Goal: Task Accomplishment & Management: Manage account settings

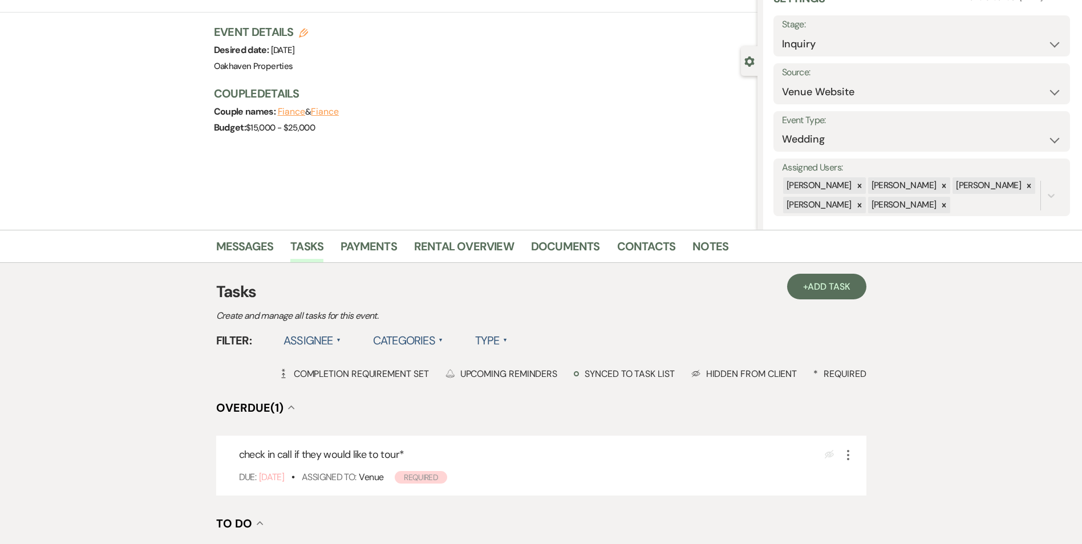
scroll to position [57, 0]
click at [711, 250] on link "Notes" at bounding box center [710, 249] width 36 height 25
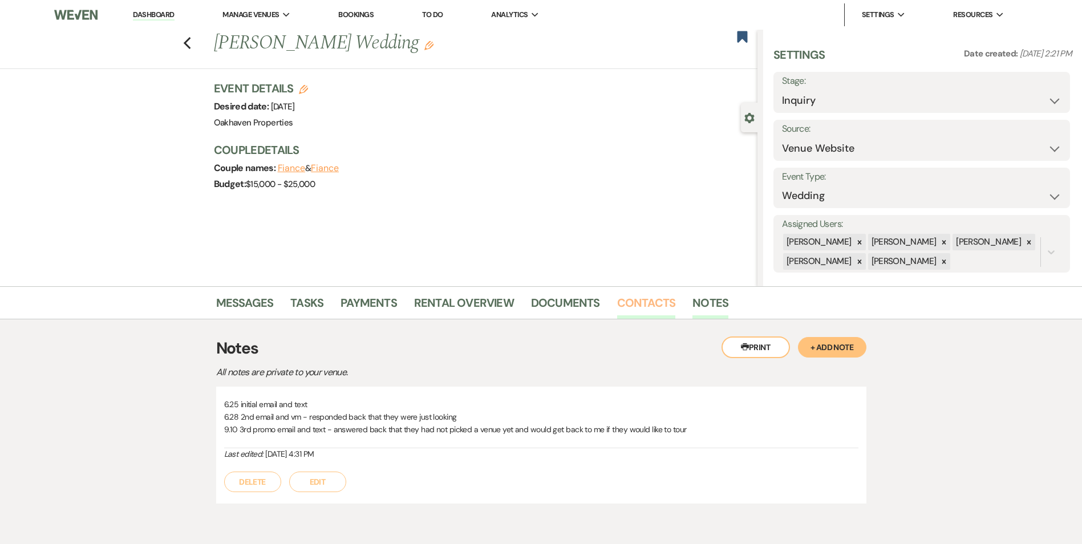
click at [642, 307] on link "Contacts" at bounding box center [646, 306] width 59 height 25
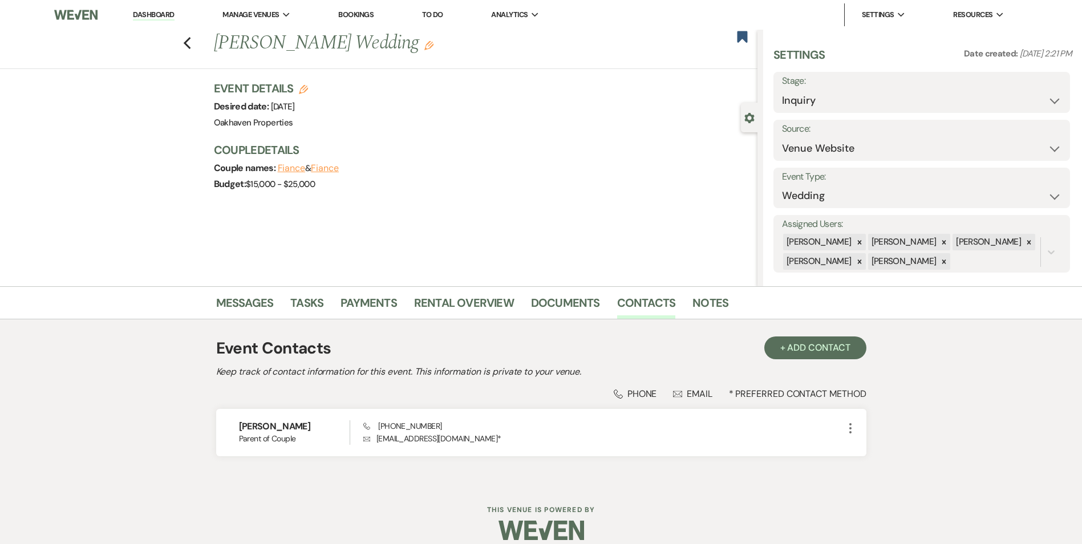
click at [687, 301] on li "Contacts" at bounding box center [655, 304] width 76 height 27
click at [692, 302] on link "Notes" at bounding box center [710, 306] width 36 height 25
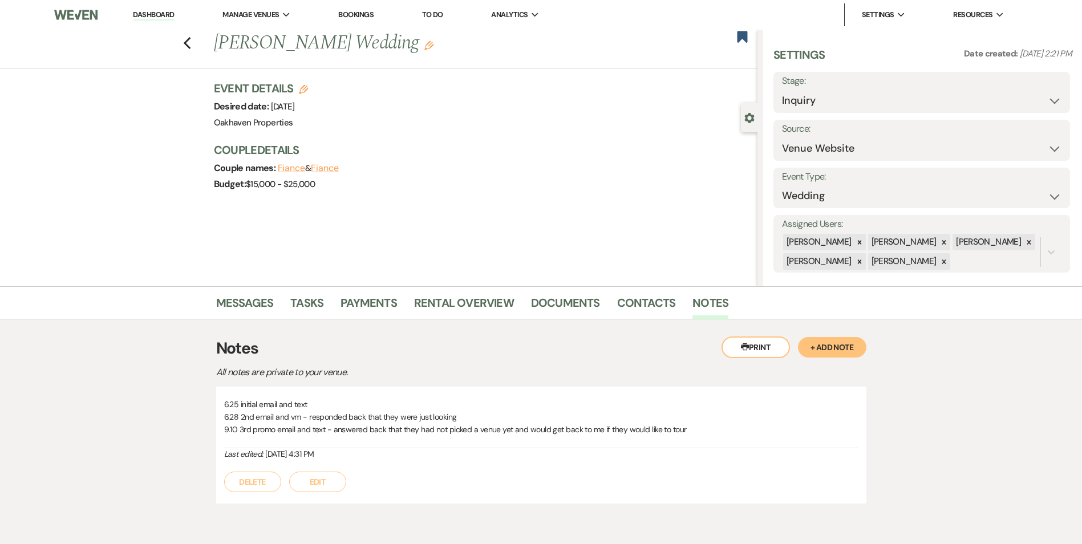
click at [300, 482] on button "Edit" at bounding box center [317, 482] width 57 height 21
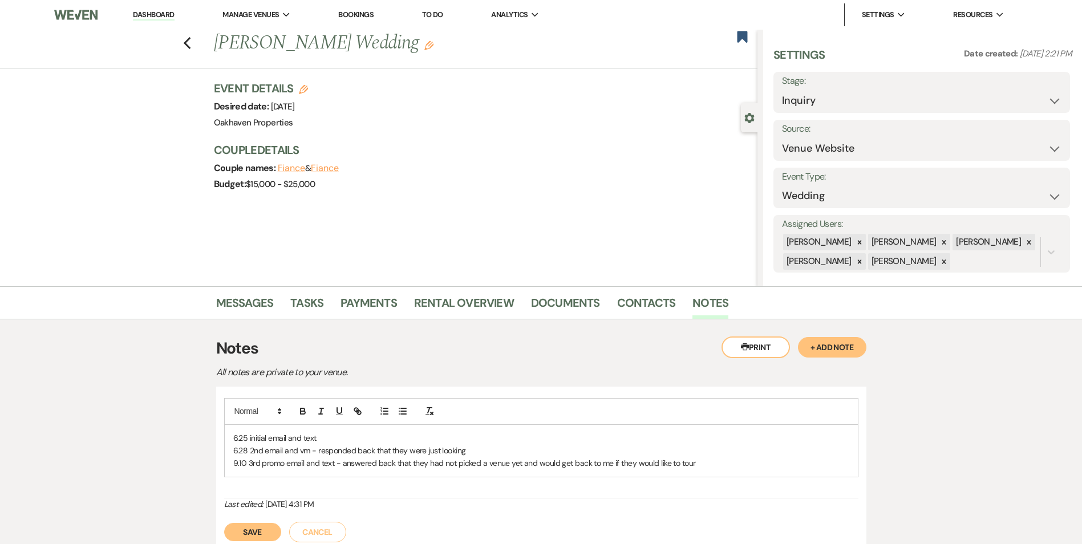
click at [710, 471] on div "6.25 initial email and text 6.28 2nd email and vm - responded back that they we…" at bounding box center [541, 451] width 633 height 52
click at [265, 543] on button "Save" at bounding box center [252, 545] width 57 height 18
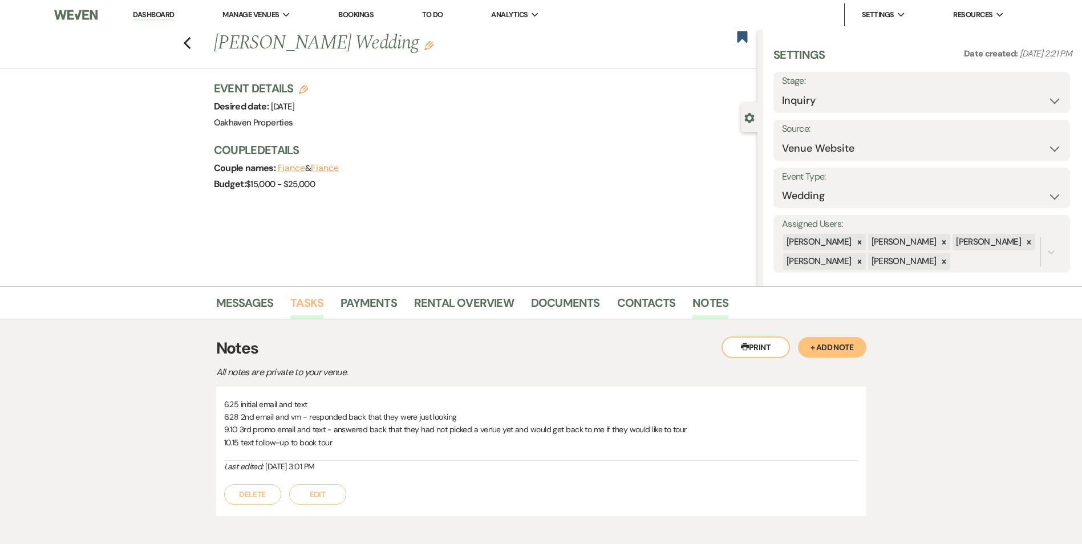
click at [312, 314] on link "Tasks" at bounding box center [306, 306] width 33 height 25
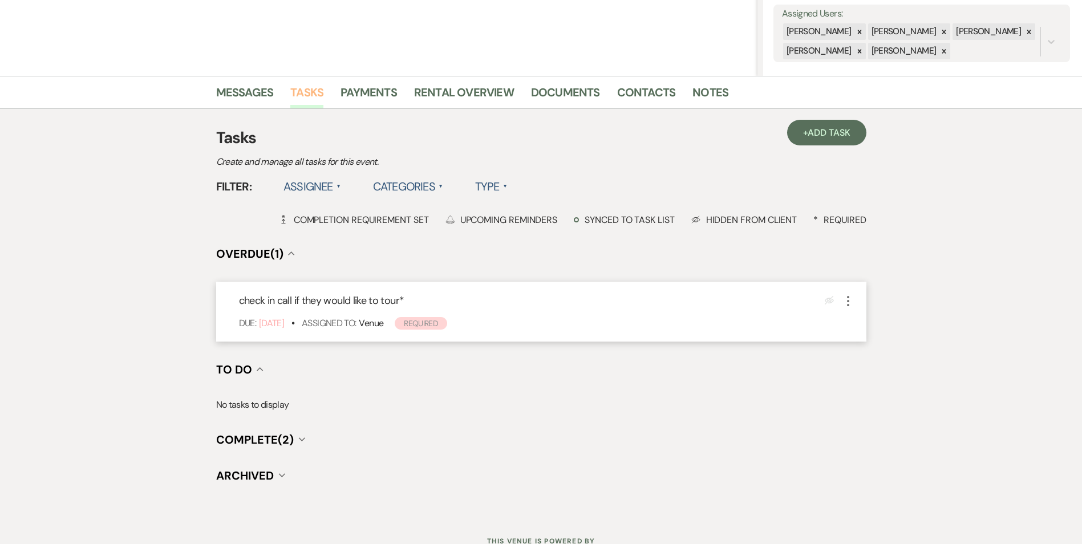
scroll to position [228, 0]
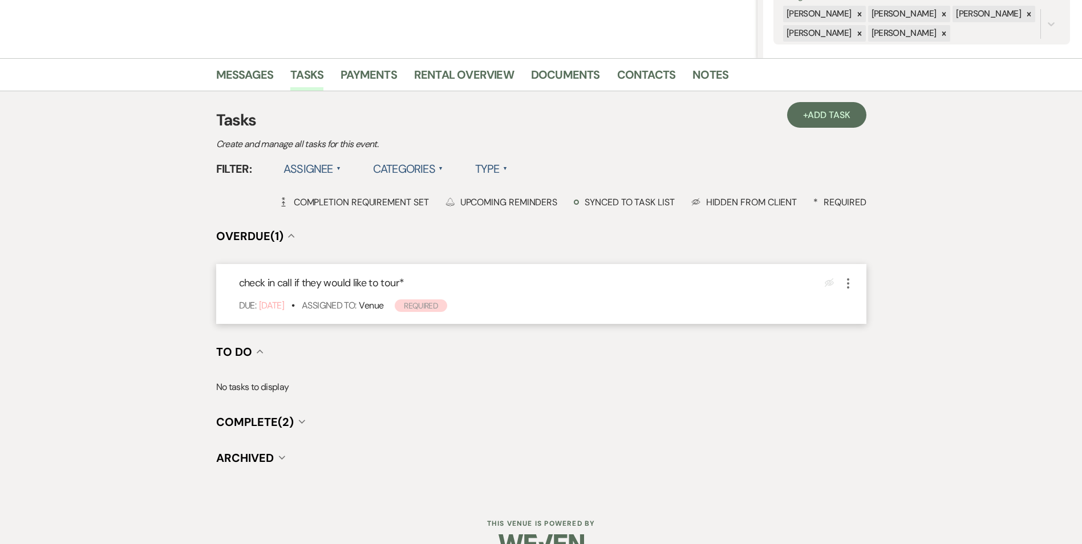
click at [849, 282] on icon "More" at bounding box center [848, 284] width 14 height 14
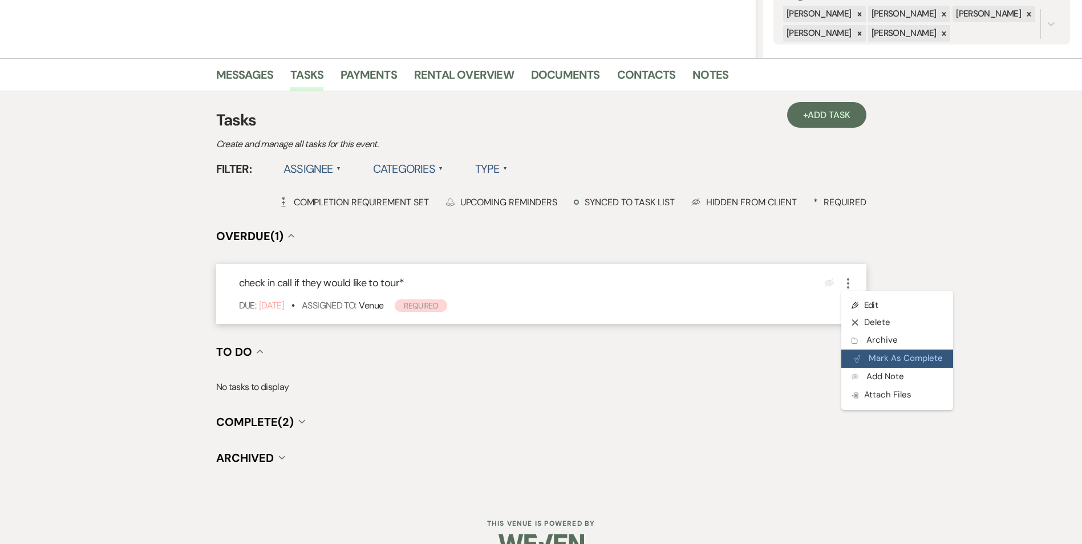
click at [858, 355] on icon "Plan Portal Link" at bounding box center [857, 359] width 7 height 9
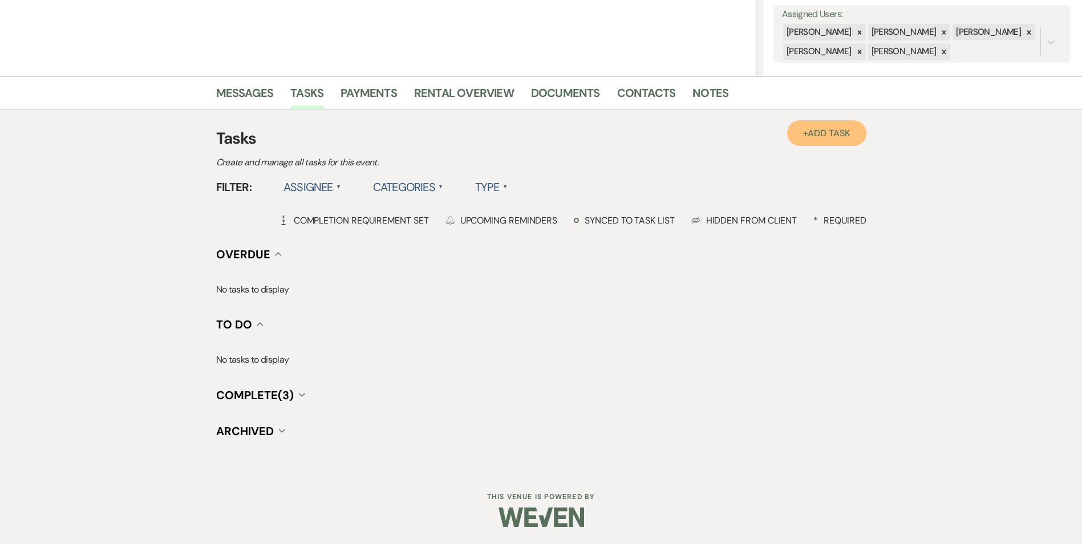
click at [810, 127] on span "Add Task" at bounding box center [829, 133] width 42 height 12
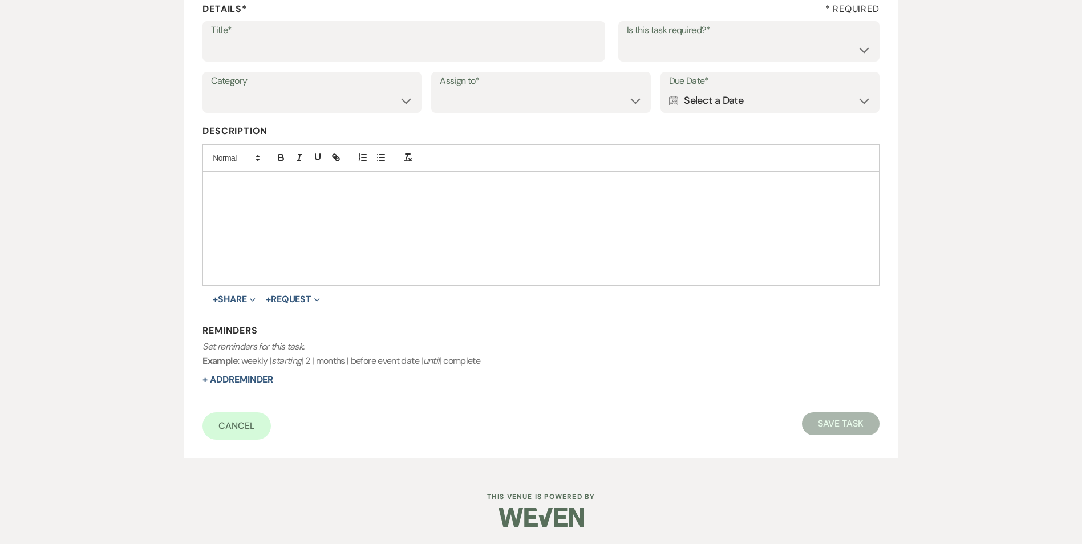
scroll to position [175, 0]
click at [291, 51] on input "Title*" at bounding box center [404, 49] width 386 height 22
type input "4th review email and call"
click at [713, 42] on select "Yes No" at bounding box center [749, 49] width 244 height 22
select select "true"
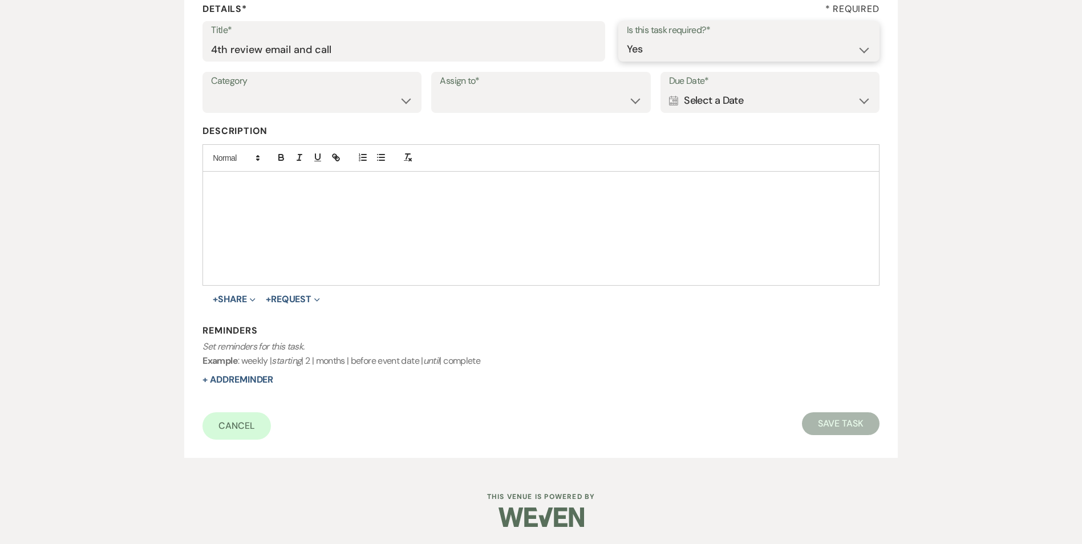
click at [627, 38] on select "Yes No" at bounding box center [749, 49] width 244 height 22
click at [372, 107] on select "Venue Vendors Guests Details Finalize & Share" at bounding box center [312, 101] width 202 height 22
select select "31"
click at [211, 90] on select "Venue Vendors Guests Details Finalize & Share" at bounding box center [312, 101] width 202 height 22
click at [512, 107] on select "Venue Client" at bounding box center [541, 101] width 202 height 22
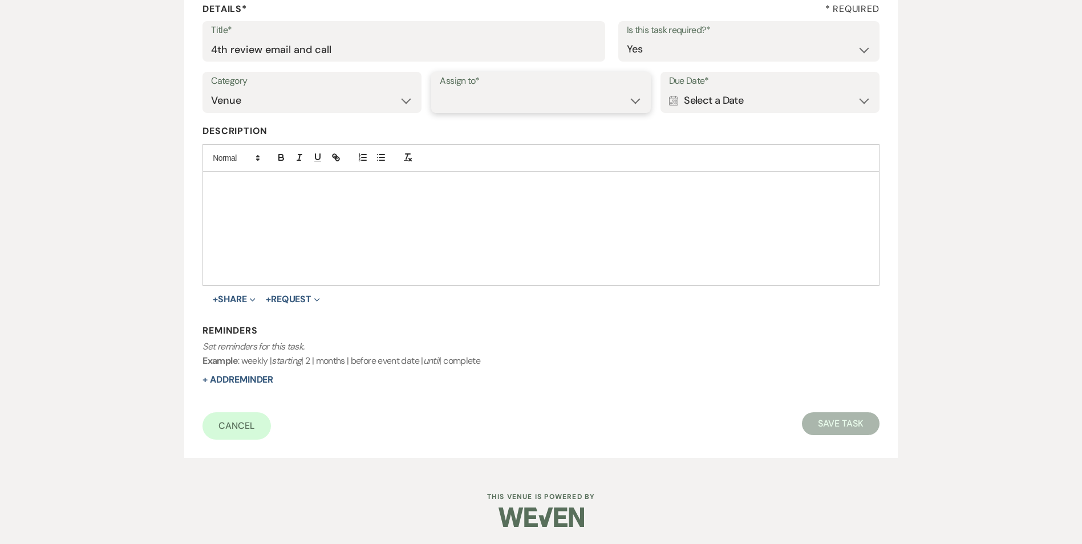
select select "venueHost"
click at [440, 90] on select "Venue Client" at bounding box center [541, 101] width 202 height 22
click at [680, 100] on div "Calendar Select a Date Expand" at bounding box center [770, 101] width 202 height 22
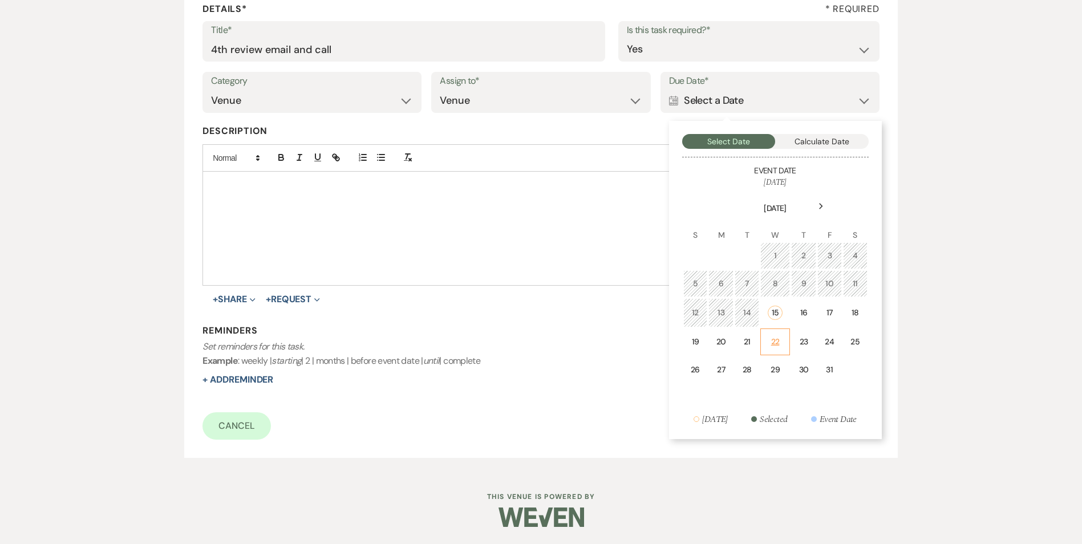
click at [779, 347] on div "22" at bounding box center [775, 342] width 15 height 12
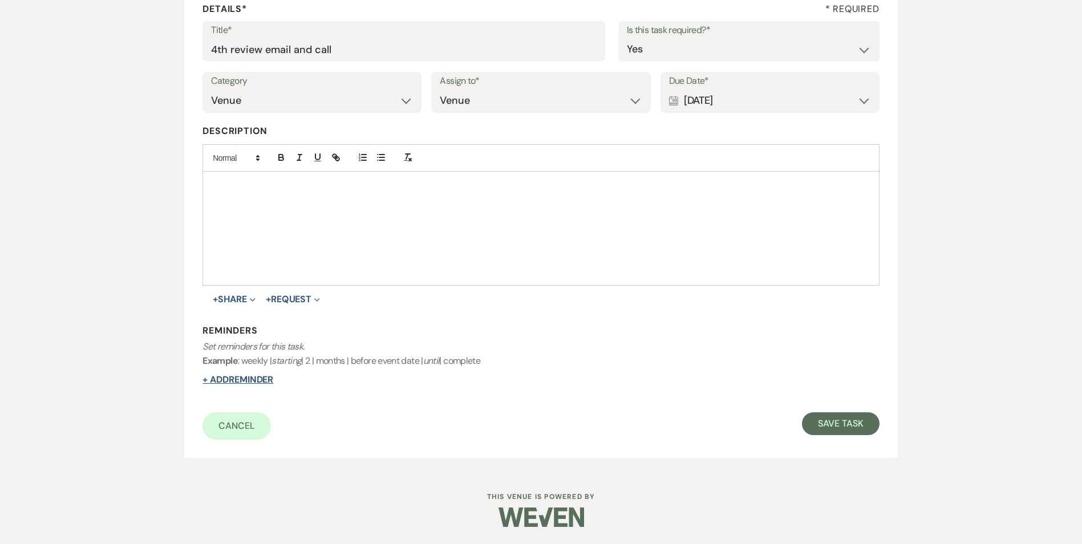
click at [242, 381] on button "+ Add Reminder" at bounding box center [237, 379] width 71 height 9
select select "host"
select select "days"
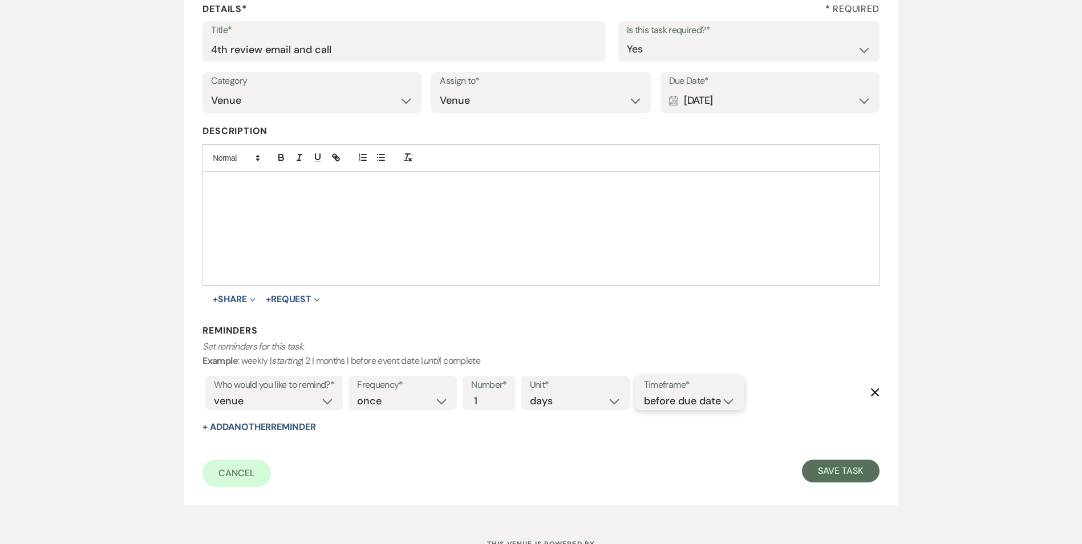
click at [698, 403] on select "before due date after due date on due date on custom date" at bounding box center [689, 401] width 91 height 15
select select "onDueDate"
click at [644, 394] on select "before due date after due date on due date on custom date" at bounding box center [689, 401] width 91 height 15
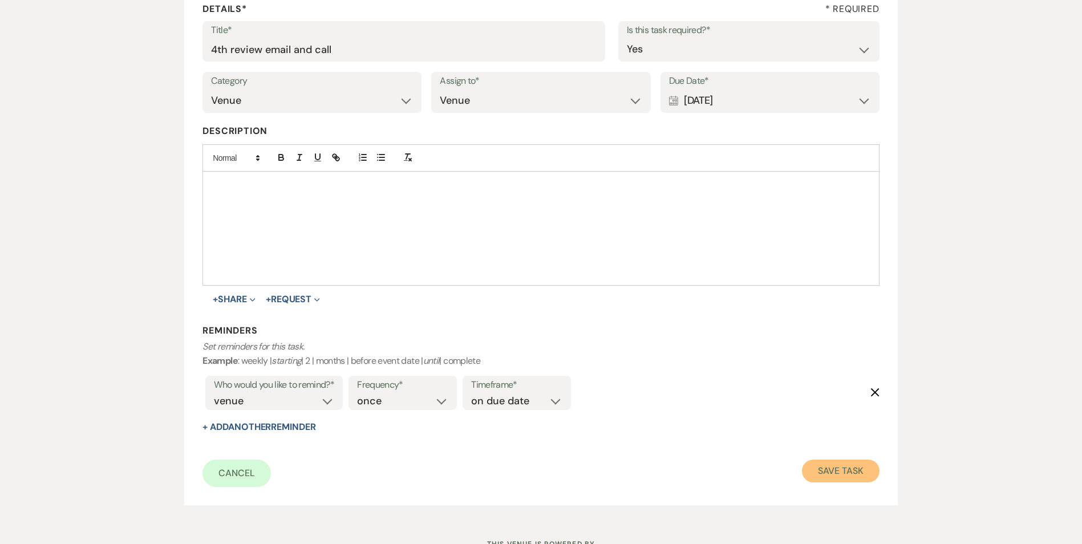
click at [849, 473] on button "Save Task" at bounding box center [840, 471] width 77 height 23
select select "5"
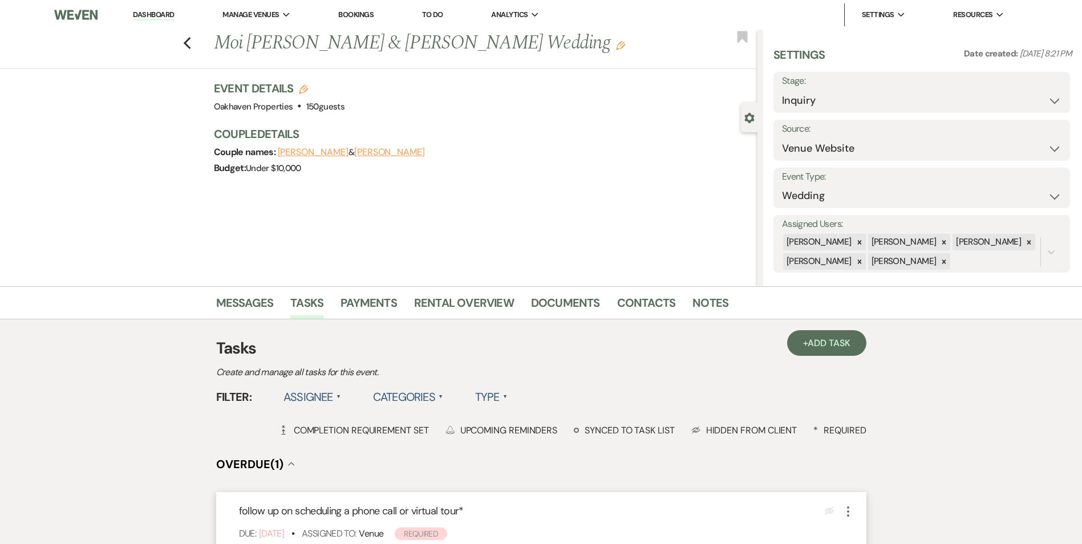
scroll to position [114, 0]
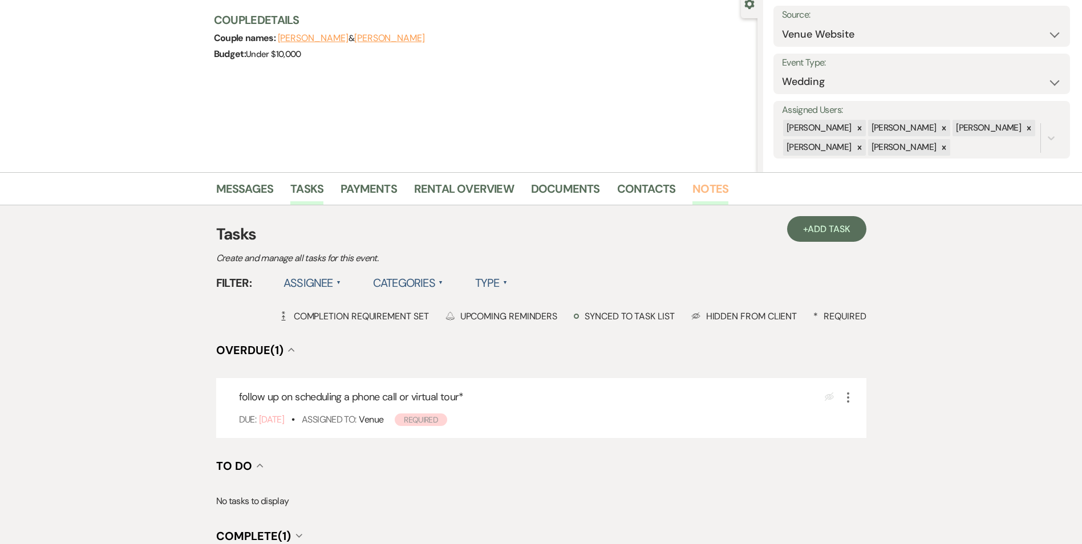
click at [718, 187] on link "Notes" at bounding box center [710, 192] width 36 height 25
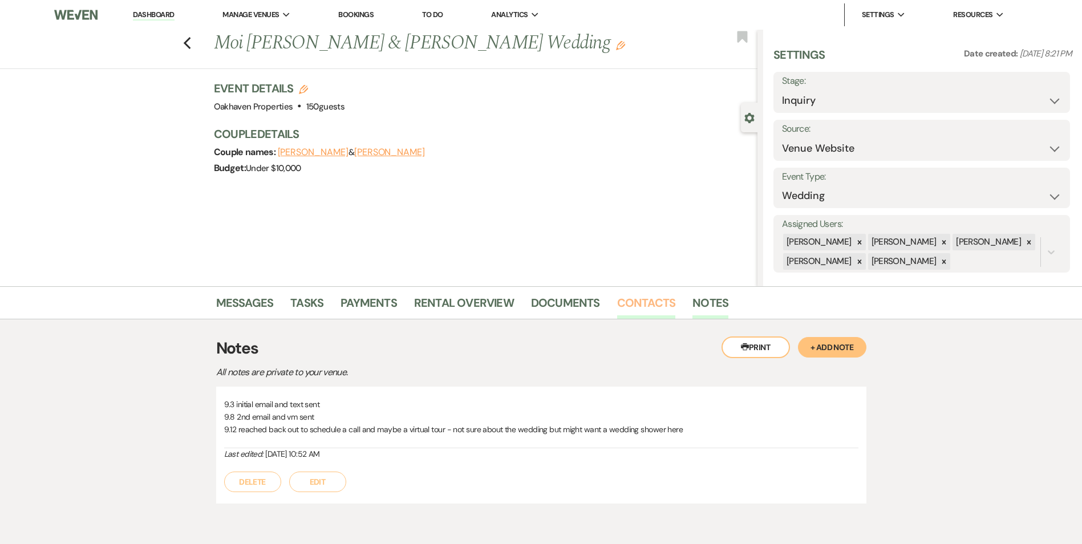
click at [645, 313] on link "Contacts" at bounding box center [646, 306] width 59 height 25
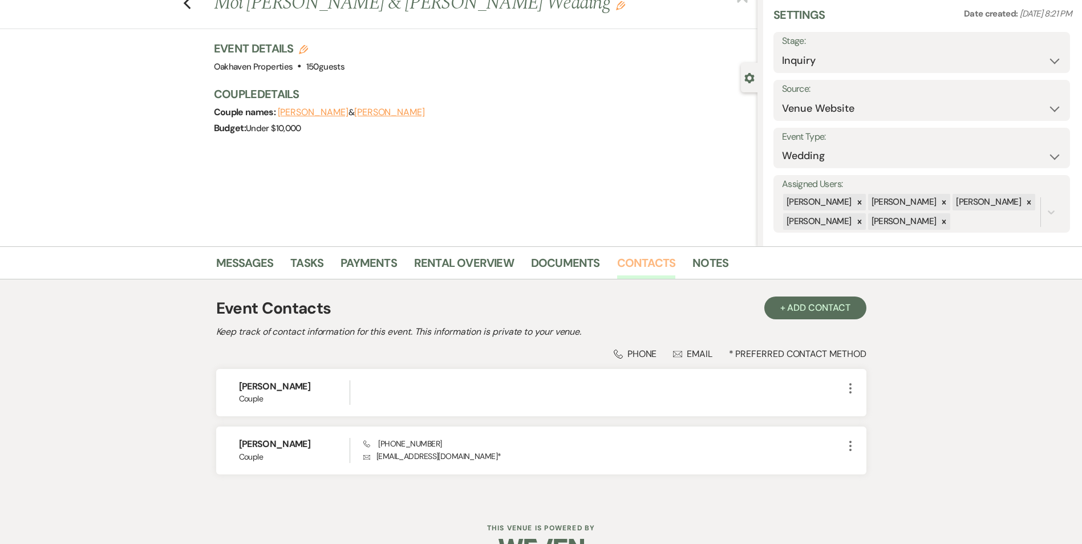
scroll to position [57, 0]
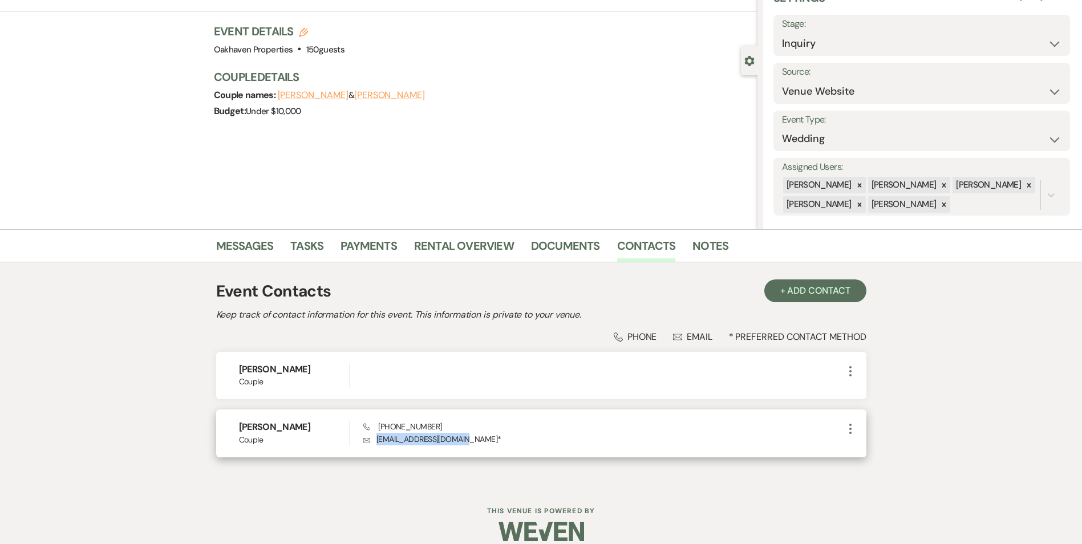
drag, startPoint x: 467, startPoint y: 441, endPoint x: 370, endPoint y: 439, distance: 97.0
click at [370, 439] on p "Envelope 1994mkjaimes@gmail.com *" at bounding box center [603, 439] width 480 height 13
copy p "1994mkjaimes@gmail.com"
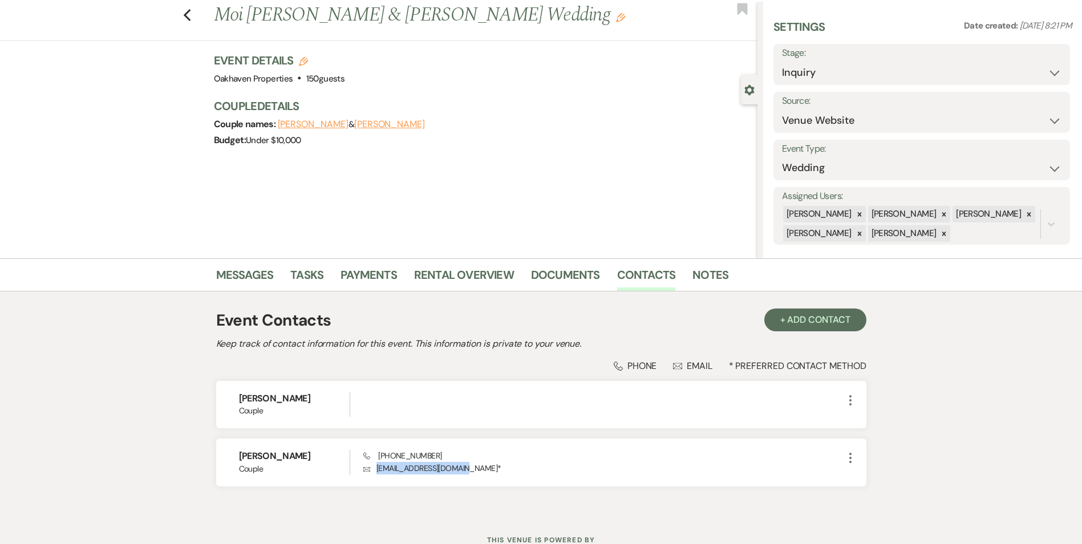
scroll to position [0, 0]
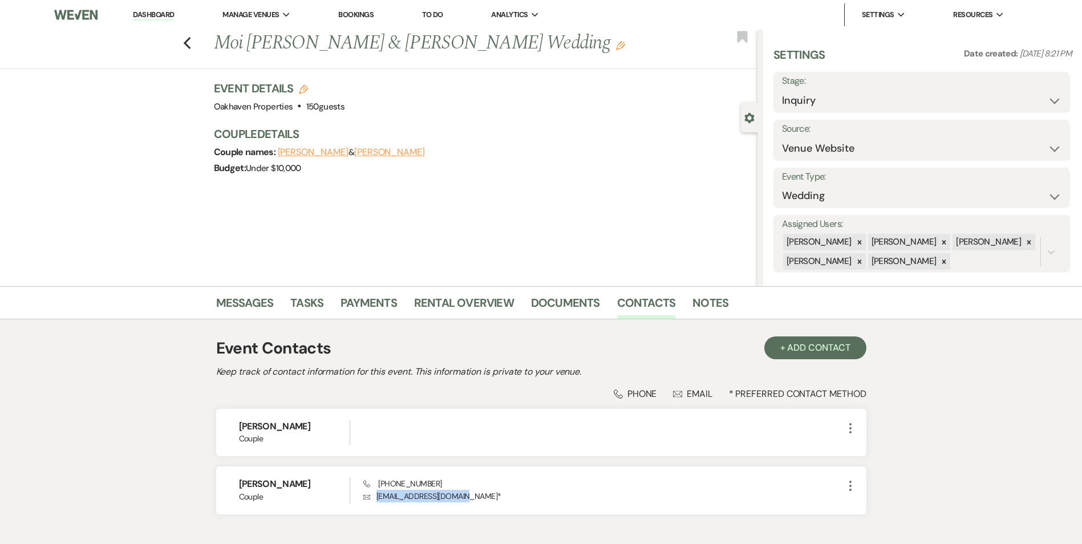
click at [150, 11] on link "Dashboard" at bounding box center [153, 15] width 41 height 11
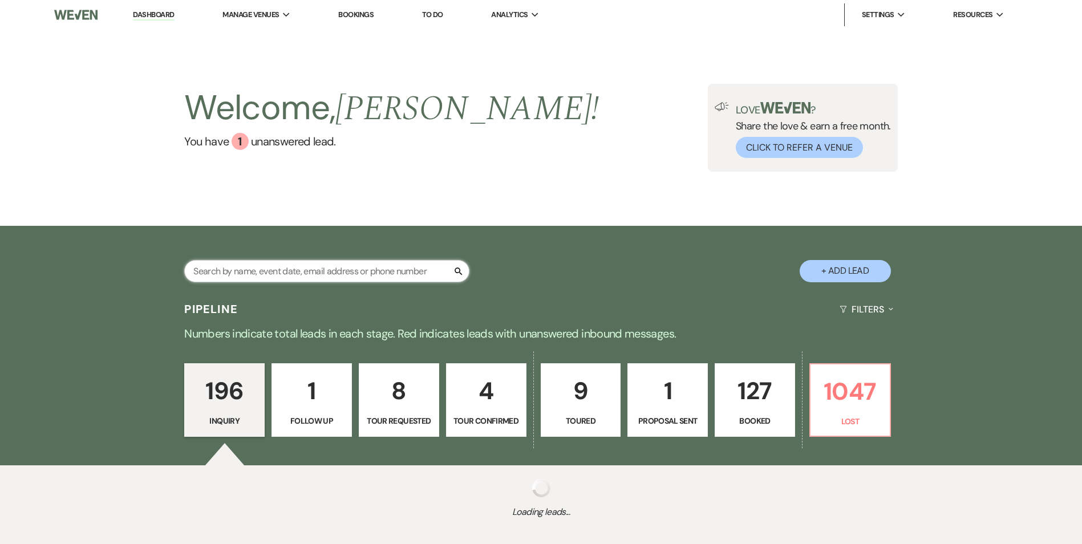
click at [311, 271] on input "text" at bounding box center [326, 271] width 285 height 22
paste input "1994mkjaimes@gmail.com"
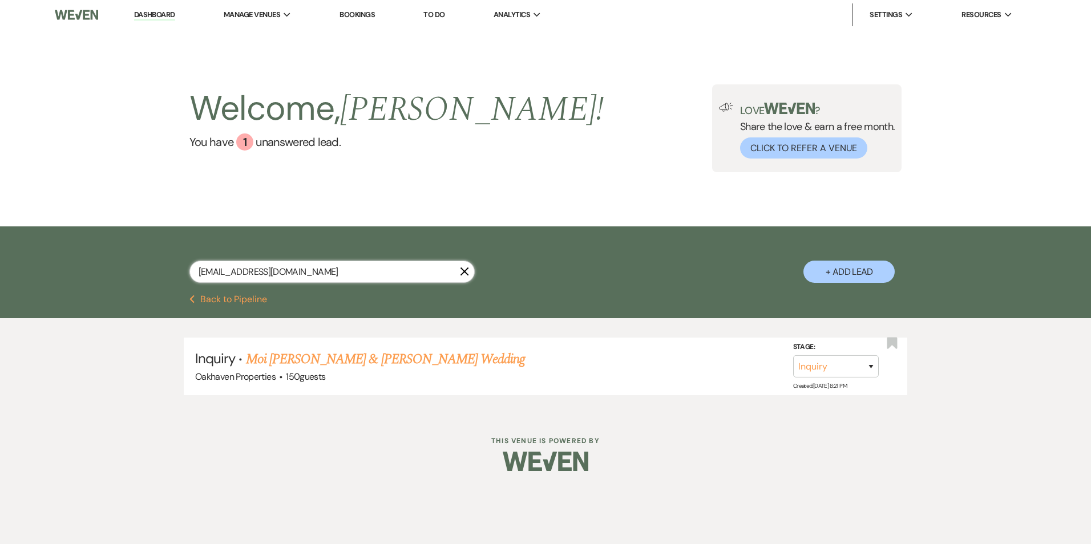
drag, startPoint x: 318, startPoint y: 275, endPoint x: 198, endPoint y: 293, distance: 121.1
click at [198, 293] on div "1994mkjaimes@gmail.com X + Add Lead" at bounding box center [545, 260] width 1091 height 68
click at [468, 265] on input "1994mkjaimes@gmail.com" at bounding box center [331, 272] width 285 height 22
type input "1994mkjaimes@gmail.com"
click at [461, 274] on use "button" at bounding box center [464, 272] width 9 height 9
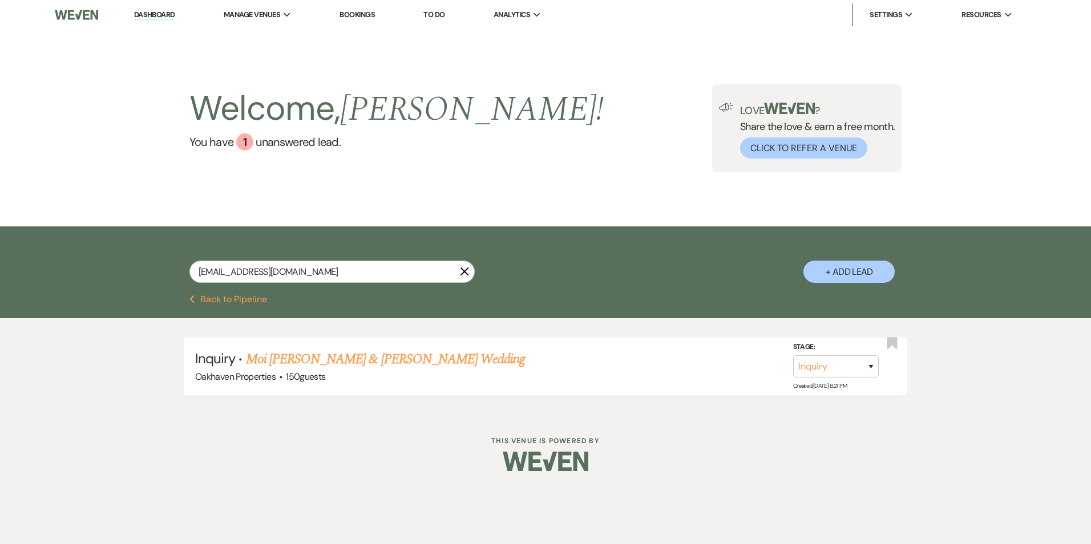
click at [463, 273] on icon "X" at bounding box center [464, 271] width 9 height 9
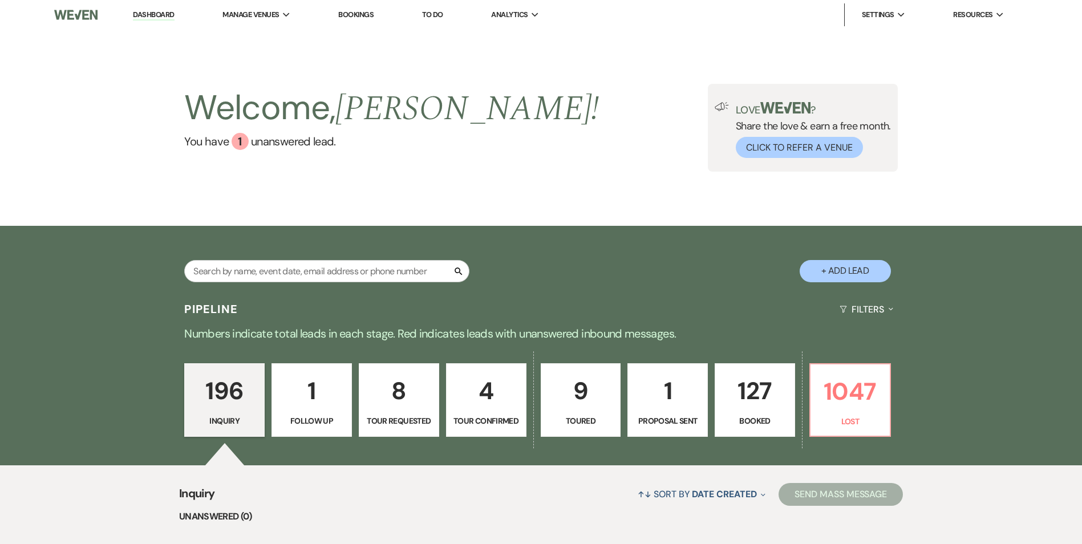
click at [477, 409] on p "4" at bounding box center [486, 391] width 66 height 38
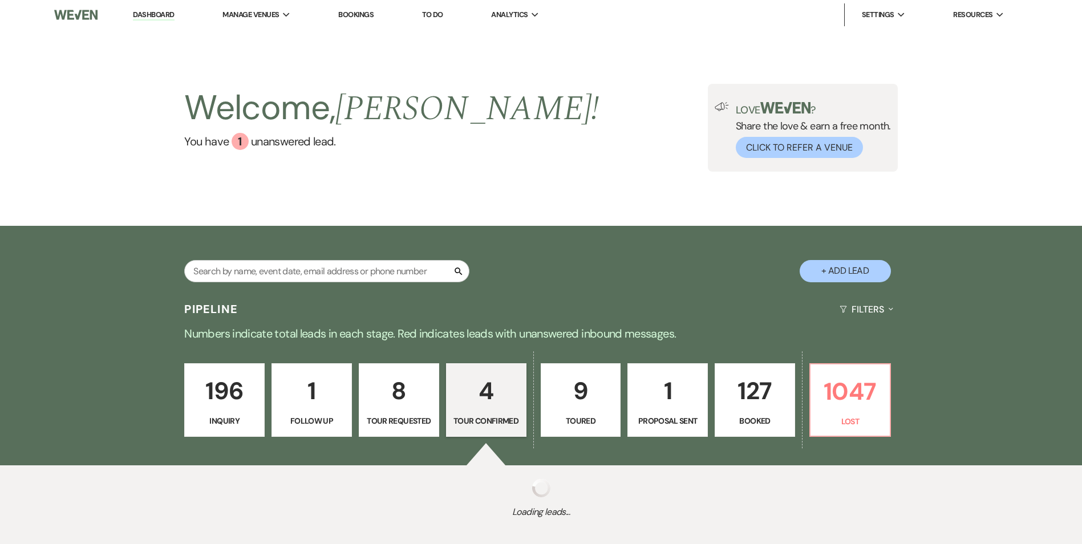
select select "4"
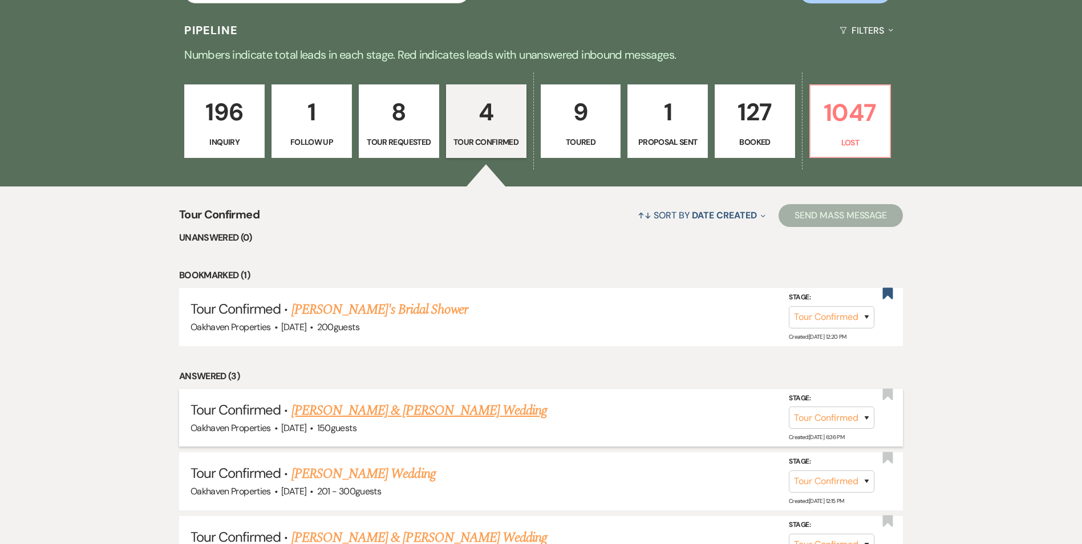
scroll to position [342, 0]
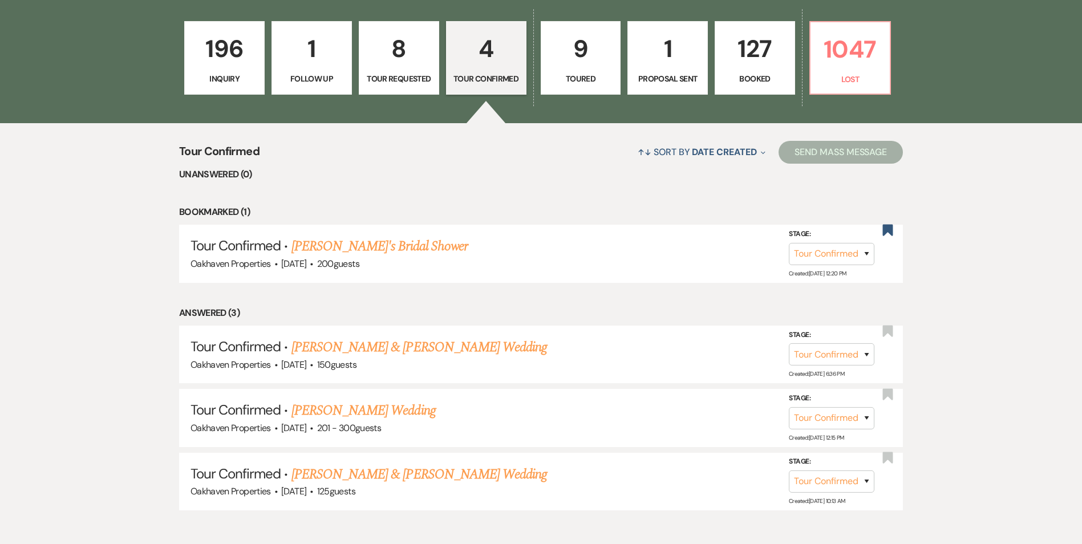
drag, startPoint x: 354, startPoint y: 252, endPoint x: 363, endPoint y: 252, distance: 9.1
click at [354, 251] on link "Kimberly's Bridal Shower" at bounding box center [379, 246] width 176 height 21
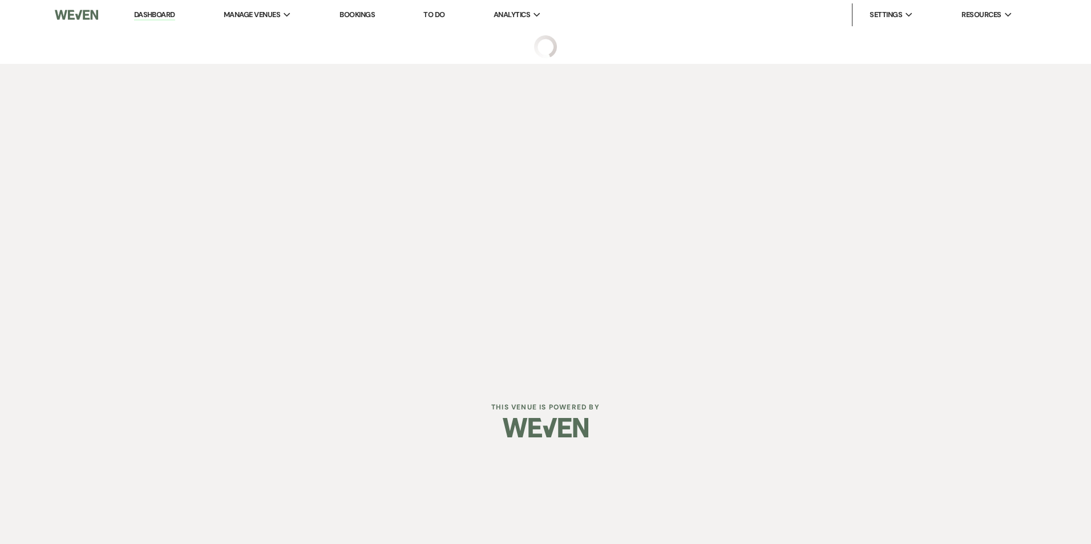
select select "4"
select select "5"
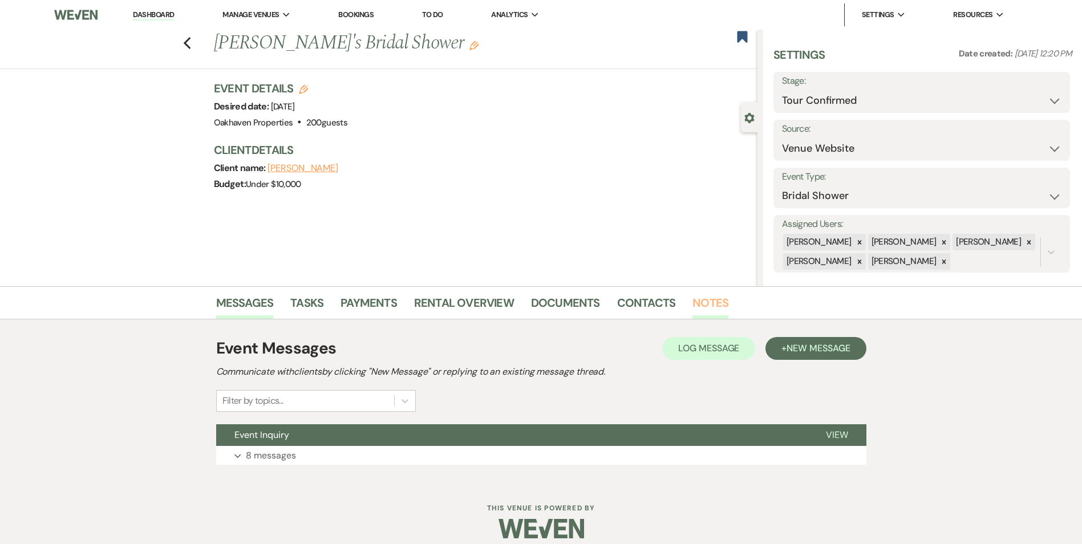
click at [714, 304] on link "Notes" at bounding box center [710, 306] width 36 height 25
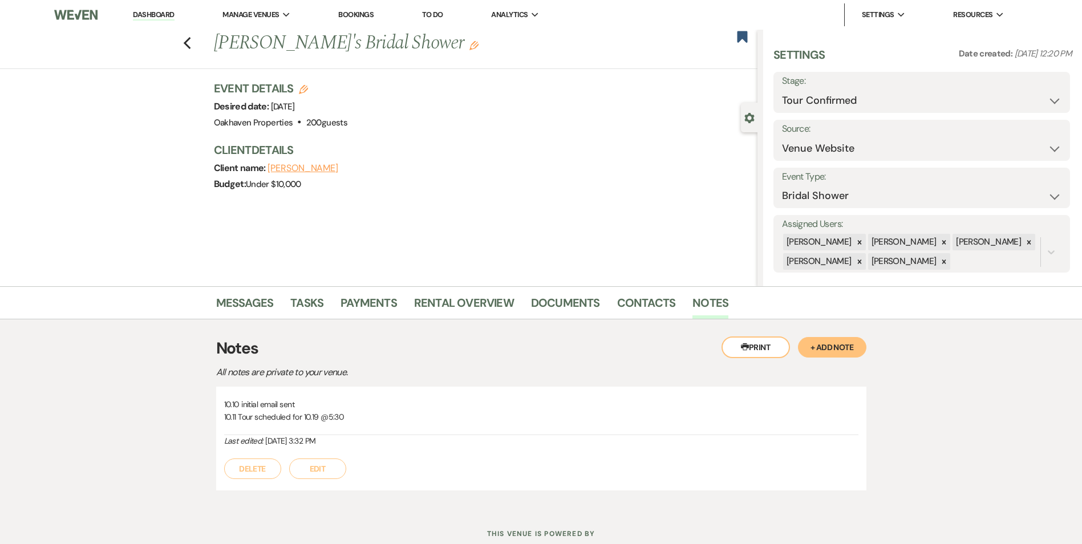
click at [650, 290] on div "Messages Tasks Payments Rental Overview Documents Contacts Notes" at bounding box center [541, 302] width 1082 height 33
click at [649, 294] on li "Contacts" at bounding box center [655, 304] width 76 height 27
drag, startPoint x: 649, startPoint y: 294, endPoint x: 651, endPoint y: 311, distance: 17.8
click at [651, 311] on link "Contacts" at bounding box center [646, 306] width 59 height 25
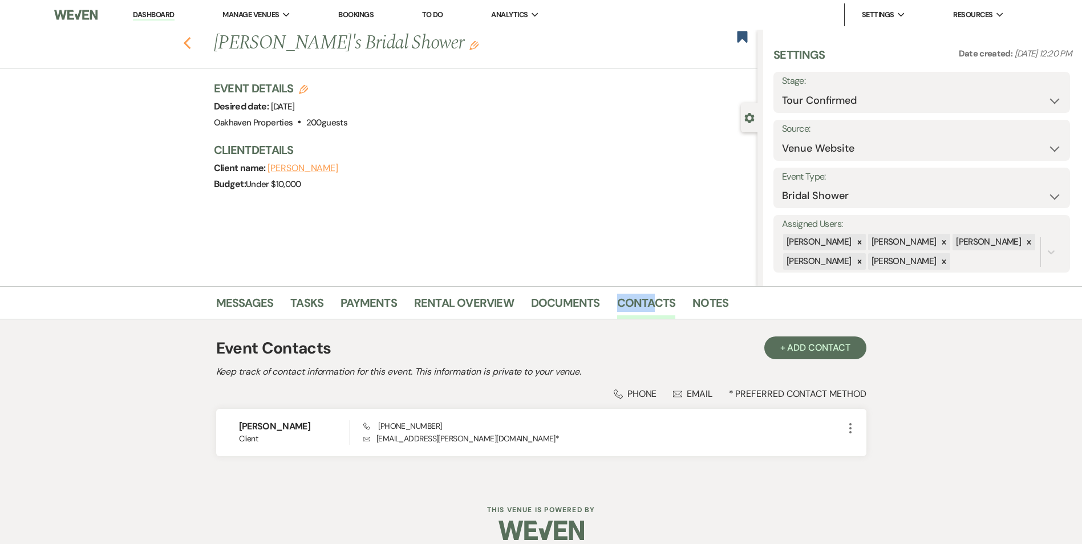
click at [187, 43] on icon "Previous" at bounding box center [187, 44] width 9 height 14
select select "4"
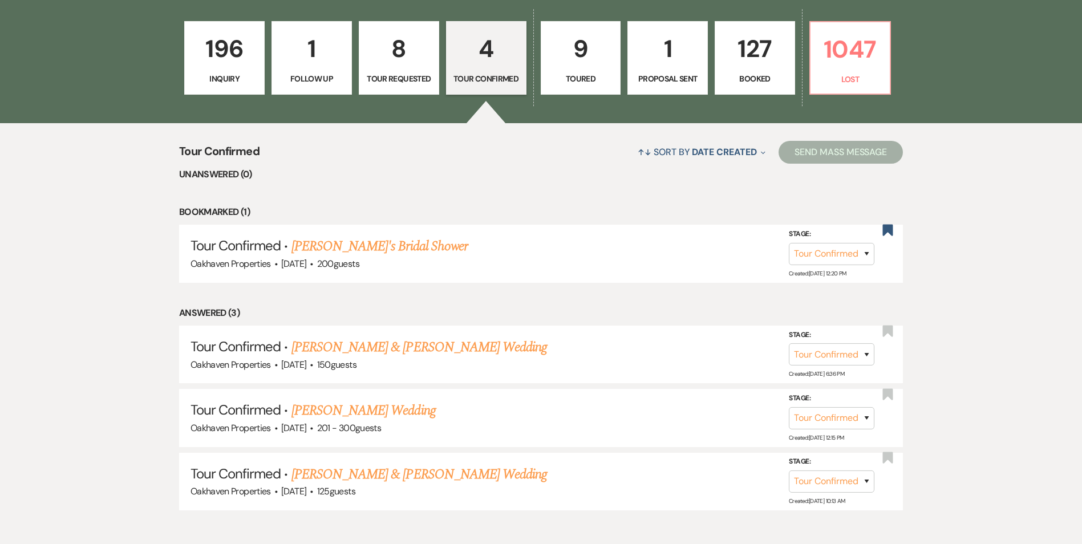
scroll to position [57, 0]
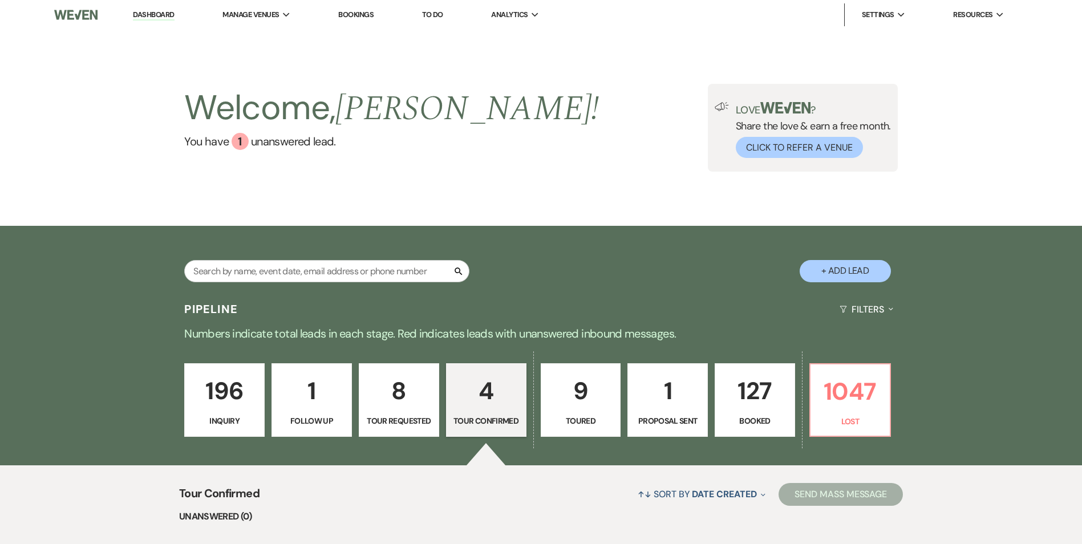
select select "5"
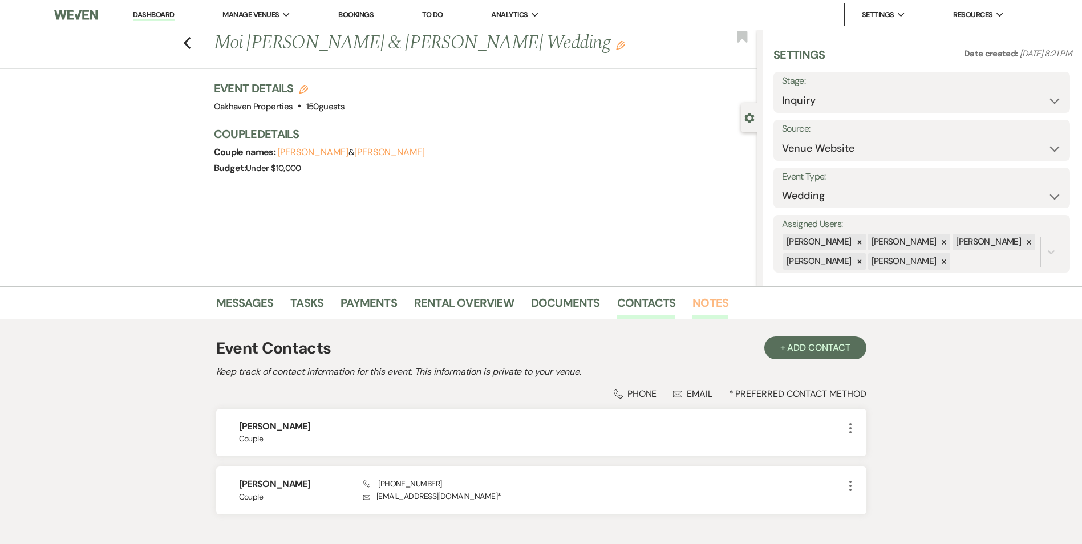
click at [694, 311] on link "Notes" at bounding box center [710, 306] width 36 height 25
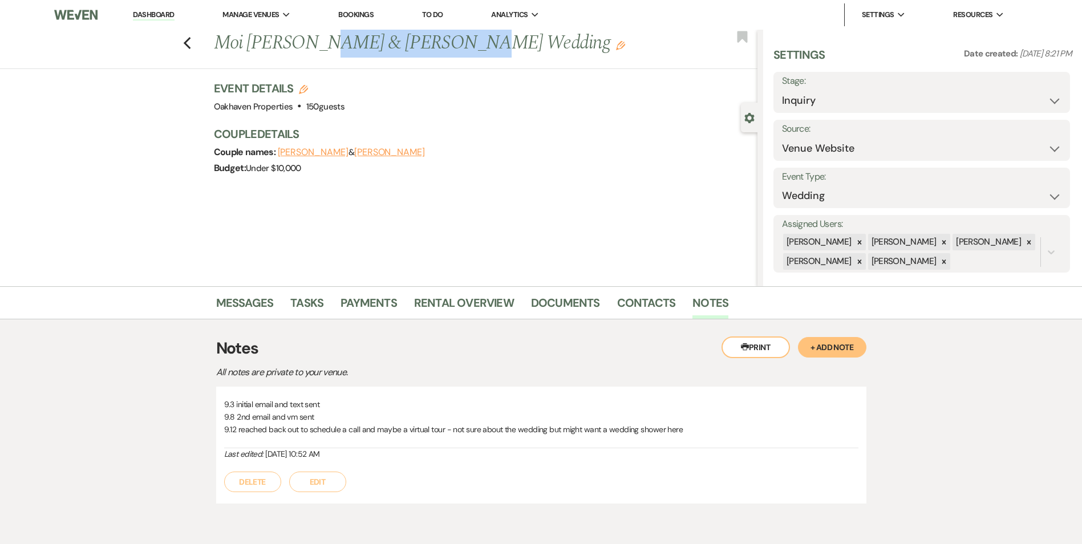
drag, startPoint x: 439, startPoint y: 45, endPoint x: 318, endPoint y: 47, distance: 121.5
click at [318, 47] on h1 "Moi Jaimes & Kimberly Aguilar's Wedding Edit" at bounding box center [429, 43] width 431 height 27
copy h1 "Kimberly Aguilar'"
click at [157, 18] on link "Dashboard" at bounding box center [153, 15] width 41 height 11
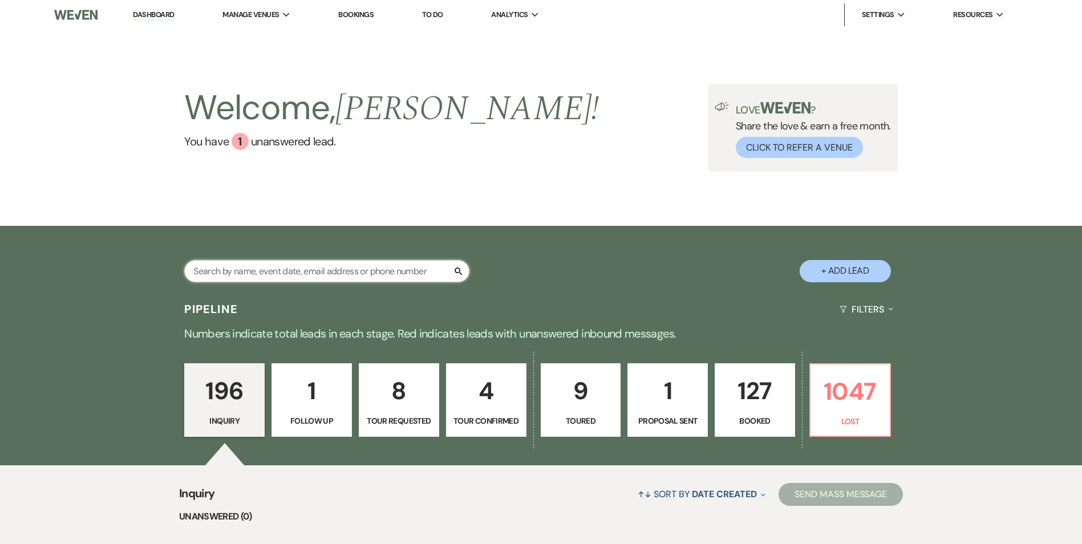
paste input "Kimberly Aguilar'"
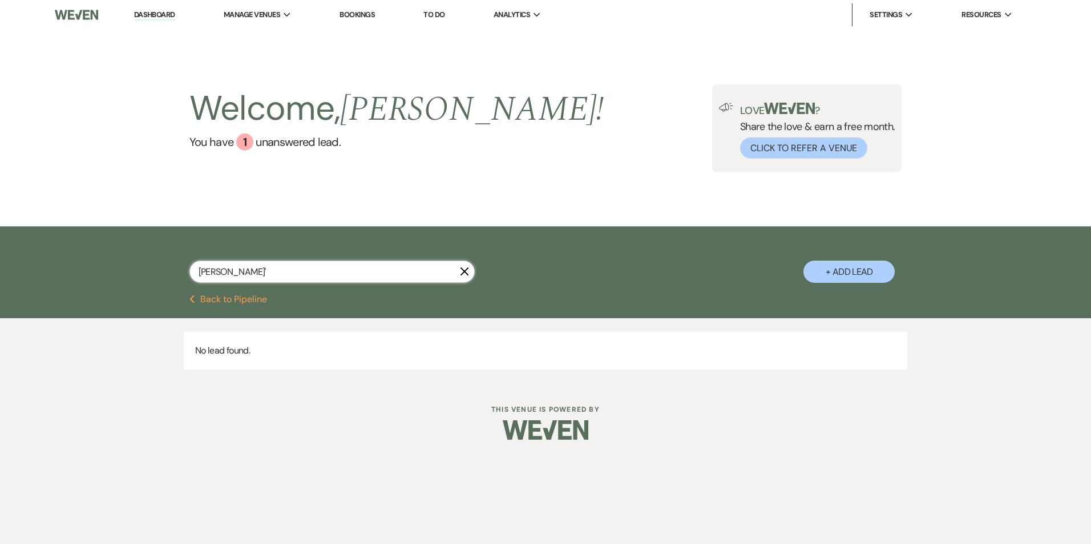
click at [270, 273] on input "Kimberly Aguilar'" at bounding box center [331, 272] width 285 height 22
type input "Kimberly Aguilar"
select select "4"
select select "8"
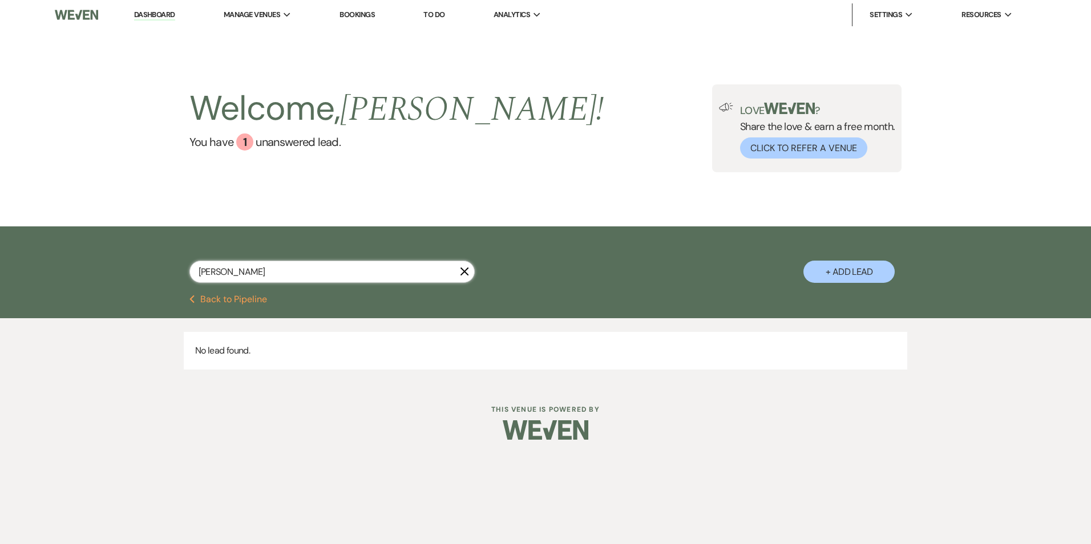
select select "8"
select select "2"
select select "8"
select select "5"
select select "8"
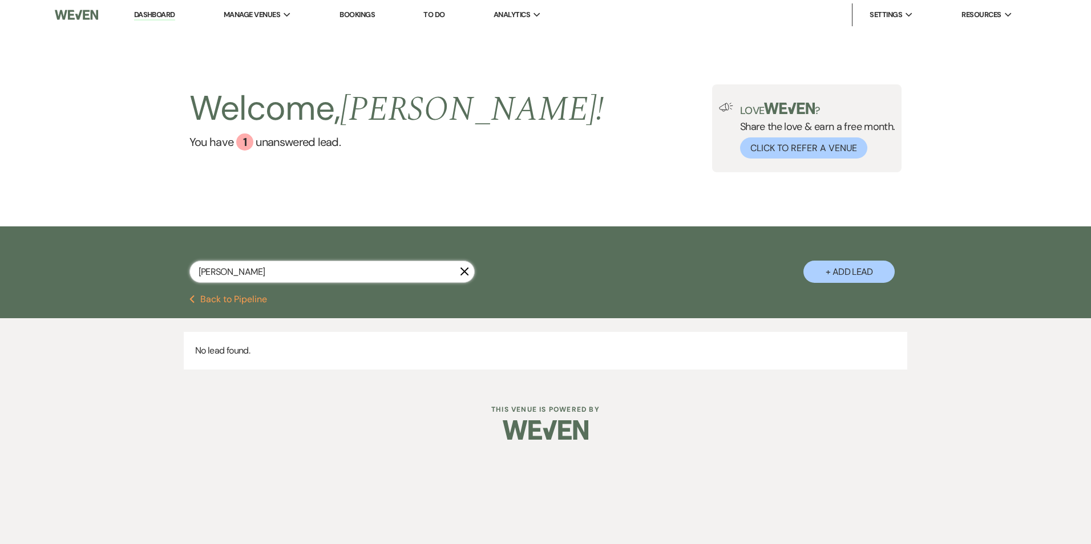
select select "5"
select select "8"
select select "5"
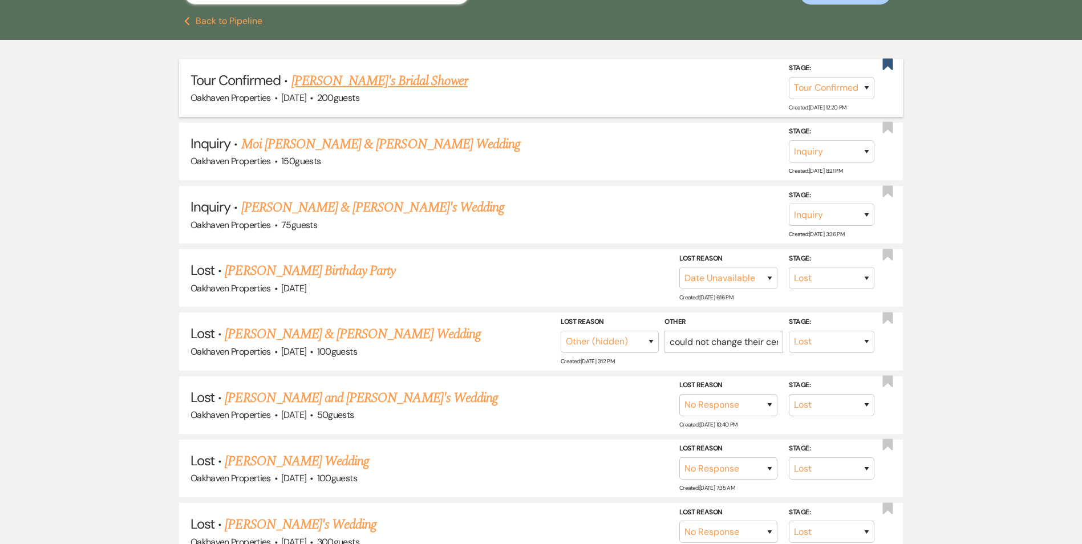
scroll to position [228, 0]
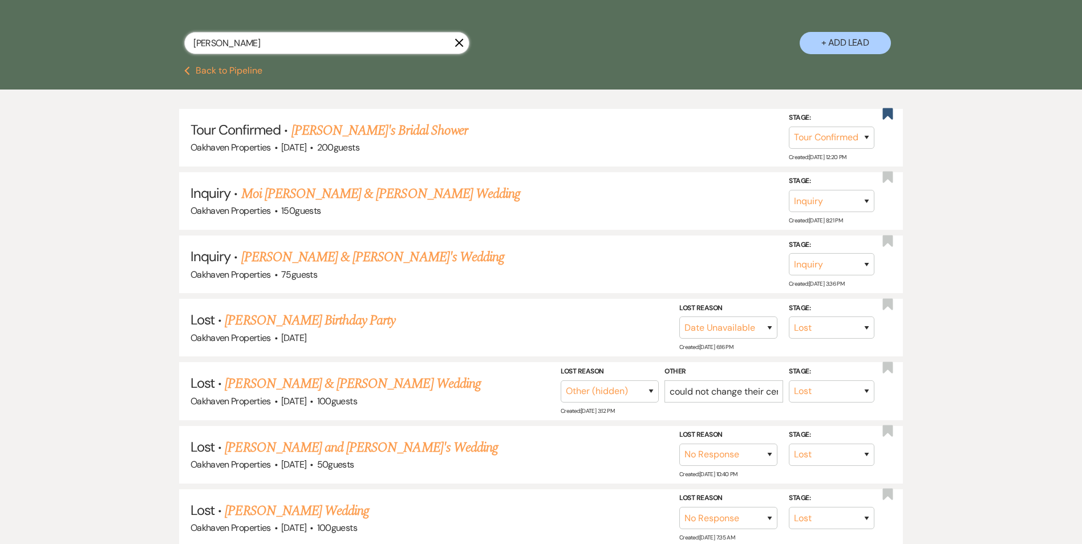
type input "Kimberly Aguilar"
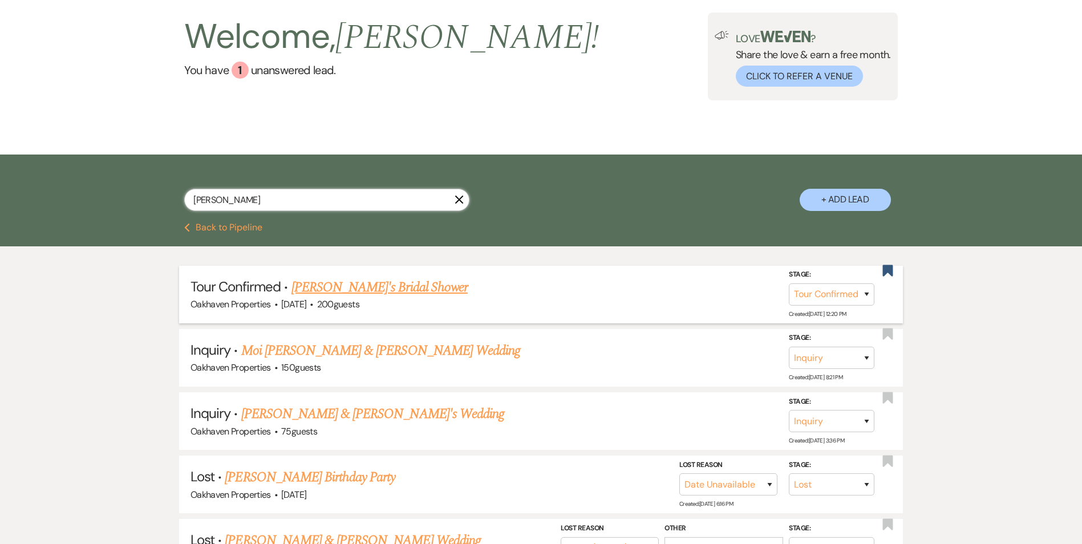
scroll to position [0, 0]
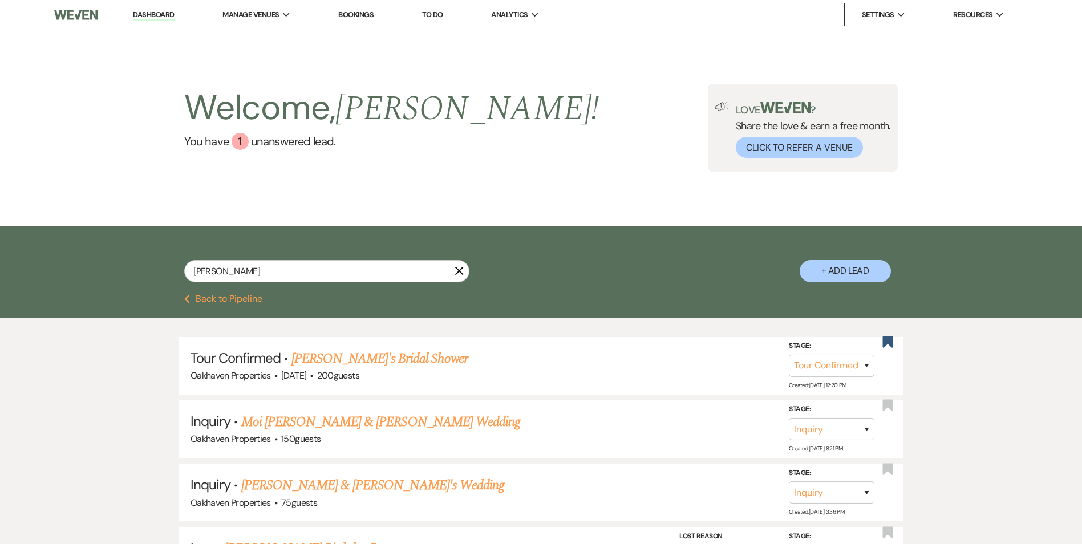
click at [461, 269] on use "button" at bounding box center [459, 270] width 9 height 9
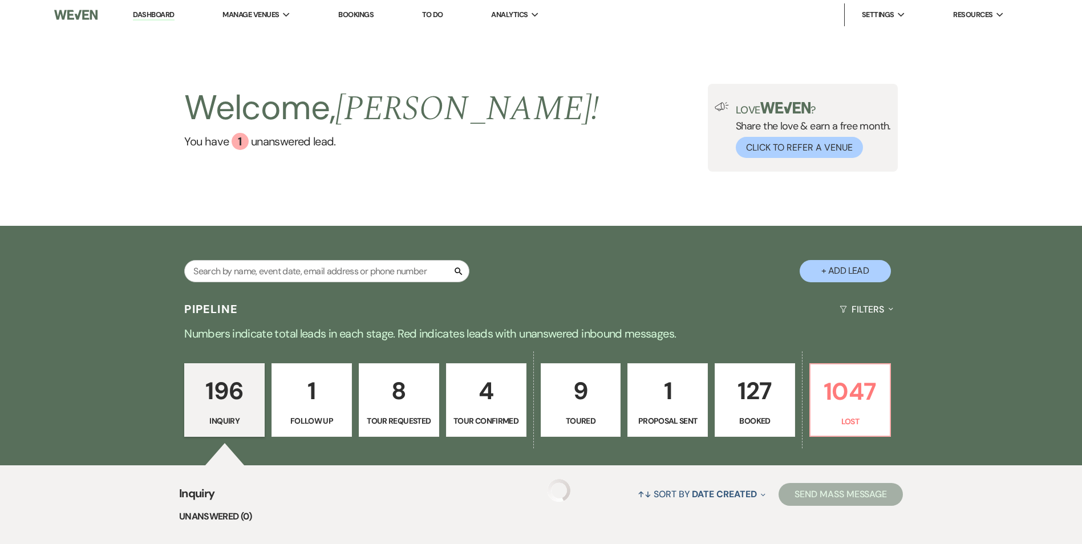
click at [459, 270] on icon "Search" at bounding box center [458, 271] width 10 height 10
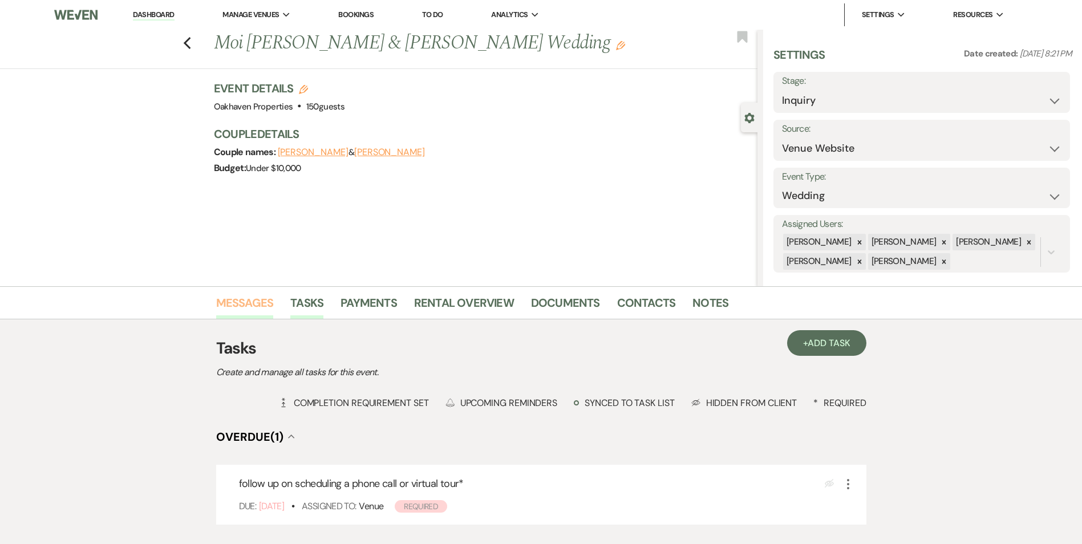
click at [248, 302] on link "Messages" at bounding box center [245, 306] width 58 height 25
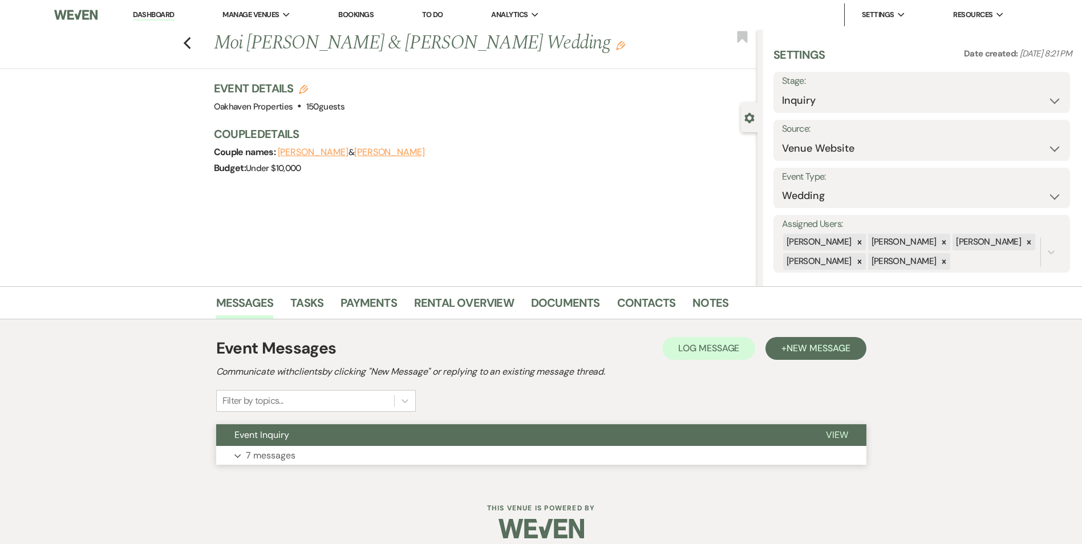
click at [844, 438] on span "View" at bounding box center [837, 435] width 22 height 12
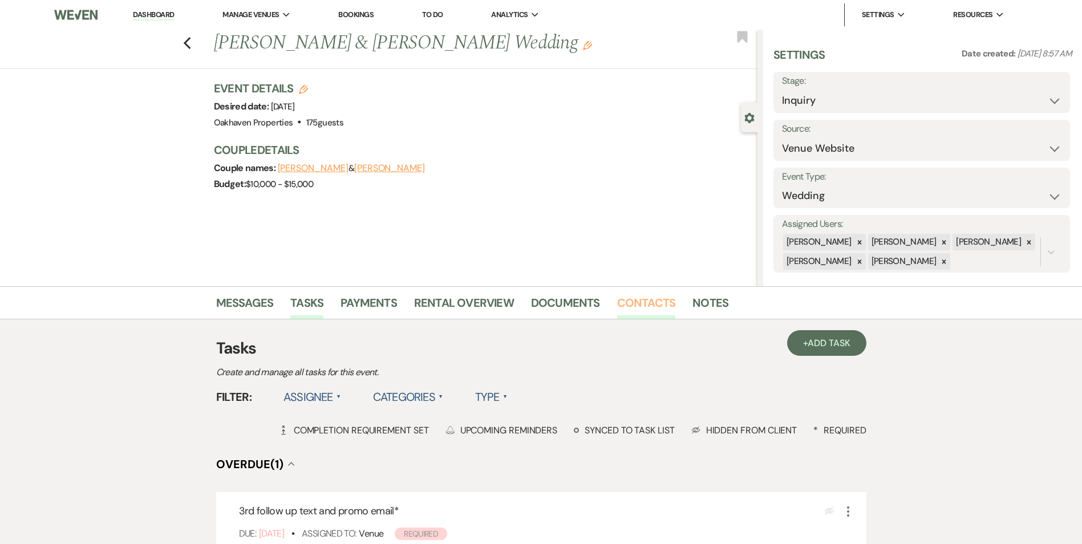
click at [632, 302] on link "Contacts" at bounding box center [646, 306] width 59 height 25
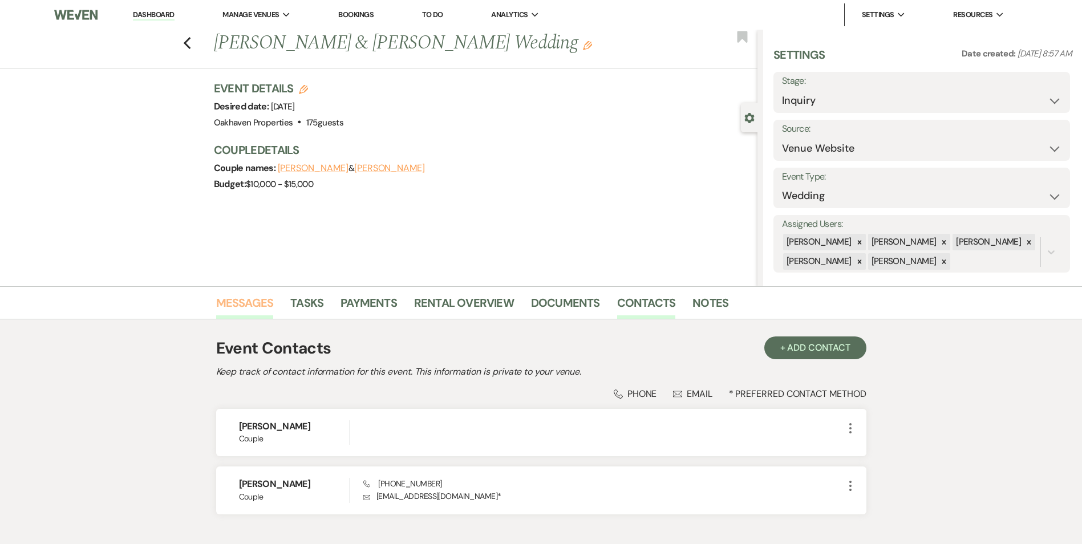
click at [261, 301] on link "Messages" at bounding box center [245, 306] width 58 height 25
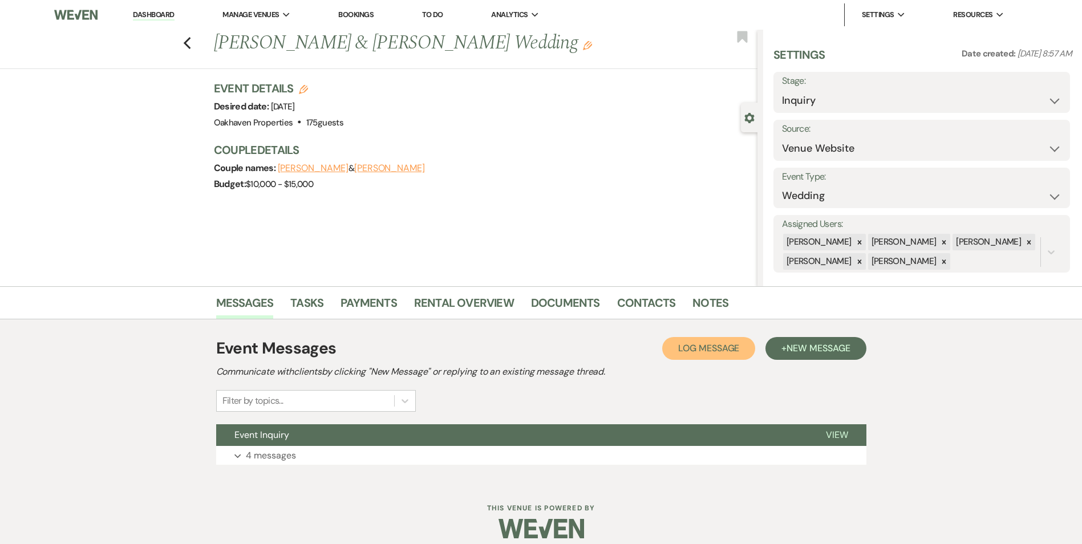
click at [706, 357] on button "Log Log Message" at bounding box center [708, 348] width 93 height 23
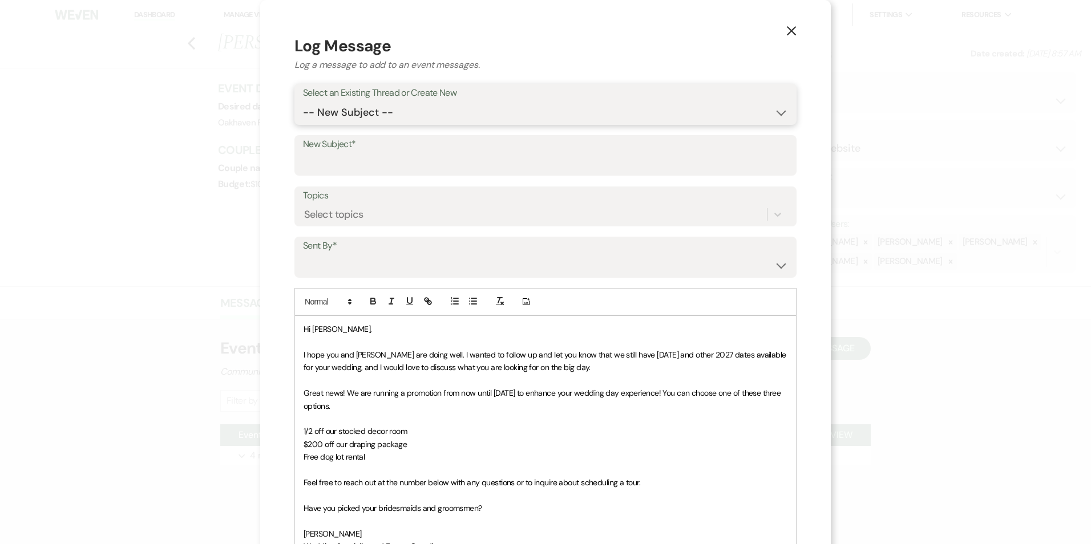
click at [400, 108] on select "-- New Subject -- Event Inquiry" at bounding box center [545, 113] width 485 height 22
select select "457120"
click at [303, 102] on select "-- New Subject -- Event Inquiry" at bounding box center [545, 113] width 485 height 22
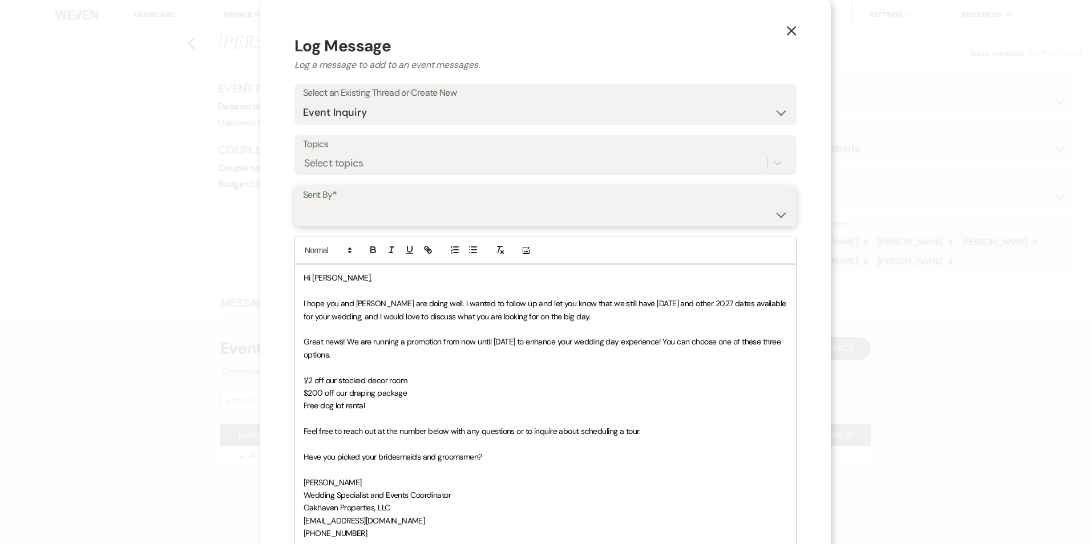
click at [390, 213] on select "Patience Ergish (pdergish@aol.com) Jeanette Wagoner (jeanette@experienceoakhave…" at bounding box center [545, 214] width 485 height 22
click at [303, 203] on select "Patience Ergish (pdergish@aol.com) Jeanette Wagoner (jeanette@experienceoakhave…" at bounding box center [545, 214] width 485 height 22
click at [356, 202] on label "Sent By*" at bounding box center [545, 195] width 485 height 17
click at [355, 218] on select "Patience Ergish (pdergish@aol.com) Jeanette Wagoner (jeanette@experienceoakhave…" at bounding box center [545, 214] width 485 height 22
select select "user-127923"
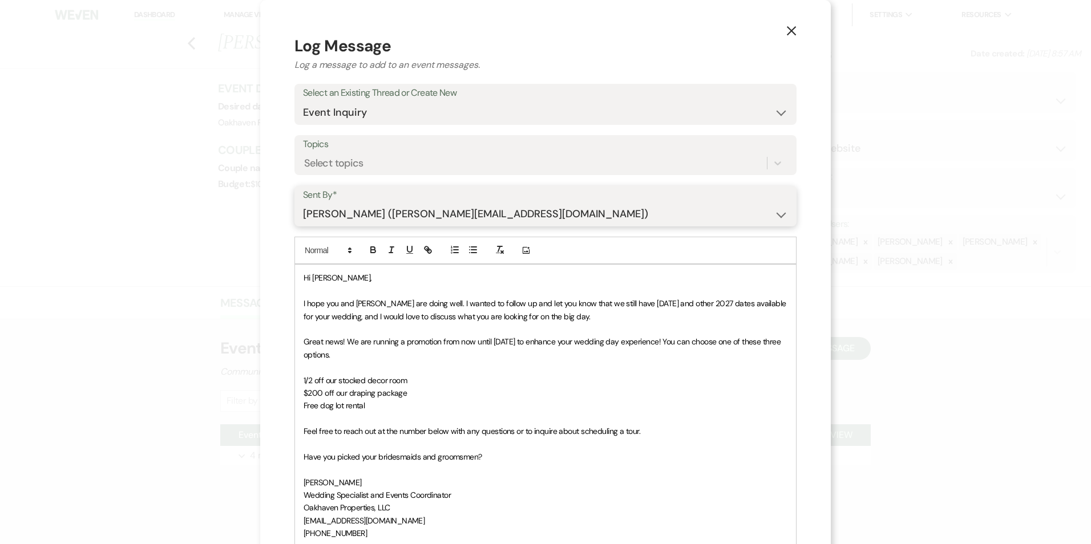
click at [303, 203] on select "Patience Ergish (pdergish@aol.com) Jeanette Wagoner (jeanette@experienceoakhave…" at bounding box center [545, 214] width 485 height 22
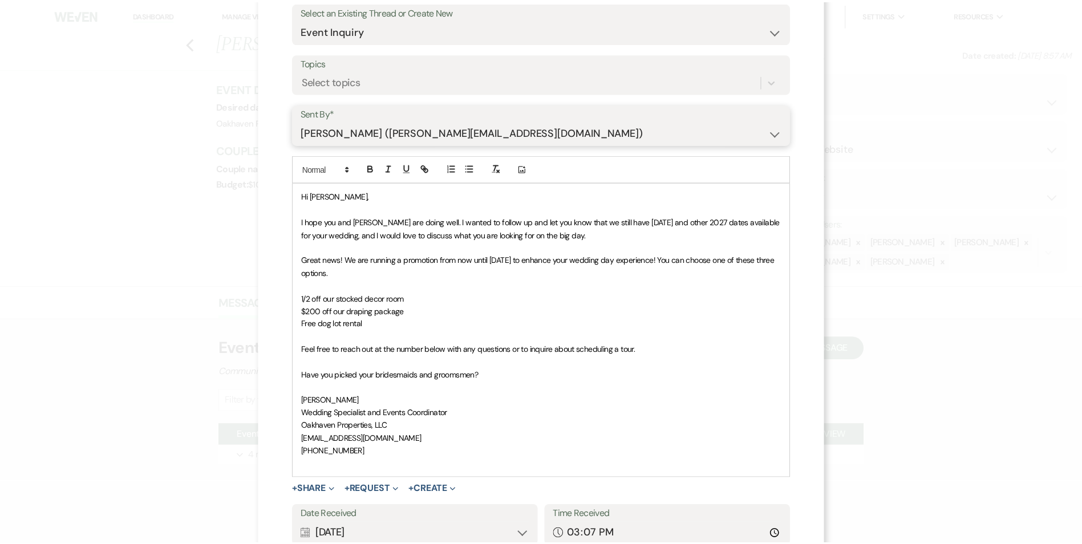
scroll to position [171, 0]
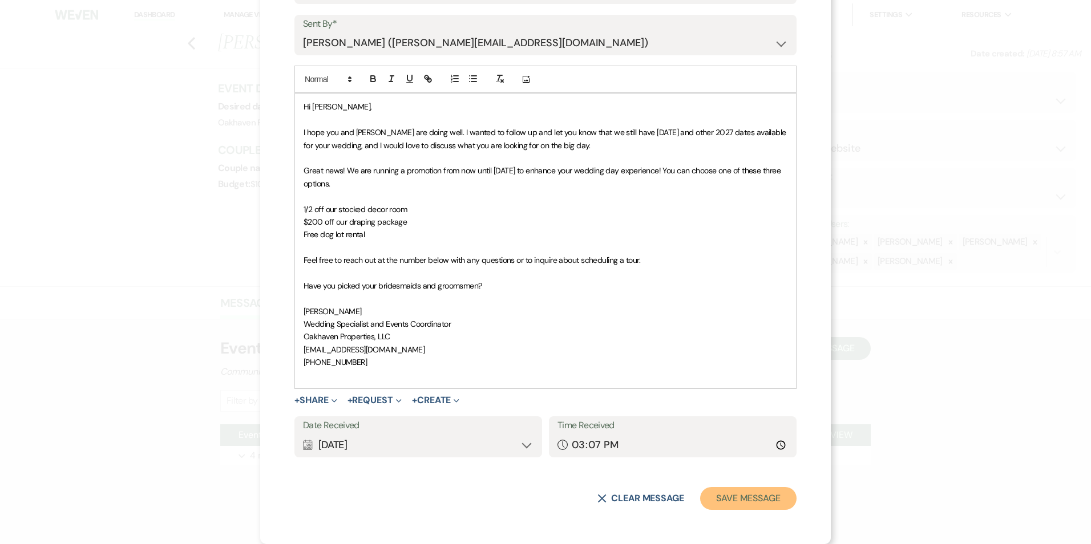
click at [750, 493] on button "Save Message" at bounding box center [748, 498] width 96 height 23
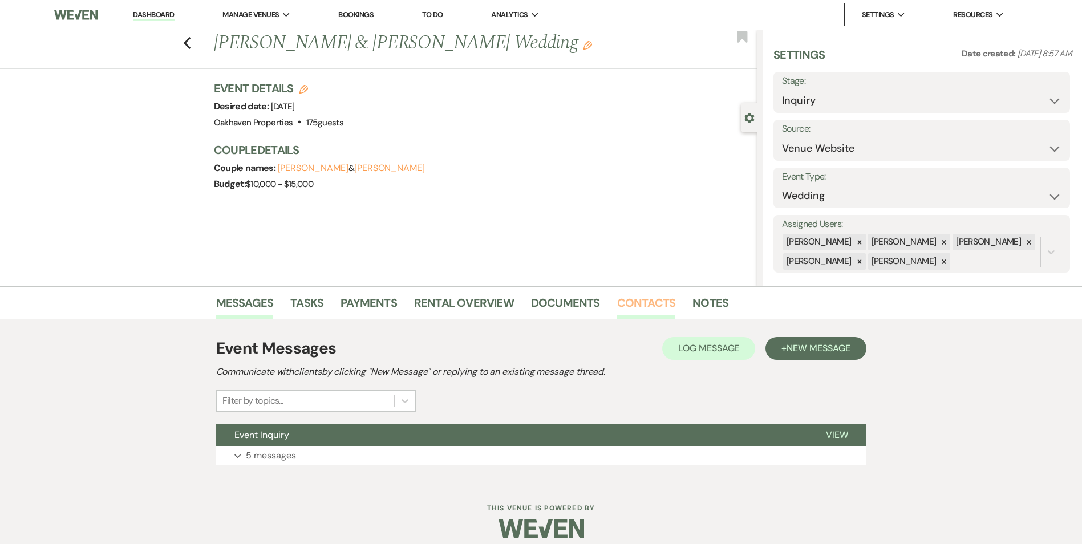
click at [653, 307] on link "Contacts" at bounding box center [646, 306] width 59 height 25
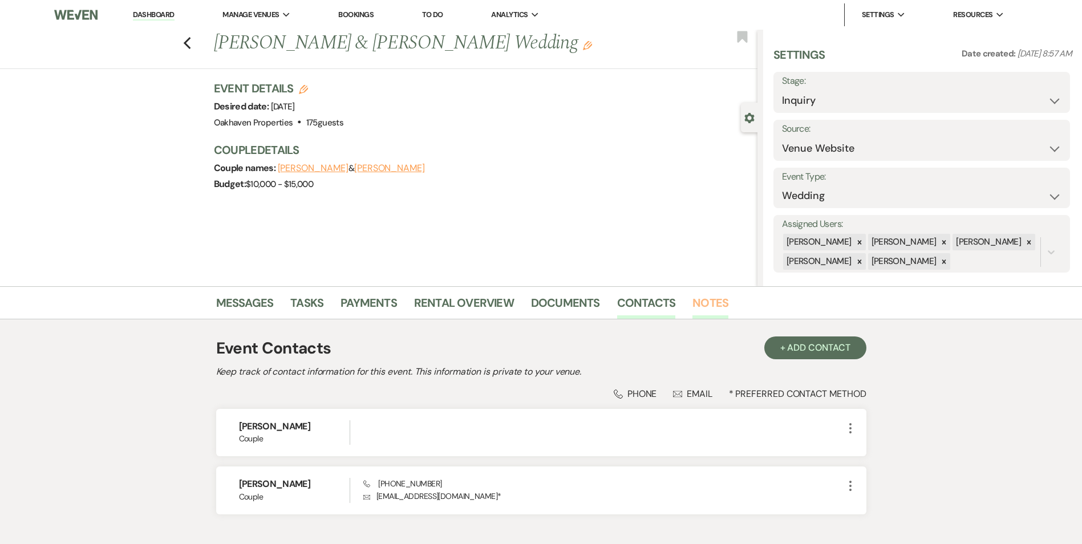
click at [697, 301] on link "Notes" at bounding box center [710, 306] width 36 height 25
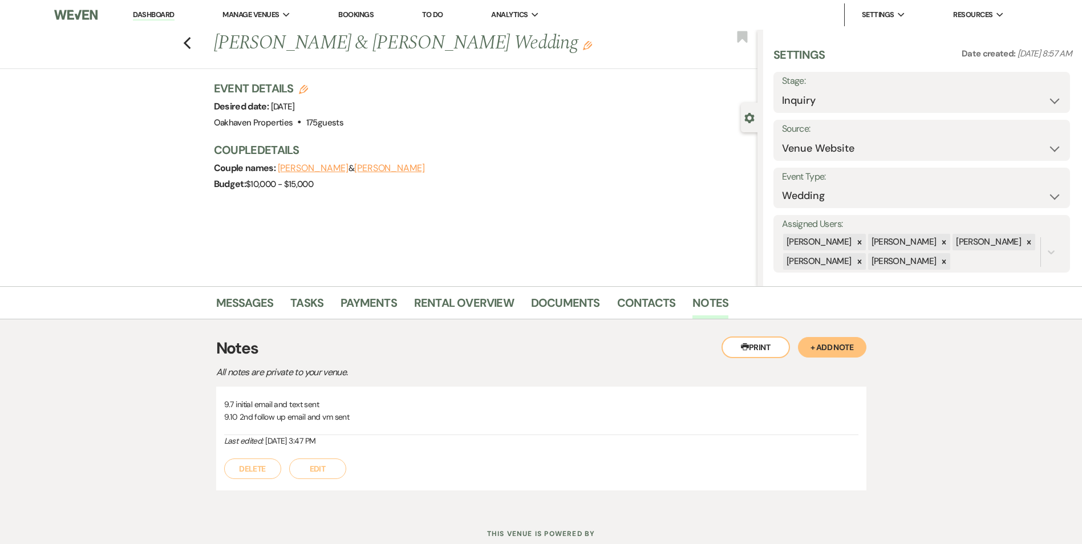
click at [317, 470] on button "Edit" at bounding box center [317, 469] width 57 height 21
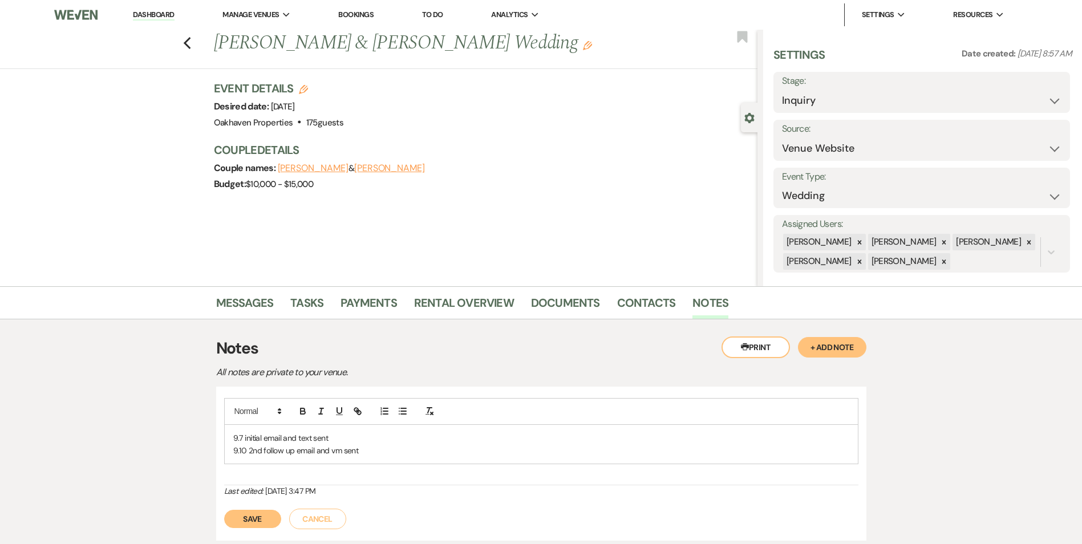
click at [392, 457] on div "9.7 initial email and text sent 9.10 2nd follow up email and vm sent" at bounding box center [541, 444] width 633 height 39
click at [274, 530] on button "Save" at bounding box center [252, 532] width 57 height 18
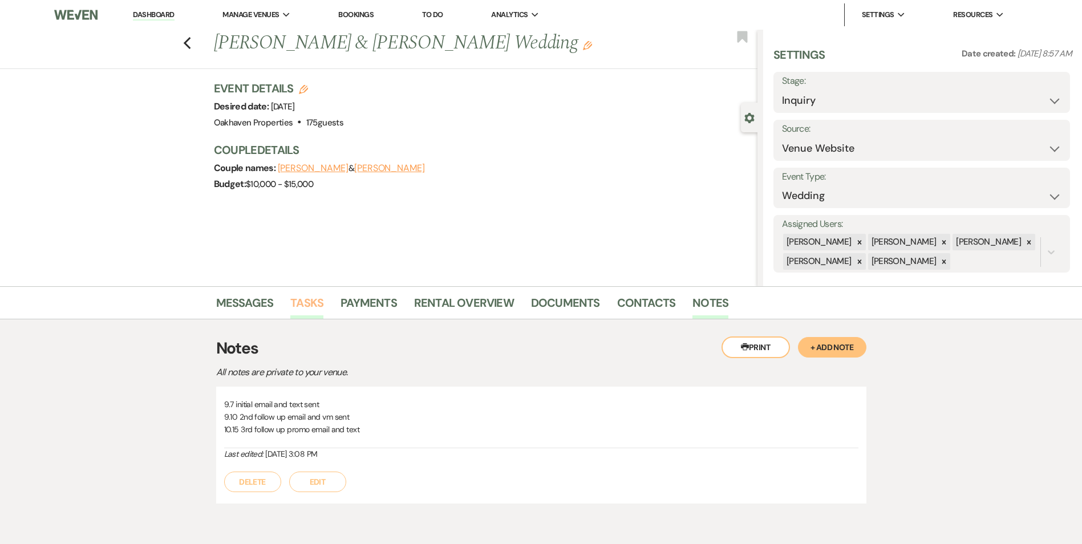
click at [303, 307] on link "Tasks" at bounding box center [306, 306] width 33 height 25
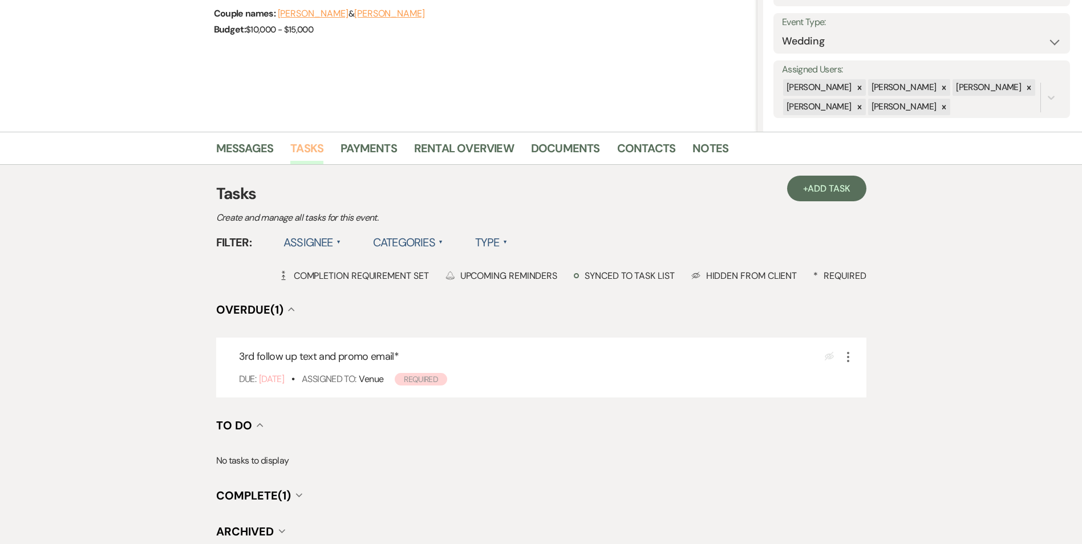
scroll to position [171, 0]
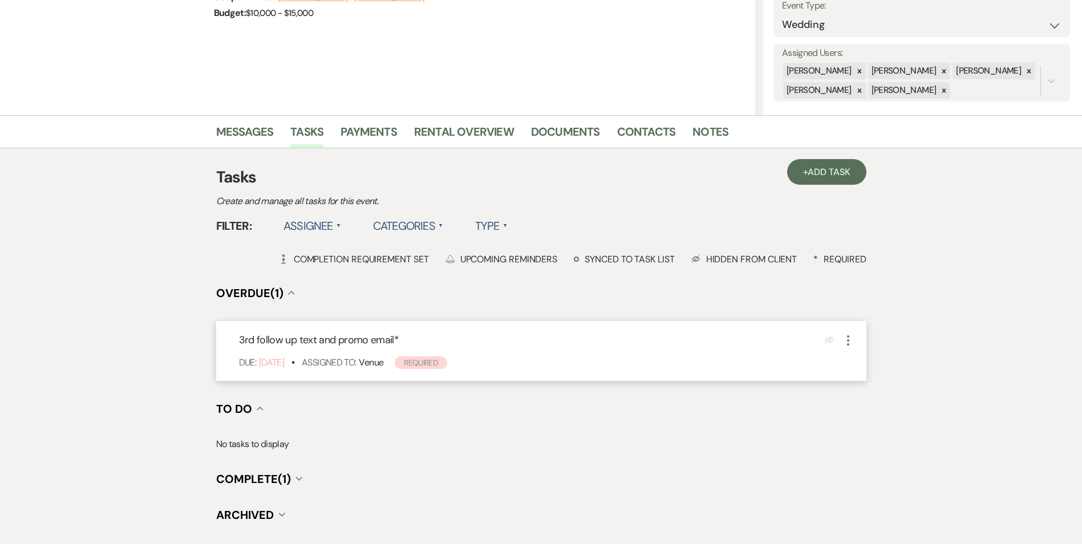
click at [849, 339] on icon "More" at bounding box center [848, 341] width 14 height 14
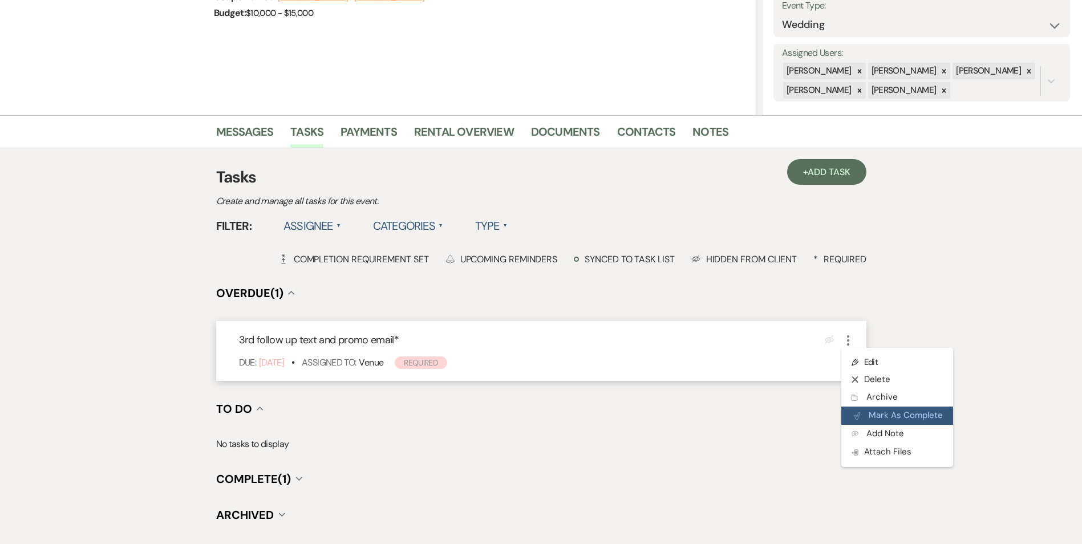
click at [868, 411] on button "Plan Portal Link Mark As Complete" at bounding box center [897, 416] width 112 height 18
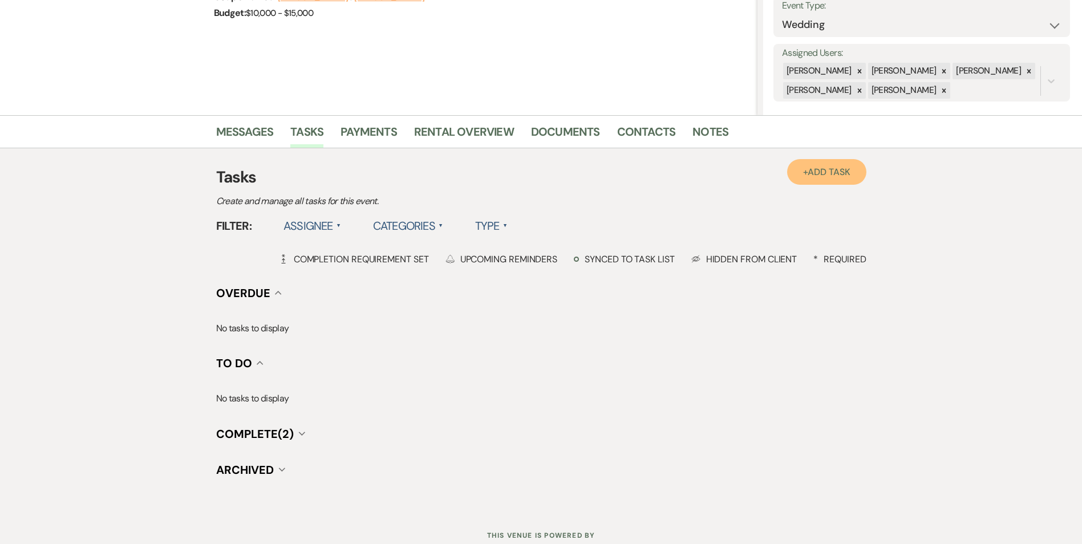
click at [833, 183] on link "+ Add Task" at bounding box center [826, 172] width 79 height 26
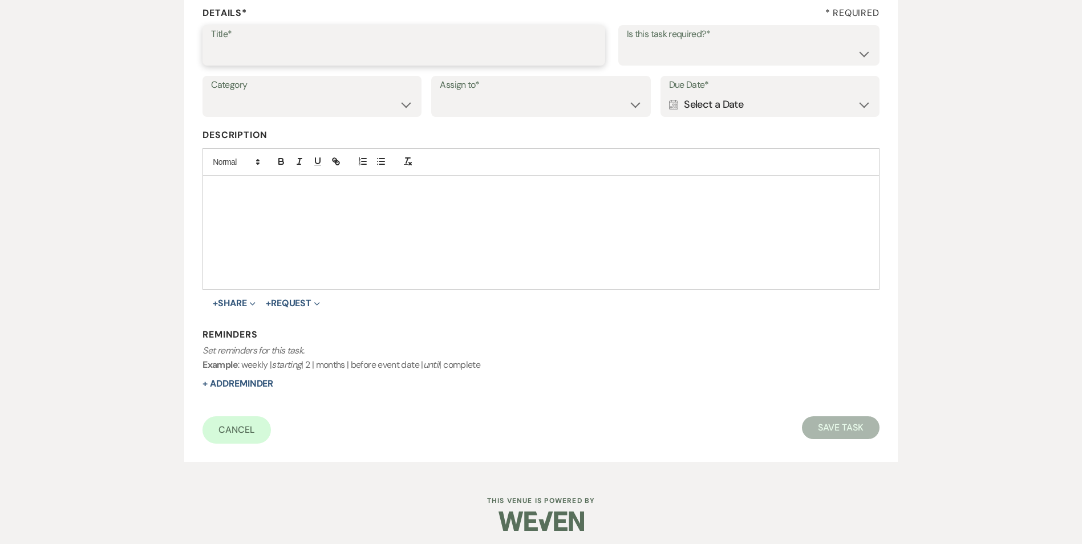
click at [399, 58] on input "Title*" at bounding box center [404, 53] width 386 height 22
click at [288, 52] on input "4th review message and text" at bounding box center [404, 53] width 386 height 22
type input "4th review email and text"
drag, startPoint x: 646, startPoint y: 58, endPoint x: 646, endPoint y: 66, distance: 7.4
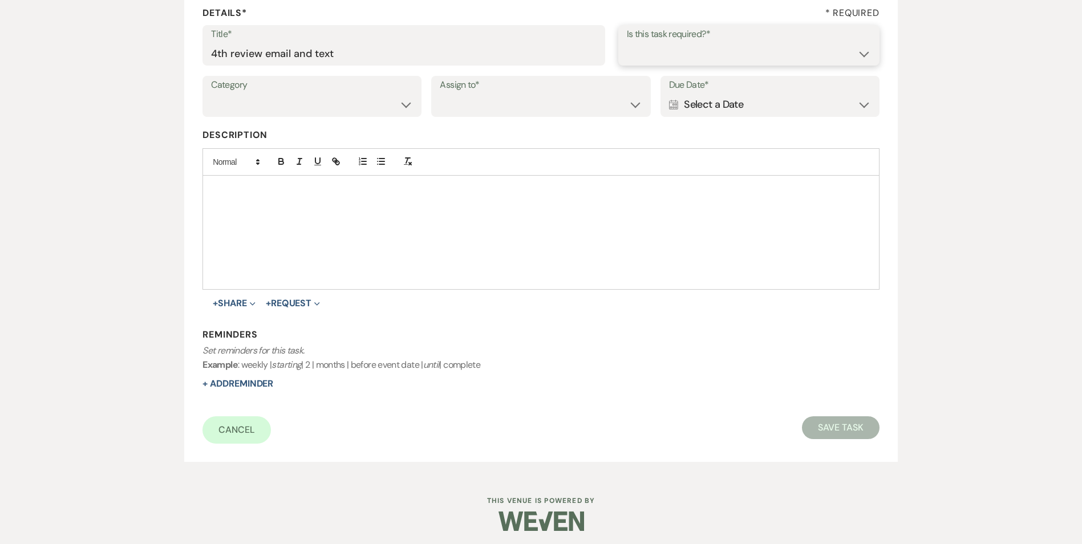
click at [646, 58] on select "Yes No" at bounding box center [749, 53] width 244 height 22
select select "true"
click at [627, 42] on select "Yes No" at bounding box center [749, 53] width 244 height 22
drag, startPoint x: 256, startPoint y: 96, endPoint x: 252, endPoint y: 115, distance: 19.4
click at [257, 96] on select "Venue Vendors Guests Details Finalize & Share" at bounding box center [312, 105] width 202 height 22
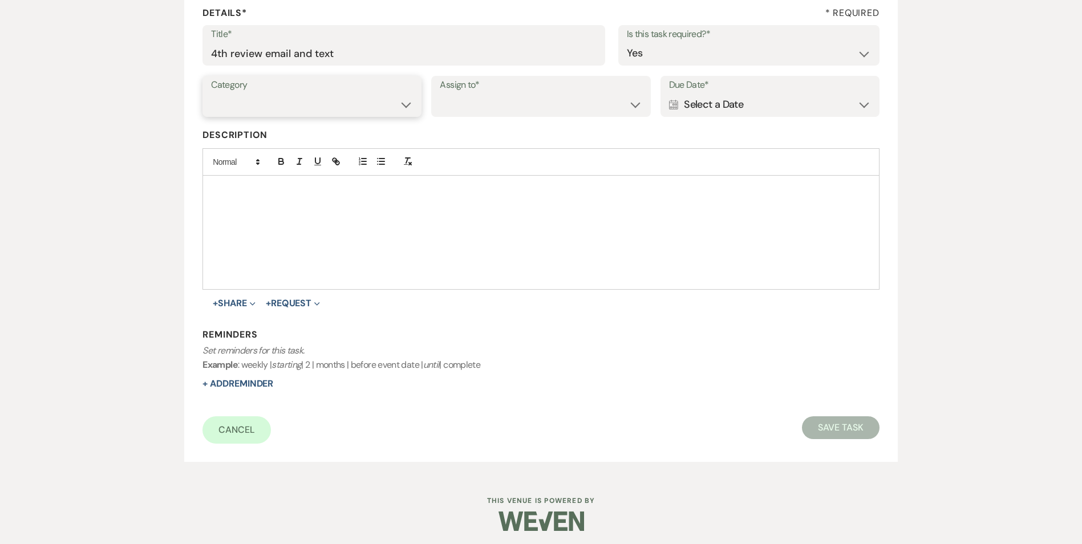
select select "31"
click at [211, 94] on select "Venue Vendors Guests Details Finalize & Share" at bounding box center [312, 105] width 202 height 22
drag, startPoint x: 456, startPoint y: 101, endPoint x: 465, endPoint y: 117, distance: 18.9
click at [456, 101] on select "Venue Client" at bounding box center [541, 105] width 202 height 22
select select "venueHost"
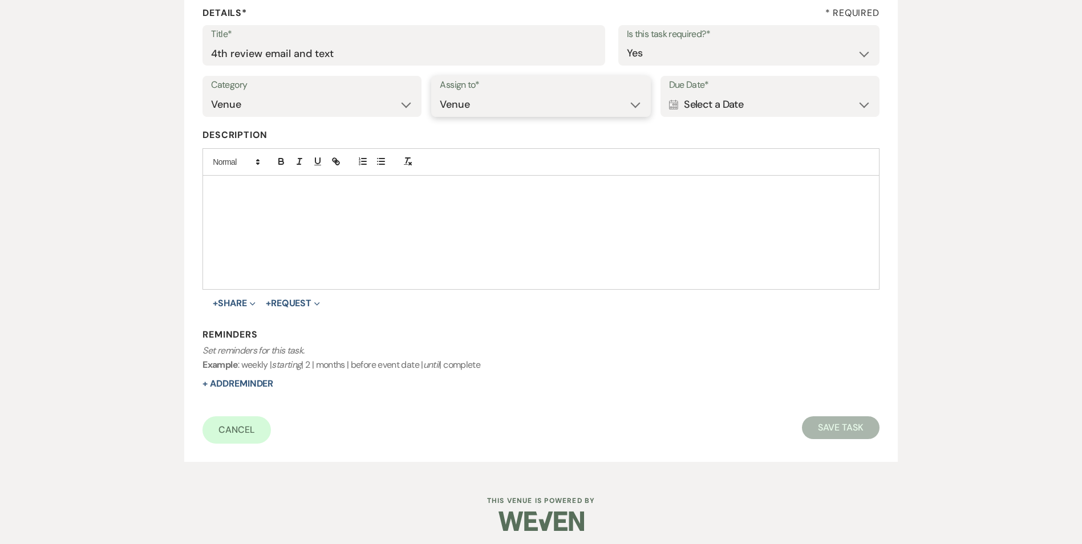
click at [440, 94] on select "Venue Client" at bounding box center [541, 105] width 202 height 22
click at [796, 88] on label "Due Date*" at bounding box center [770, 85] width 202 height 17
click at [799, 99] on div "Calendar Select a Date Expand" at bounding box center [770, 105] width 202 height 22
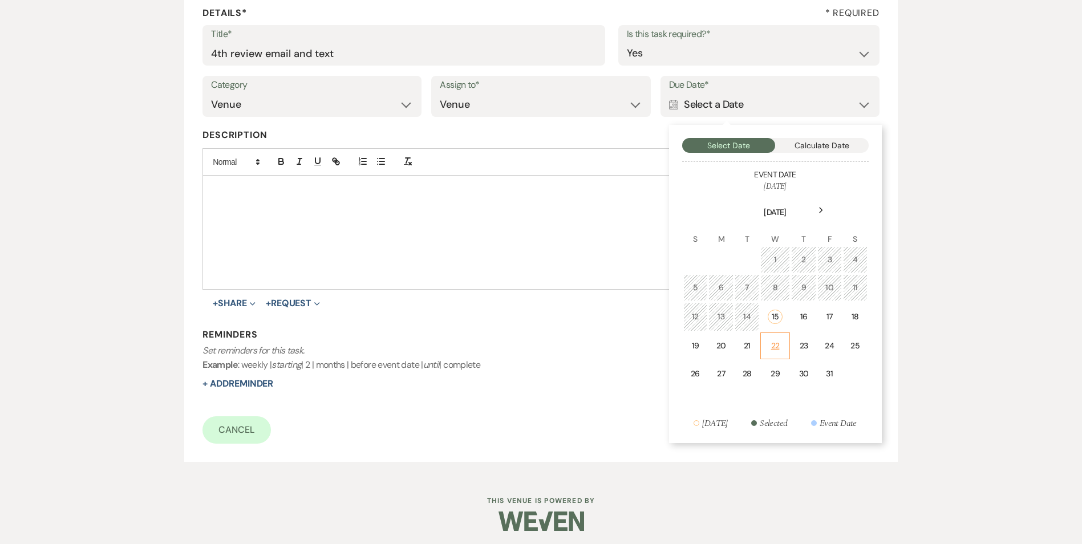
drag, startPoint x: 777, startPoint y: 343, endPoint x: 501, endPoint y: 378, distance: 277.7
click at [775, 343] on div "22" at bounding box center [775, 346] width 15 height 12
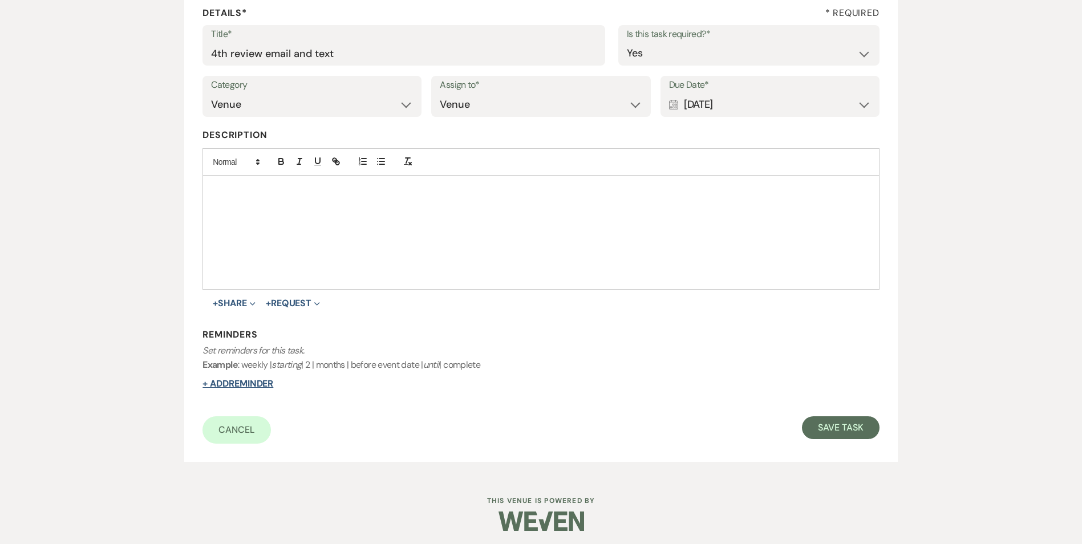
click at [273, 382] on button "+ Add Reminder" at bounding box center [237, 383] width 71 height 9
select select "host"
select select "days"
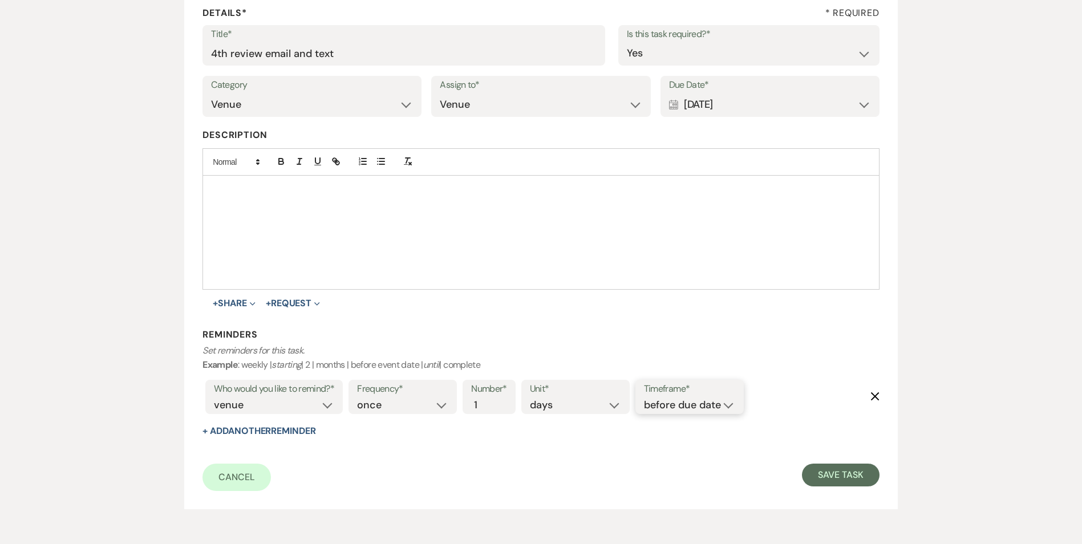
click at [735, 404] on select "before due date after due date on due date on custom date" at bounding box center [689, 405] width 91 height 15
select select "onDueDate"
click at [644, 398] on select "before due date after due date on due date on custom date" at bounding box center [689, 405] width 91 height 15
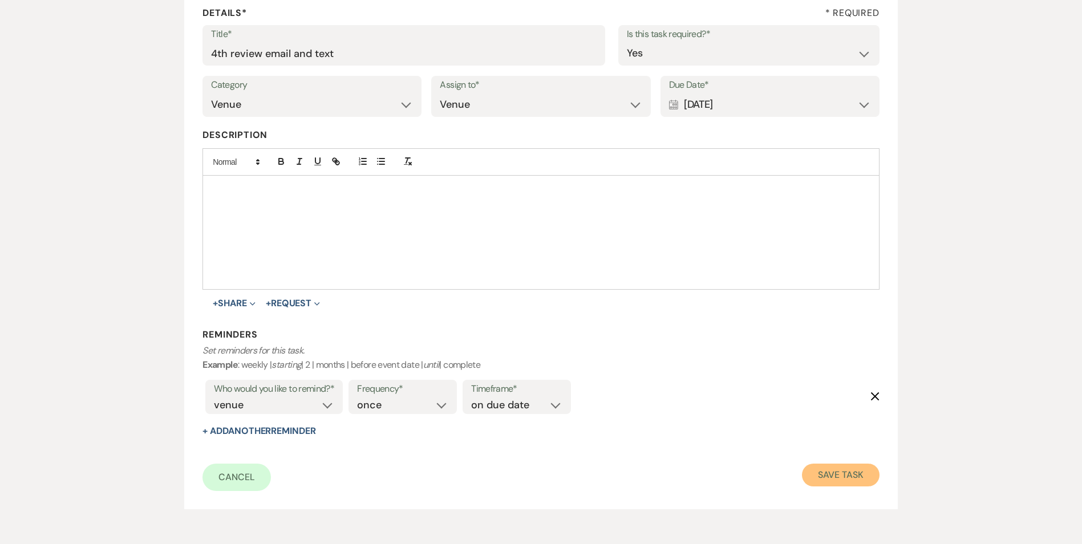
drag, startPoint x: 821, startPoint y: 475, endPoint x: 816, endPoint y: 467, distance: 9.2
click at [823, 475] on button "Save Task" at bounding box center [840, 475] width 77 height 23
select select "5"
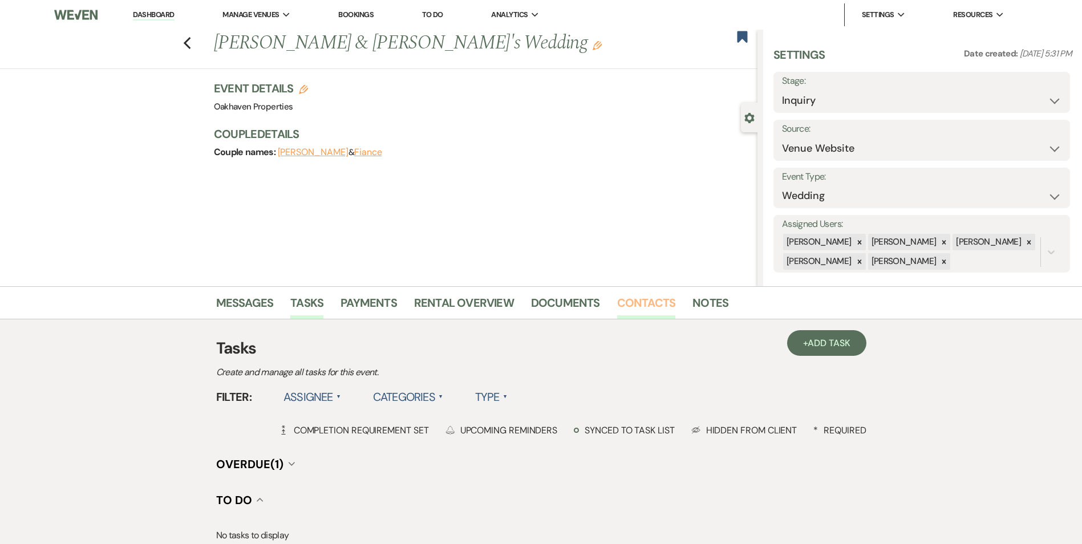
click at [627, 302] on link "Contacts" at bounding box center [646, 306] width 59 height 25
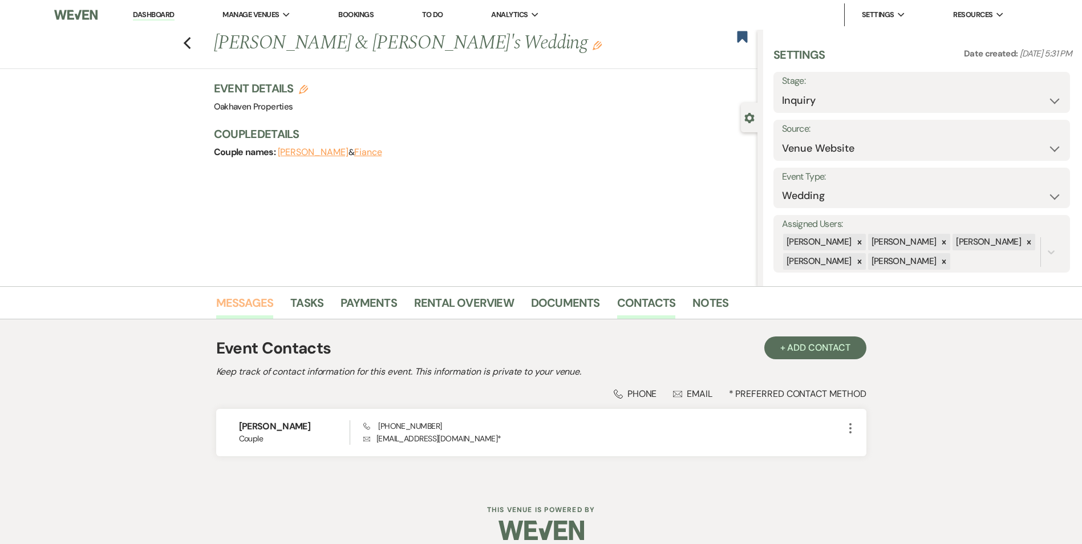
click at [230, 308] on link "Messages" at bounding box center [245, 306] width 58 height 25
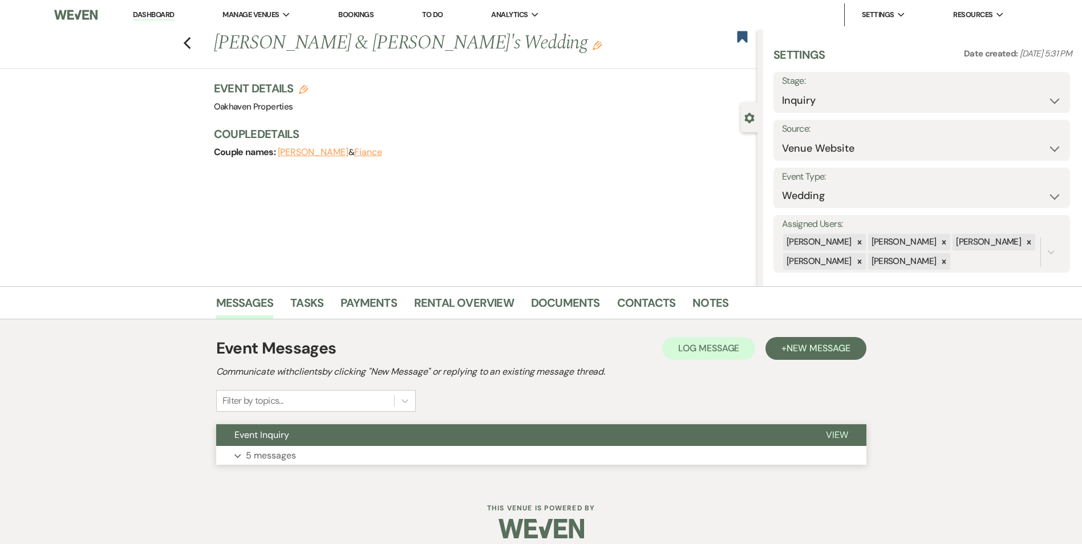
click at [834, 437] on span "View" at bounding box center [837, 435] width 22 height 12
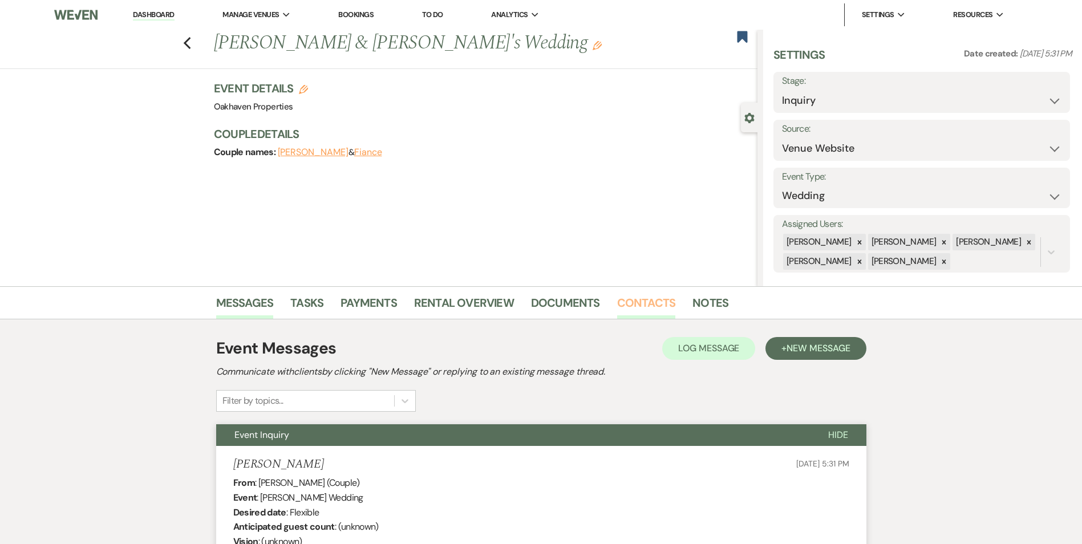
click at [638, 317] on link "Contacts" at bounding box center [646, 306] width 59 height 25
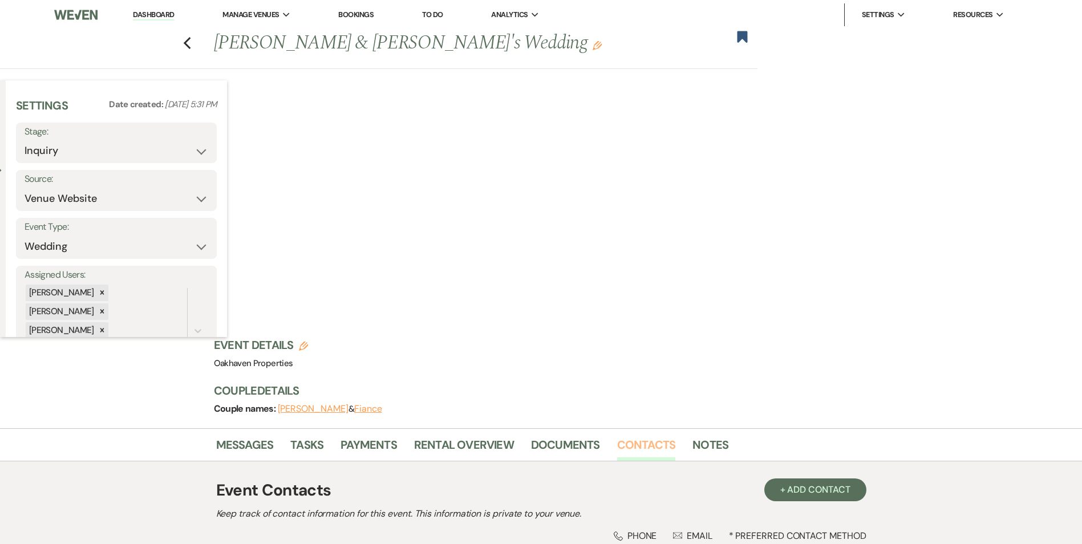
scroll to position [13, 0]
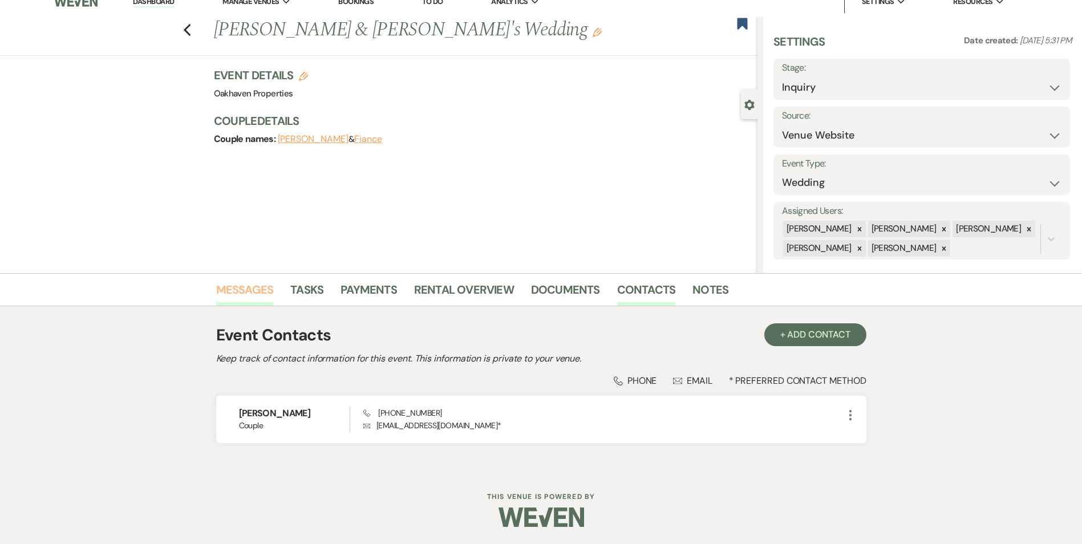
click at [244, 286] on link "Messages" at bounding box center [245, 293] width 58 height 25
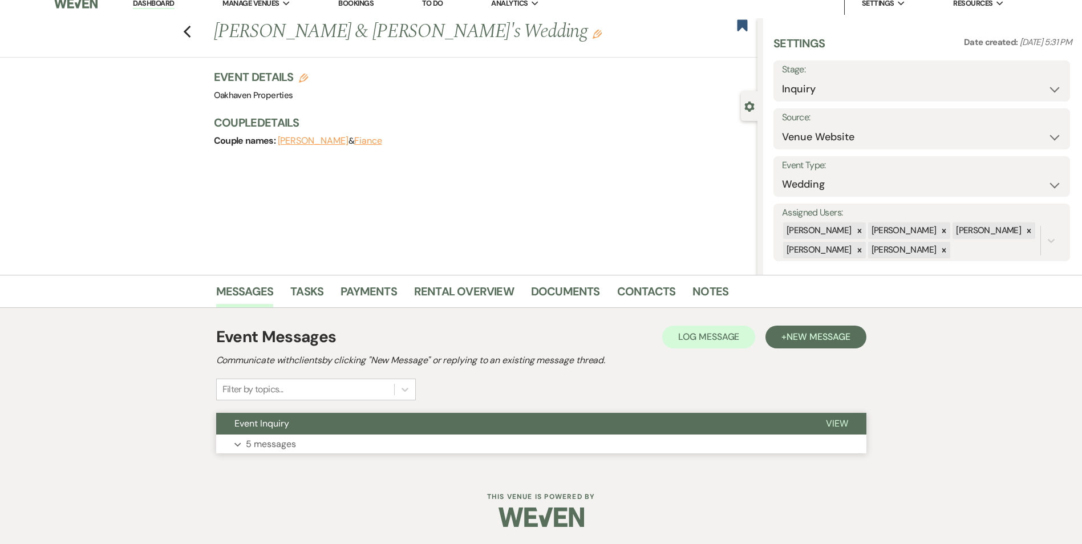
click at [837, 419] on span "View" at bounding box center [837, 424] width 22 height 12
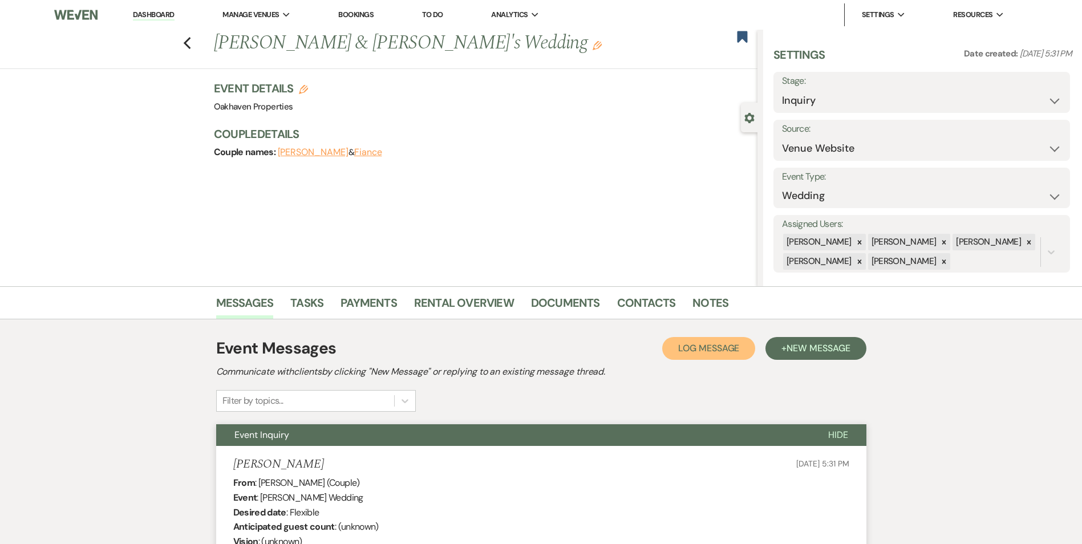
click at [675, 356] on button "Log Log Message" at bounding box center [708, 348] width 93 height 23
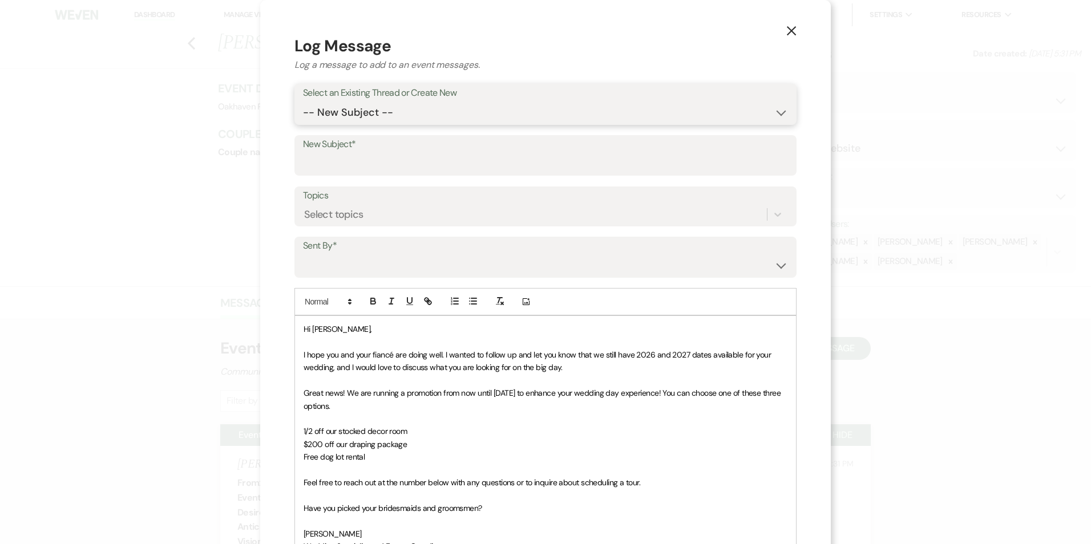
click at [412, 111] on select "-- New Subject -- Event Inquiry" at bounding box center [545, 113] width 485 height 22
select select "454178"
click at [303, 102] on select "-- New Subject -- Event Inquiry" at bounding box center [545, 113] width 485 height 22
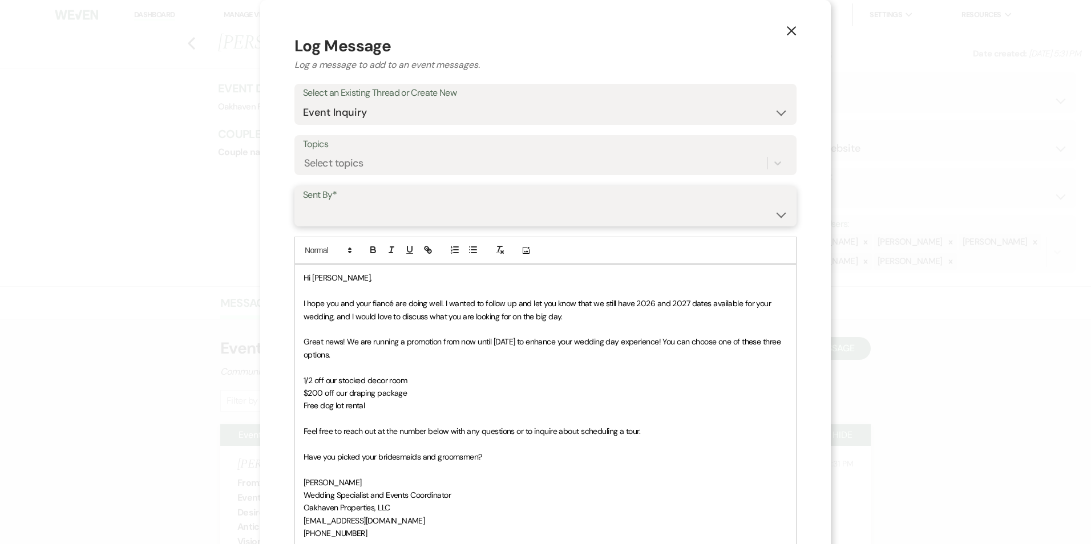
drag, startPoint x: 362, startPoint y: 210, endPoint x: 363, endPoint y: 223, distance: 12.7
click at [362, 210] on select "[PERSON_NAME] ([EMAIL_ADDRESS][DOMAIN_NAME]) [PERSON_NAME] ([PERSON_NAME][EMAIL…" at bounding box center [545, 214] width 485 height 22
select select "user-127923"
click at [303, 203] on select "[PERSON_NAME] ([EMAIL_ADDRESS][DOMAIN_NAME]) [PERSON_NAME] ([PERSON_NAME][EMAIL…" at bounding box center [545, 214] width 485 height 22
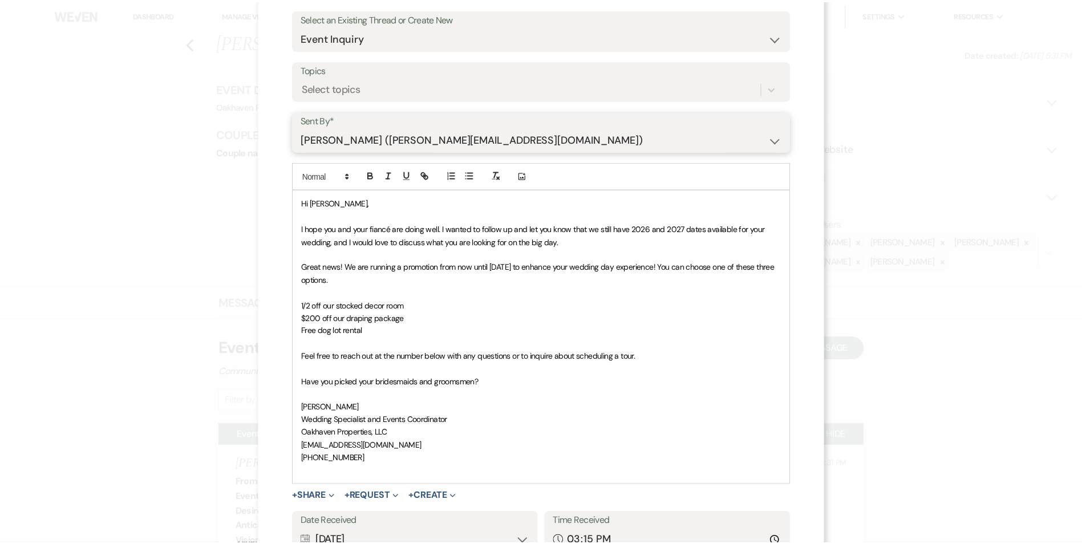
scroll to position [171, 0]
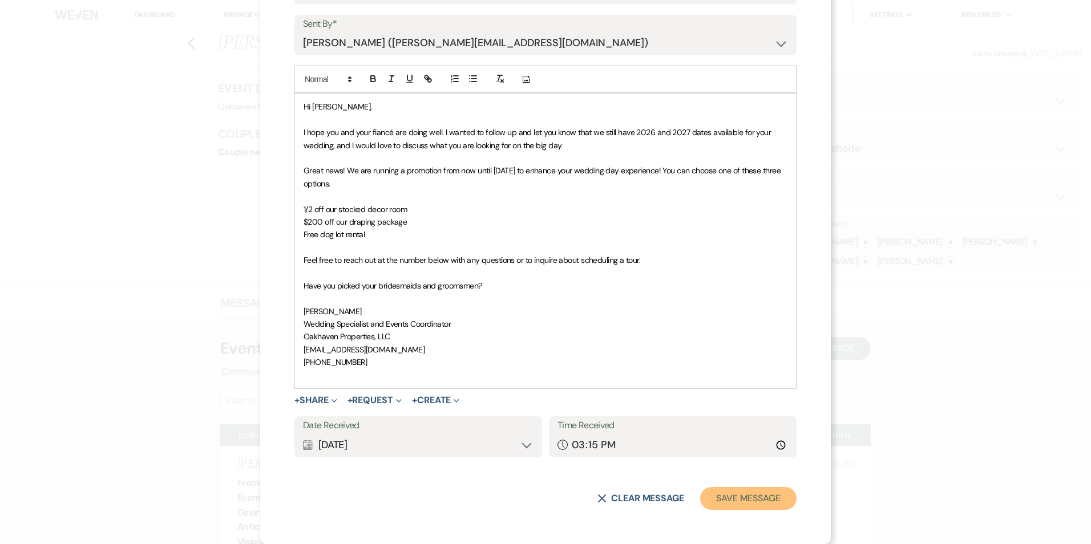
click at [754, 498] on button "Save Message" at bounding box center [748, 498] width 96 height 23
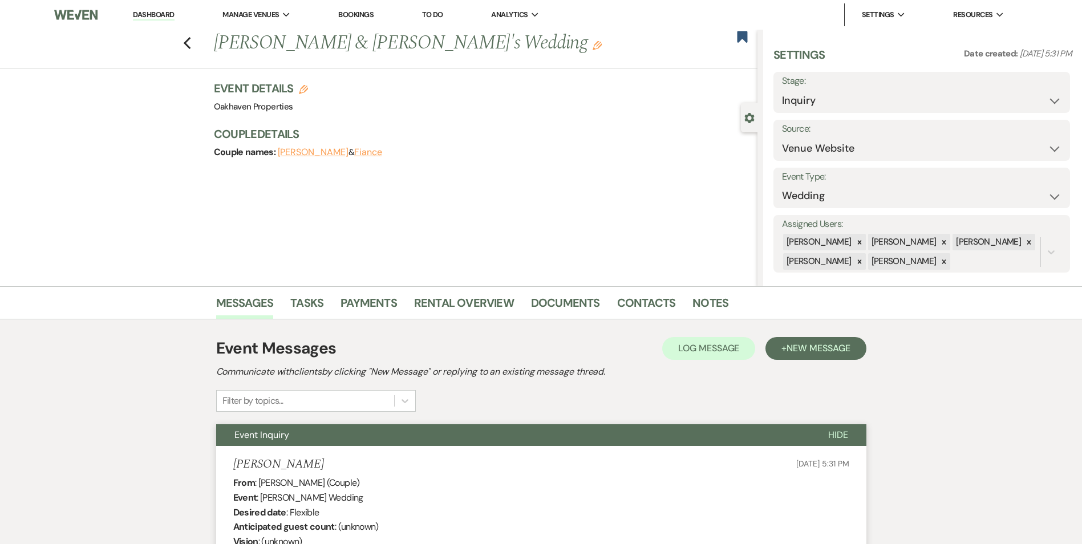
click at [726, 303] on li "Notes" at bounding box center [718, 304] width 53 height 27
click at [703, 308] on link "Notes" at bounding box center [710, 306] width 36 height 25
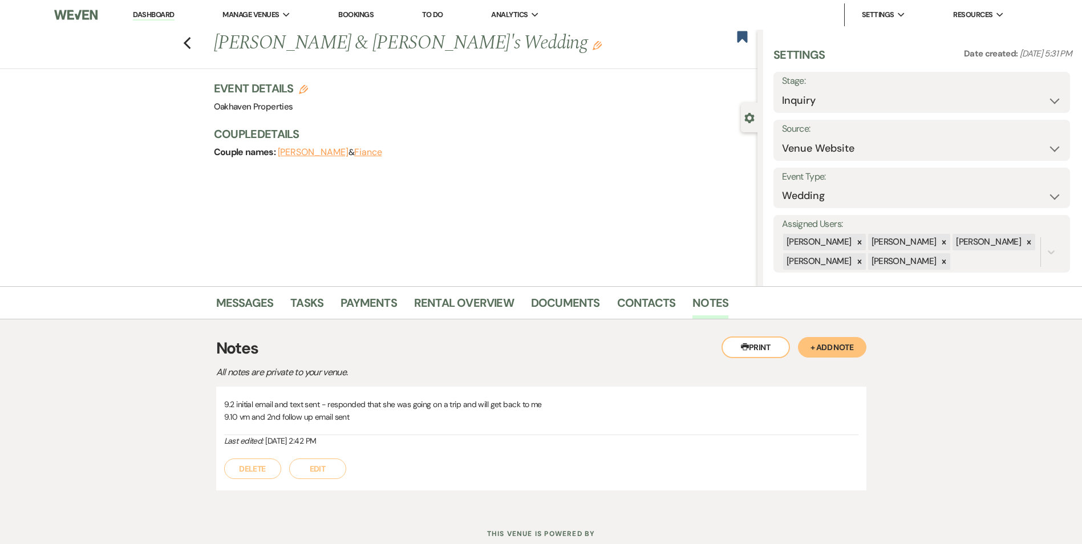
click at [337, 468] on button "Edit" at bounding box center [317, 469] width 57 height 21
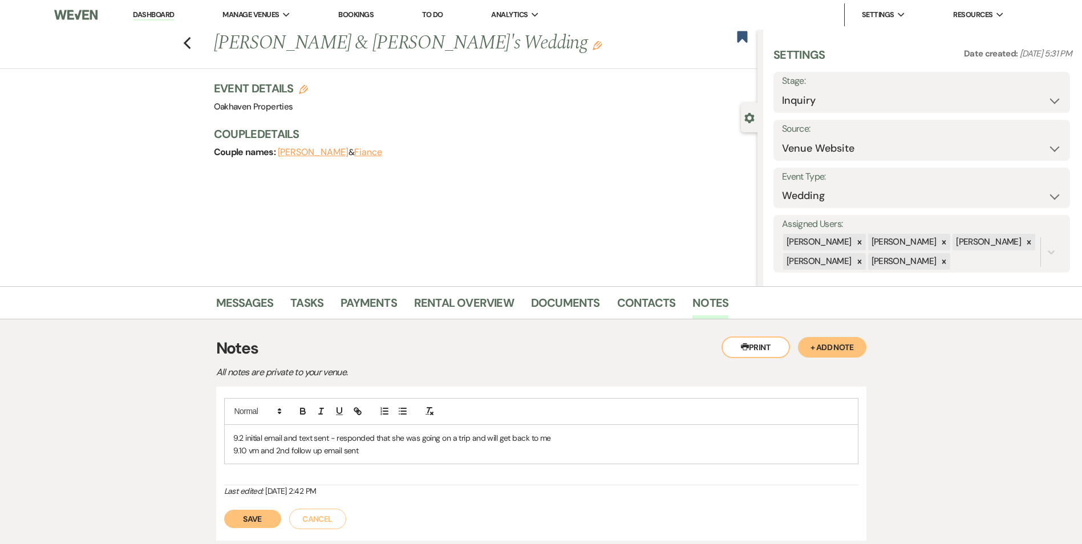
click at [375, 441] on p "9.2 initial email and text sent - responded that she was going on a trip and wi…" at bounding box center [541, 438] width 616 height 13
click at [374, 448] on p "9.10 vm and 2nd follow up email sent" at bounding box center [541, 450] width 616 height 13
drag, startPoint x: 254, startPoint y: 537, endPoint x: 433, endPoint y: 468, distance: 192.5
click at [253, 537] on button "Save" at bounding box center [252, 532] width 57 height 18
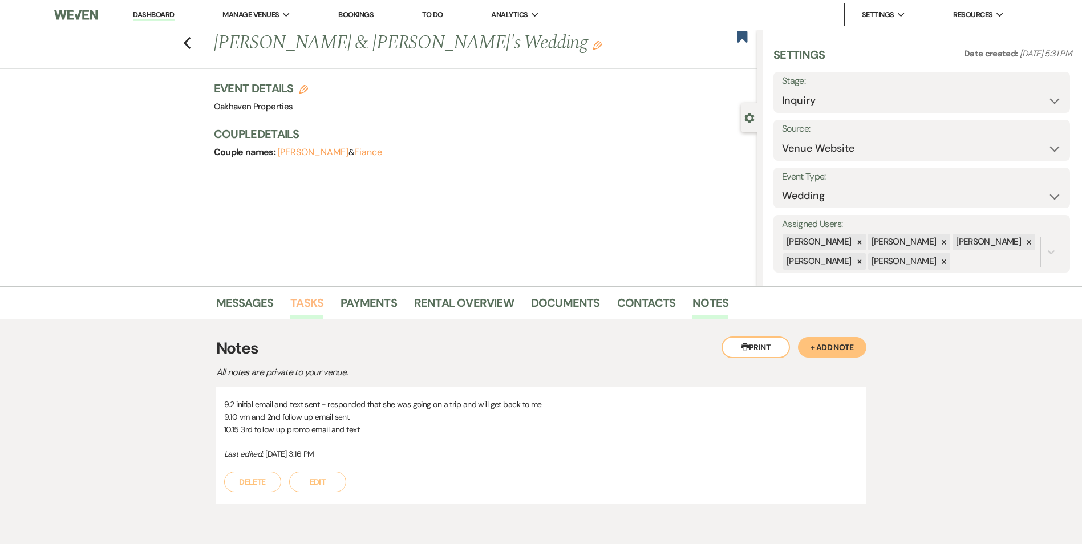
click at [309, 299] on link "Tasks" at bounding box center [306, 306] width 33 height 25
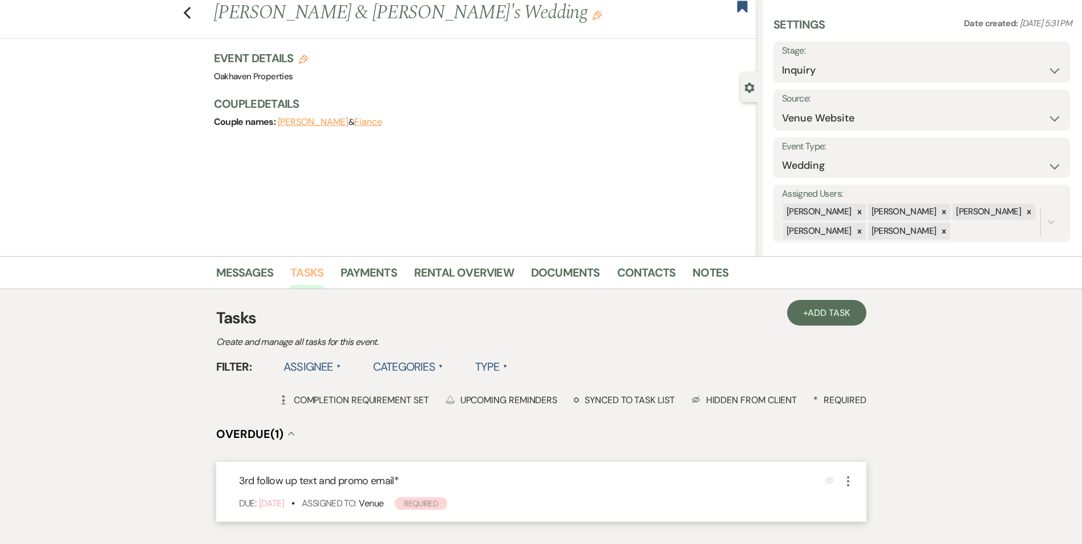
scroll to position [57, 0]
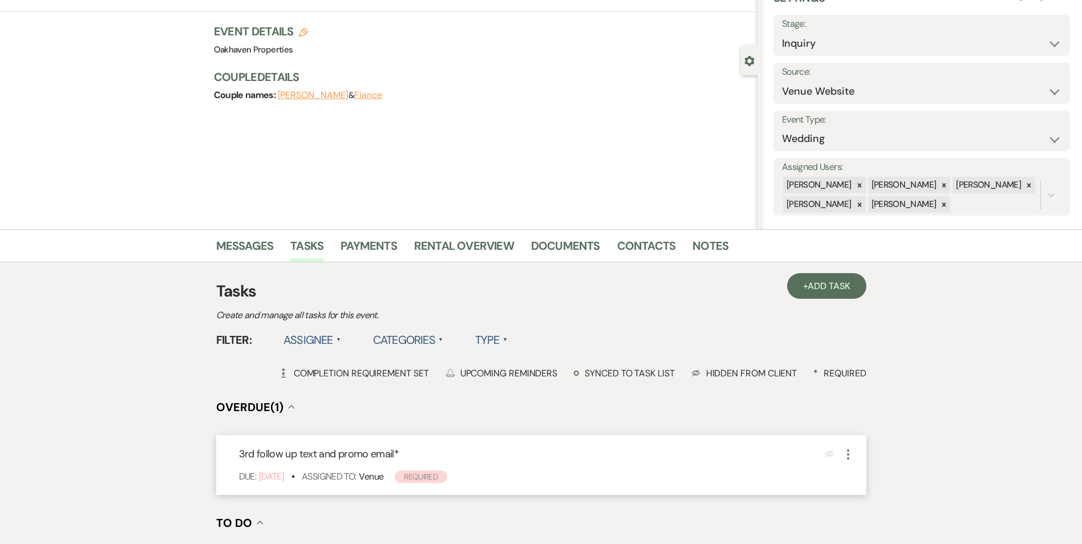
click at [846, 450] on icon "More" at bounding box center [848, 455] width 14 height 14
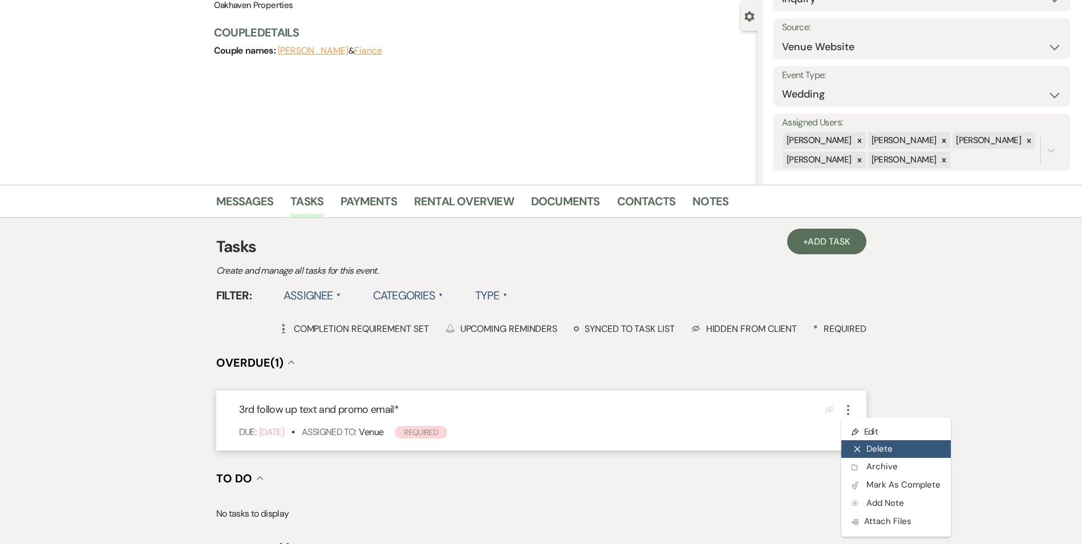
scroll to position [171, 0]
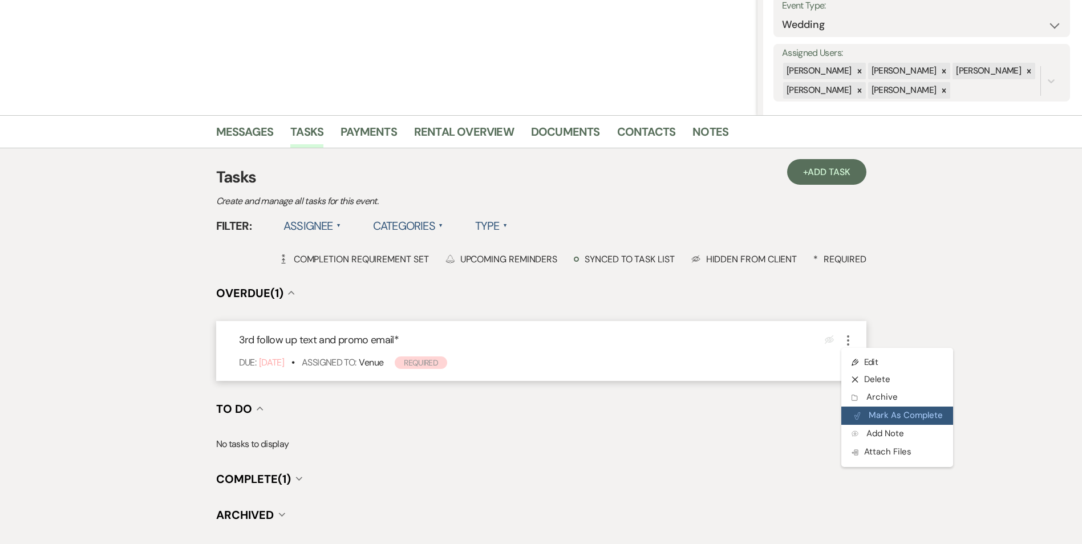
click at [869, 421] on button "Plan Portal Link Mark As Complete" at bounding box center [897, 416] width 112 height 18
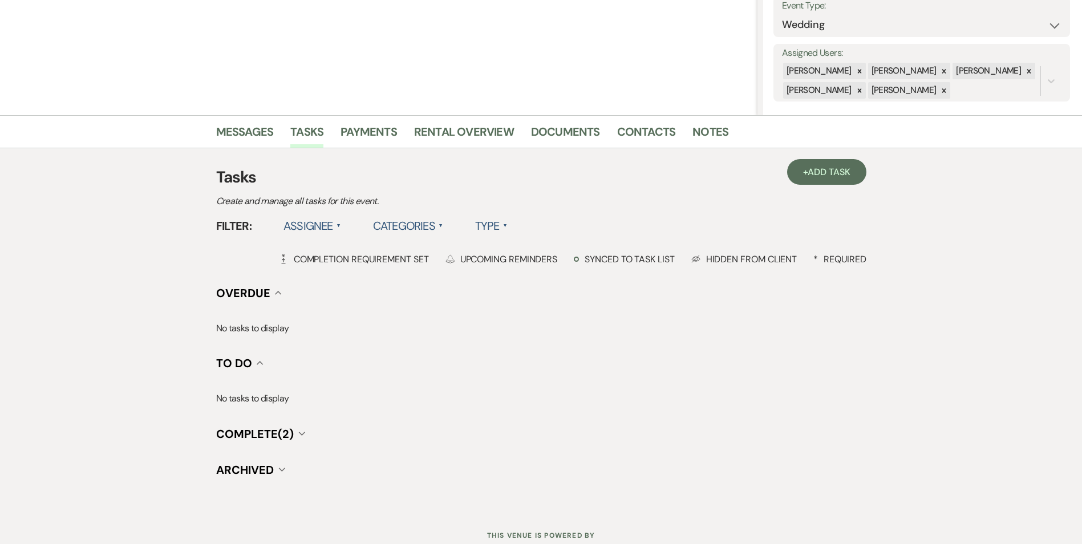
click at [823, 189] on div "Tasks Create and manage all tasks for this event." at bounding box center [541, 186] width 650 height 43
click at [817, 179] on link "+ Add Task" at bounding box center [826, 172] width 79 height 26
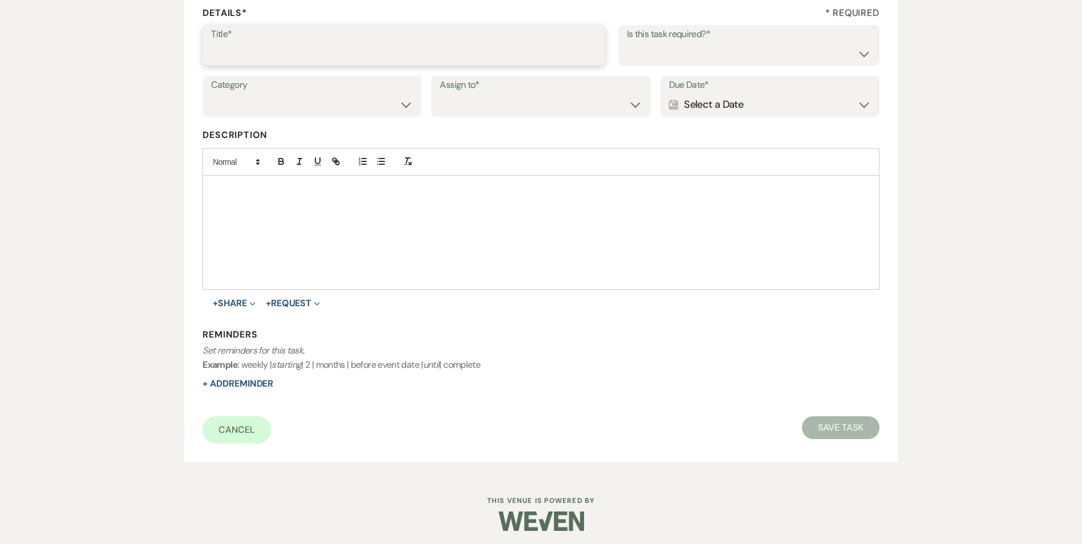
click at [313, 54] on input "Title*" at bounding box center [404, 53] width 386 height 22
type input "4th review email and text"
click at [662, 52] on select "Yes No" at bounding box center [749, 53] width 244 height 22
select select "true"
click at [627, 42] on select "Yes No" at bounding box center [749, 53] width 244 height 22
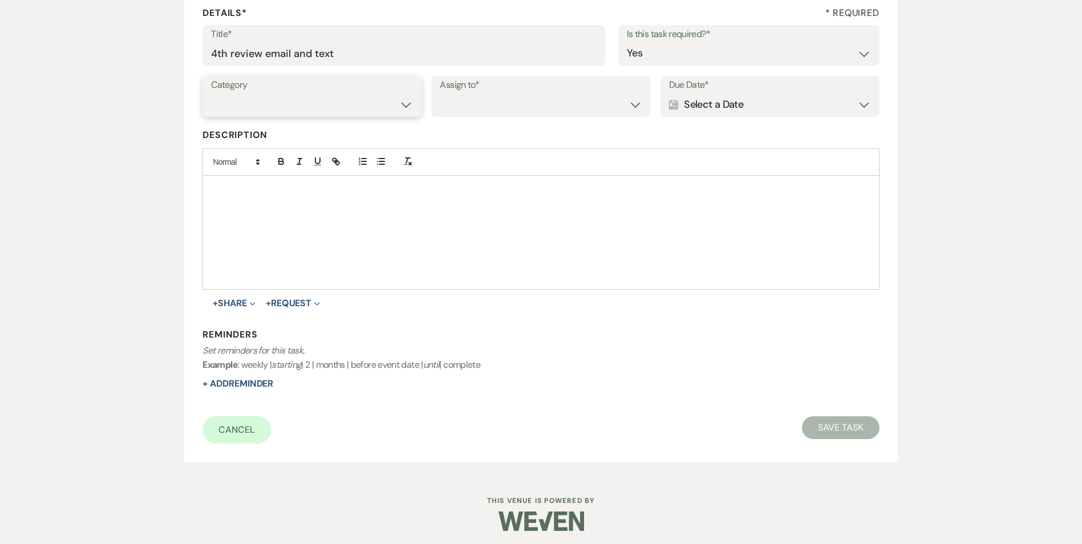
drag, startPoint x: 346, startPoint y: 110, endPoint x: 347, endPoint y: 117, distance: 8.1
click at [347, 110] on select "Venue Vendors Guests Details Finalize & Share" at bounding box center [312, 105] width 202 height 22
select select "31"
click at [211, 94] on select "Venue Vendors Guests Details Finalize & Share" at bounding box center [312, 105] width 202 height 22
click at [480, 106] on select "Venue Client" at bounding box center [541, 105] width 202 height 22
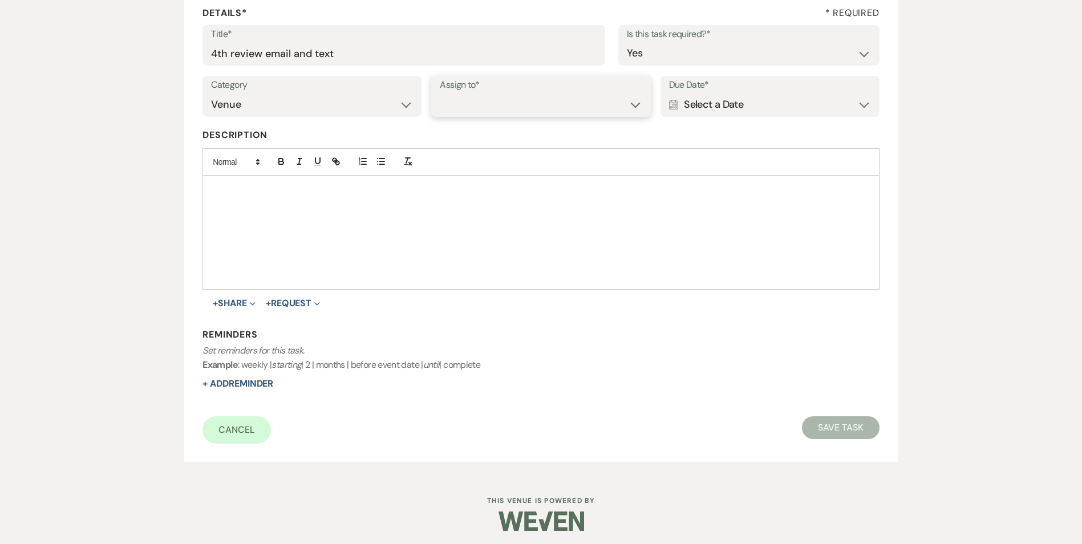
select select "venueHost"
click at [440, 94] on select "Venue Client" at bounding box center [541, 105] width 202 height 22
click at [707, 107] on div "Calendar Select a Date Expand" at bounding box center [770, 105] width 202 height 22
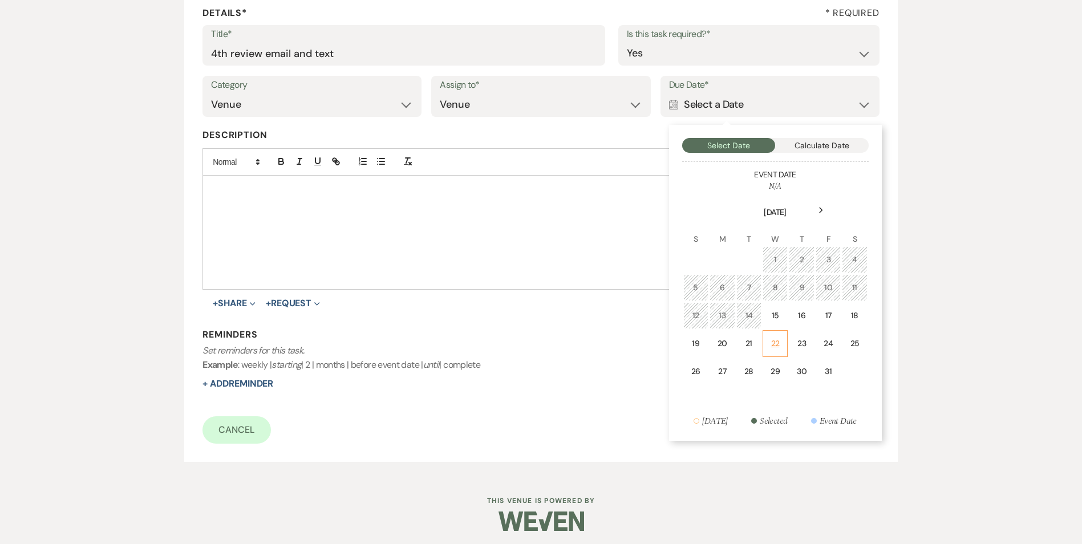
click at [779, 335] on td "22" at bounding box center [775, 343] width 25 height 27
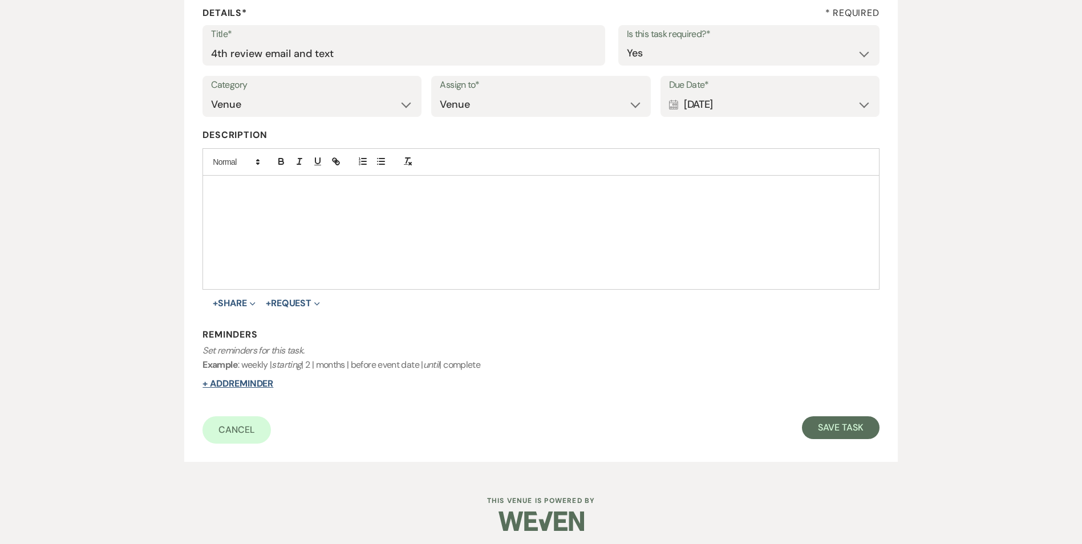
click at [228, 382] on button "+ Add Reminder" at bounding box center [237, 383] width 71 height 9
select select "host"
select select "days"
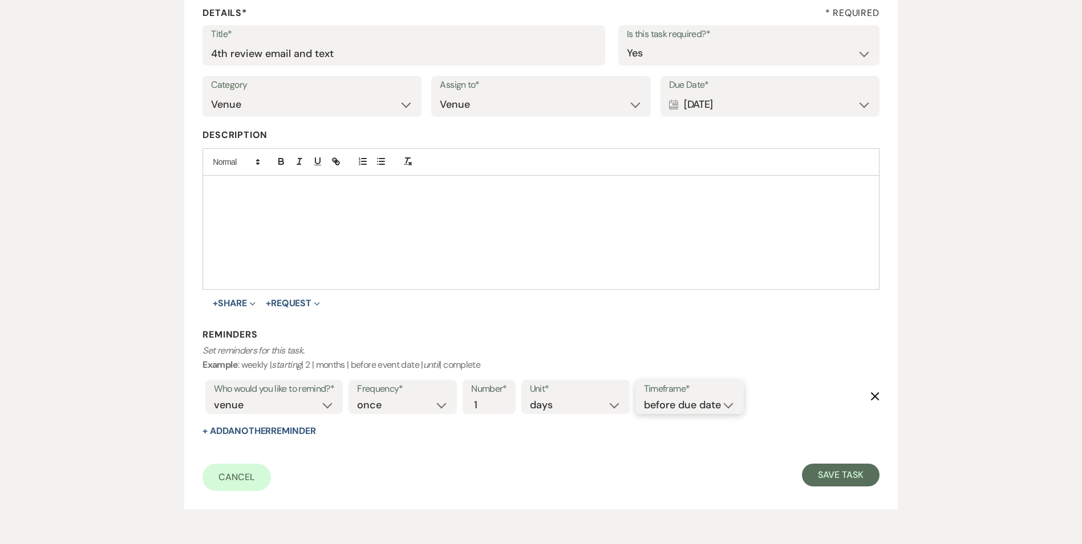
drag, startPoint x: 722, startPoint y: 407, endPoint x: 725, endPoint y: 412, distance: 6.2
click at [722, 407] on select "before due date after due date on due date on custom date" at bounding box center [689, 405] width 91 height 15
select select "onDueDate"
click at [644, 398] on select "before due date after due date on due date on custom date" at bounding box center [689, 405] width 91 height 15
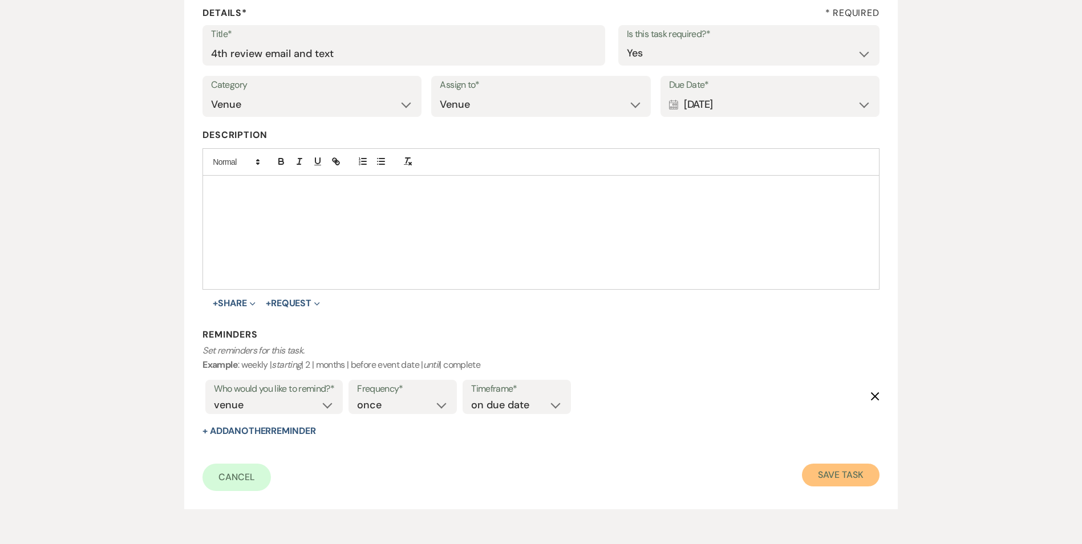
click at [865, 464] on button "Save Task" at bounding box center [840, 475] width 77 height 23
select select "5"
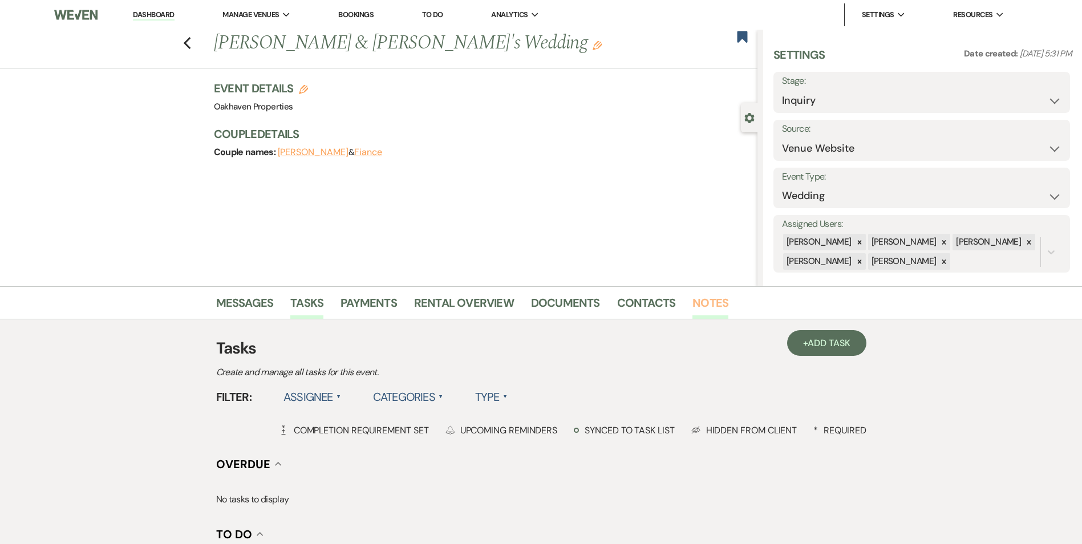
click at [712, 314] on link "Notes" at bounding box center [710, 306] width 36 height 25
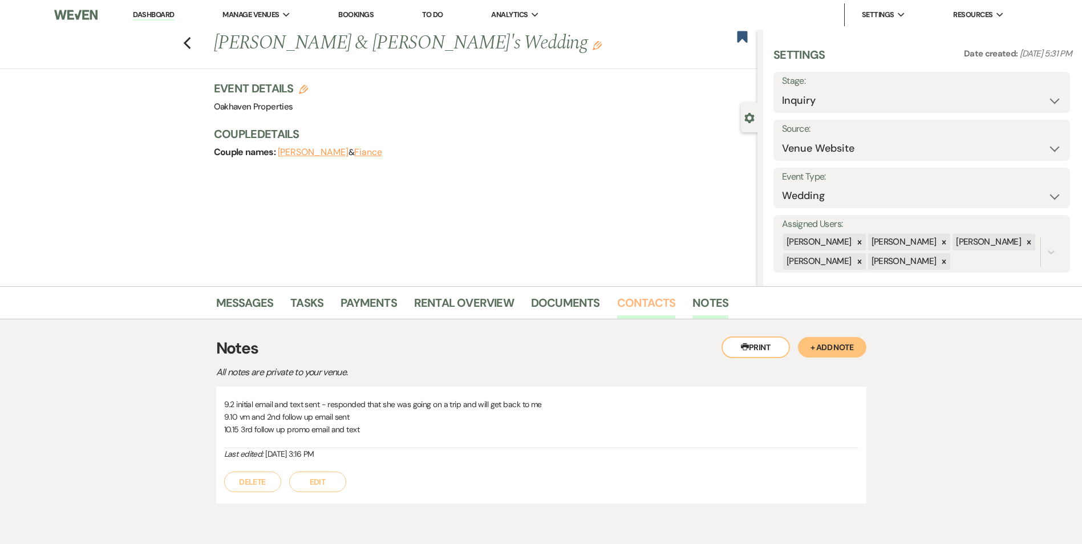
click at [617, 304] on link "Contacts" at bounding box center [646, 306] width 59 height 25
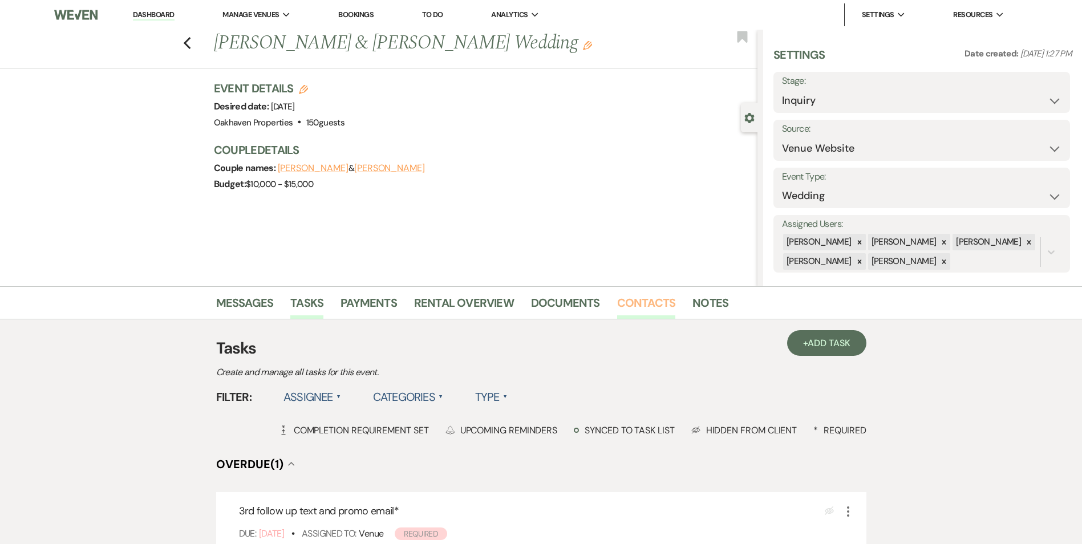
click at [647, 311] on link "Contacts" at bounding box center [646, 306] width 59 height 25
click at [238, 306] on link "Messages" at bounding box center [245, 306] width 58 height 25
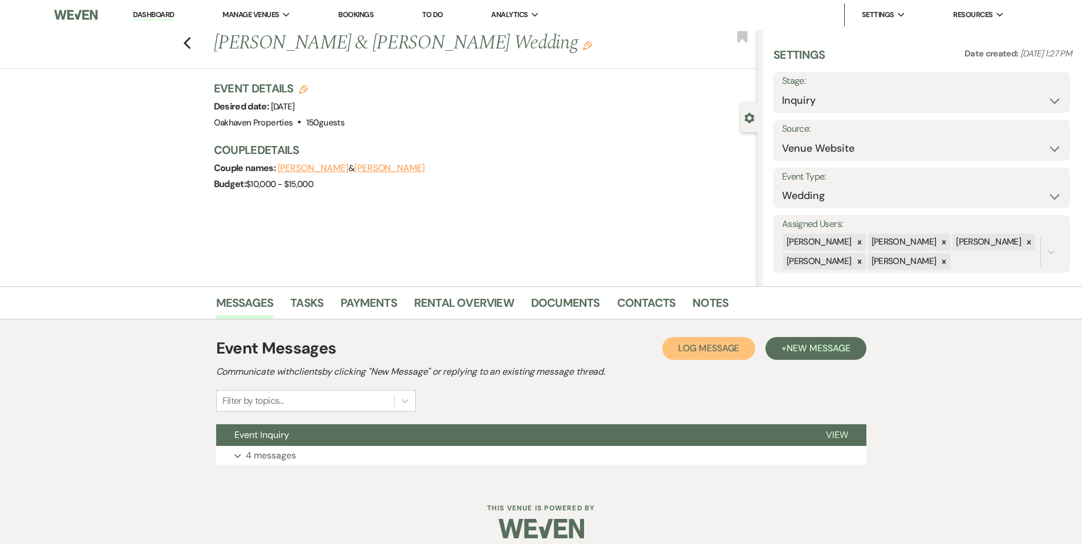
click at [690, 348] on span "Log Message" at bounding box center [708, 348] width 61 height 12
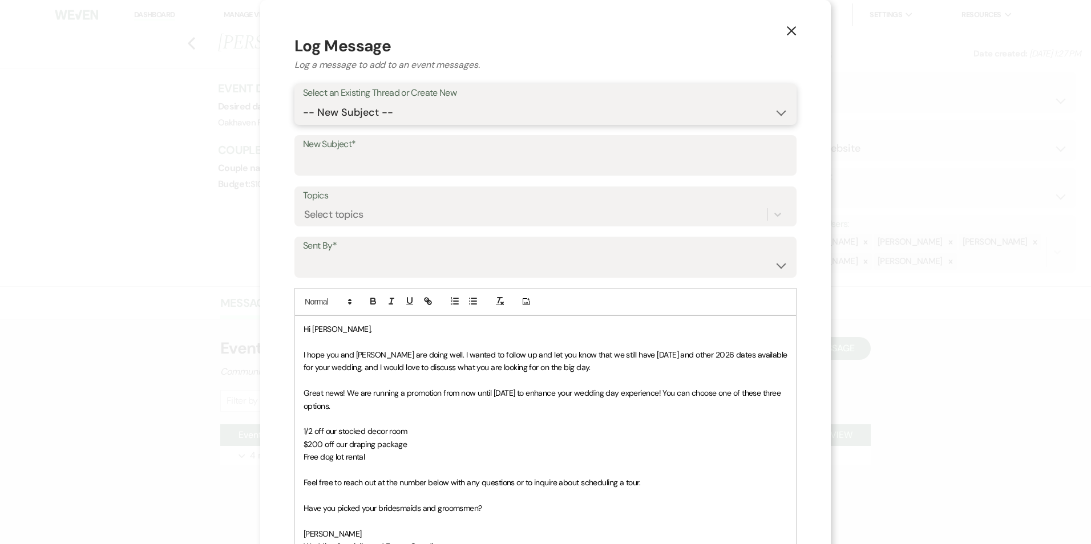
drag, startPoint x: 378, startPoint y: 108, endPoint x: 379, endPoint y: 122, distance: 14.4
click at [378, 108] on select "-- New Subject -- Event Inquiry" at bounding box center [545, 113] width 485 height 22
select select "456940"
click at [303, 102] on select "-- New Subject -- Event Inquiry" at bounding box center [545, 113] width 485 height 22
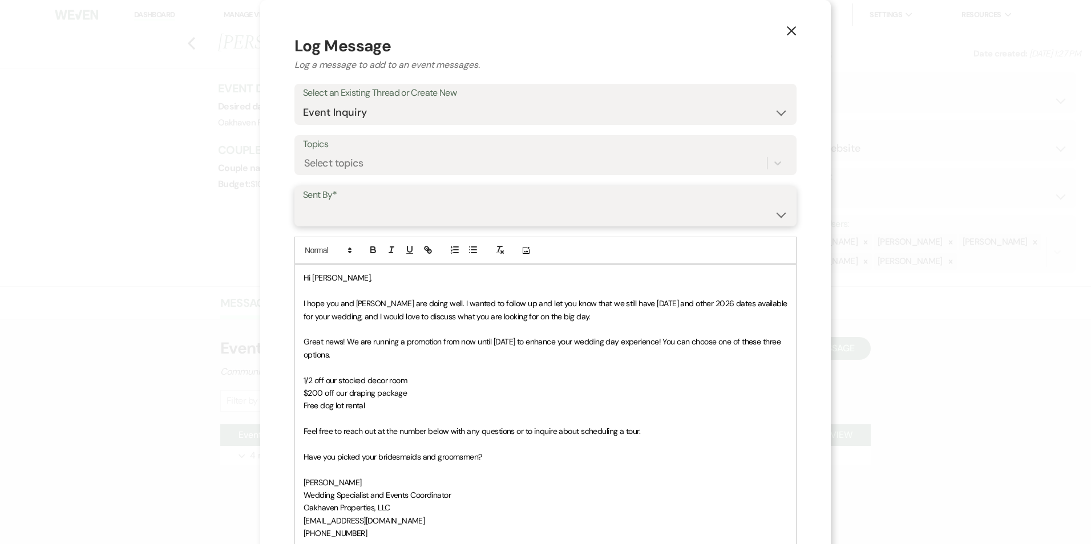
click at [372, 208] on select "[PERSON_NAME] ([EMAIL_ADDRESS][DOMAIN_NAME]) [PERSON_NAME] ([PERSON_NAME][EMAIL…" at bounding box center [545, 214] width 485 height 22
click at [303, 203] on select "[PERSON_NAME] ([EMAIL_ADDRESS][DOMAIN_NAME]) [PERSON_NAME] ([PERSON_NAME][EMAIL…" at bounding box center [545, 214] width 485 height 22
drag, startPoint x: 340, startPoint y: 205, endPoint x: 340, endPoint y: 227, distance: 22.2
click at [340, 205] on select "[PERSON_NAME] ([EMAIL_ADDRESS][DOMAIN_NAME]) [PERSON_NAME] ([PERSON_NAME][EMAIL…" at bounding box center [545, 214] width 485 height 22
select select "user-127923"
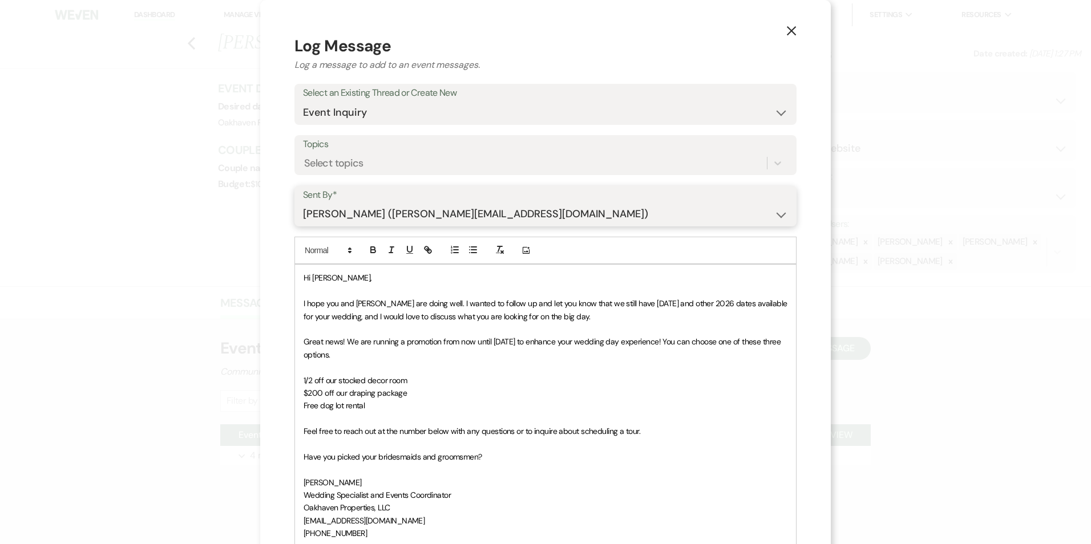
click at [303, 203] on select "[PERSON_NAME] ([EMAIL_ADDRESS][DOMAIN_NAME]) [PERSON_NAME] ([PERSON_NAME][EMAIL…" at bounding box center [545, 214] width 485 height 22
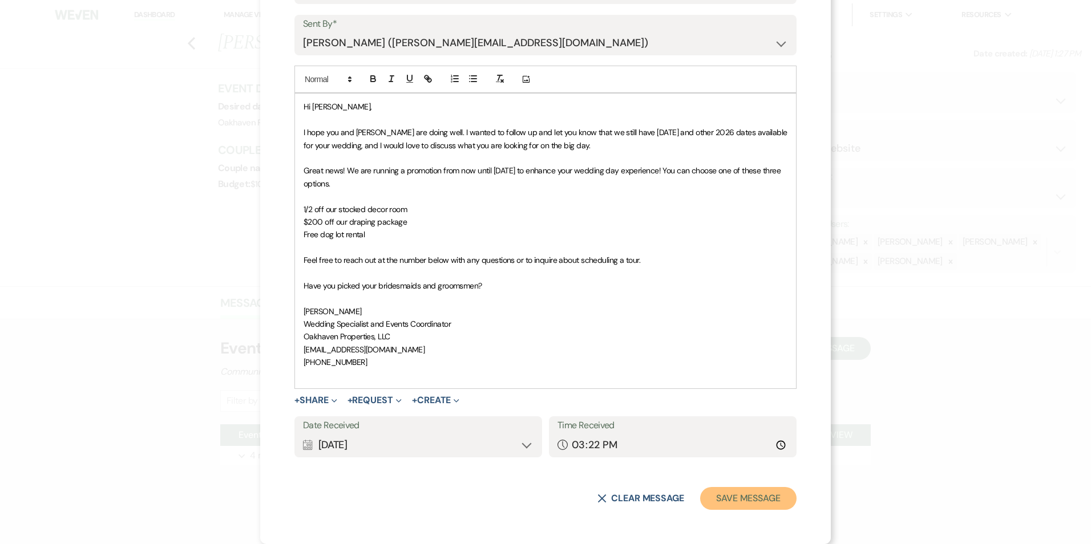
click at [731, 506] on button "Save Message" at bounding box center [748, 498] width 96 height 23
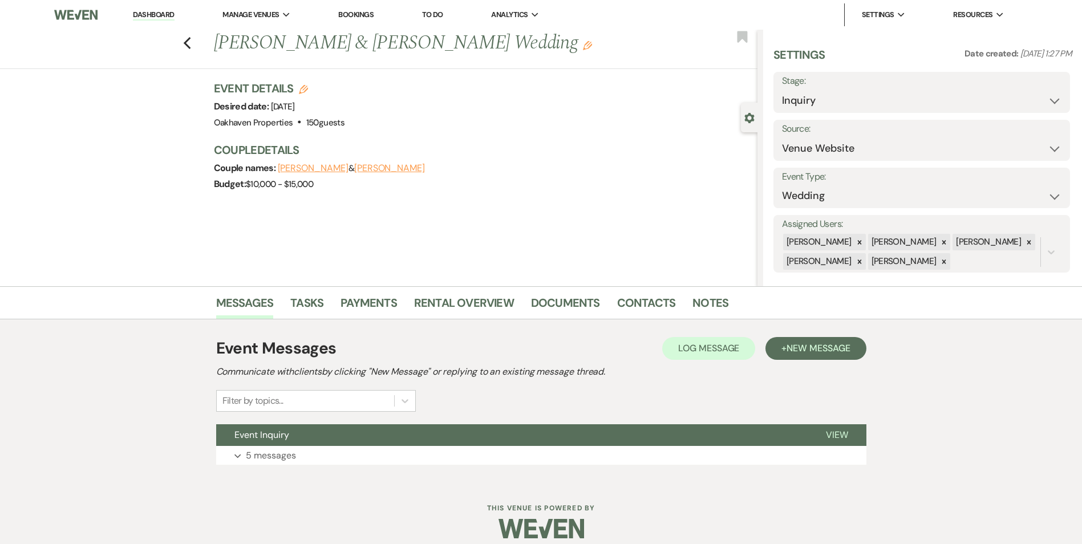
click at [727, 308] on li "Notes" at bounding box center [718, 304] width 53 height 27
click at [721, 301] on link "Notes" at bounding box center [710, 306] width 36 height 25
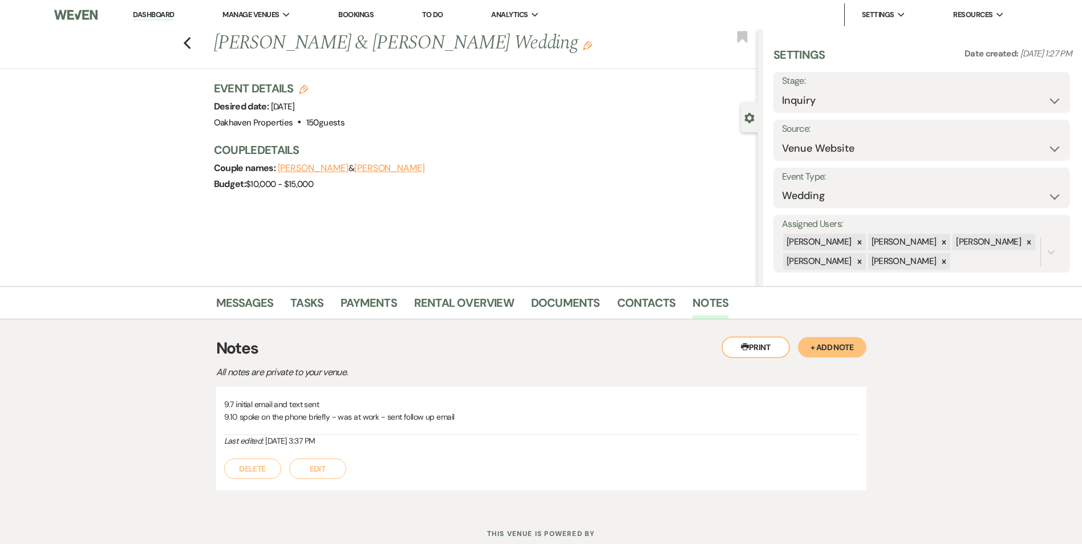
click at [311, 471] on button "Edit" at bounding box center [317, 469] width 57 height 21
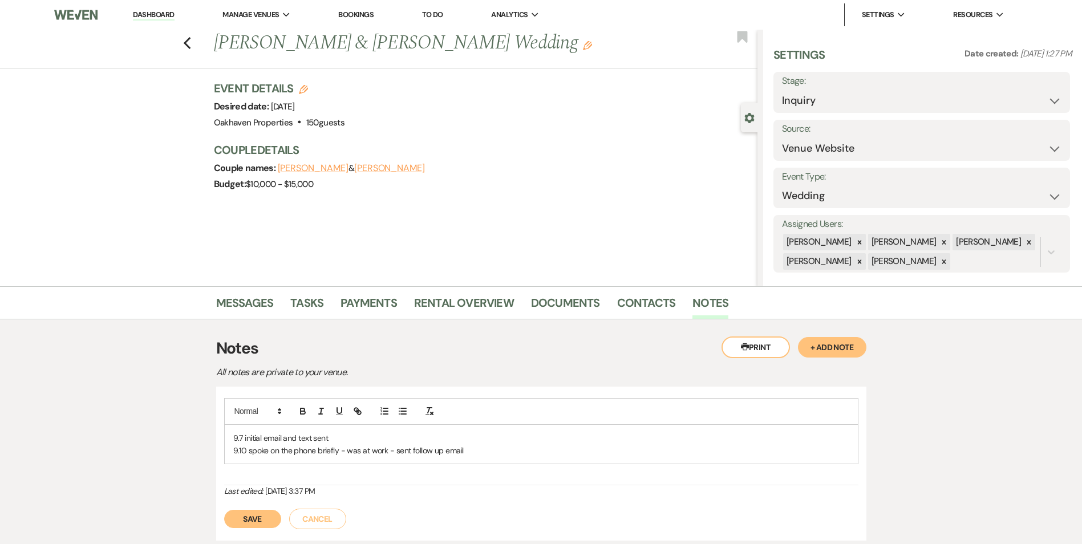
click at [506, 446] on p "9.10 spoke on the phone briefly - was at work - sent follow up email" at bounding box center [541, 450] width 616 height 13
click at [254, 528] on button "Save" at bounding box center [252, 532] width 57 height 18
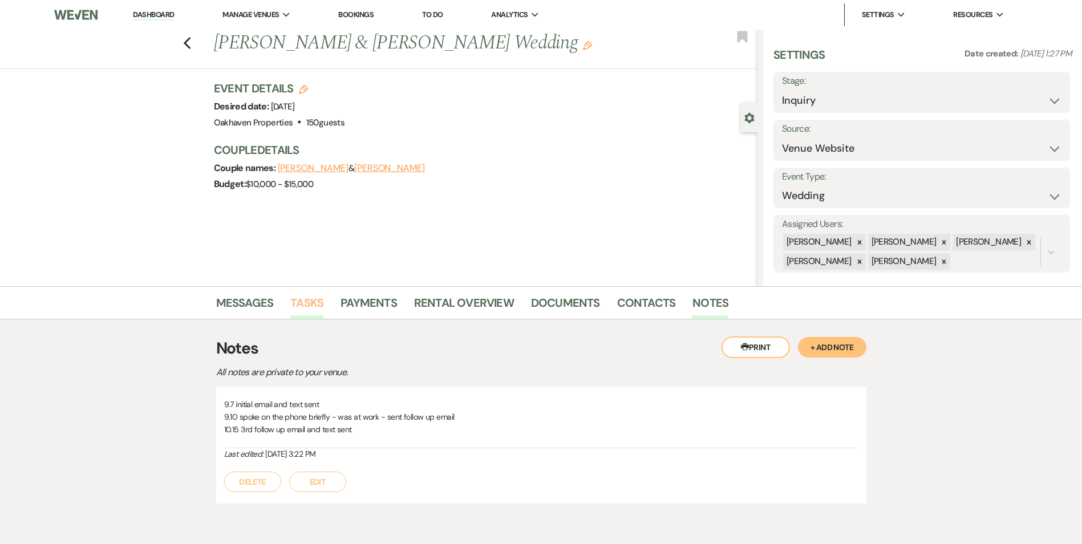
click at [319, 304] on link "Tasks" at bounding box center [306, 306] width 33 height 25
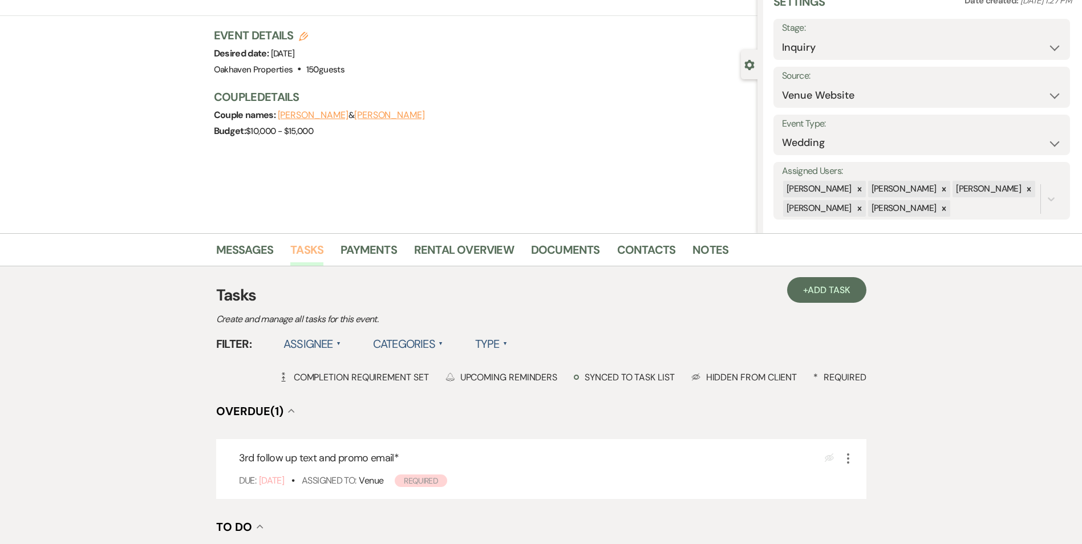
scroll to position [114, 0]
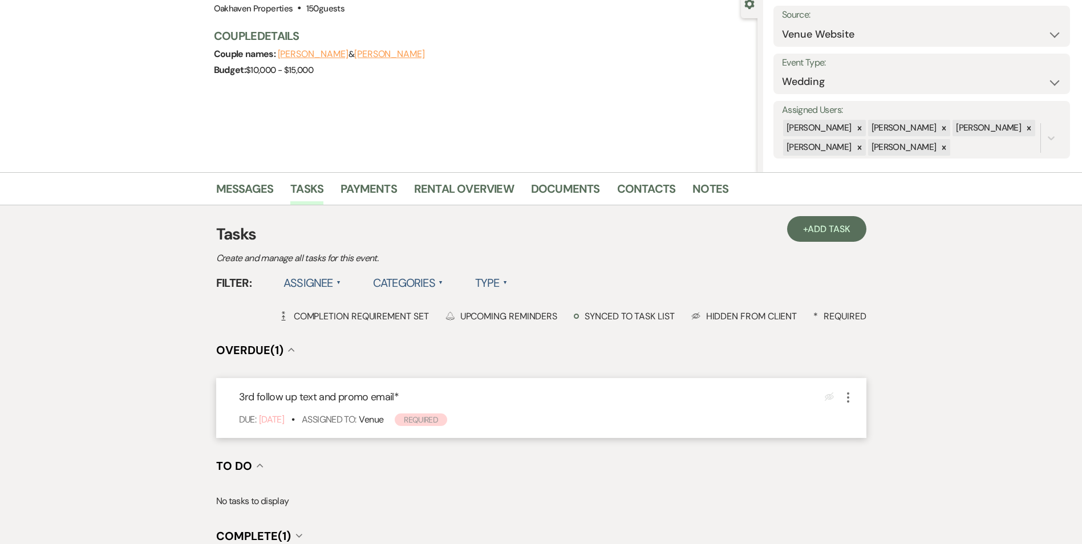
click at [851, 395] on icon "More" at bounding box center [848, 398] width 14 height 14
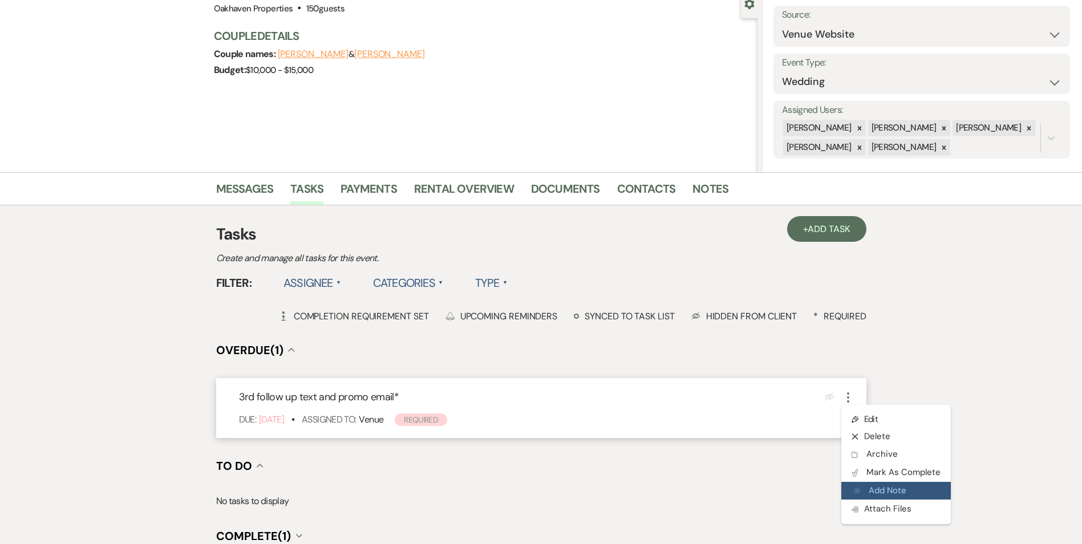
click at [873, 482] on button "Add Note Add Note" at bounding box center [896, 491] width 110 height 18
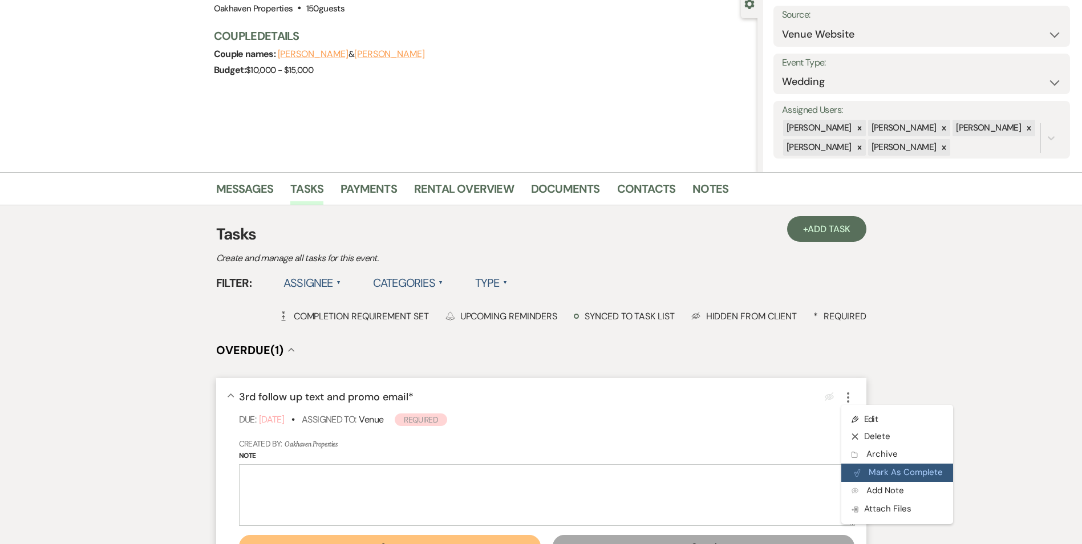
click at [877, 477] on button "Plan Portal Link Mark As Complete" at bounding box center [897, 473] width 112 height 18
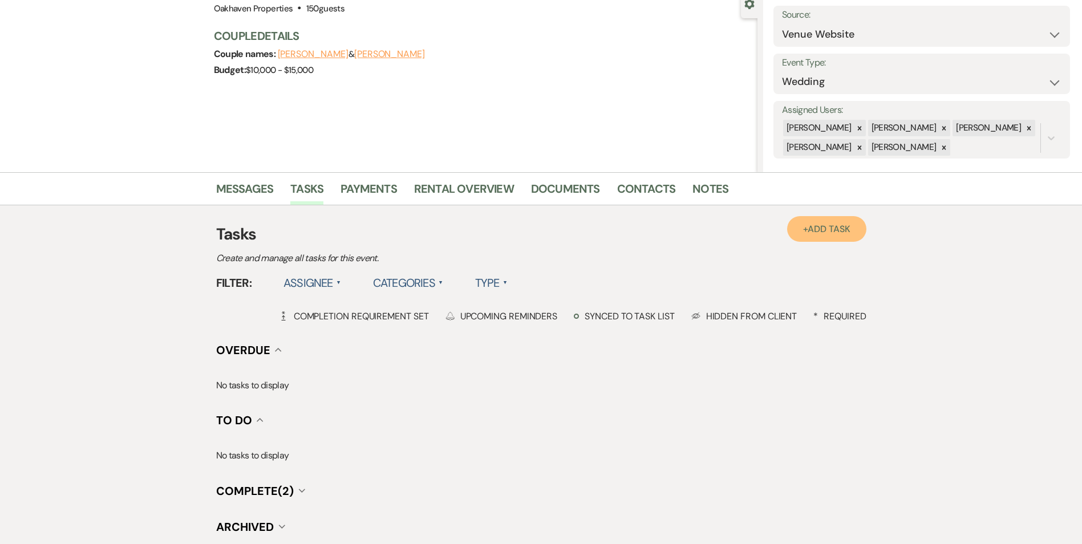
click at [818, 231] on span "Add Task" at bounding box center [829, 229] width 42 height 12
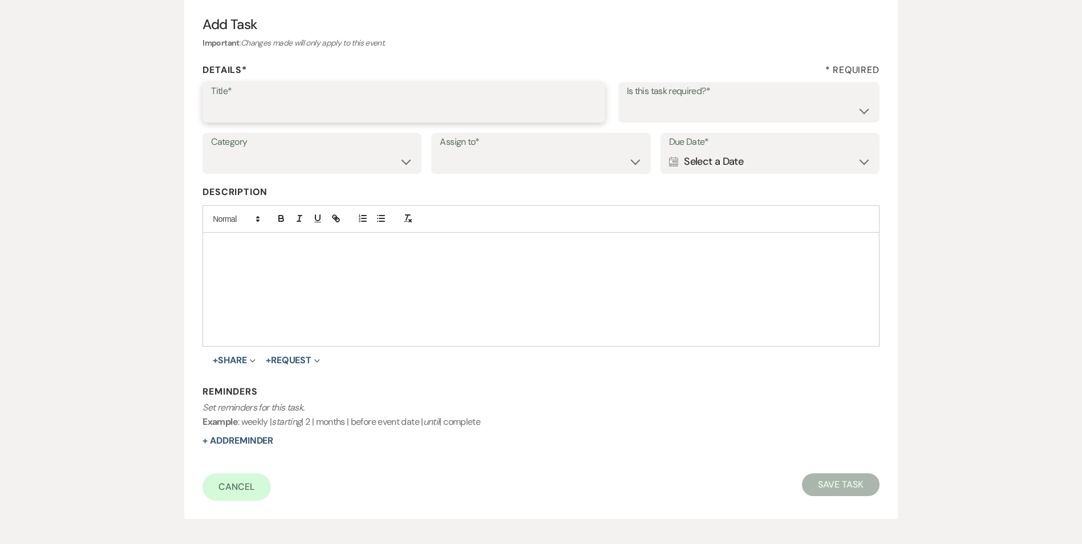
click at [278, 101] on input "Title*" at bounding box center [404, 110] width 386 height 22
type input "4th review email and text"
click at [660, 117] on select "Yes No" at bounding box center [749, 110] width 244 height 22
select select "true"
click at [627, 99] on select "Yes No" at bounding box center [749, 110] width 244 height 22
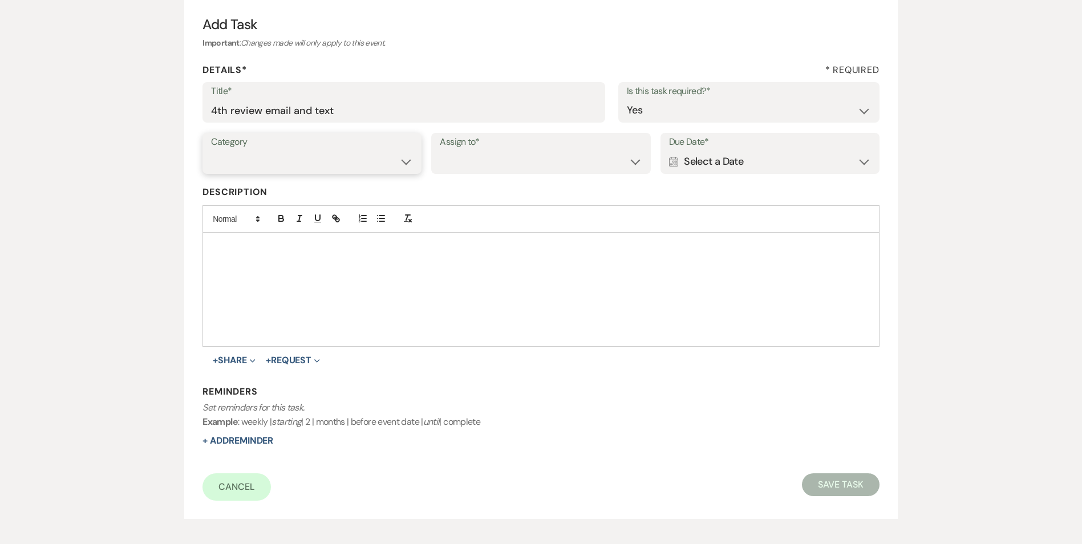
click at [229, 168] on select "Venue Vendors Guests Details Finalize & Share" at bounding box center [312, 162] width 202 height 22
select select "31"
click at [211, 151] on select "Venue Vendors Guests Details Finalize & Share" at bounding box center [312, 162] width 202 height 22
drag, startPoint x: 496, startPoint y: 165, endPoint x: 497, endPoint y: 172, distance: 7.5
click at [496, 165] on select "Venue Client" at bounding box center [541, 162] width 202 height 22
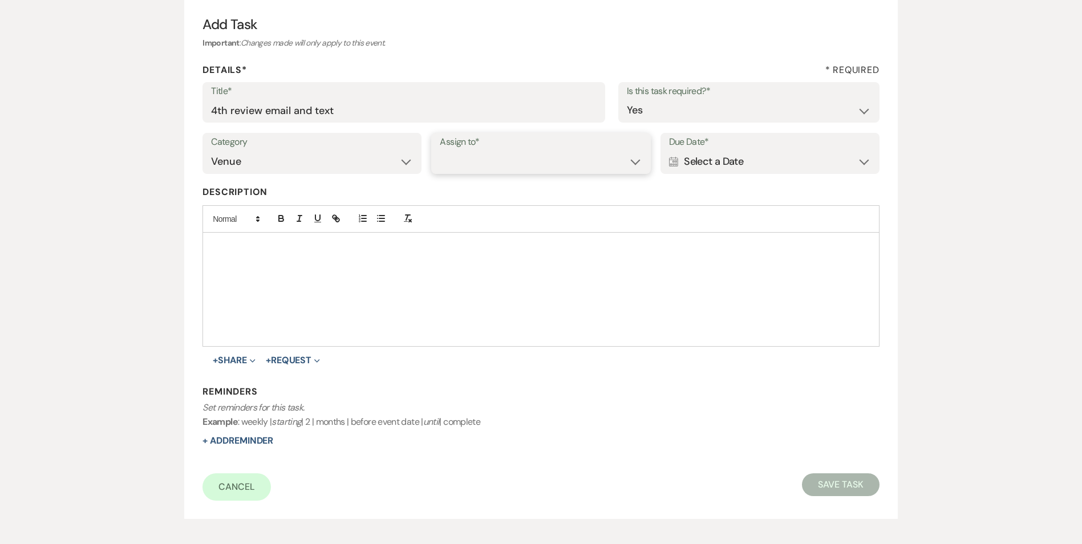
select select "venueHost"
click at [440, 151] on select "Venue Client" at bounding box center [541, 162] width 202 height 22
click at [719, 159] on div "Calendar Select a Date Expand" at bounding box center [770, 162] width 202 height 22
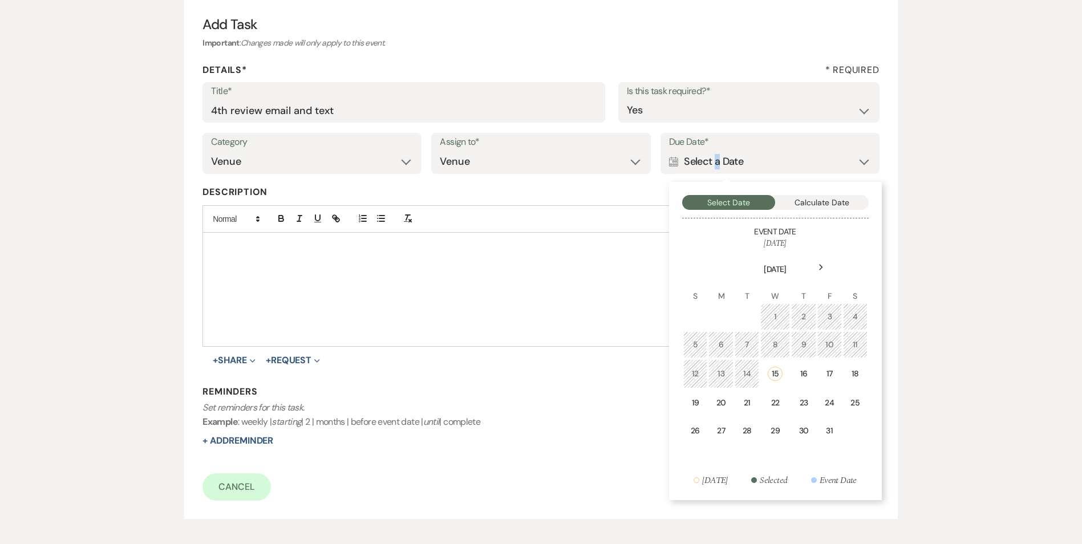
drag, startPoint x: 788, startPoint y: 409, endPoint x: 780, endPoint y: 408, distance: 8.0
click at [788, 409] on td "22" at bounding box center [775, 403] width 30 height 27
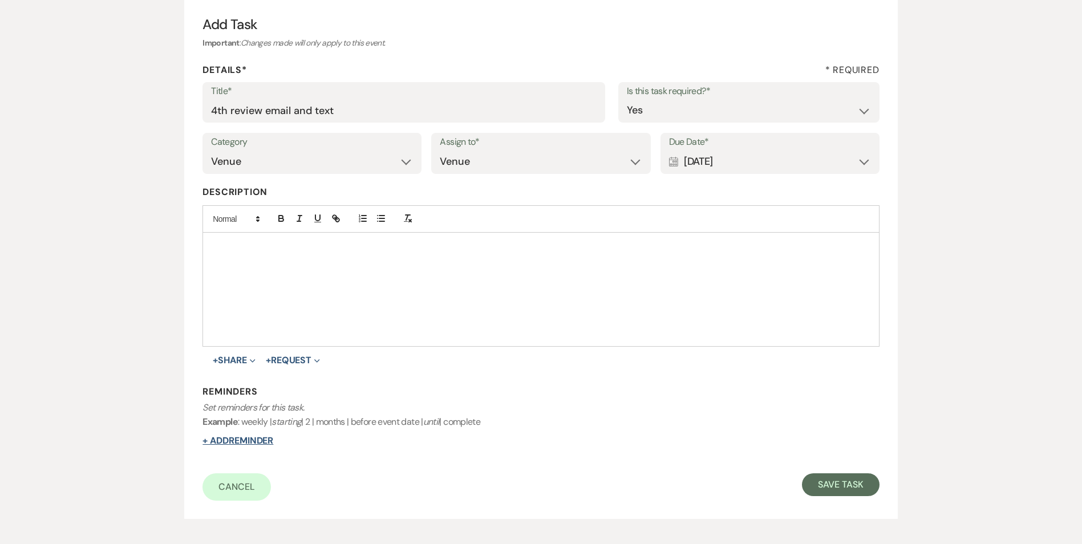
click at [230, 439] on button "+ Add Reminder" at bounding box center [237, 440] width 71 height 9
select select "host"
select select "days"
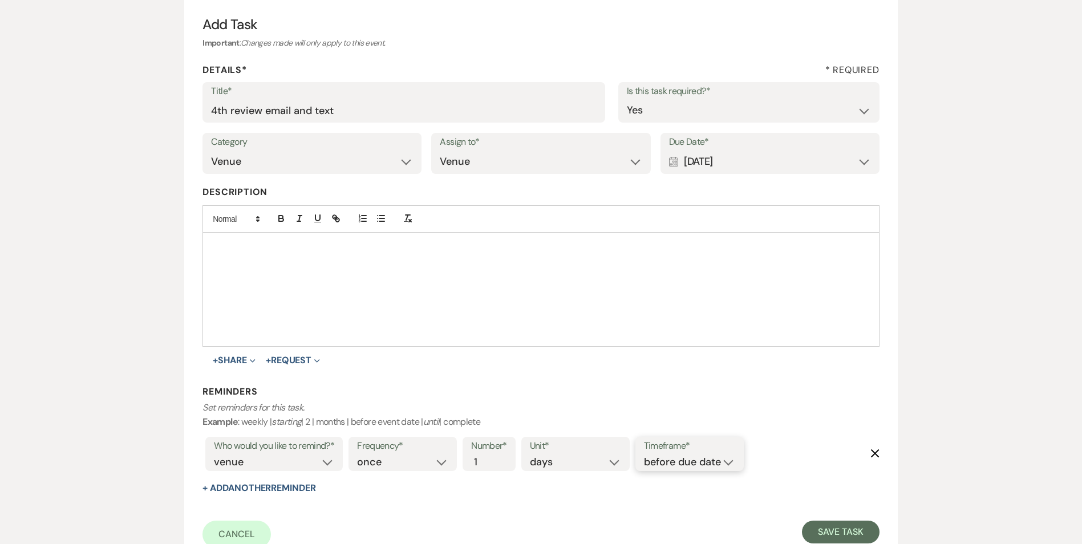
drag, startPoint x: 706, startPoint y: 460, endPoint x: 703, endPoint y: 468, distance: 8.7
click at [706, 460] on select "before due date after due date on due date on custom date" at bounding box center [689, 462] width 91 height 15
select select "onDueDate"
click at [644, 455] on select "before due date after due date on due date on custom date" at bounding box center [689, 462] width 91 height 15
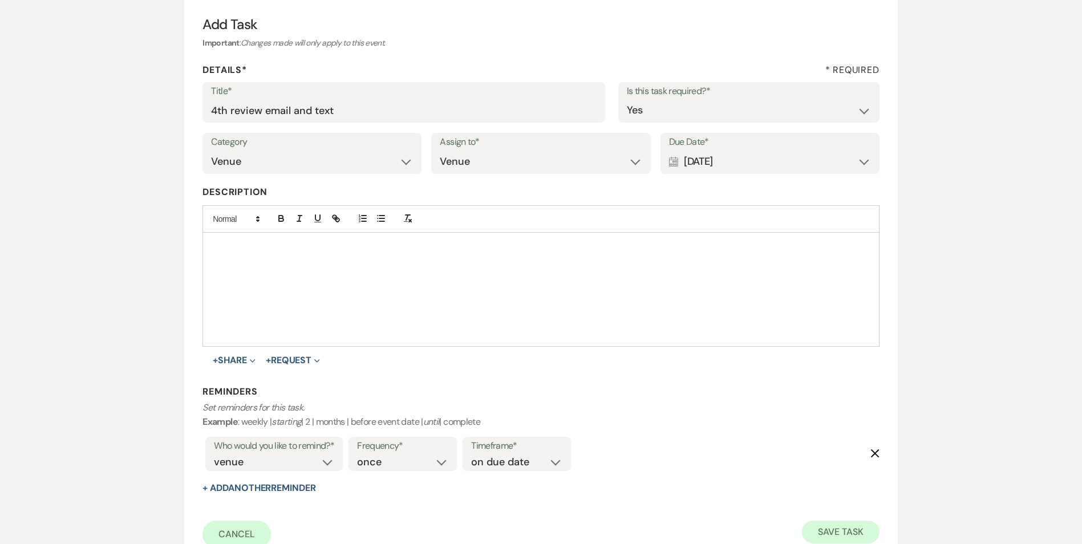
drag, startPoint x: 796, startPoint y: 530, endPoint x: 810, endPoint y: 526, distance: 14.1
click at [801, 528] on div "Cancel Save Task" at bounding box center [540, 534] width 676 height 27
click at [819, 526] on button "Save Task" at bounding box center [840, 532] width 77 height 23
select select "5"
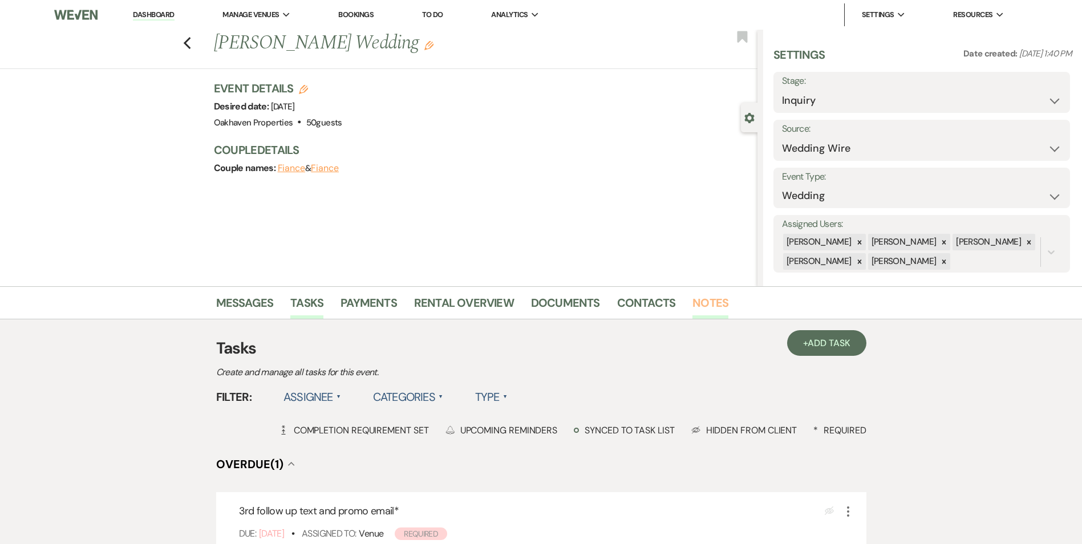
click at [708, 315] on link "Notes" at bounding box center [710, 306] width 36 height 25
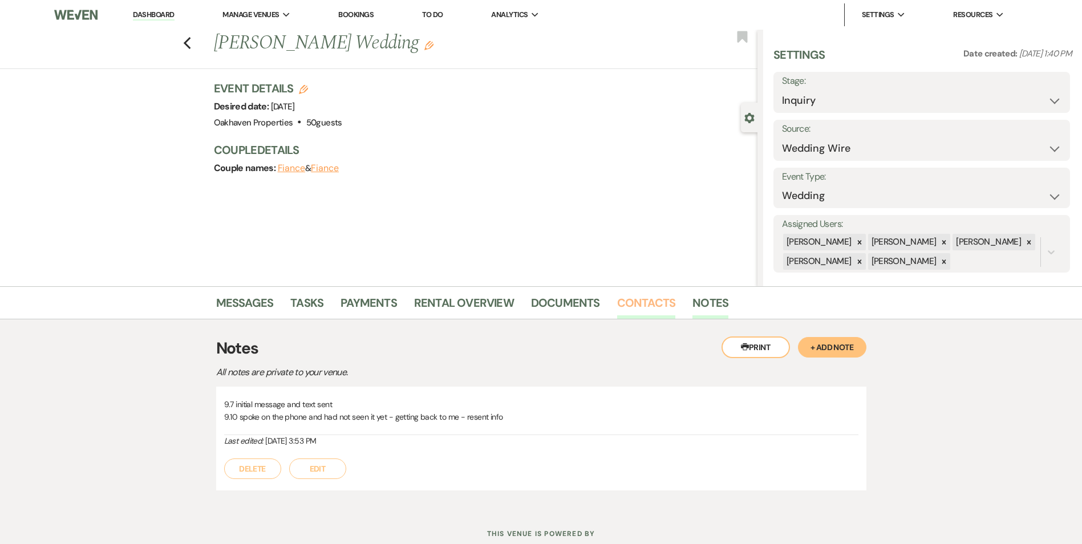
click at [655, 313] on link "Contacts" at bounding box center [646, 306] width 59 height 25
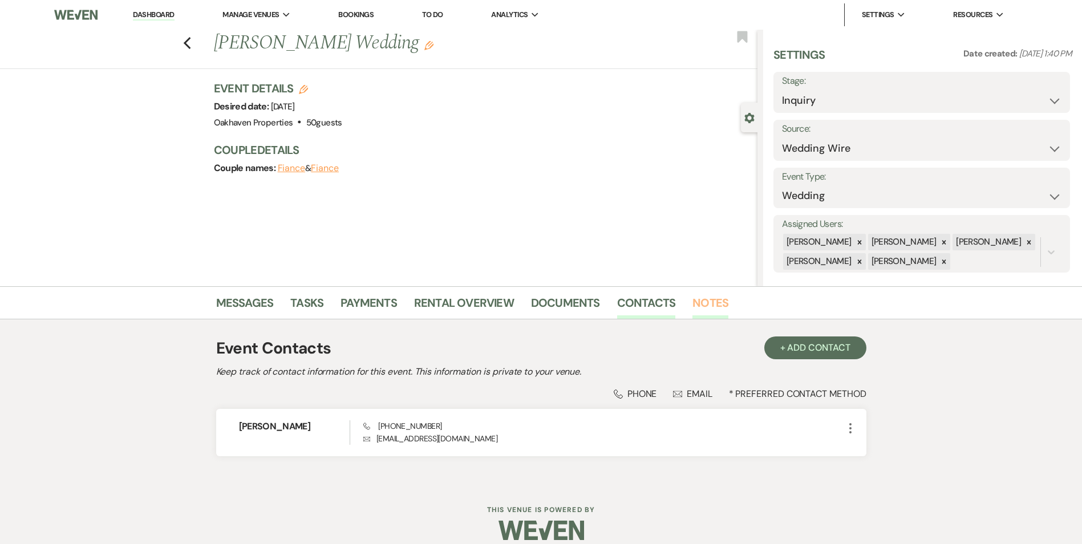
click at [712, 311] on link "Notes" at bounding box center [710, 306] width 36 height 25
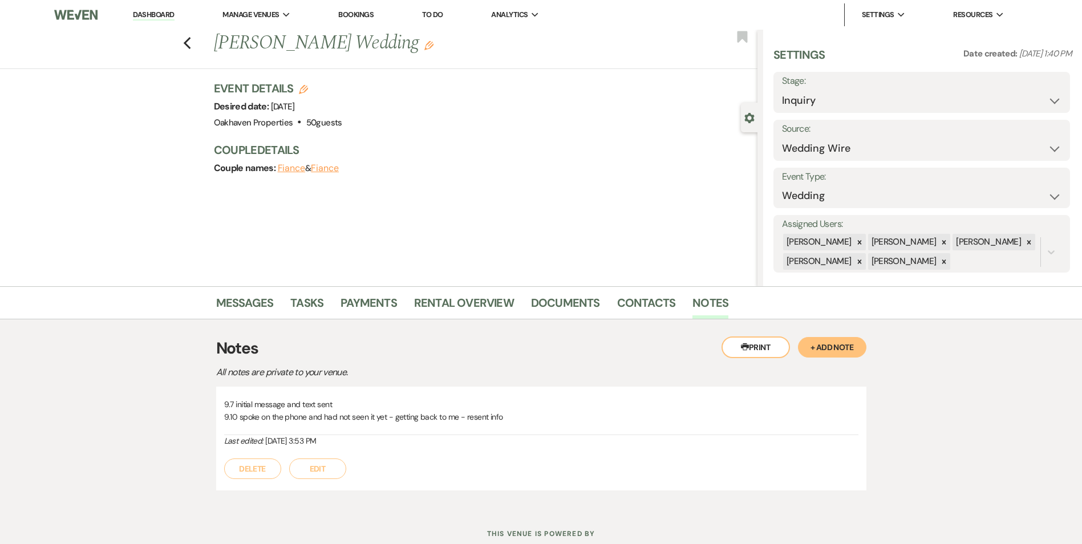
click at [309, 466] on button "Edit" at bounding box center [317, 469] width 57 height 21
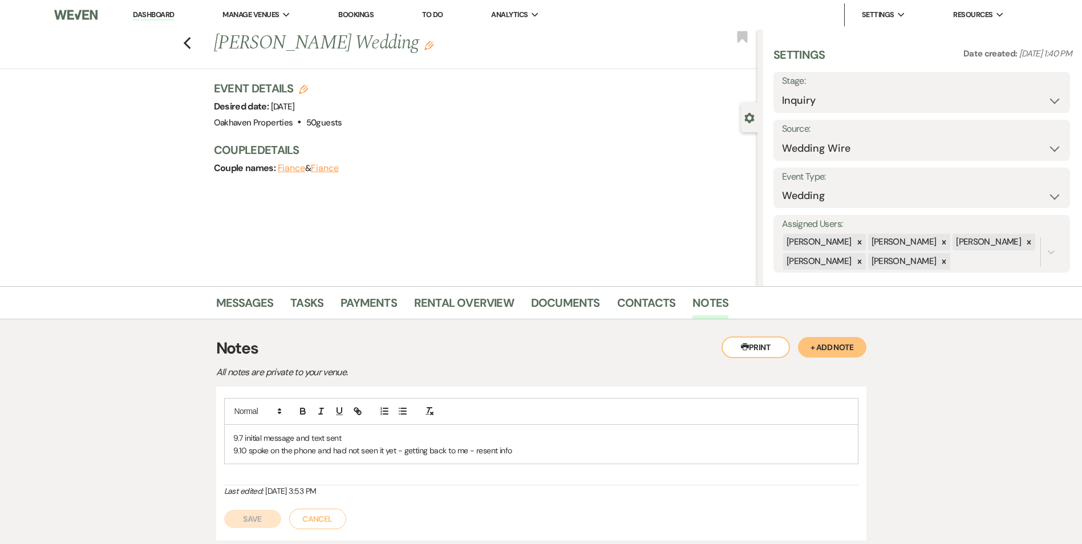
click at [536, 447] on p "9.10 spoke on the phone and had not seen it yet - getting back to me - resent i…" at bounding box center [541, 450] width 616 height 13
click at [237, 533] on button "Save" at bounding box center [252, 532] width 57 height 18
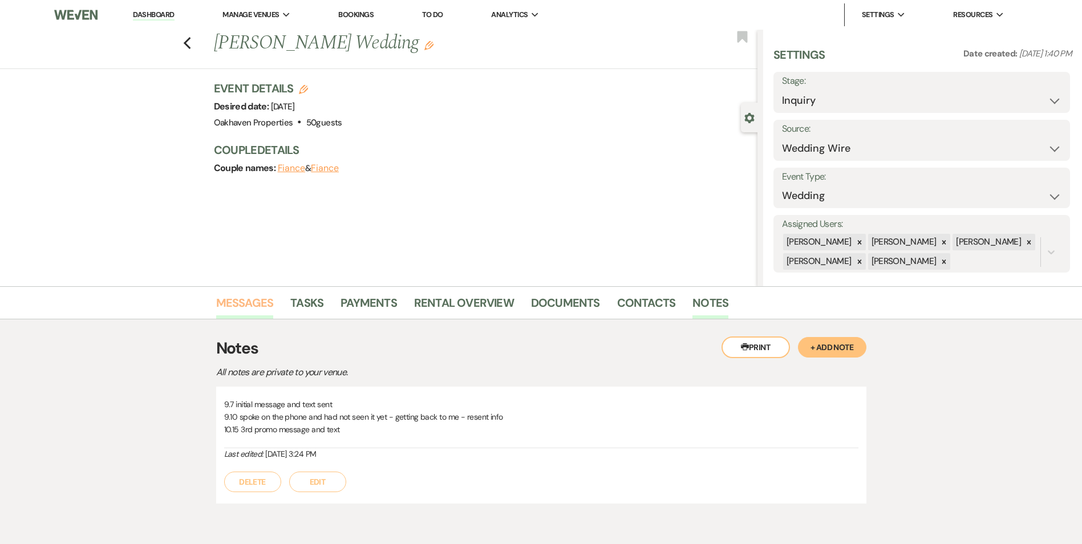
click at [247, 295] on link "Messages" at bounding box center [245, 306] width 58 height 25
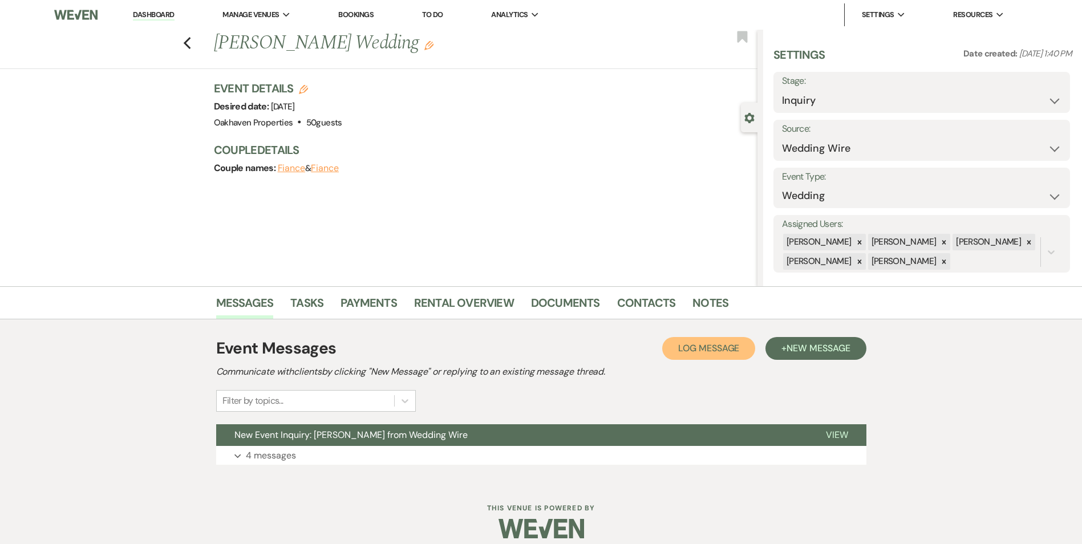
click at [698, 338] on button "Log Log Message" at bounding box center [708, 348] width 93 height 23
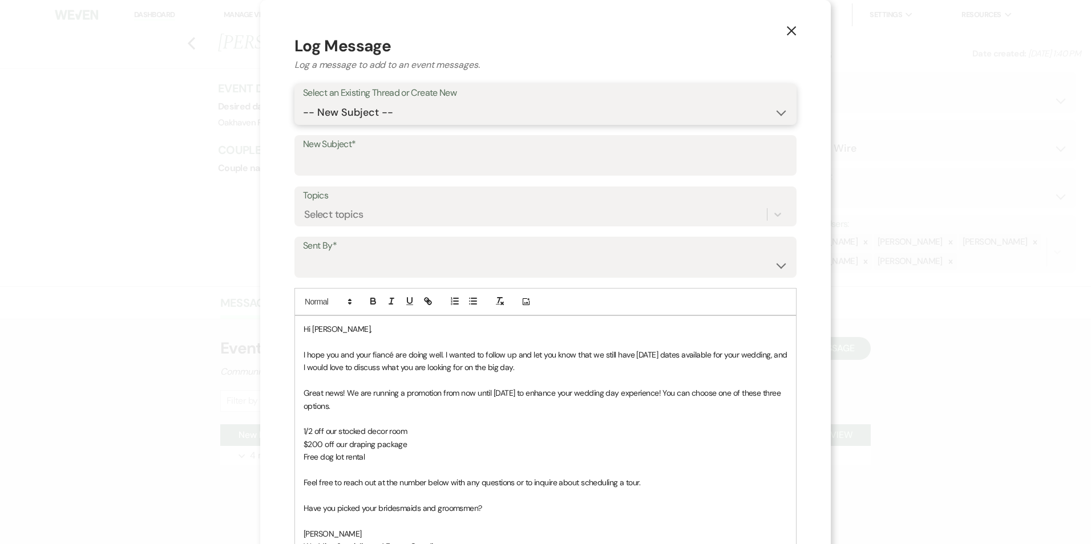
drag, startPoint x: 410, startPoint y: 112, endPoint x: 410, endPoint y: 121, distance: 9.1
click at [410, 112] on select "-- New Subject -- New Event Inquiry: Cortez Brown from Wedding Wire" at bounding box center [545, 113] width 485 height 22
select select "457195"
click at [303, 102] on select "-- New Subject -- New Event Inquiry: Cortez Brown from Wedding Wire" at bounding box center [545, 113] width 485 height 22
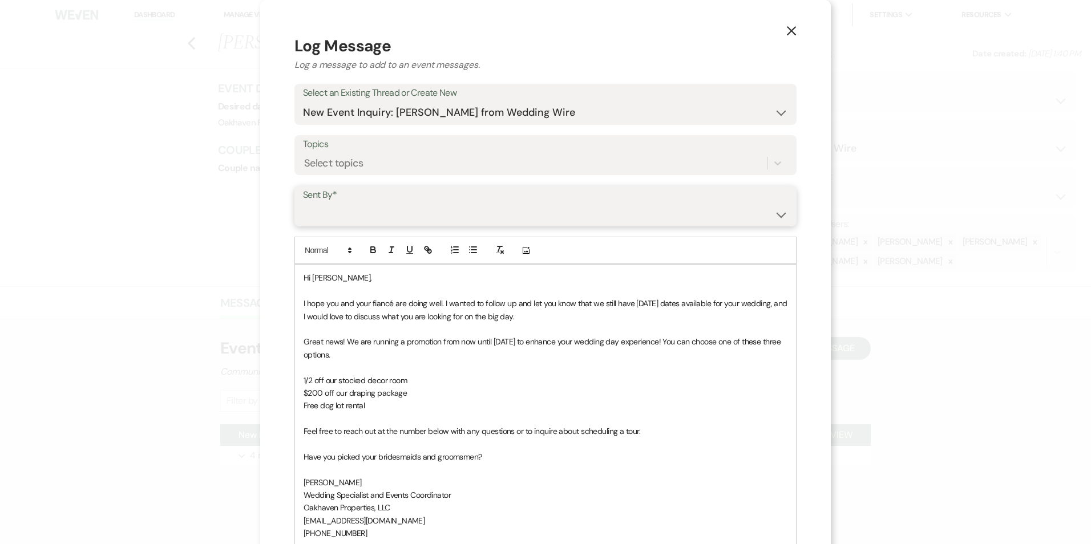
click at [411, 211] on select "Patience Ergish (pdergish@aol.com) Jeanette Wagoner (jeanette@experienceoakhave…" at bounding box center [545, 214] width 485 height 22
select select "user-127923"
click at [303, 203] on select "Patience Ergish (pdergish@aol.com) Jeanette Wagoner (jeanette@experienceoakhave…" at bounding box center [545, 214] width 485 height 22
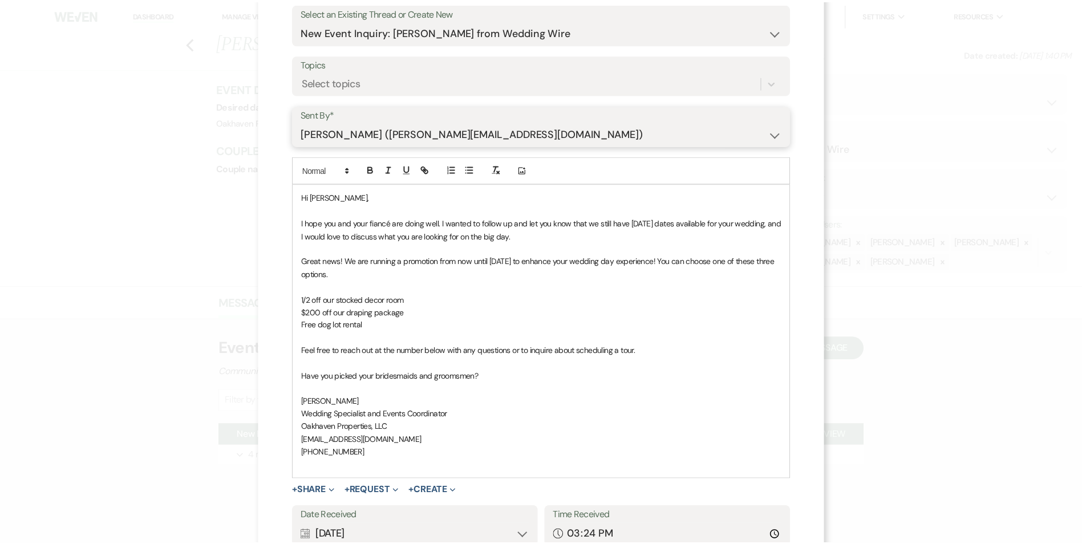
scroll to position [171, 0]
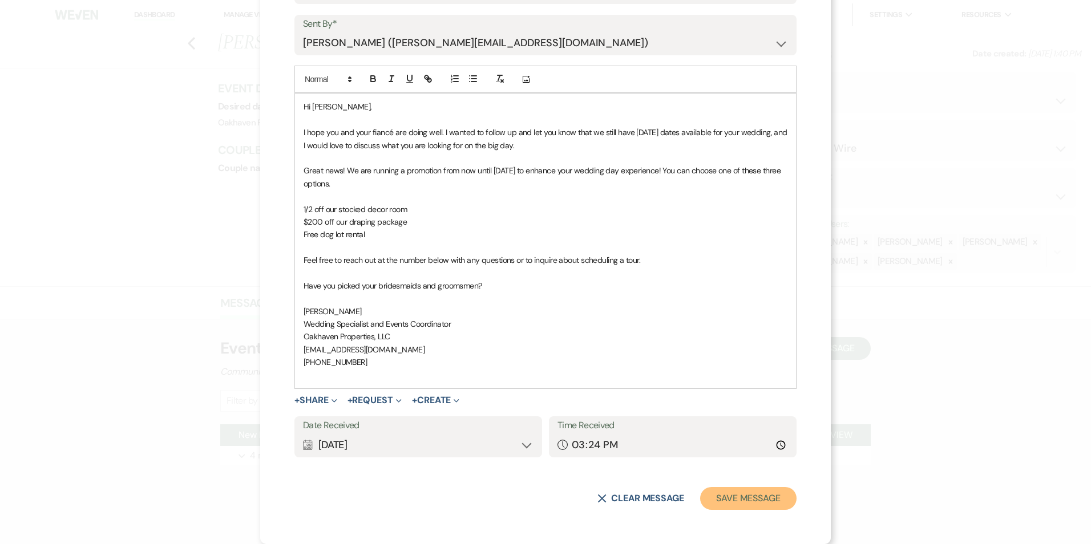
click at [750, 497] on button "Save Message" at bounding box center [748, 498] width 96 height 23
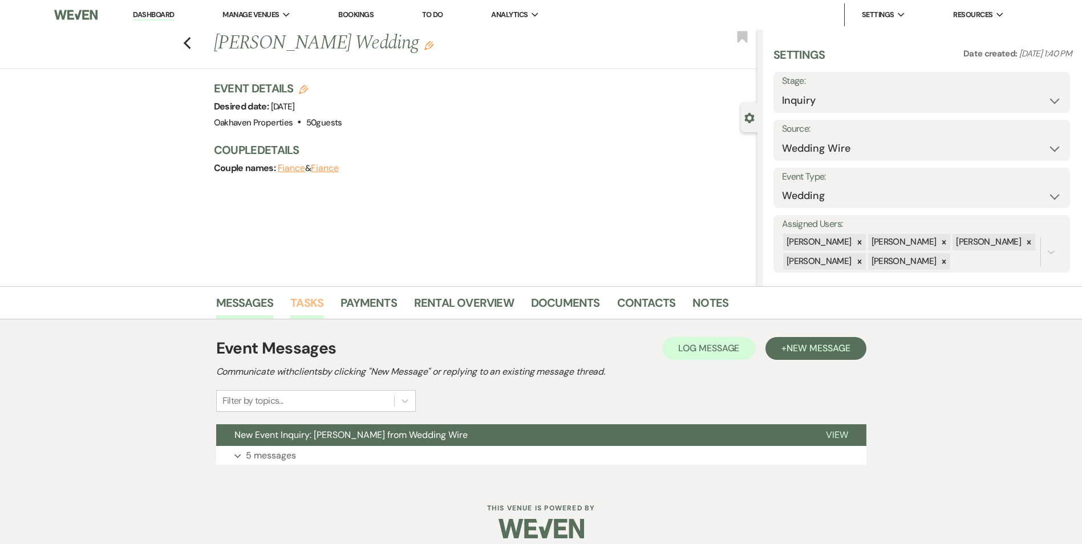
click at [302, 307] on link "Tasks" at bounding box center [306, 306] width 33 height 25
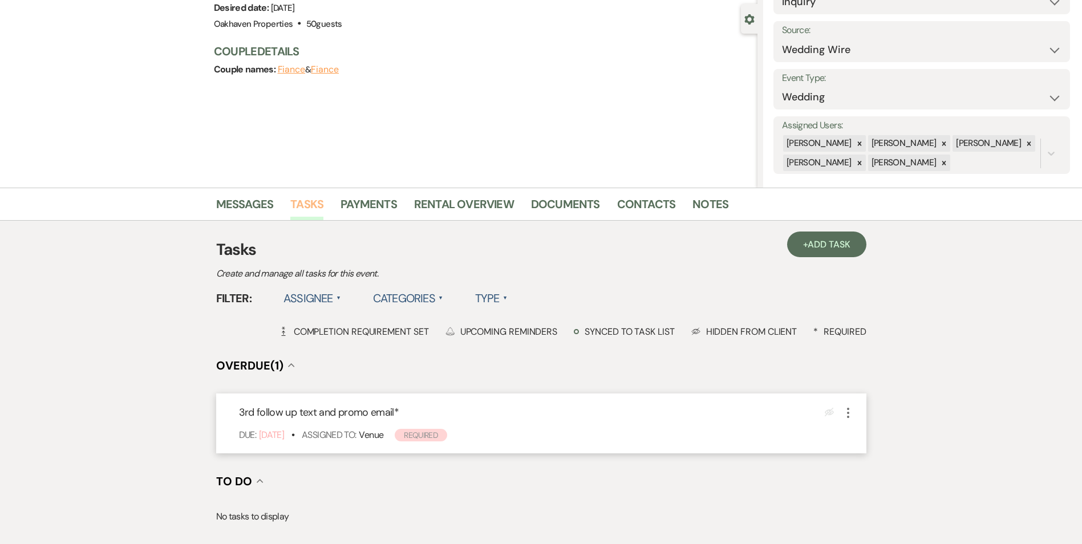
scroll to position [171, 0]
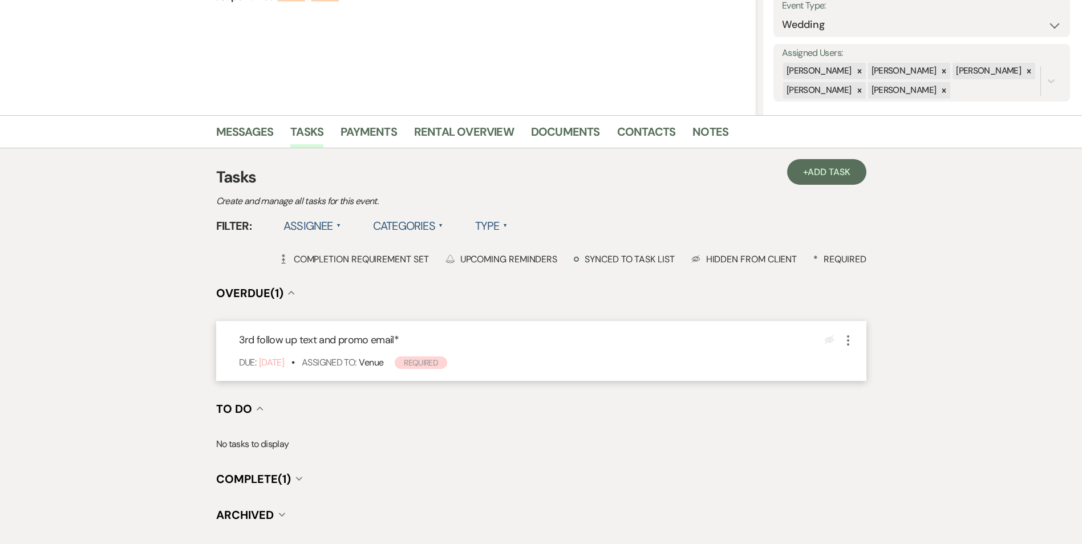
click at [850, 342] on icon "More" at bounding box center [848, 341] width 14 height 14
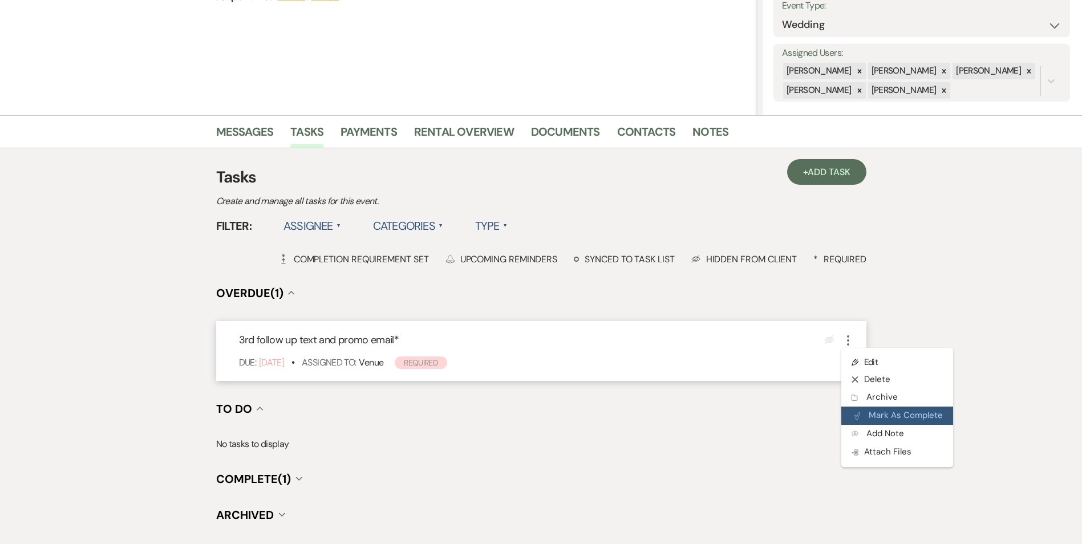
click at [870, 415] on button "Plan Portal Link Mark As Complete" at bounding box center [897, 416] width 112 height 18
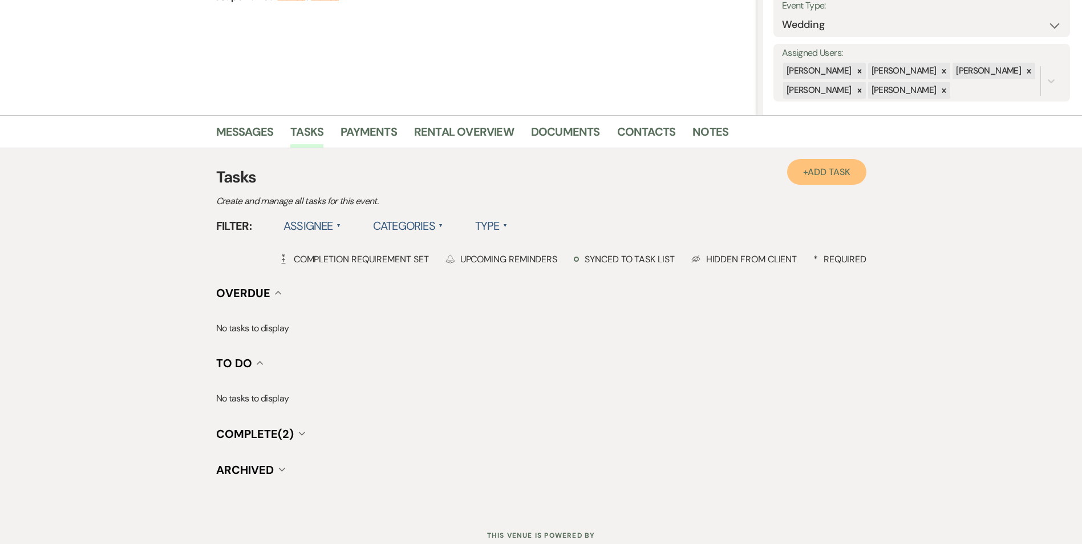
click at [828, 172] on span "Add Task" at bounding box center [829, 172] width 42 height 12
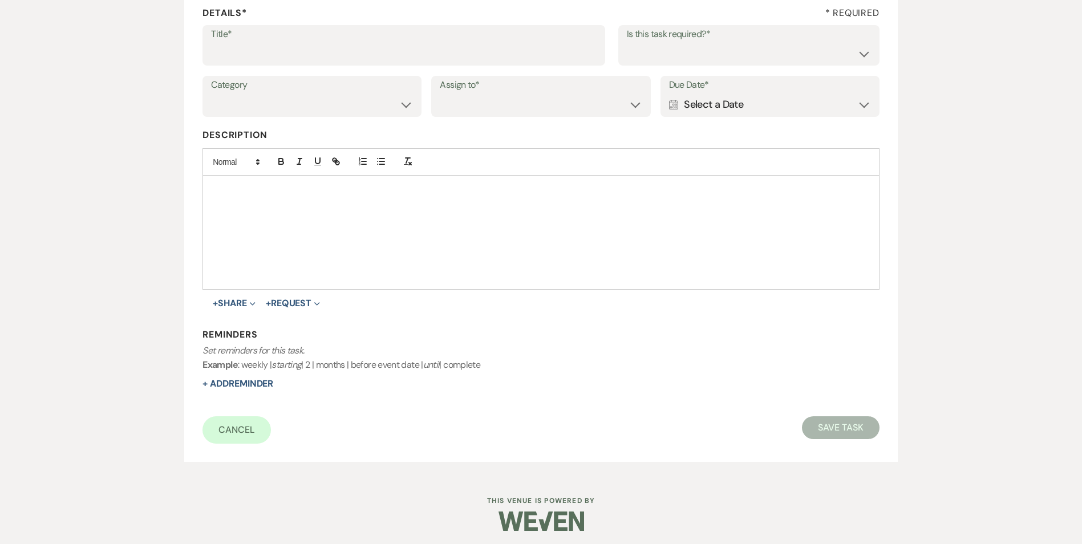
click at [252, 30] on label "Title*" at bounding box center [404, 34] width 386 height 17
click at [252, 42] on input "Title*" at bounding box center [404, 53] width 386 height 22
type input "4th review message and text"
click at [676, 49] on select "Yes No" at bounding box center [749, 53] width 244 height 22
click at [627, 42] on select "Yes No" at bounding box center [749, 53] width 244 height 22
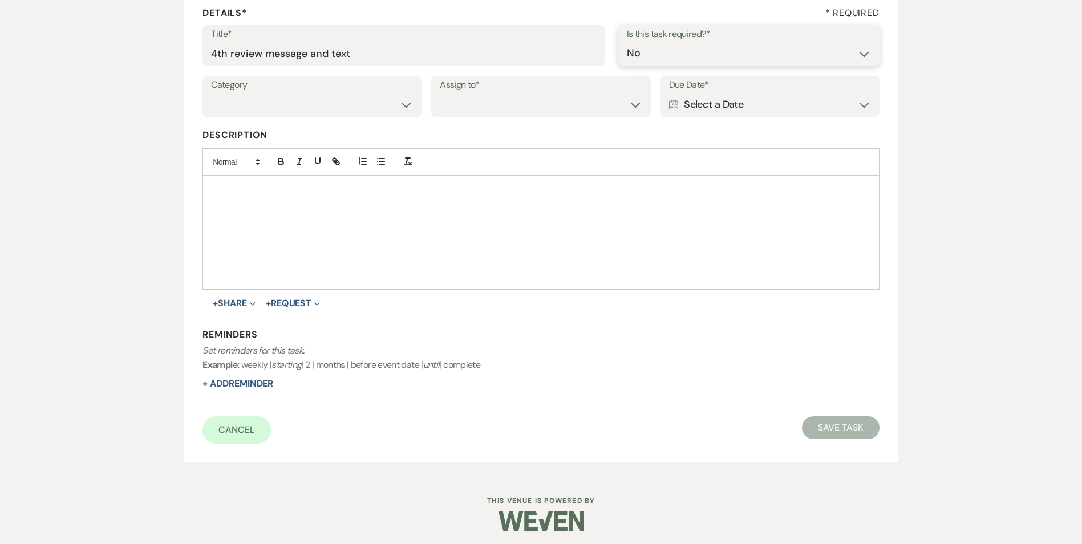
drag, startPoint x: 642, startPoint y: 55, endPoint x: 641, endPoint y: 63, distance: 7.6
click at [642, 55] on select "Yes No" at bounding box center [749, 53] width 244 height 22
click at [627, 42] on select "Yes No" at bounding box center [749, 53] width 244 height 22
click at [639, 57] on select "Yes No" at bounding box center [749, 53] width 244 height 22
select select "true"
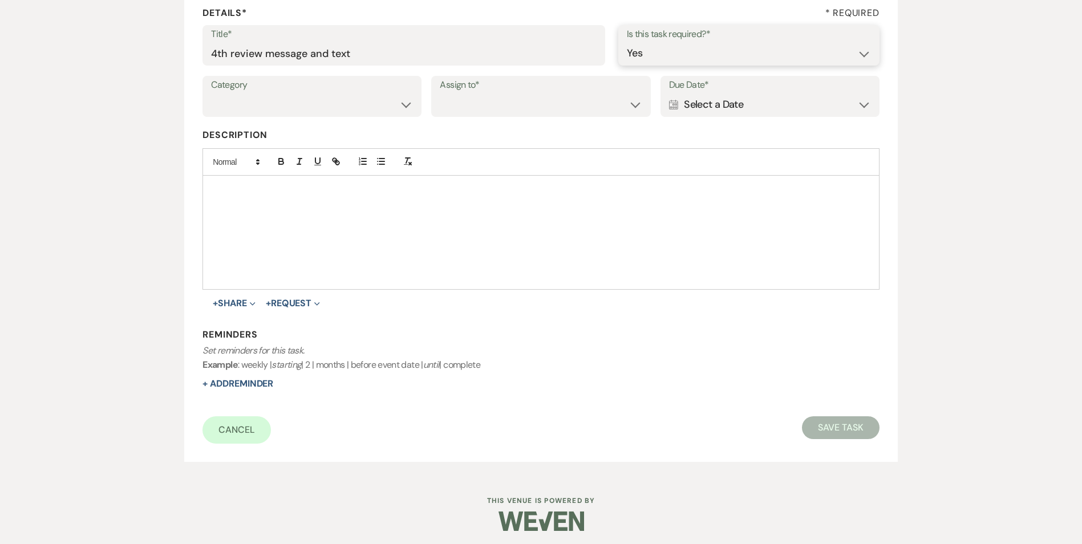
click at [627, 42] on select "Yes No" at bounding box center [749, 53] width 244 height 22
click at [268, 90] on label "Category" at bounding box center [312, 85] width 202 height 17
click at [270, 101] on select "Venue Vendors Guests Details Finalize & Share" at bounding box center [312, 105] width 202 height 22
select select "31"
click at [211, 94] on select "Venue Vendors Guests Details Finalize & Share" at bounding box center [312, 105] width 202 height 22
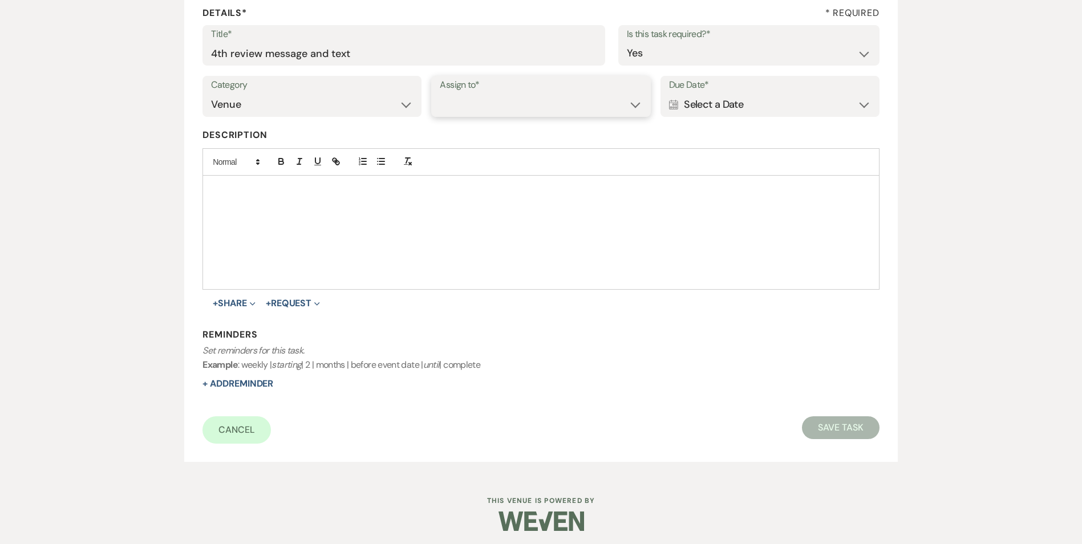
drag, startPoint x: 471, startPoint y: 107, endPoint x: 478, endPoint y: 115, distance: 10.5
click at [471, 107] on select "Venue Client" at bounding box center [541, 105] width 202 height 22
select select "venueHost"
click at [440, 94] on select "Venue Client" at bounding box center [541, 105] width 202 height 22
click at [720, 107] on div "Calendar Select a Date Expand" at bounding box center [770, 105] width 202 height 22
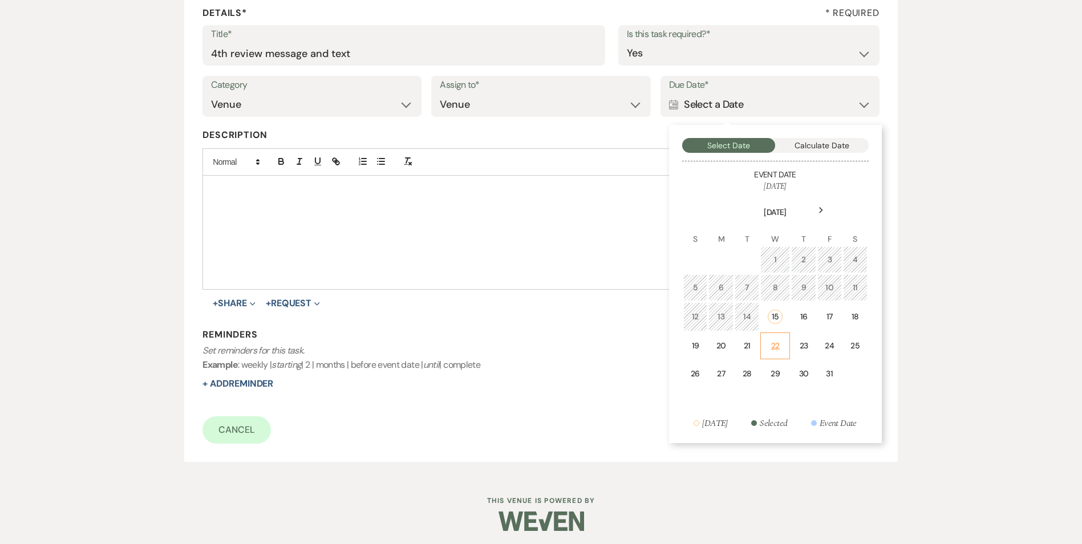
click at [767, 351] on td "22" at bounding box center [775, 346] width 30 height 27
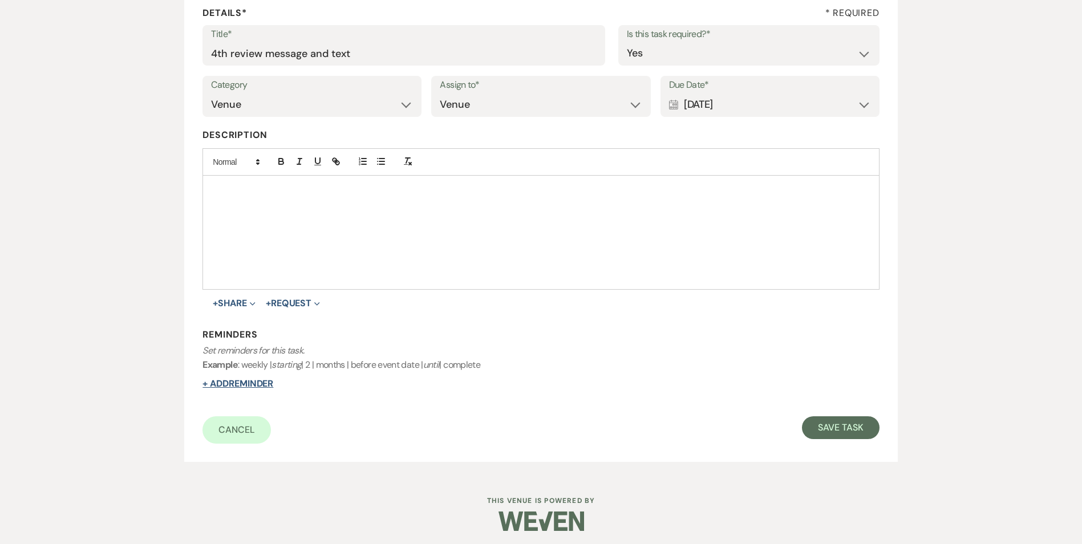
click at [221, 387] on button "+ Add Reminder" at bounding box center [237, 383] width 71 height 9
select select "host"
select select "days"
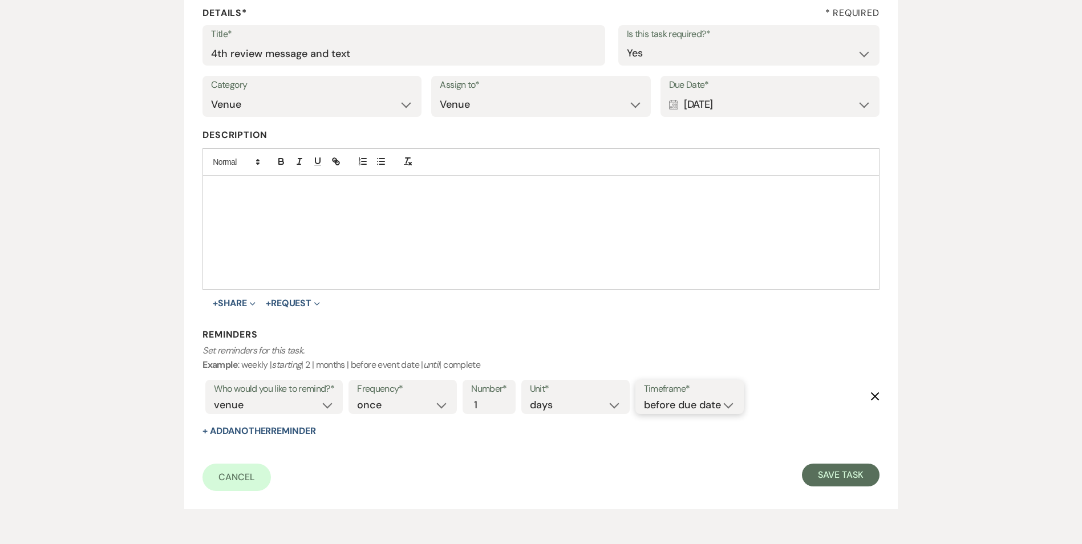
click at [662, 400] on select "before due date after due date on due date on custom date" at bounding box center [689, 405] width 91 height 15
select select "onDueDate"
click at [644, 398] on select "before due date after due date on due date on custom date" at bounding box center [689, 405] width 91 height 15
click at [868, 487] on div "Cancel Save Task" at bounding box center [540, 477] width 676 height 27
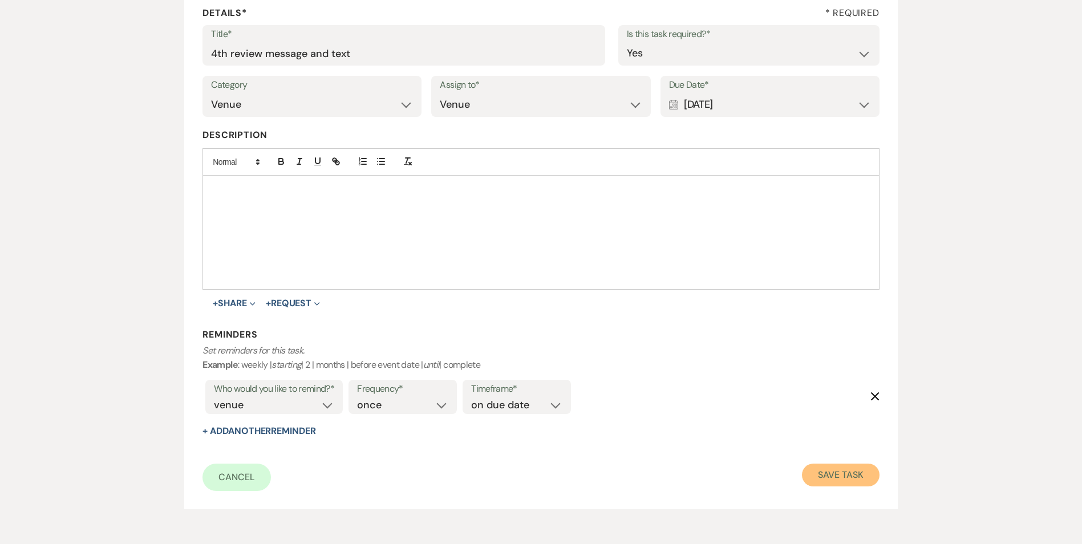
click at [822, 478] on button "Save Task" at bounding box center [840, 475] width 77 height 23
select select "3"
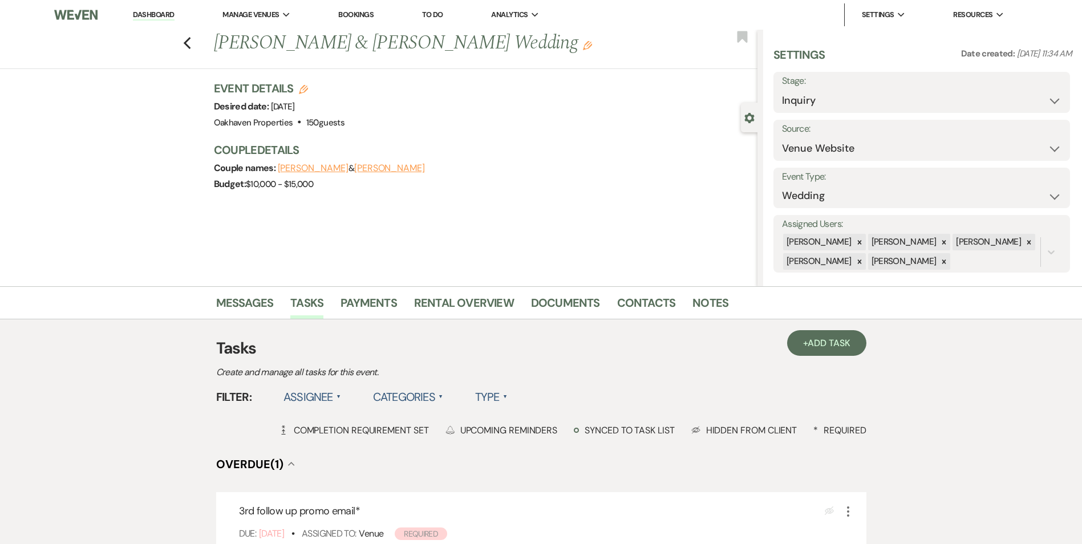
click at [697, 320] on div "+ Add Task Tasks Create and manage all tasks for this event. Filter: Assignee ▲…" at bounding box center [541, 522] width 650 height 406
click at [672, 300] on li "Contacts" at bounding box center [655, 304] width 76 height 27
click at [662, 306] on link "Contacts" at bounding box center [646, 306] width 59 height 25
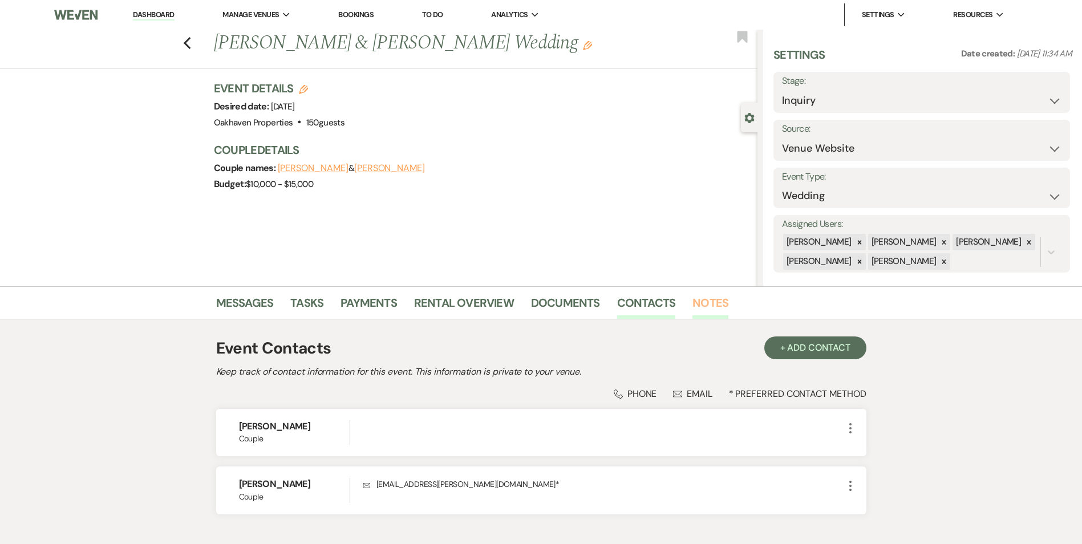
click at [704, 311] on link "Notes" at bounding box center [710, 306] width 36 height 25
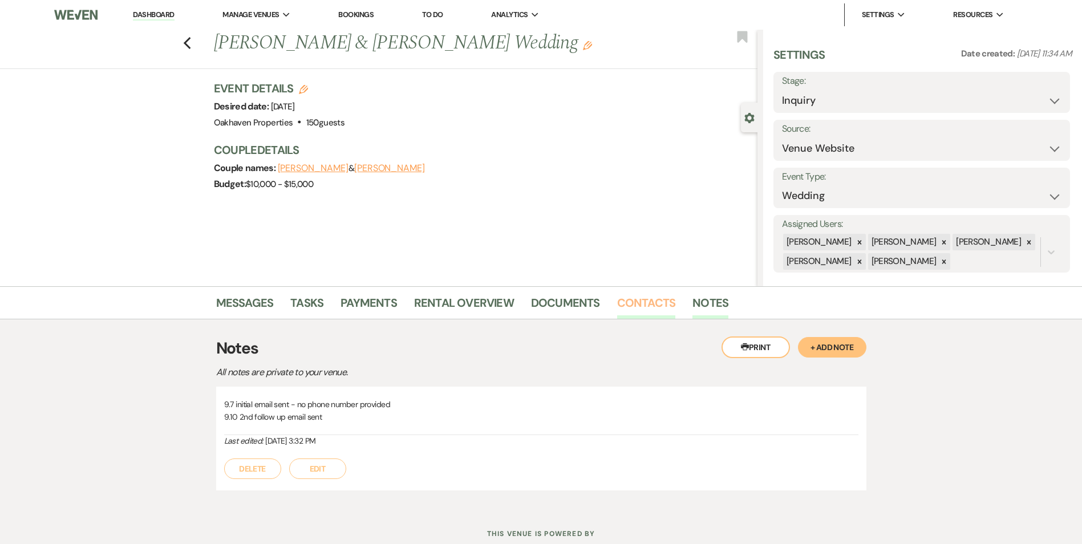
click at [629, 303] on link "Contacts" at bounding box center [646, 306] width 59 height 25
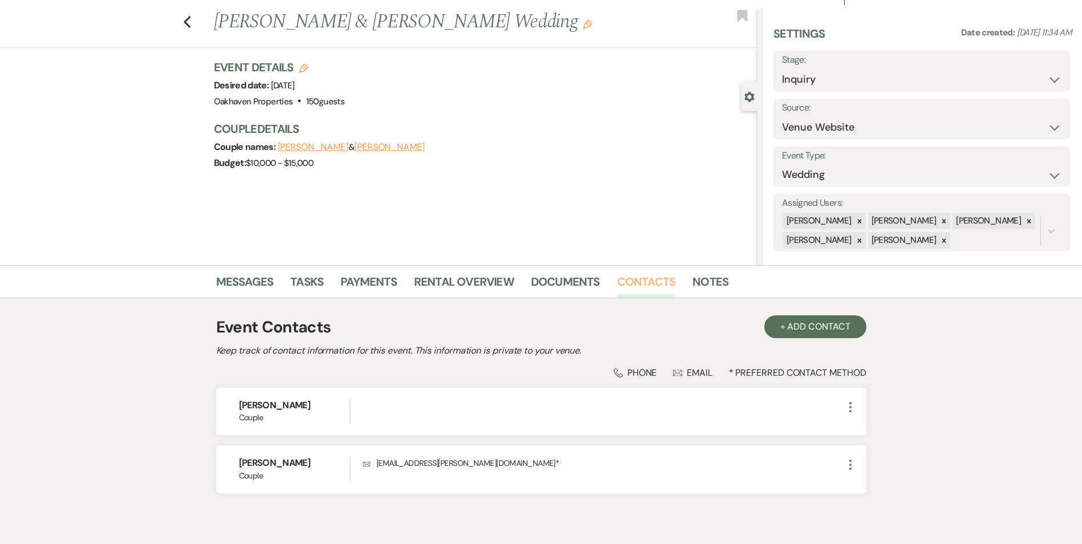
scroll to position [57, 0]
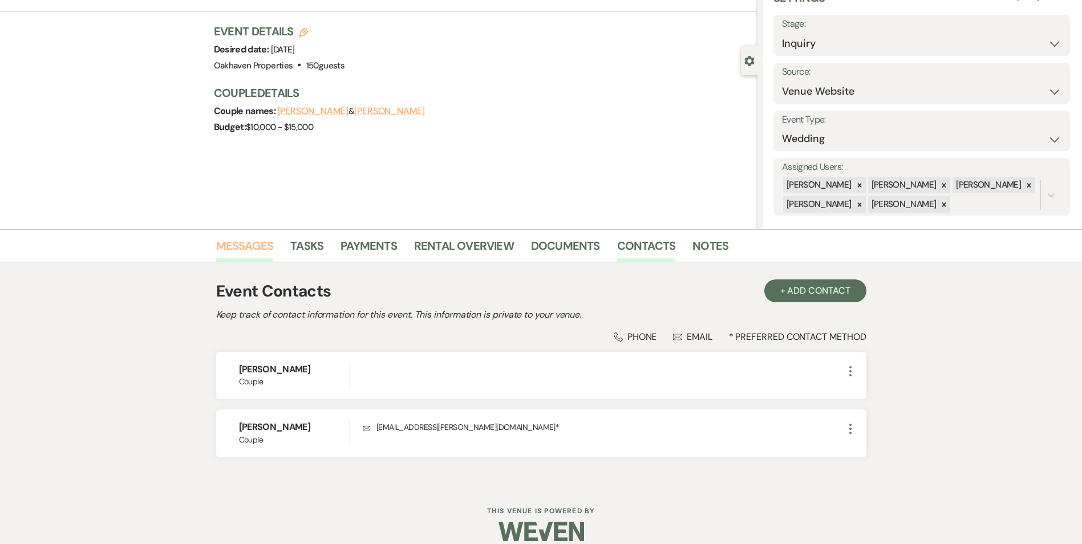
click at [264, 250] on link "Messages" at bounding box center [245, 249] width 58 height 25
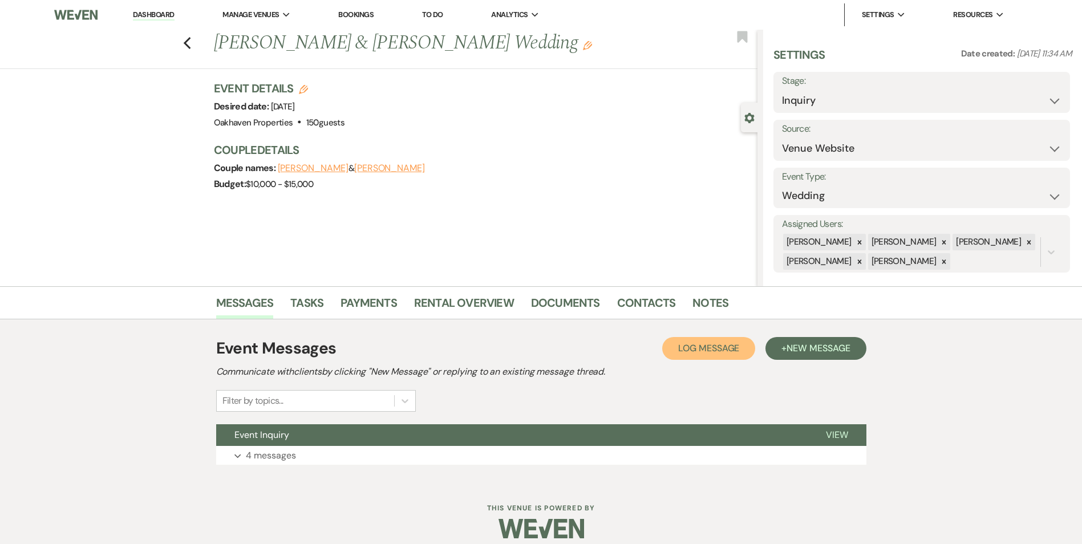
click at [683, 352] on span "Log Message" at bounding box center [708, 348] width 61 height 12
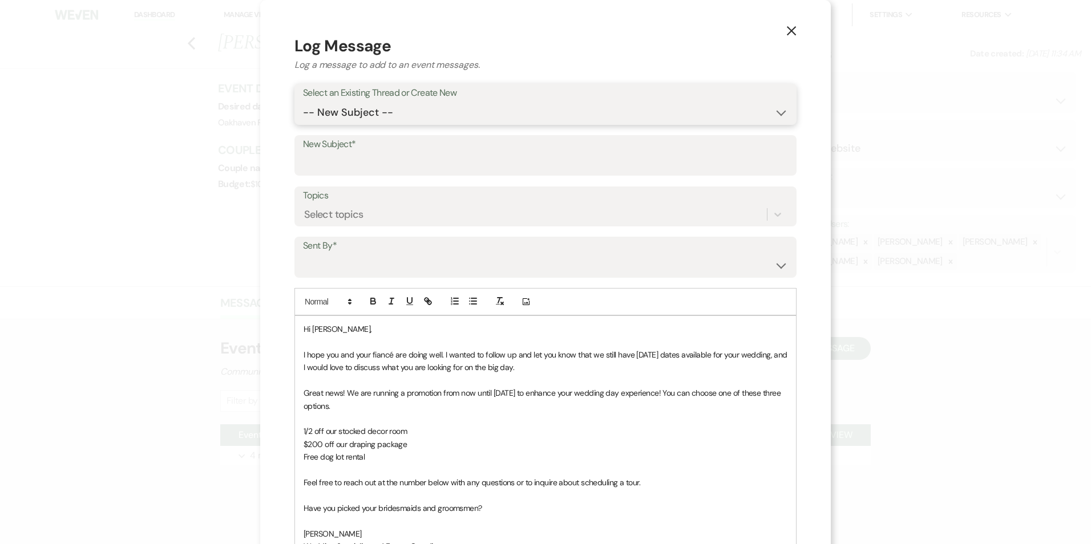
click at [423, 113] on select "-- New Subject -- Event Inquiry" at bounding box center [545, 113] width 485 height 22
select select "456899"
click at [303, 102] on select "-- New Subject -- Event Inquiry" at bounding box center [545, 113] width 485 height 22
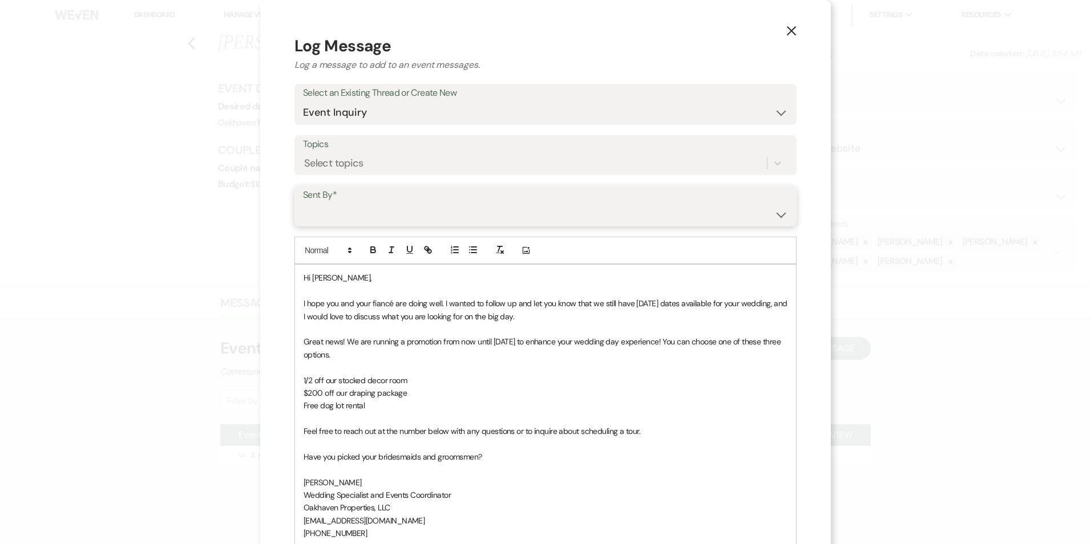
drag, startPoint x: 392, startPoint y: 217, endPoint x: 394, endPoint y: 226, distance: 9.8
click at [392, 217] on select "Patience Ergish (pdergish@aol.com) Jeanette Wagoner (jeanette@experienceoakhave…" at bounding box center [545, 214] width 485 height 22
select select "user-127923"
click at [303, 203] on select "Patience Ergish (pdergish@aol.com) Jeanette Wagoner (jeanette@experienceoakhave…" at bounding box center [545, 214] width 485 height 22
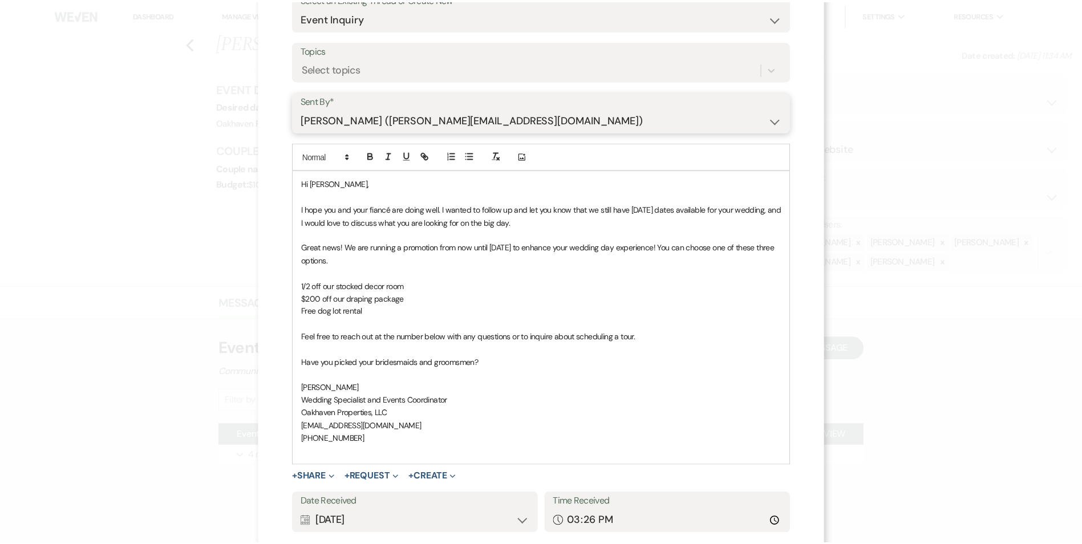
scroll to position [171, 0]
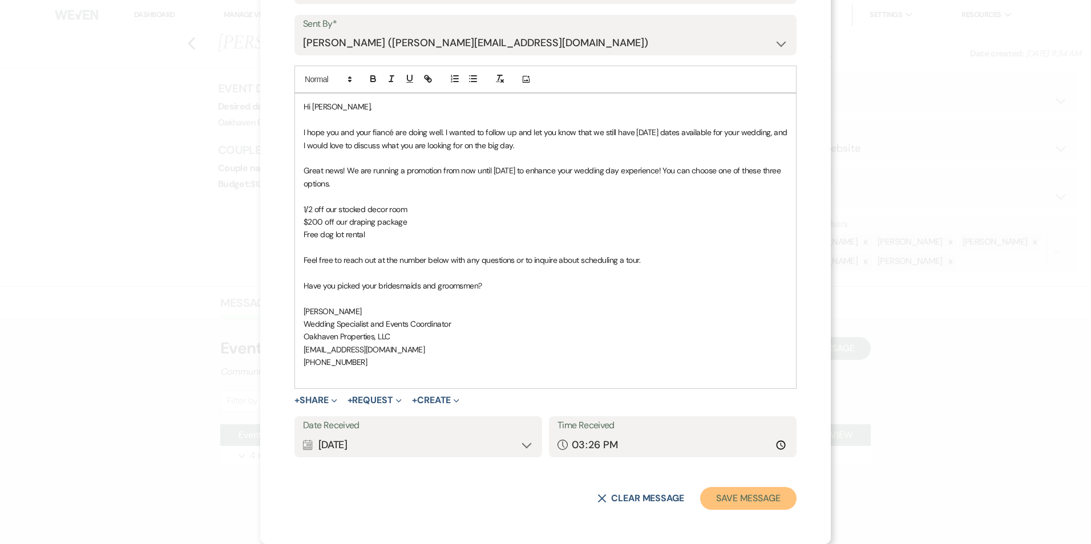
click at [733, 497] on button "Save Message" at bounding box center [748, 498] width 96 height 23
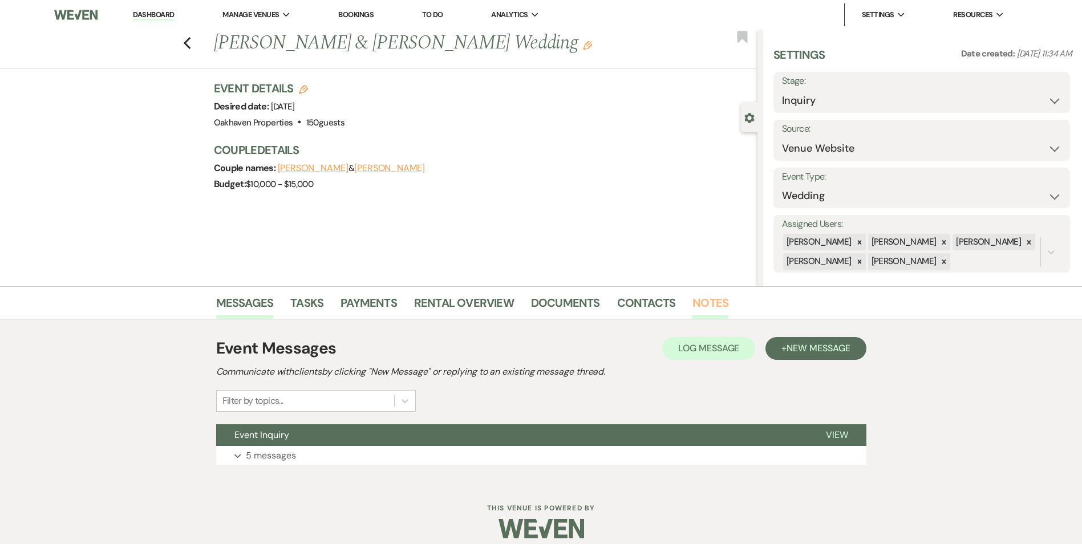
click at [710, 297] on link "Notes" at bounding box center [710, 306] width 36 height 25
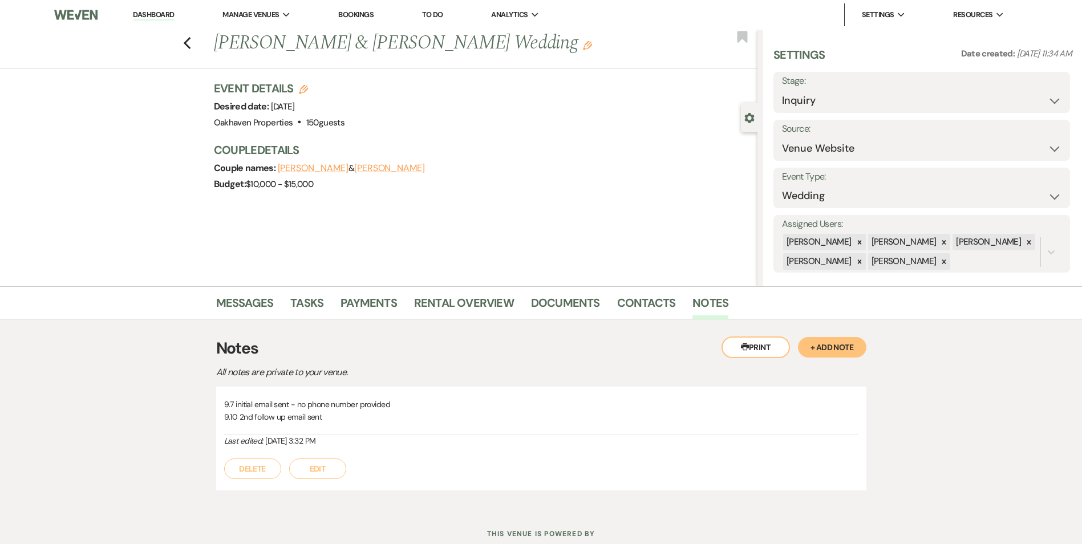
click at [315, 479] on button "Edit" at bounding box center [317, 469] width 57 height 21
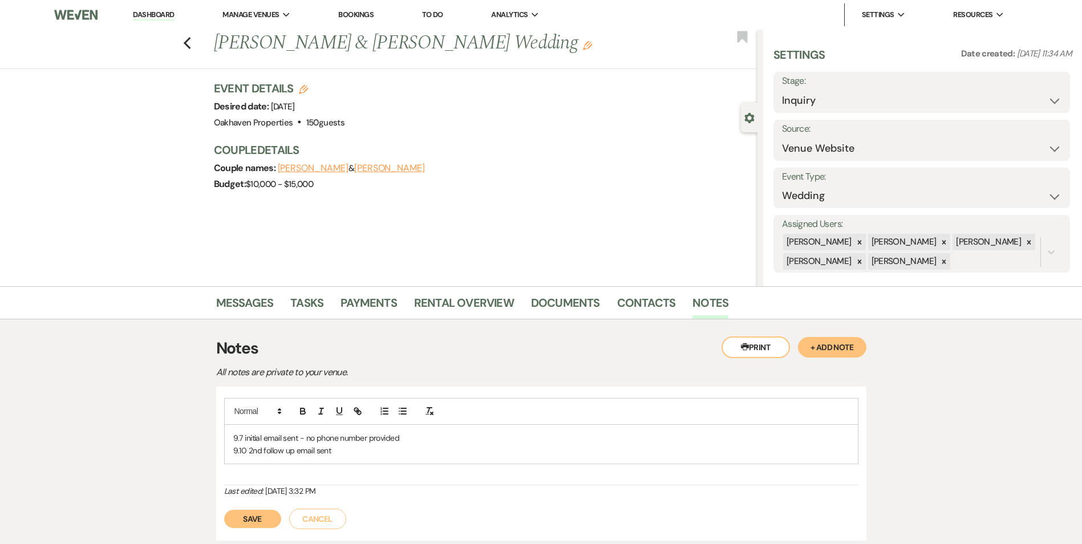
click at [343, 449] on p "9.10 2nd follow up email sent" at bounding box center [541, 450] width 616 height 13
drag, startPoint x: 241, startPoint y: 534, endPoint x: 247, endPoint y: 529, distance: 8.1
click at [240, 534] on button "Save" at bounding box center [252, 532] width 57 height 18
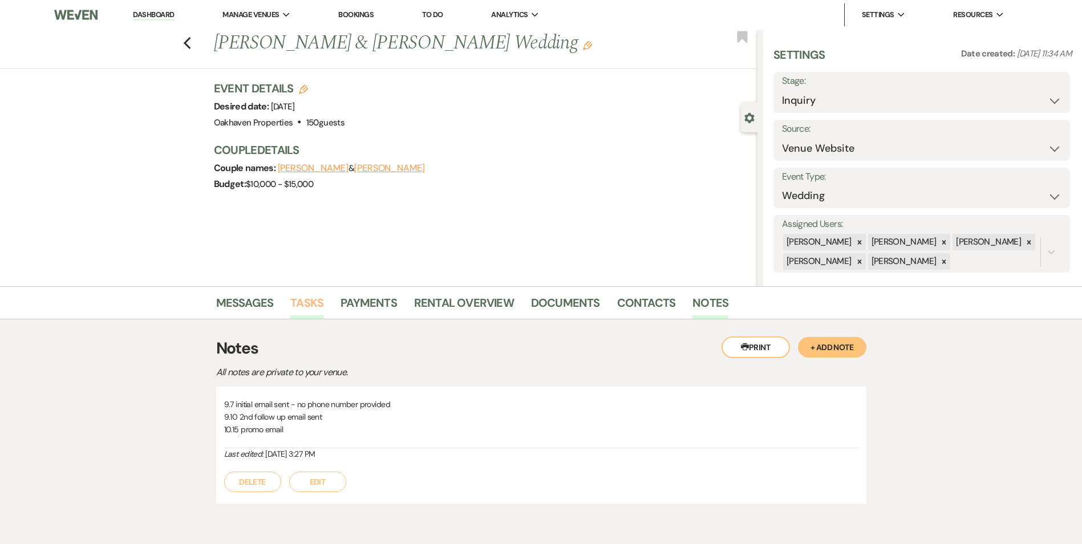
drag, startPoint x: 313, startPoint y: 291, endPoint x: 311, endPoint y: 300, distance: 8.9
click at [313, 292] on li "Tasks" at bounding box center [315, 304] width 50 height 27
click at [309, 305] on link "Tasks" at bounding box center [306, 306] width 33 height 25
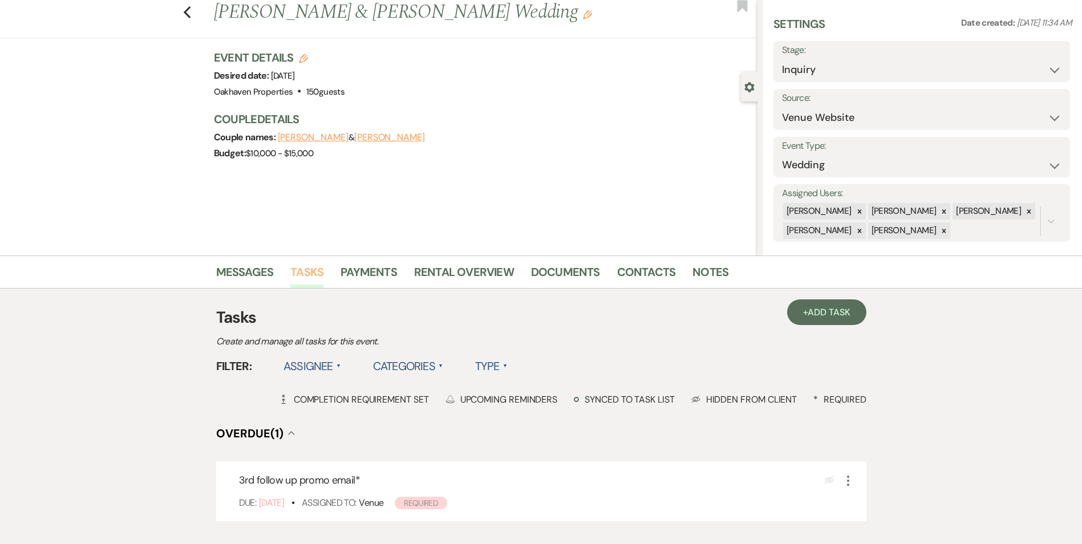
scroll to position [57, 0]
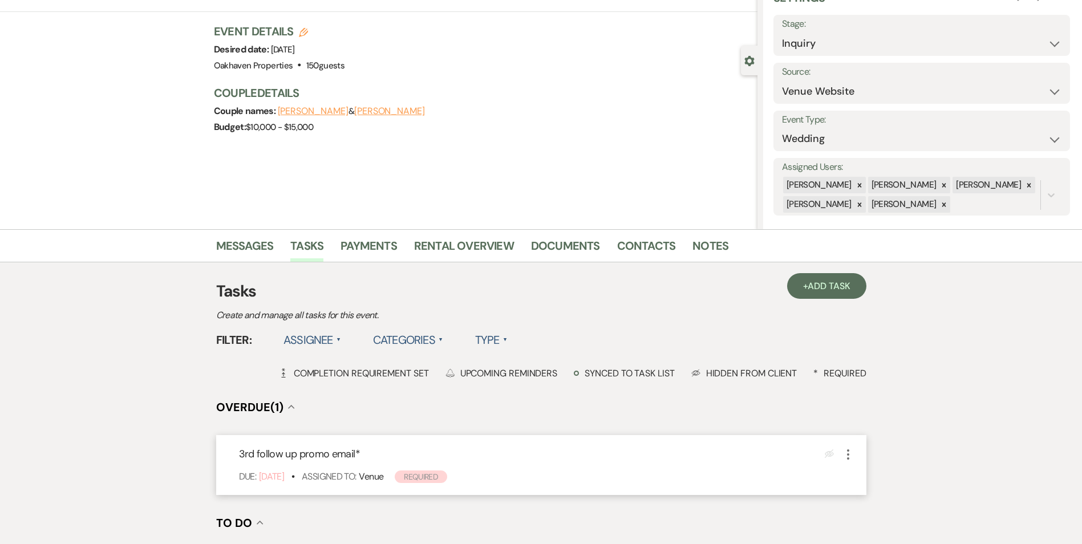
click at [845, 456] on icon "More" at bounding box center [848, 455] width 14 height 14
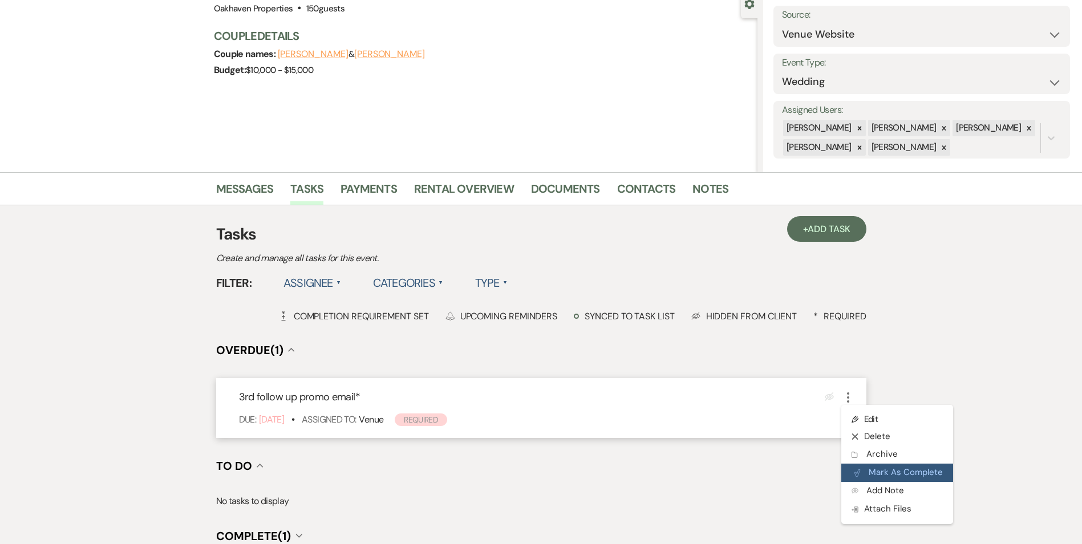
click at [887, 472] on button "Plan Portal Link Mark As Complete" at bounding box center [897, 473] width 112 height 18
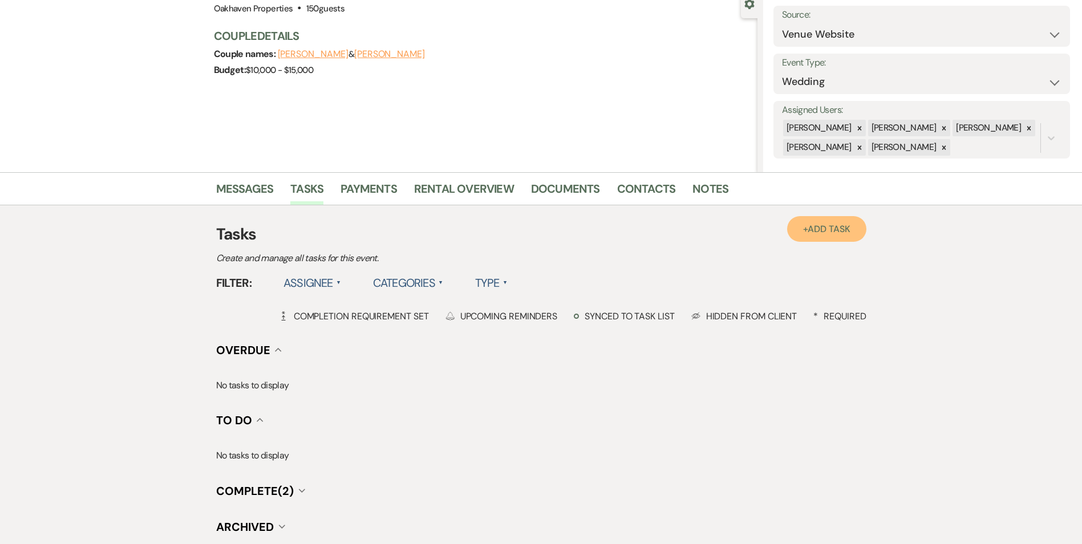
click at [813, 233] on span "Add Task" at bounding box center [829, 229] width 42 height 12
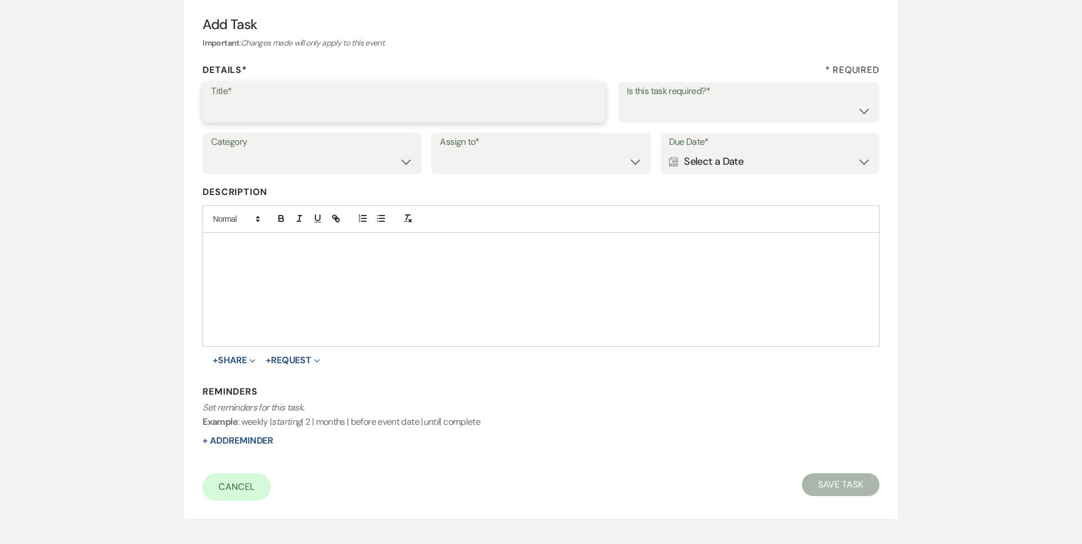
click at [298, 111] on input "Title*" at bounding box center [404, 110] width 386 height 22
type input "R"
type input "4th review email"
drag, startPoint x: 804, startPoint y: 119, endPoint x: 800, endPoint y: 123, distance: 6.1
click at [804, 119] on select "Yes No" at bounding box center [749, 110] width 244 height 22
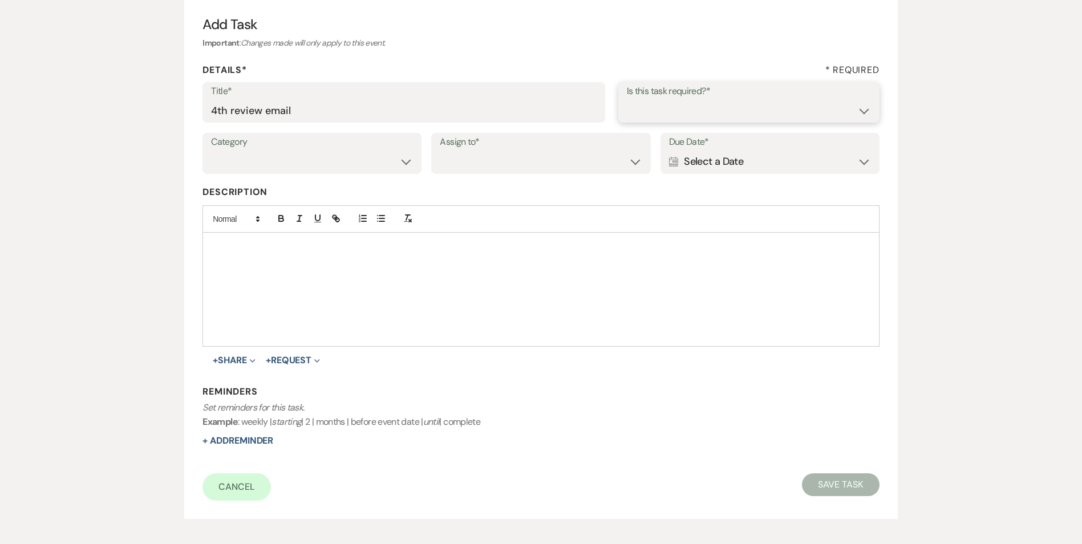
select select "true"
click at [627, 99] on select "Yes No" at bounding box center [749, 110] width 244 height 22
drag, startPoint x: 301, startPoint y: 163, endPoint x: 299, endPoint y: 171, distance: 8.2
click at [301, 163] on select "Venue Vendors Guests Details Finalize & Share" at bounding box center [312, 162] width 202 height 22
click at [211, 151] on select "Venue Vendors Guests Details Finalize & Share" at bounding box center [312, 162] width 202 height 22
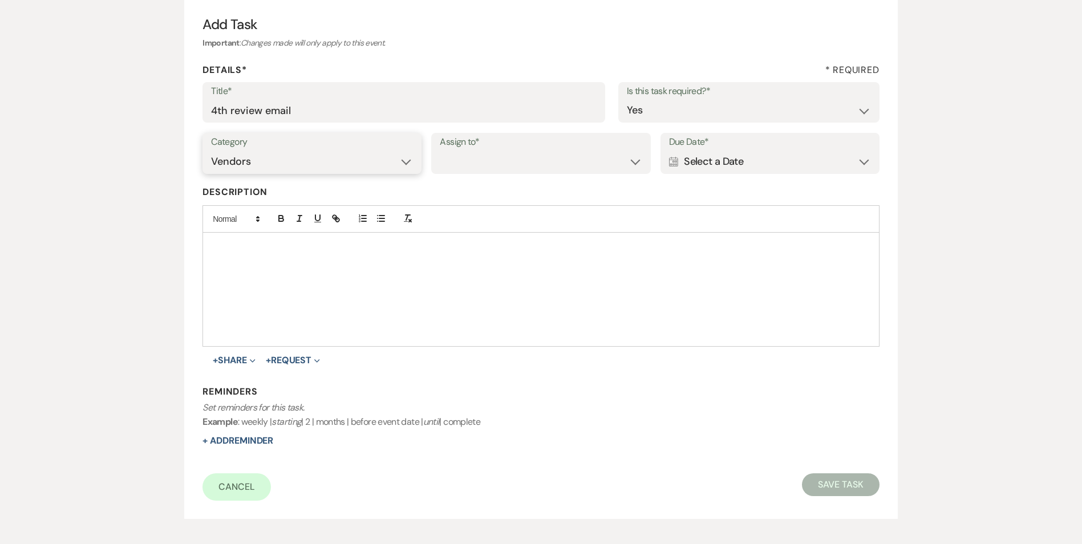
click at [282, 159] on select "Venue Vendors Guests Details Finalize & Share" at bounding box center [312, 162] width 202 height 22
select select "31"
click at [211, 151] on select "Venue Vendors Guests Details Finalize & Share" at bounding box center [312, 162] width 202 height 22
click at [505, 155] on select "Venue Client" at bounding box center [541, 162] width 202 height 22
select select "venueHost"
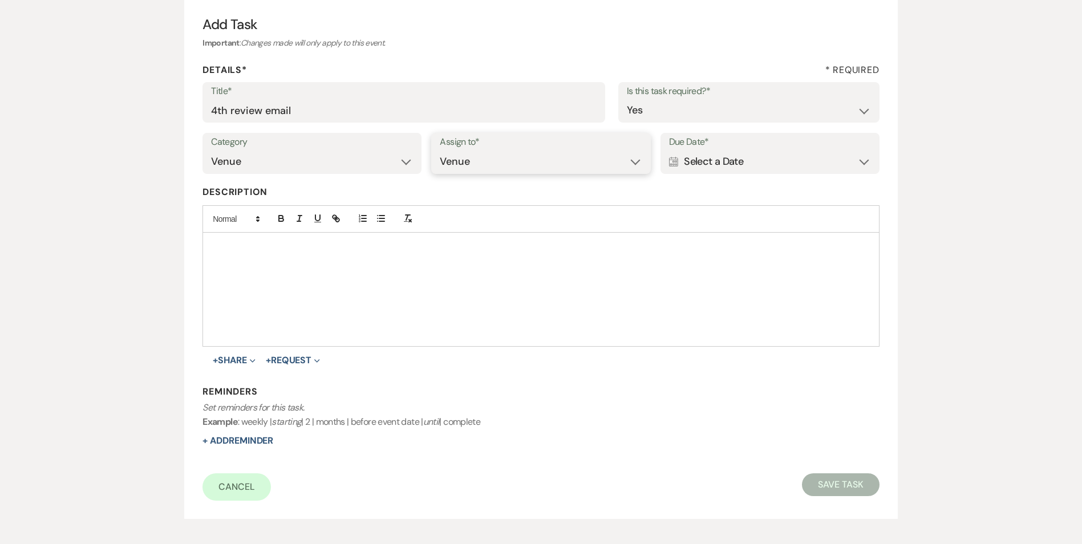
click at [440, 151] on select "Venue Client" at bounding box center [541, 162] width 202 height 22
click at [740, 157] on div "Calendar Select a Date Expand" at bounding box center [770, 162] width 202 height 22
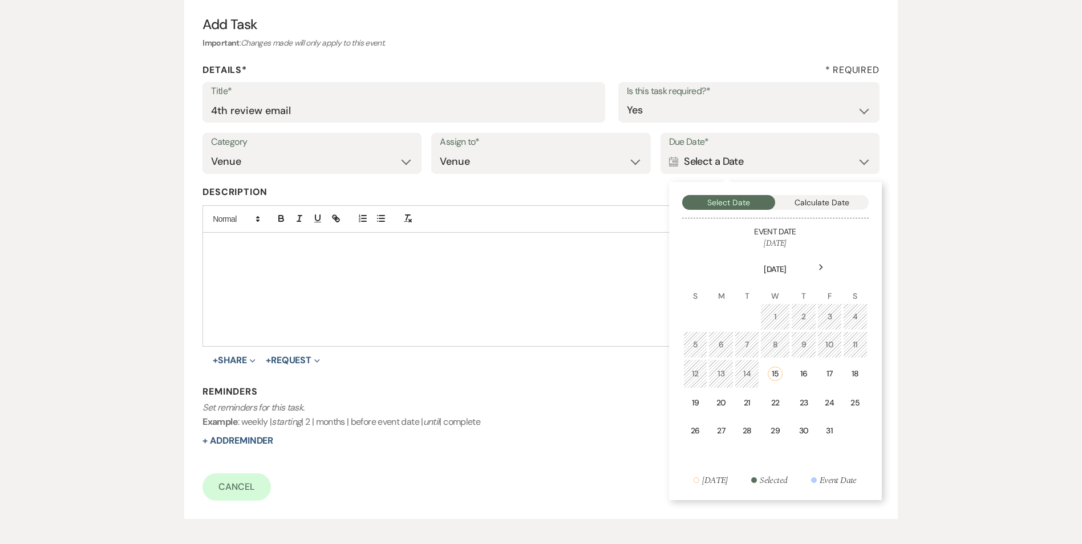
drag, startPoint x: 778, startPoint y: 408, endPoint x: 246, endPoint y: 455, distance: 533.6
click at [777, 408] on div "22" at bounding box center [775, 403] width 15 height 12
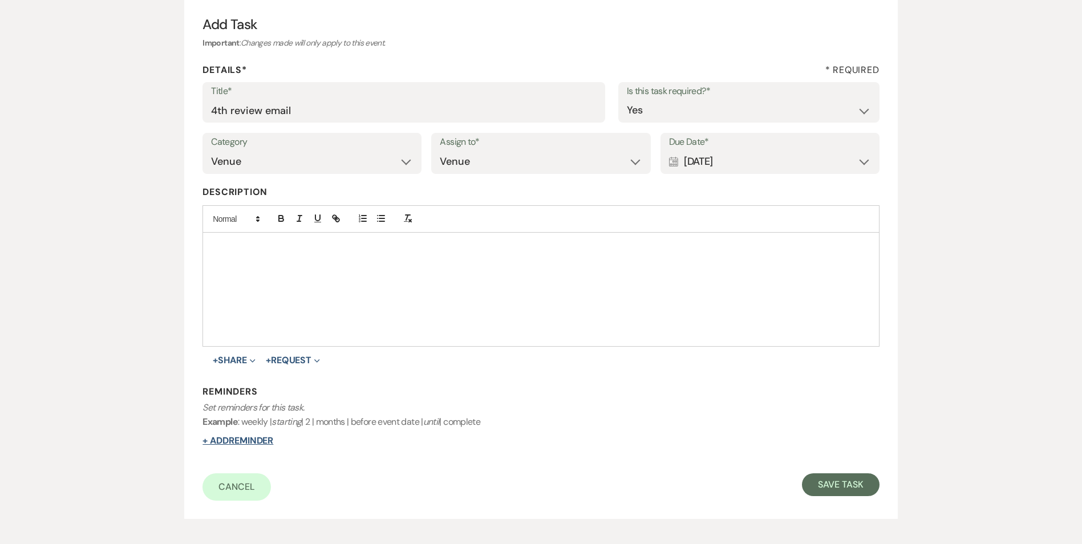
click at [229, 440] on button "+ Add Reminder" at bounding box center [237, 440] width 71 height 9
select select "host"
select select "days"
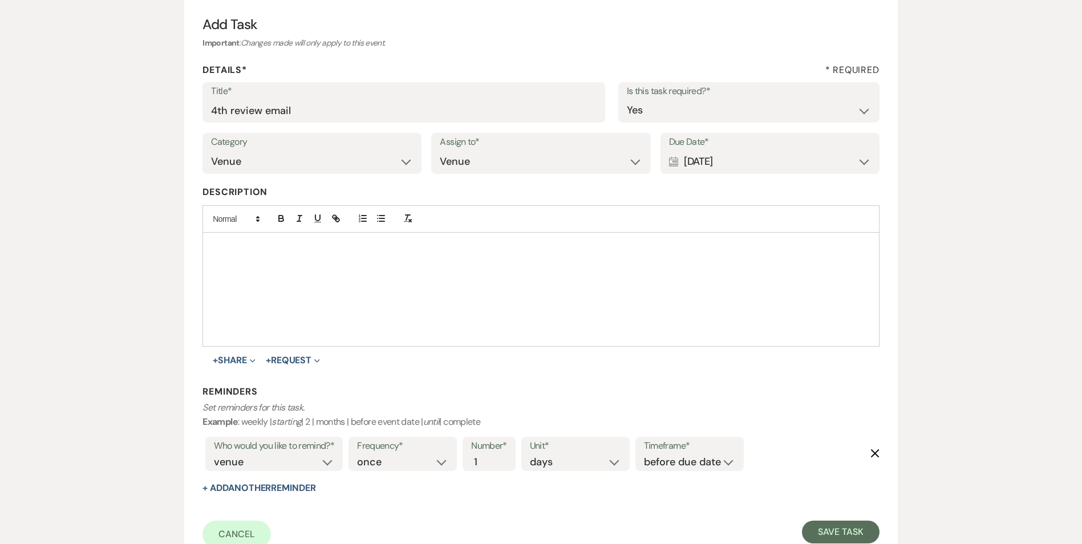
click at [682, 453] on label "Timeframe*" at bounding box center [689, 446] width 91 height 17
click at [671, 453] on label "Timeframe*" at bounding box center [689, 446] width 91 height 17
click at [678, 456] on select "before due date after due date on due date on custom date" at bounding box center [689, 462] width 91 height 15
select select "onDueDate"
click at [644, 455] on select "before due date after due date on due date on custom date" at bounding box center [689, 462] width 91 height 15
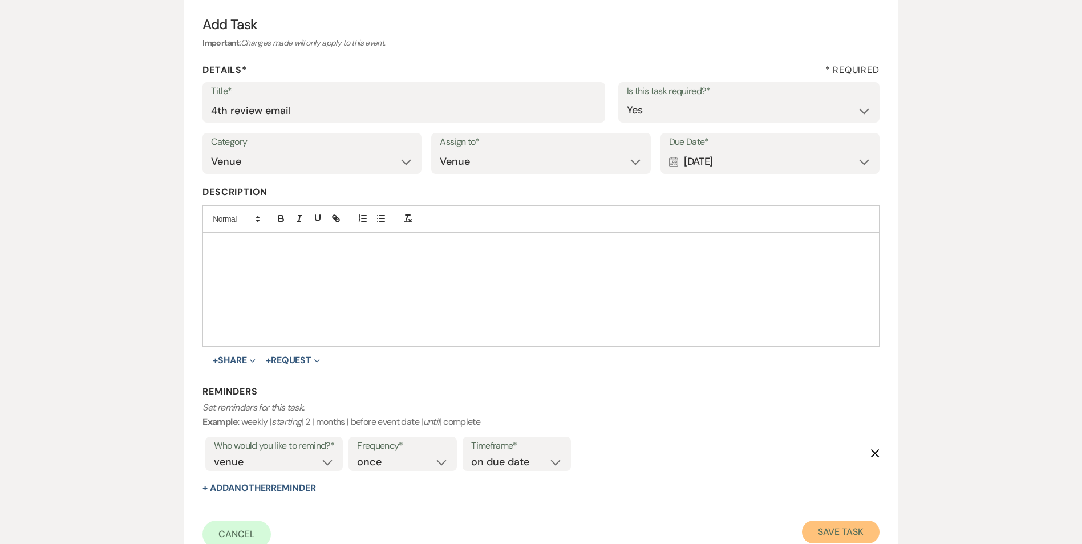
click at [812, 536] on button "Save Task" at bounding box center [840, 532] width 77 height 23
select select "5"
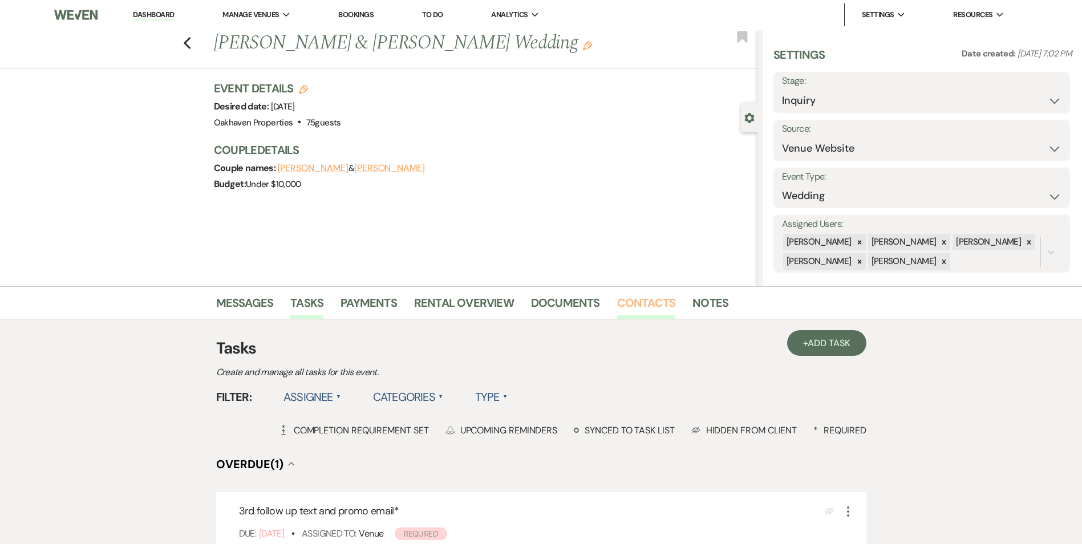
click at [634, 295] on link "Contacts" at bounding box center [646, 306] width 59 height 25
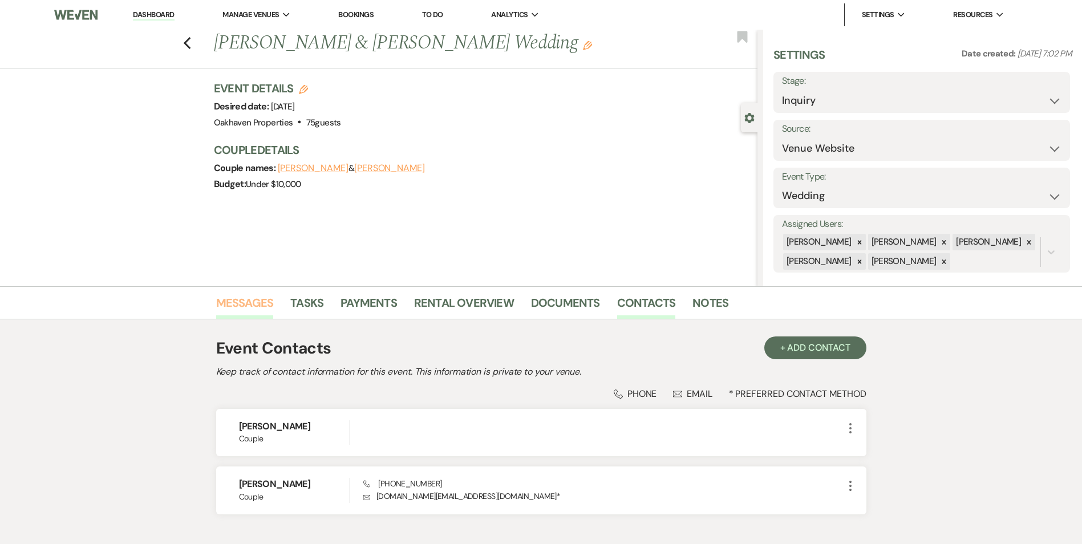
drag, startPoint x: 252, startPoint y: 302, endPoint x: 257, endPoint y: 309, distance: 8.6
click at [251, 302] on link "Messages" at bounding box center [245, 306] width 58 height 25
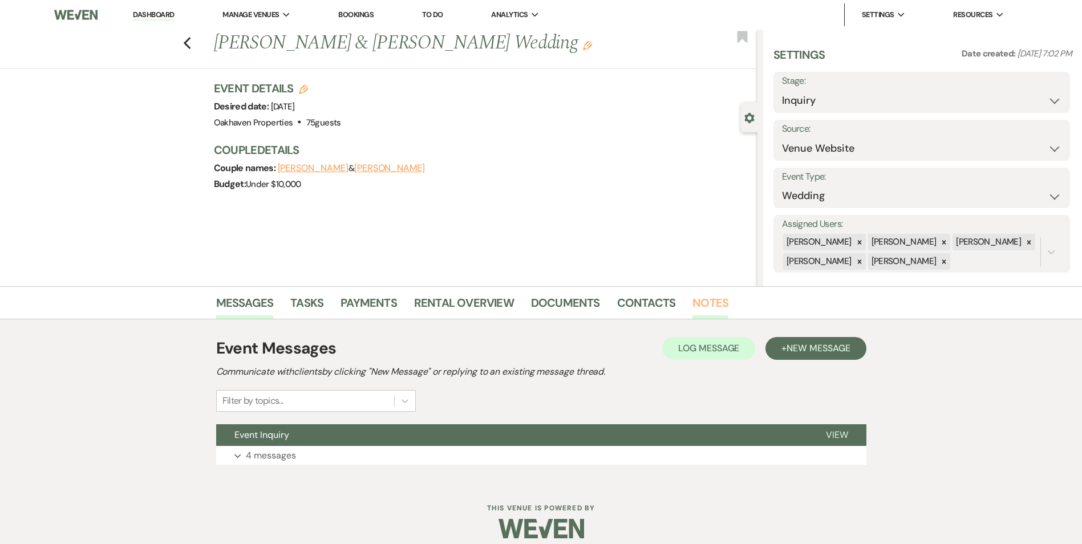
click at [704, 303] on link "Notes" at bounding box center [710, 306] width 36 height 25
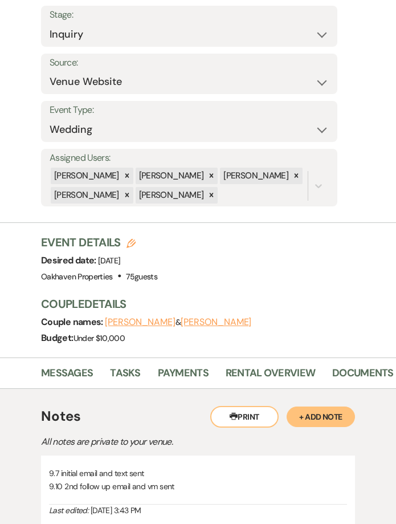
scroll to position [265, 0]
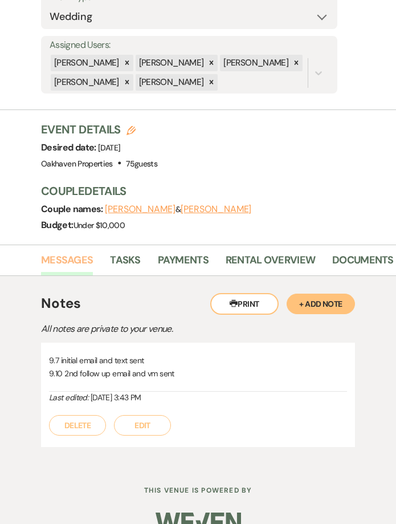
click at [62, 252] on link "Messages" at bounding box center [67, 263] width 52 height 23
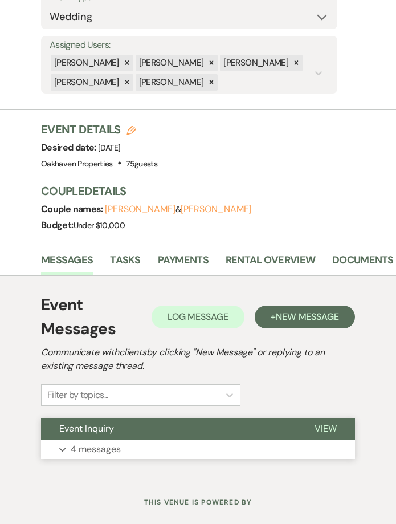
click at [321, 423] on span "View" at bounding box center [326, 429] width 22 height 12
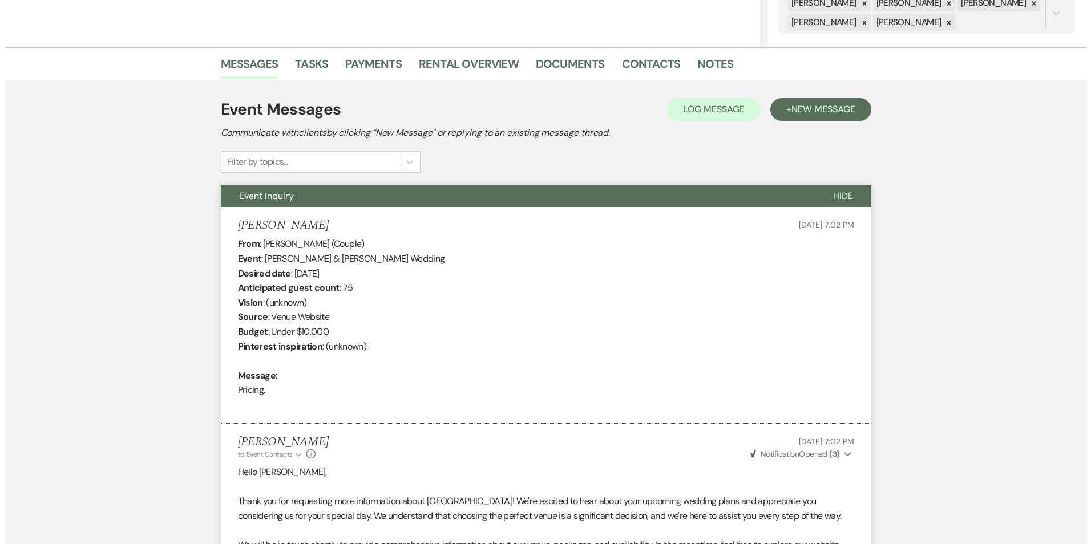
scroll to position [94, 0]
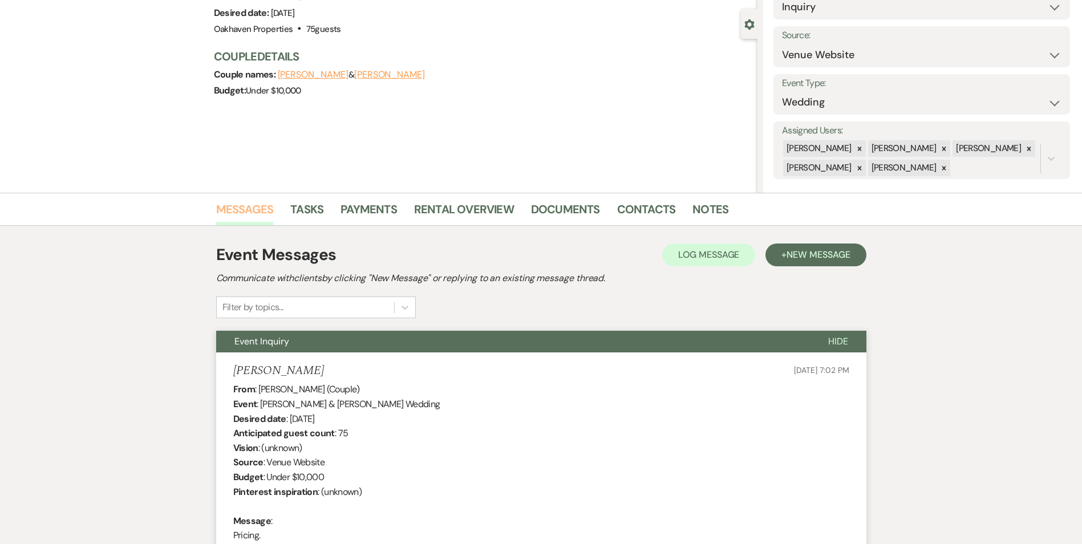
click at [257, 212] on link "Messages" at bounding box center [245, 212] width 58 height 25
click at [681, 258] on span "Log Message" at bounding box center [708, 255] width 61 height 12
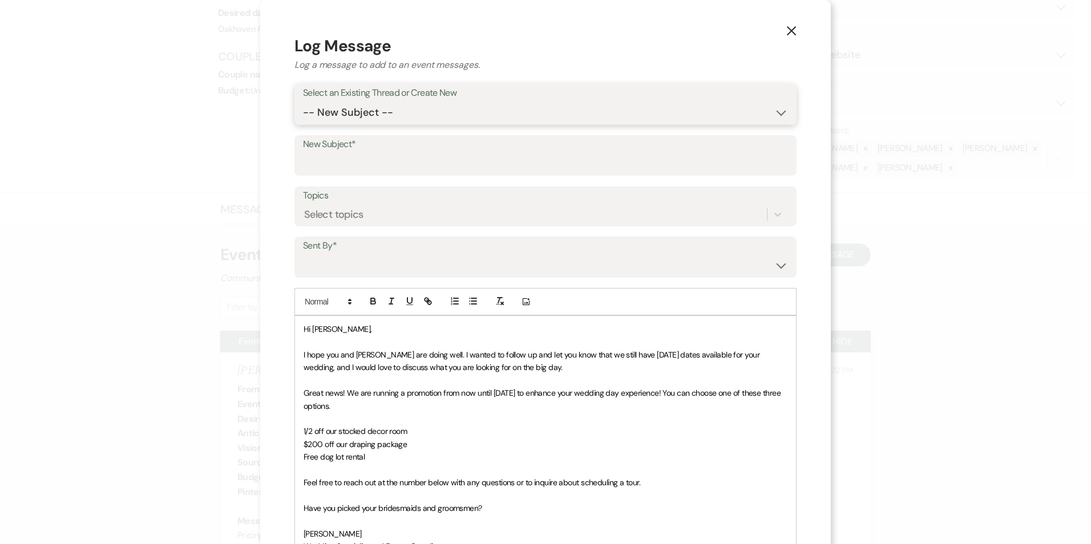
drag, startPoint x: 433, startPoint y: 103, endPoint x: 427, endPoint y: 122, distance: 20.4
click at [433, 103] on select "-- New Subject -- Event Inquiry" at bounding box center [545, 113] width 485 height 22
select select "457041"
click at [303, 102] on select "-- New Subject -- Event Inquiry" at bounding box center [545, 113] width 485 height 22
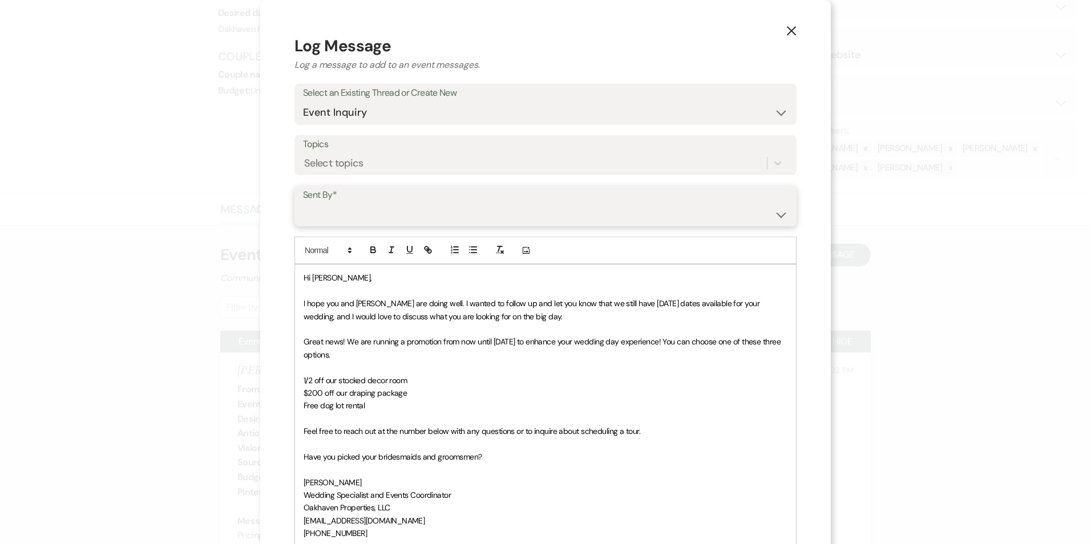
drag, startPoint x: 392, startPoint y: 213, endPoint x: 390, endPoint y: 221, distance: 8.7
click at [392, 213] on select "Patience Ergish (pdergish@aol.com) Jeanette Wagoner (jeanette@experienceoakhave…" at bounding box center [545, 214] width 485 height 22
select select "user-127923"
click at [303, 203] on select "Patience Ergish (pdergish@aol.com) Jeanette Wagoner (jeanette@experienceoakhave…" at bounding box center [545, 214] width 485 height 22
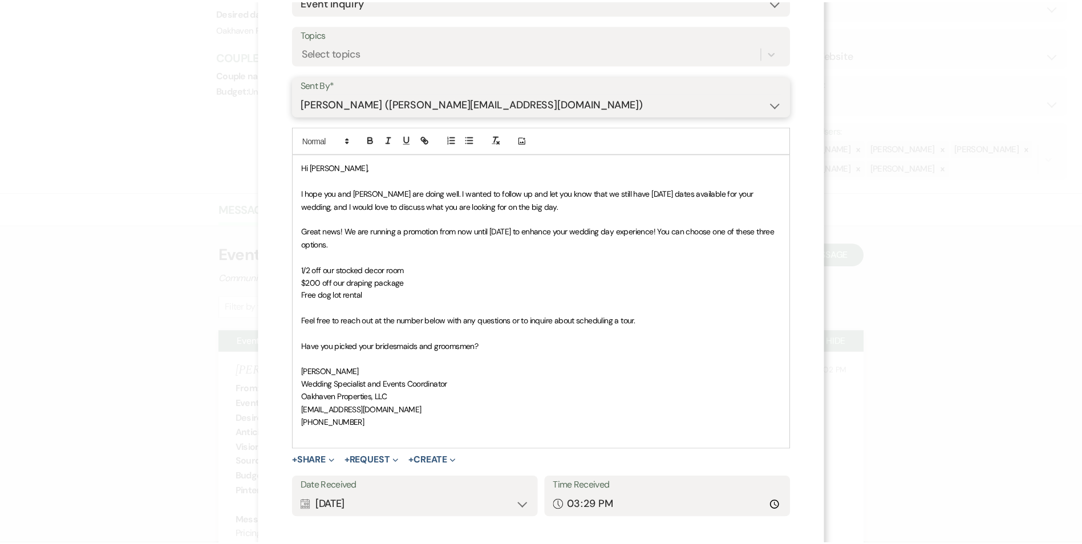
scroll to position [171, 0]
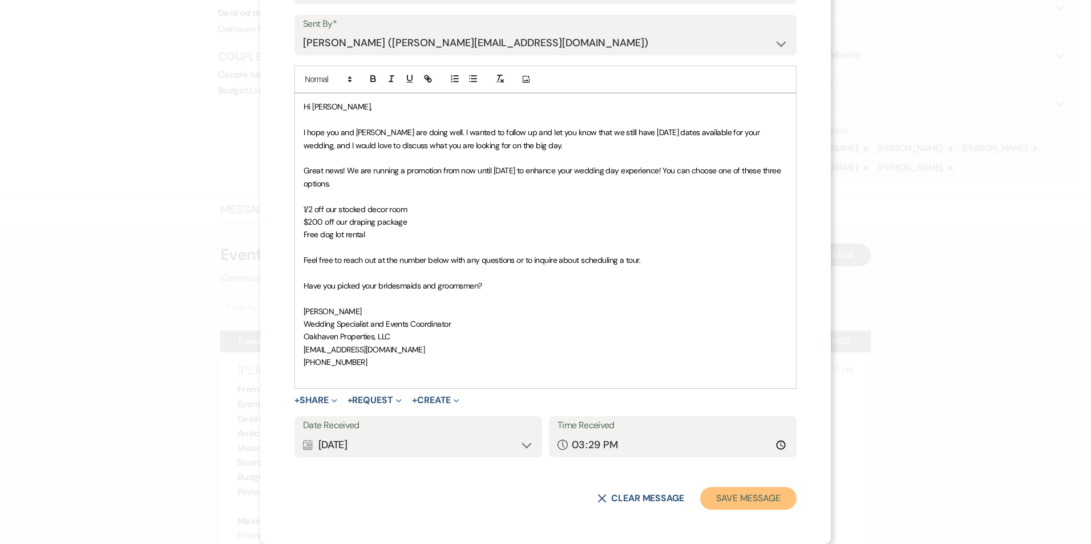
click at [726, 494] on button "Save Message" at bounding box center [748, 498] width 96 height 23
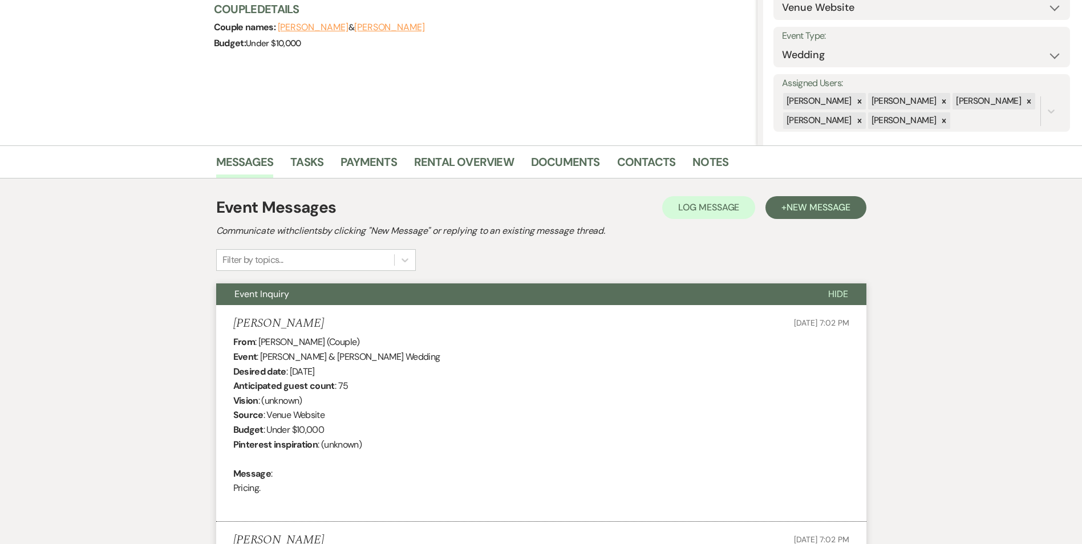
scroll to position [37, 0]
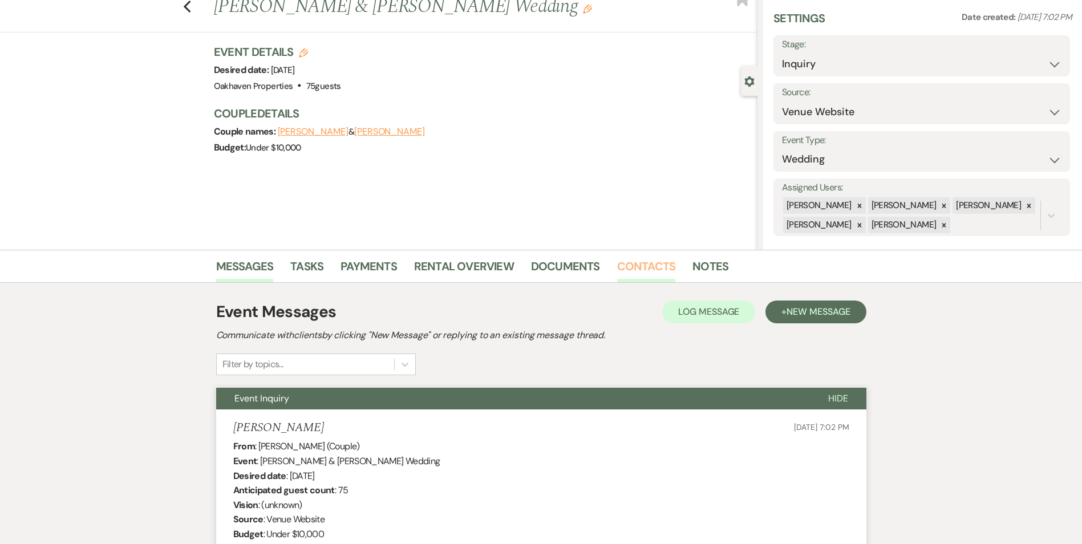
click at [652, 262] on link "Contacts" at bounding box center [646, 269] width 59 height 25
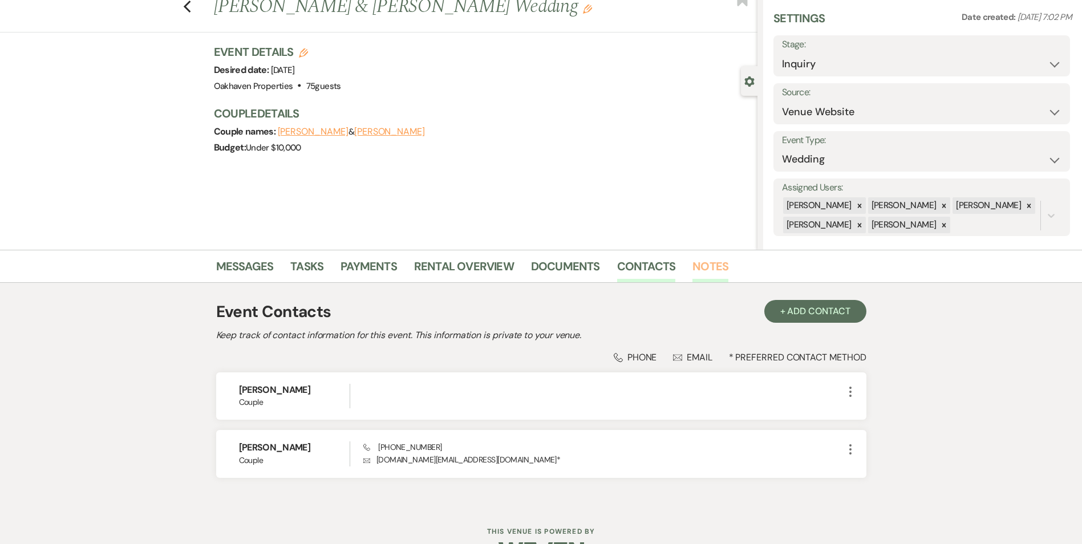
click at [715, 274] on link "Notes" at bounding box center [710, 269] width 36 height 25
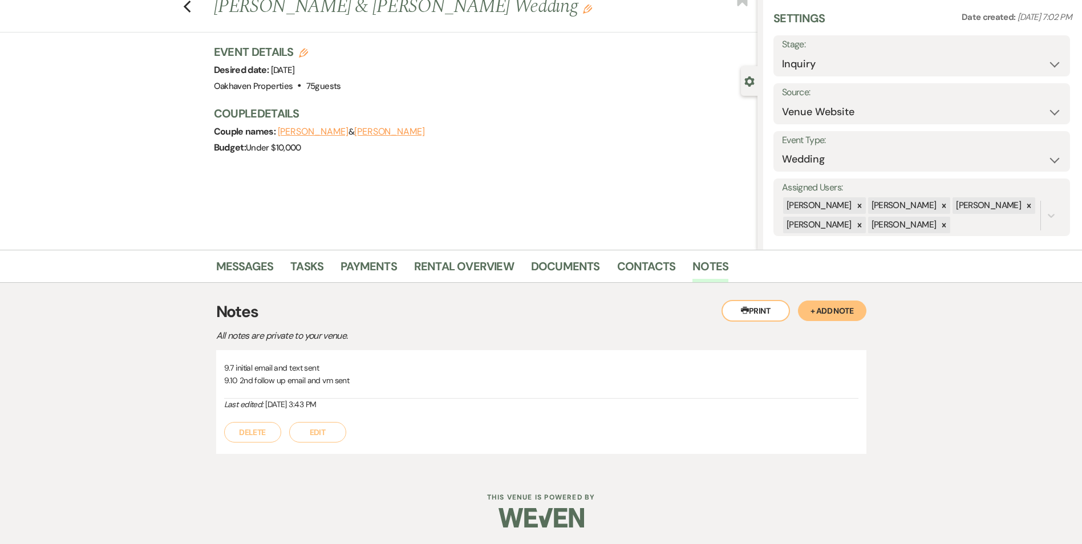
click at [334, 430] on button "Edit" at bounding box center [317, 432] width 57 height 21
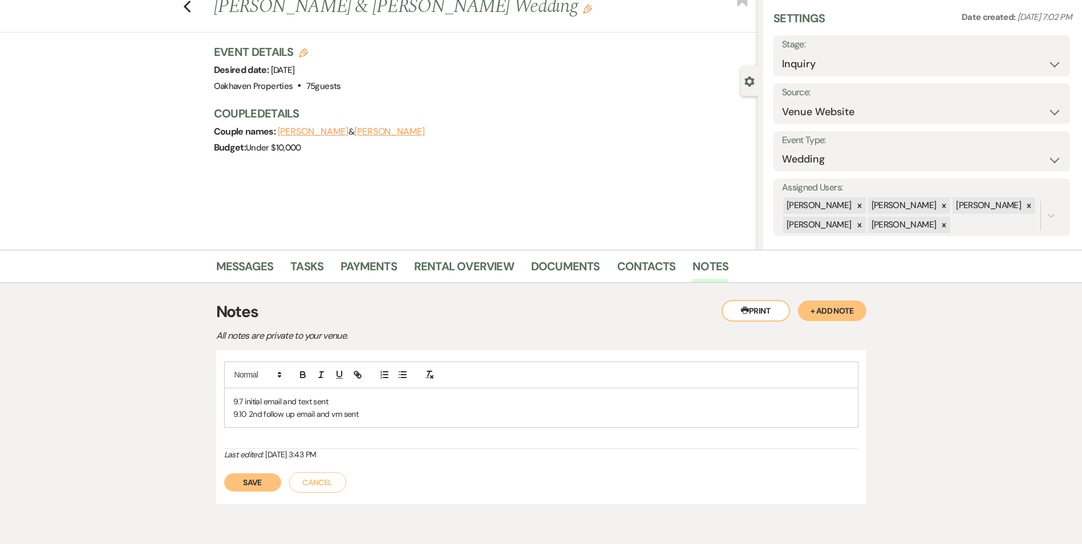
click at [381, 416] on p "9.10 2nd follow up email and vm sent" at bounding box center [541, 414] width 616 height 13
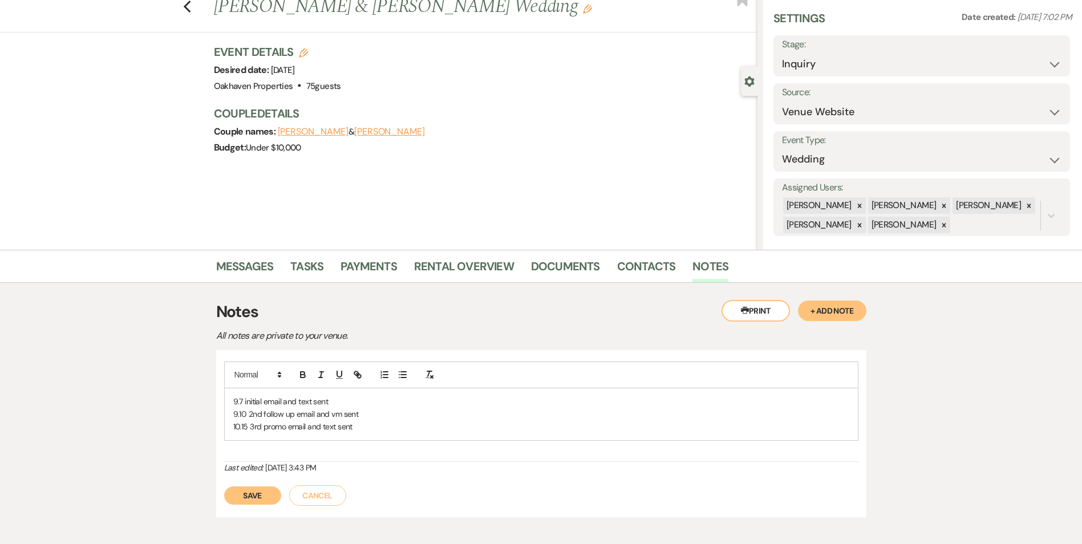
drag, startPoint x: 242, startPoint y: 496, endPoint x: 250, endPoint y: 488, distance: 11.3
click at [246, 493] on button "Save" at bounding box center [252, 496] width 57 height 18
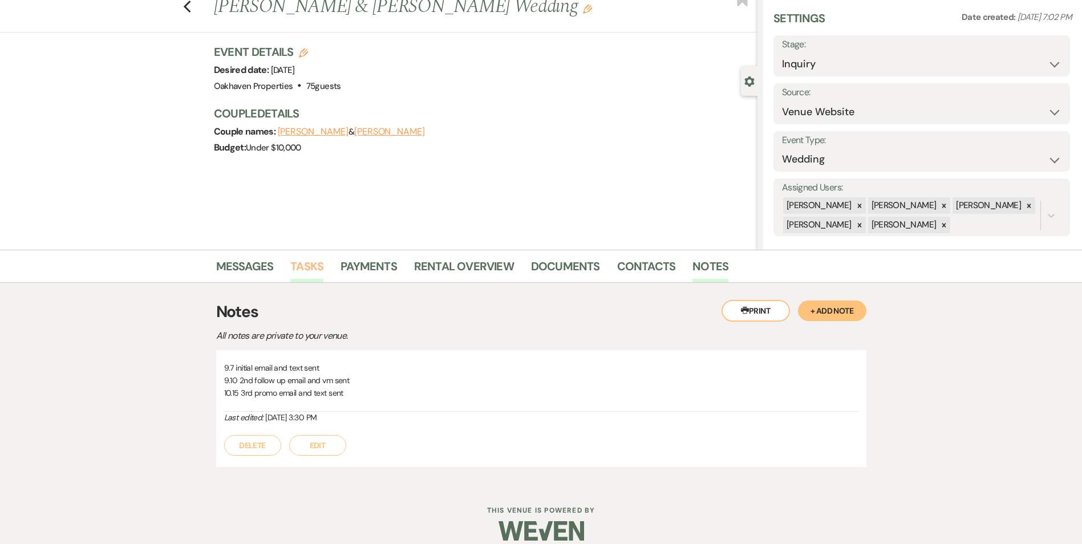
click at [313, 267] on link "Tasks" at bounding box center [306, 269] width 33 height 25
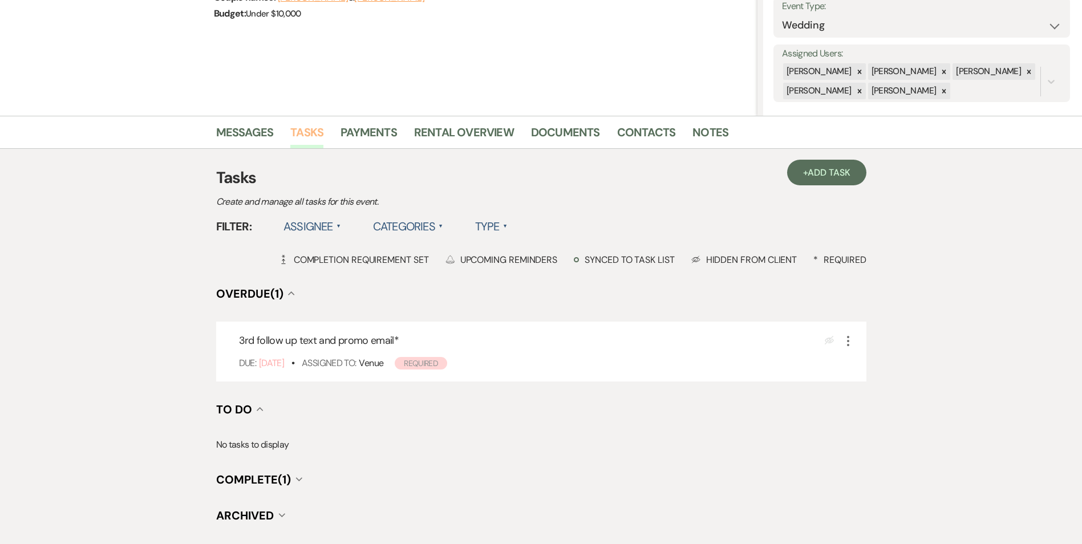
scroll to position [171, 0]
click at [845, 339] on icon "More" at bounding box center [848, 341] width 14 height 14
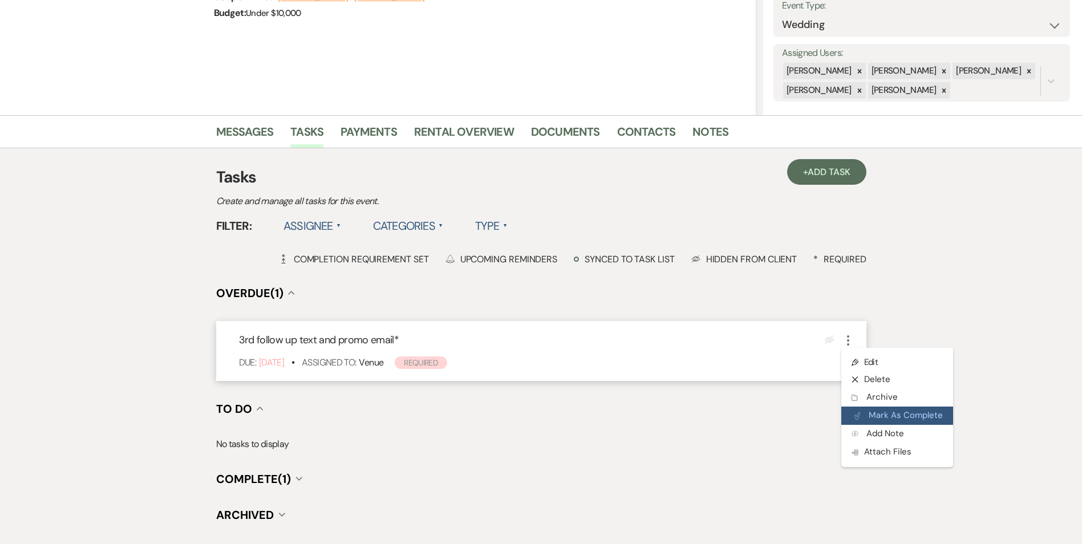
click at [865, 408] on button "Plan Portal Link Mark As Complete" at bounding box center [897, 416] width 112 height 18
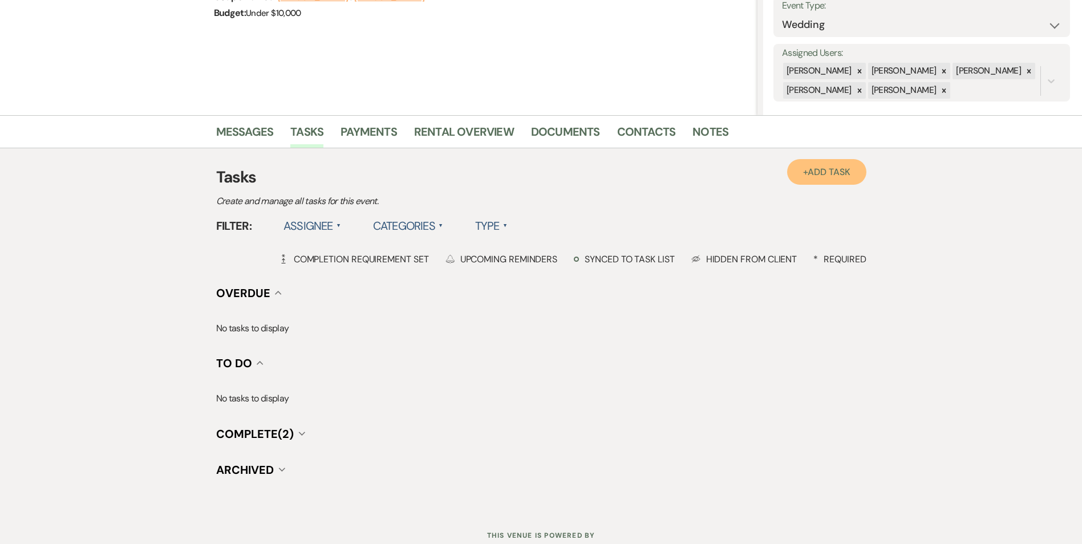
click at [845, 176] on span "Add Task" at bounding box center [829, 172] width 42 height 12
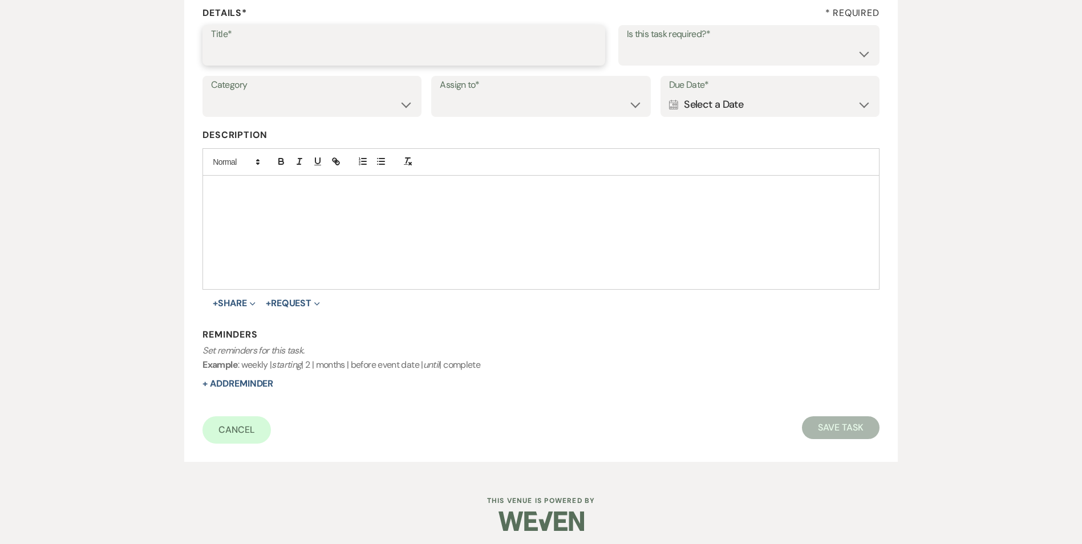
click at [260, 61] on input "Title*" at bounding box center [404, 53] width 386 height 22
click at [352, 50] on input "4th review email and text sent" at bounding box center [404, 53] width 386 height 22
type input "4th review email and text"
click at [705, 58] on select "Yes No" at bounding box center [749, 53] width 244 height 22
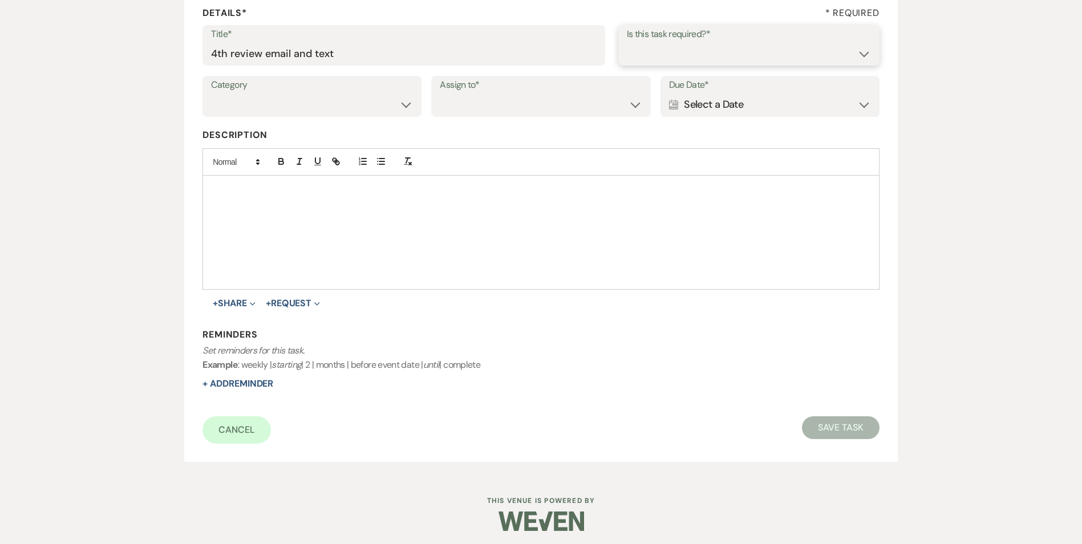
select select "true"
click at [627, 42] on select "Yes No" at bounding box center [749, 53] width 244 height 22
drag, startPoint x: 276, startPoint y: 105, endPoint x: 277, endPoint y: 117, distance: 12.6
click at [277, 105] on select "Venue Vendors Guests Details Finalize & Share" at bounding box center [312, 105] width 202 height 22
select select "31"
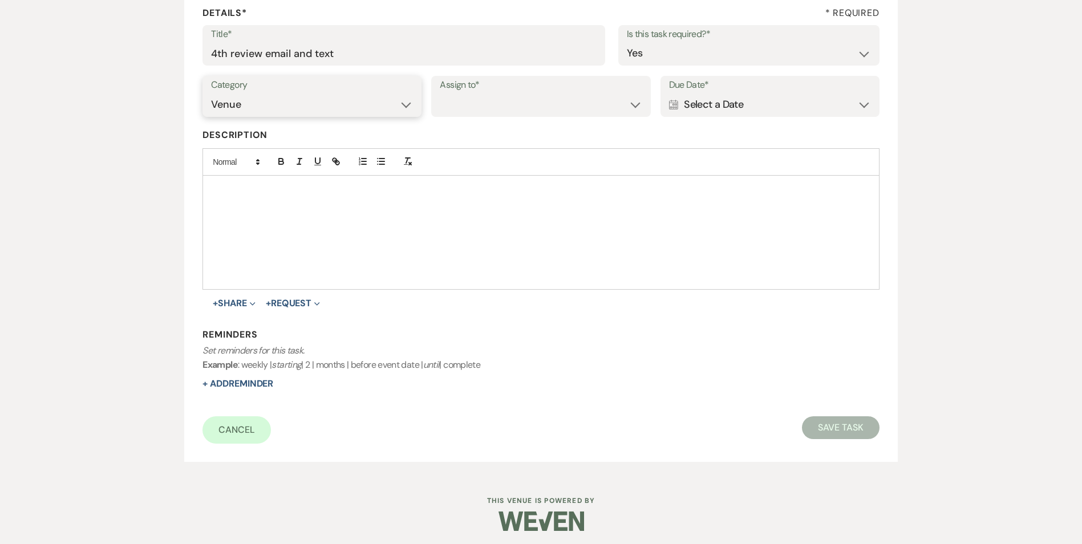
click at [211, 94] on select "Venue Vendors Guests Details Finalize & Share" at bounding box center [312, 105] width 202 height 22
click at [473, 112] on select "Venue Client" at bounding box center [541, 105] width 202 height 22
select select "venueHost"
click at [440, 94] on select "Venue Client" at bounding box center [541, 105] width 202 height 22
click at [705, 99] on div "Calendar Select a Date Expand" at bounding box center [770, 105] width 202 height 22
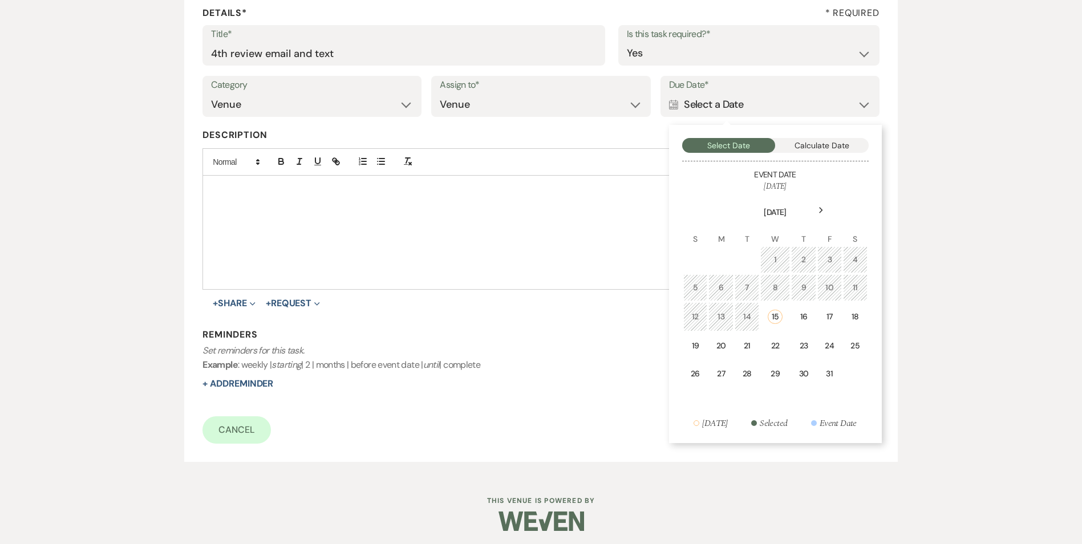
drag, startPoint x: 771, startPoint y: 341, endPoint x: 703, endPoint y: 338, distance: 68.5
click at [769, 338] on td "22" at bounding box center [775, 346] width 30 height 27
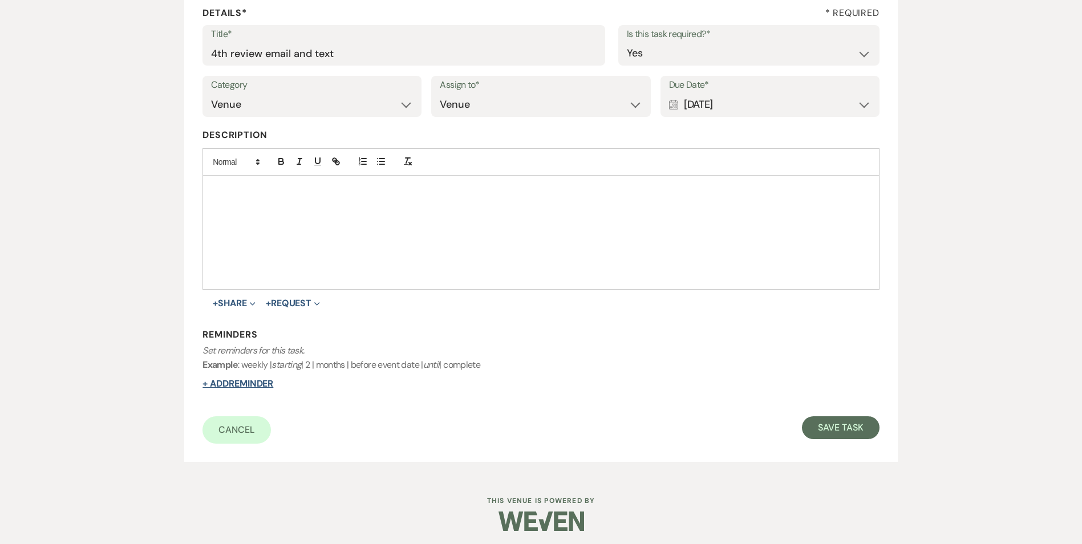
click at [262, 377] on div "Reminders Set reminders for this task. Example : weekly | starting | 2 | months…" at bounding box center [540, 360] width 676 height 62
click at [261, 386] on button "+ Add Reminder" at bounding box center [237, 383] width 71 height 9
select select "host"
select select "days"
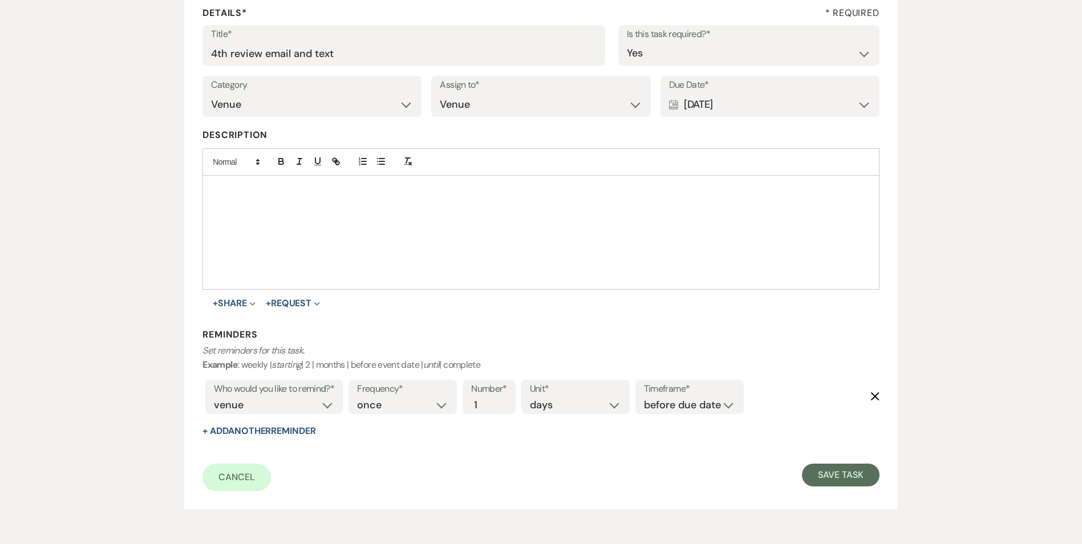
click at [717, 396] on label "Timeframe*" at bounding box center [689, 389] width 91 height 17
click at [714, 403] on select "before due date after due date on due date on custom date" at bounding box center [689, 405] width 91 height 15
select select "onDueDate"
click at [644, 398] on select "before due date after due date on due date on custom date" at bounding box center [689, 405] width 91 height 15
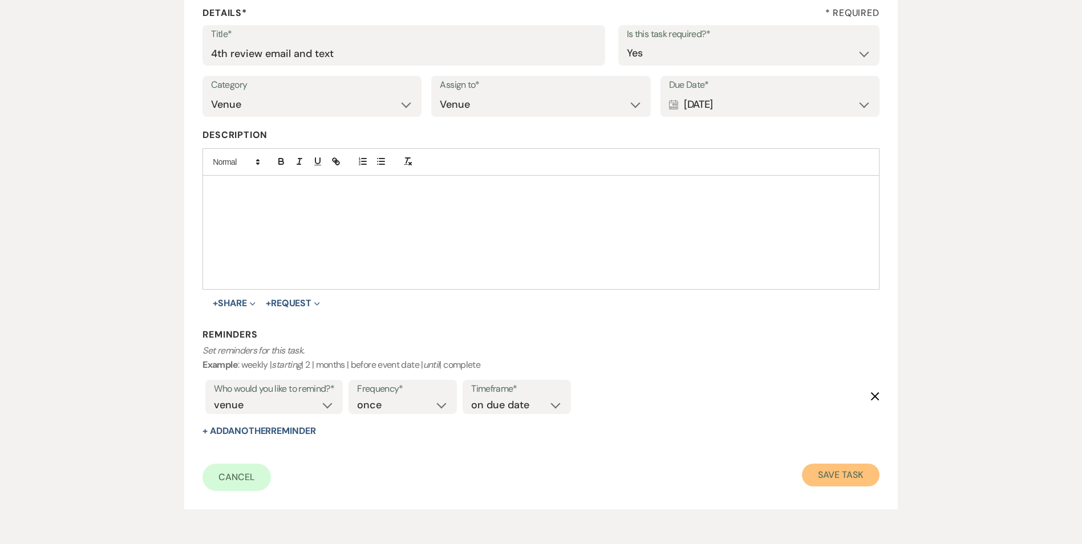
click at [849, 473] on button "Save Task" at bounding box center [840, 475] width 77 height 23
select select "5"
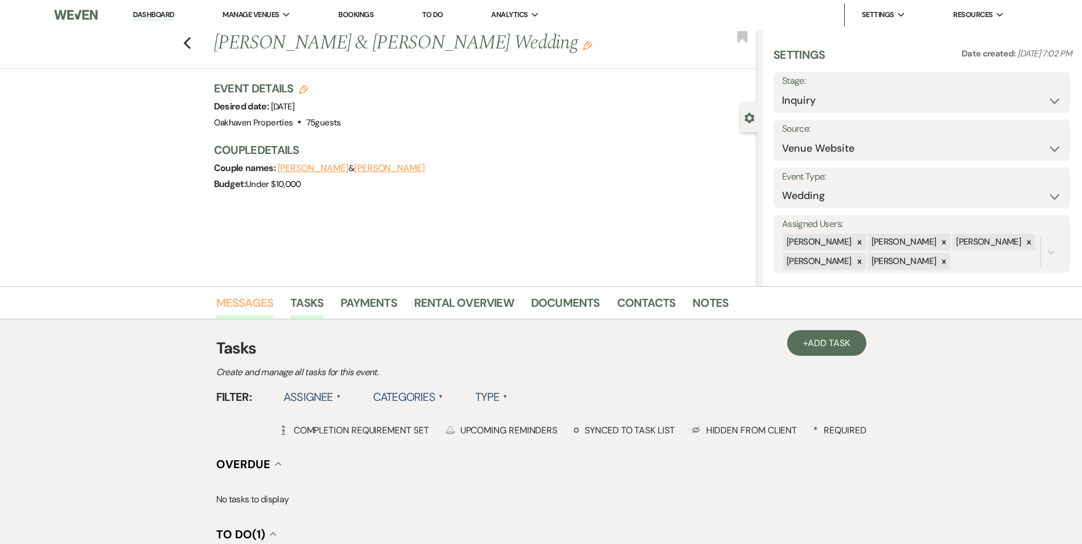
click at [250, 299] on link "Messages" at bounding box center [245, 306] width 58 height 25
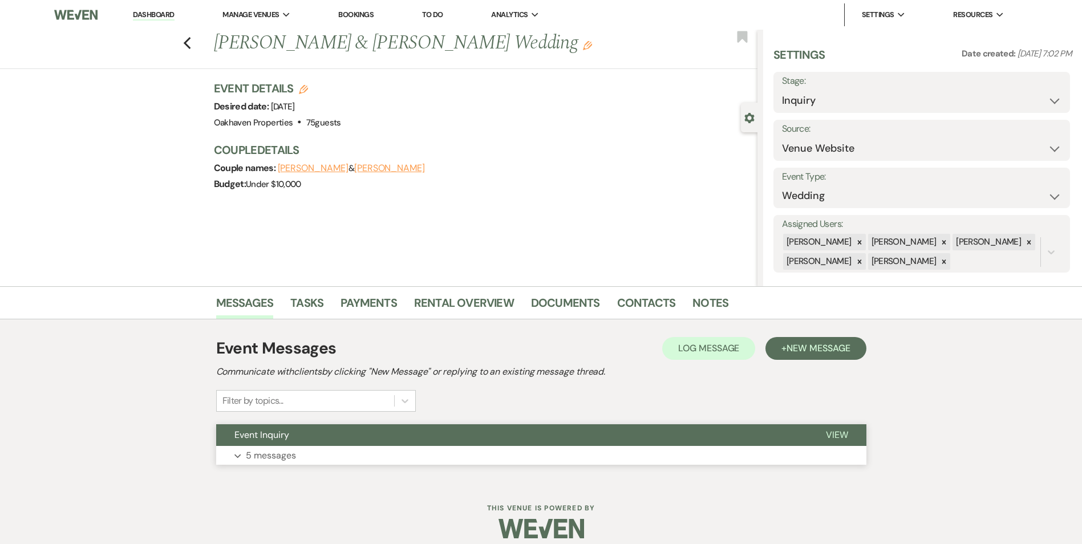
click at [837, 438] on span "View" at bounding box center [837, 435] width 22 height 12
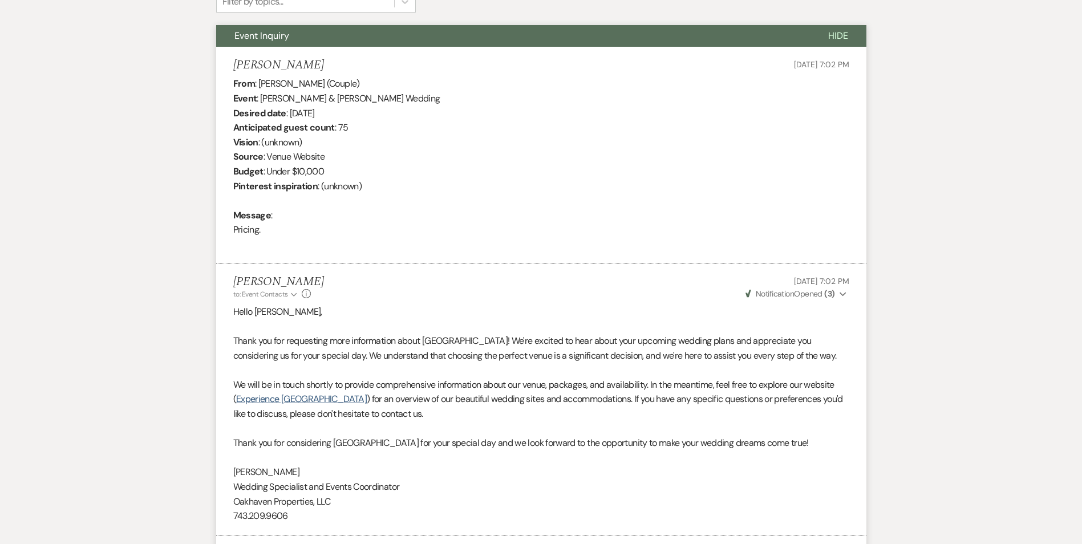
scroll to position [114, 0]
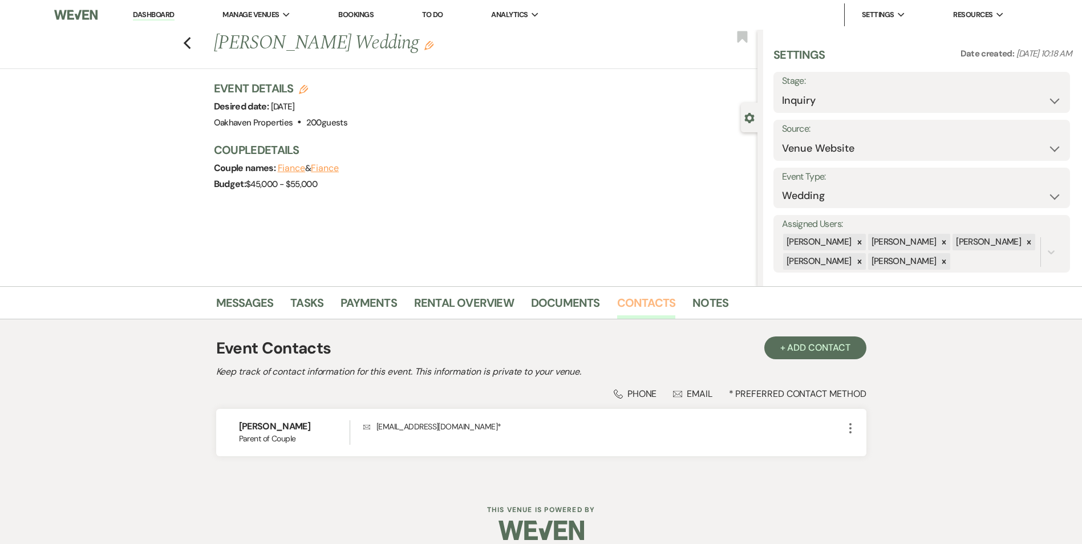
click at [654, 307] on link "Contacts" at bounding box center [646, 306] width 59 height 25
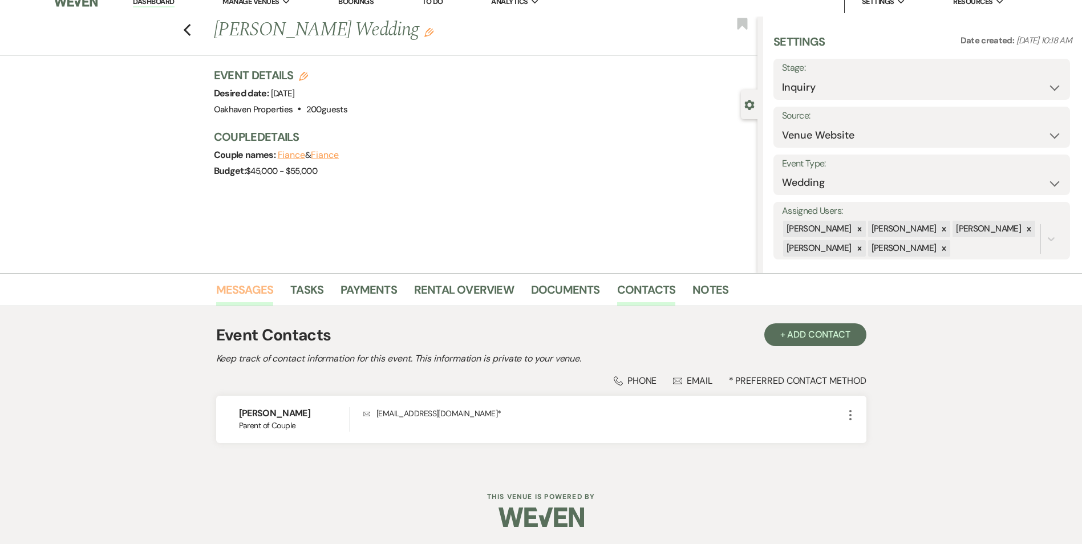
click at [234, 290] on link "Messages" at bounding box center [245, 293] width 58 height 25
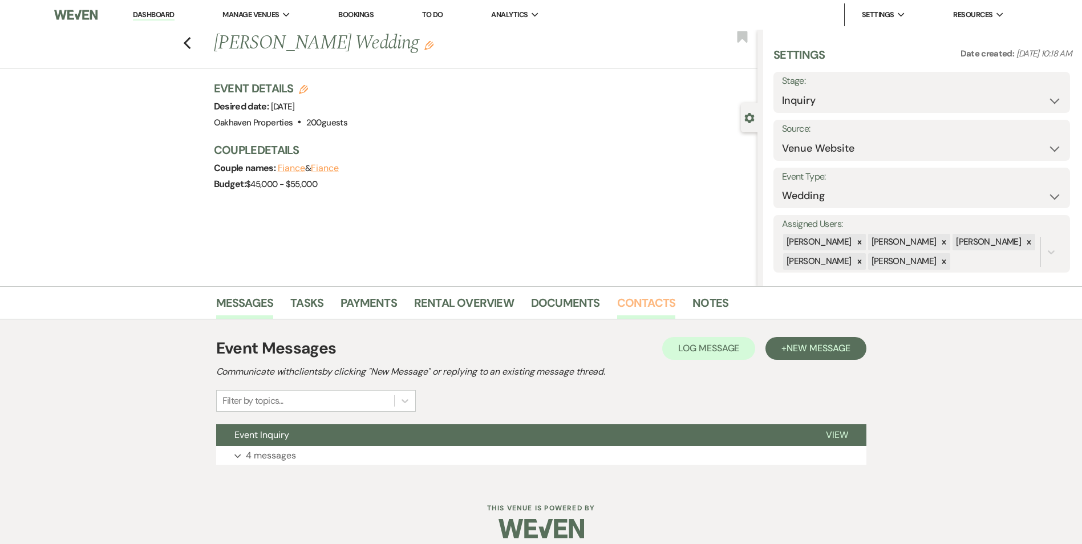
click at [662, 303] on link "Contacts" at bounding box center [646, 306] width 59 height 25
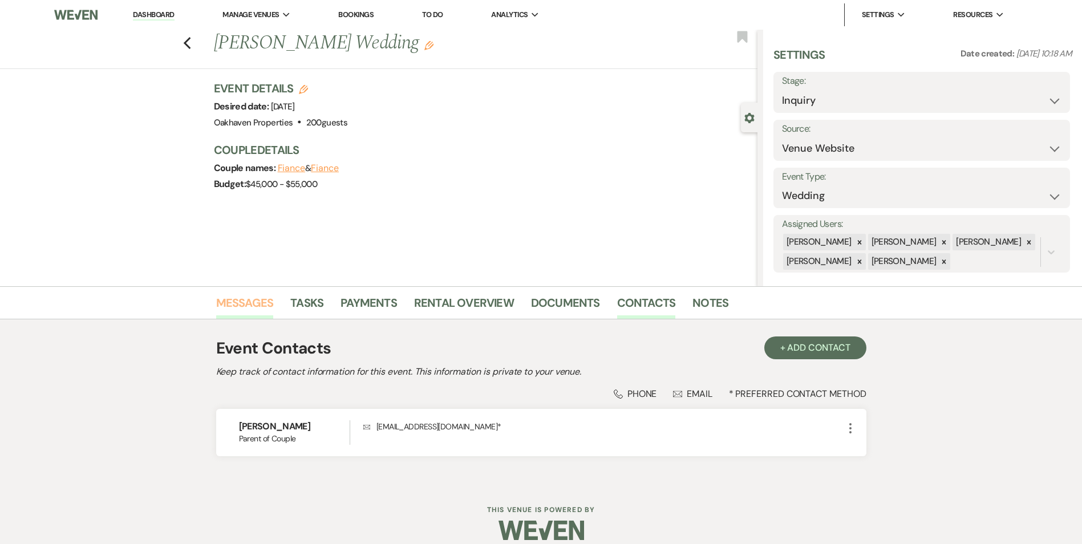
click at [241, 297] on link "Messages" at bounding box center [245, 306] width 58 height 25
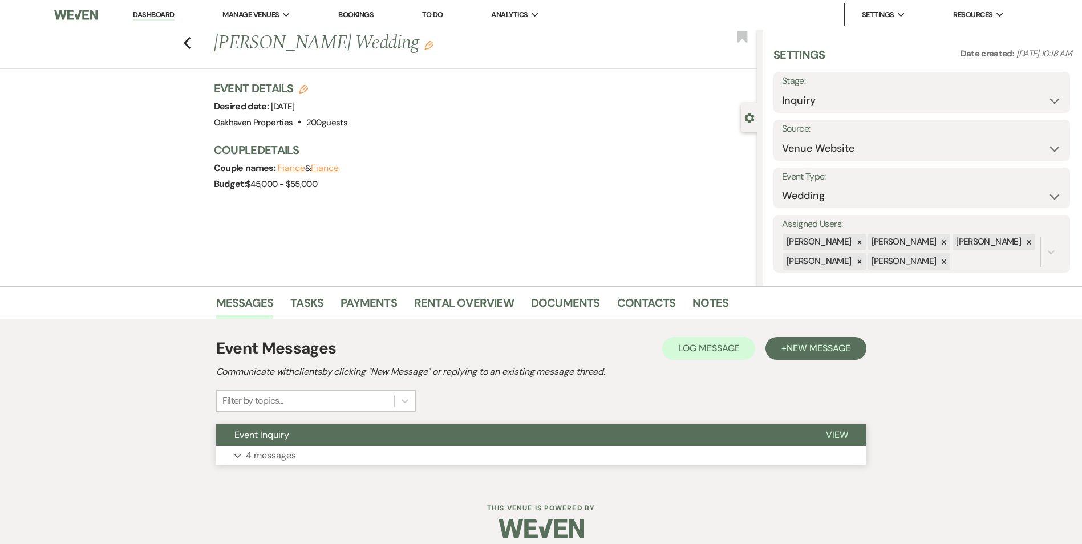
click at [850, 437] on button "View" at bounding box center [837, 435] width 59 height 22
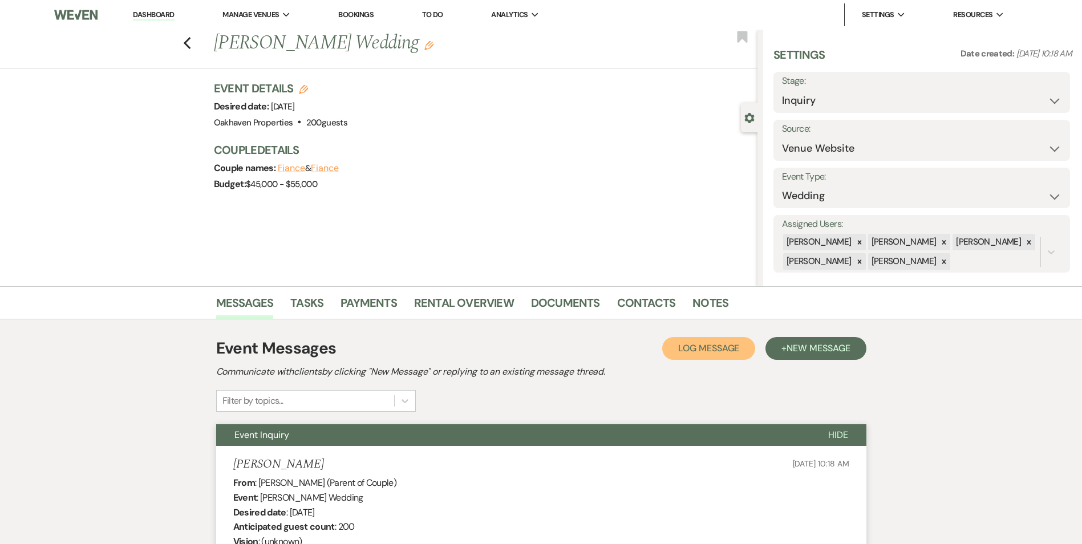
click at [680, 356] on button "Log Log Message" at bounding box center [708, 348] width 93 height 23
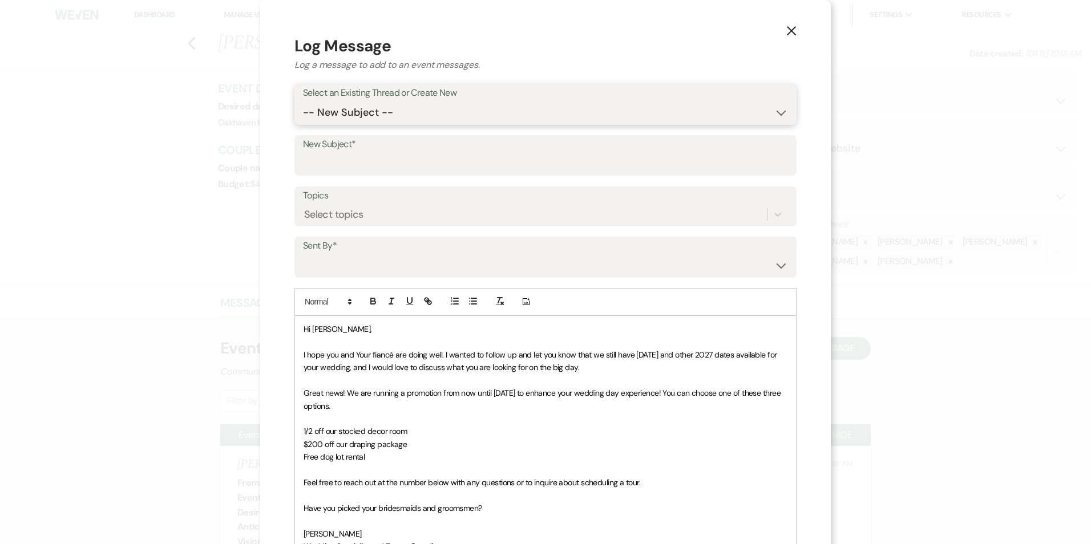
click at [457, 117] on select "-- New Subject -- Event Inquiry" at bounding box center [545, 113] width 485 height 22
click at [355, 358] on span "I hope you and Your fiancé are doing well. I wanted to follow up and let you kn…" at bounding box center [540, 361] width 475 height 23
click at [349, 107] on select "-- New Subject -- Event Inquiry" at bounding box center [545, 113] width 485 height 22
select select "455704"
click at [303, 102] on select "-- New Subject -- Event Inquiry" at bounding box center [545, 113] width 485 height 22
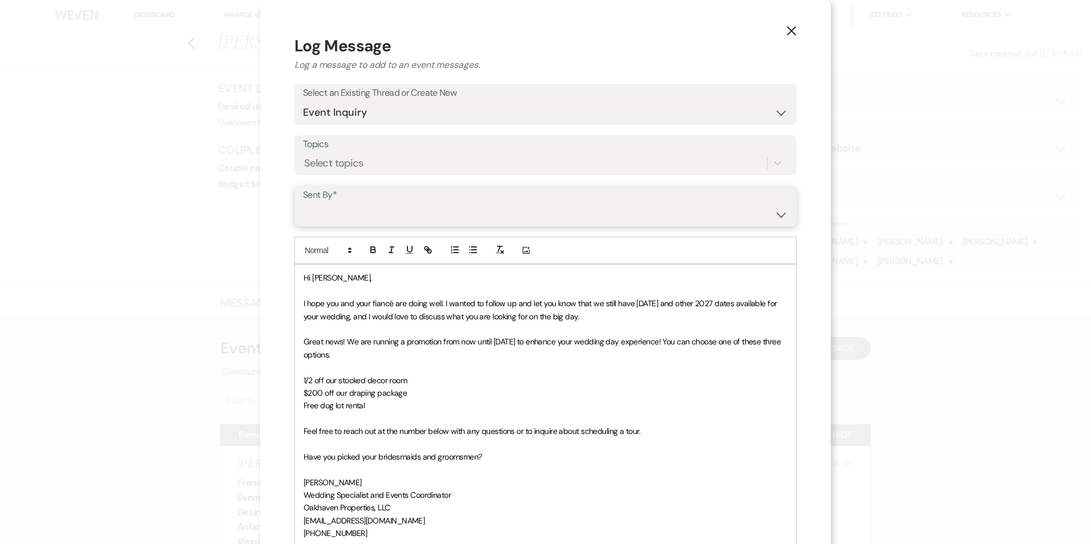
drag, startPoint x: 344, startPoint y: 216, endPoint x: 345, endPoint y: 226, distance: 9.7
click at [344, 216] on select "Patience Ergish (pdergish@aol.com) Jeanette Wagoner (jeanette@experienceoakhave…" at bounding box center [545, 214] width 485 height 22
select select "user-127923"
click at [303, 203] on select "Patience Ergish (pdergish@aol.com) Jeanette Wagoner (jeanette@experienceoakhave…" at bounding box center [545, 214] width 485 height 22
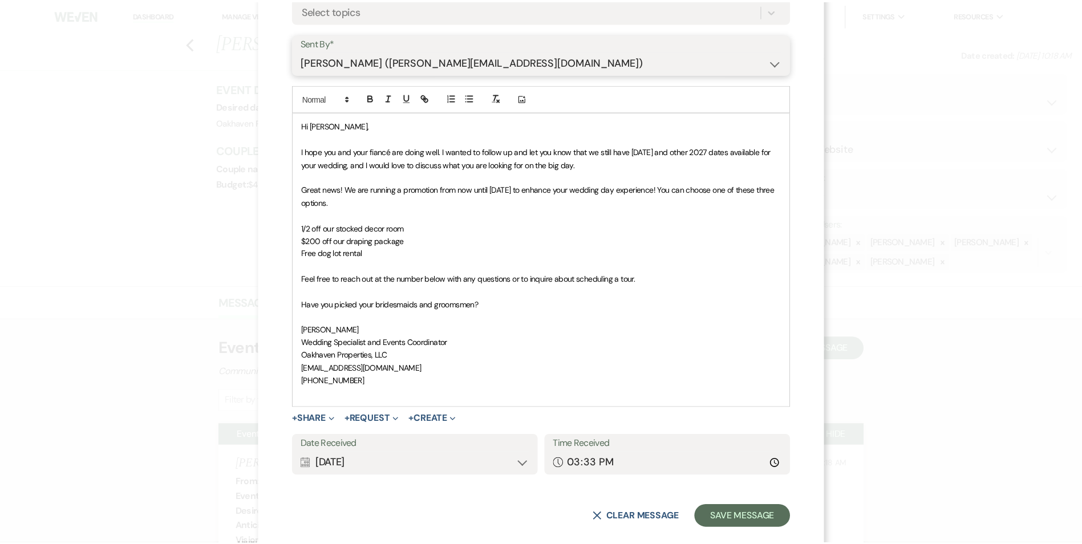
scroll to position [171, 0]
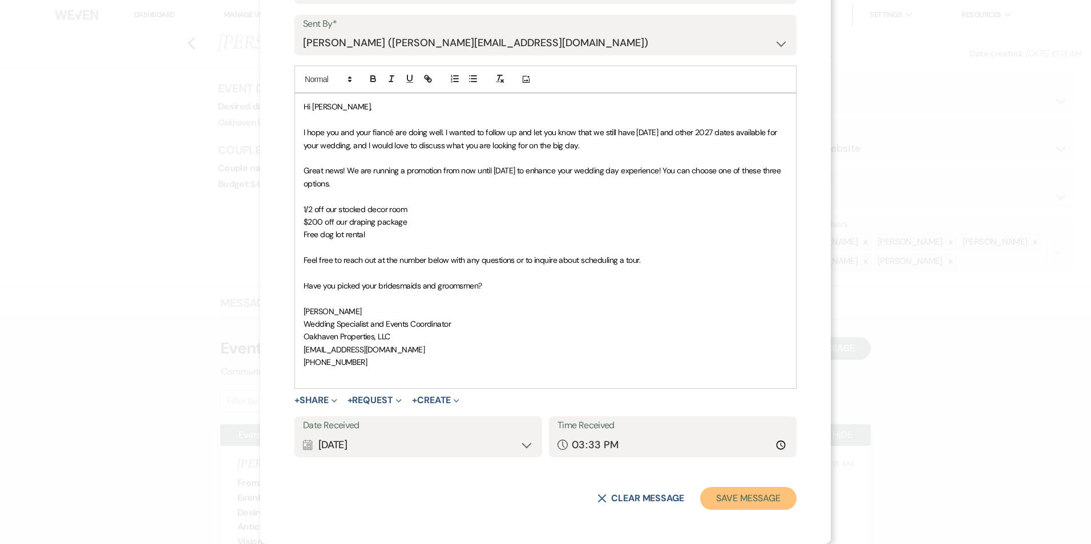
click at [736, 501] on button "Save Message" at bounding box center [748, 498] width 96 height 23
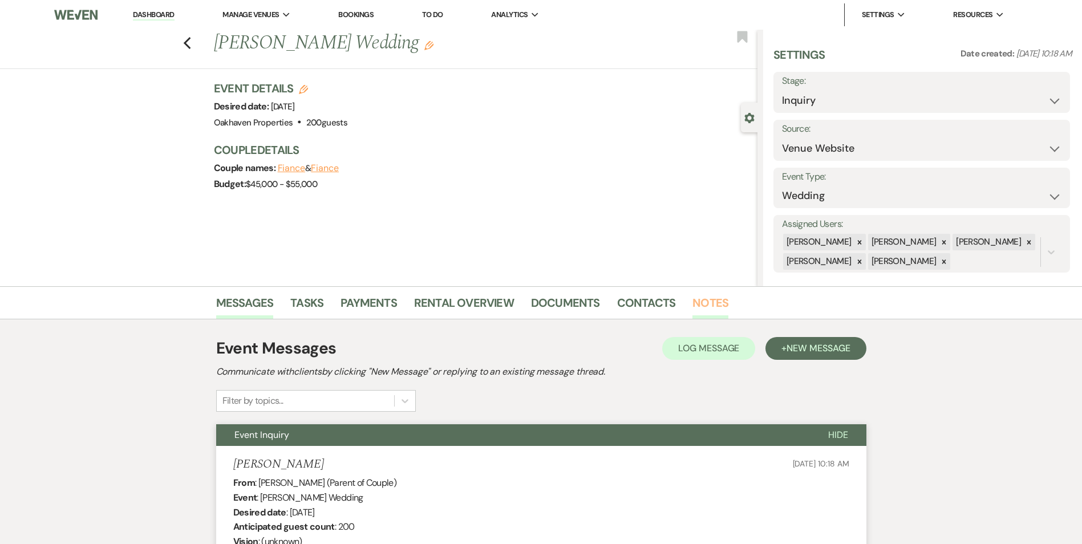
click at [705, 309] on link "Notes" at bounding box center [710, 306] width 36 height 25
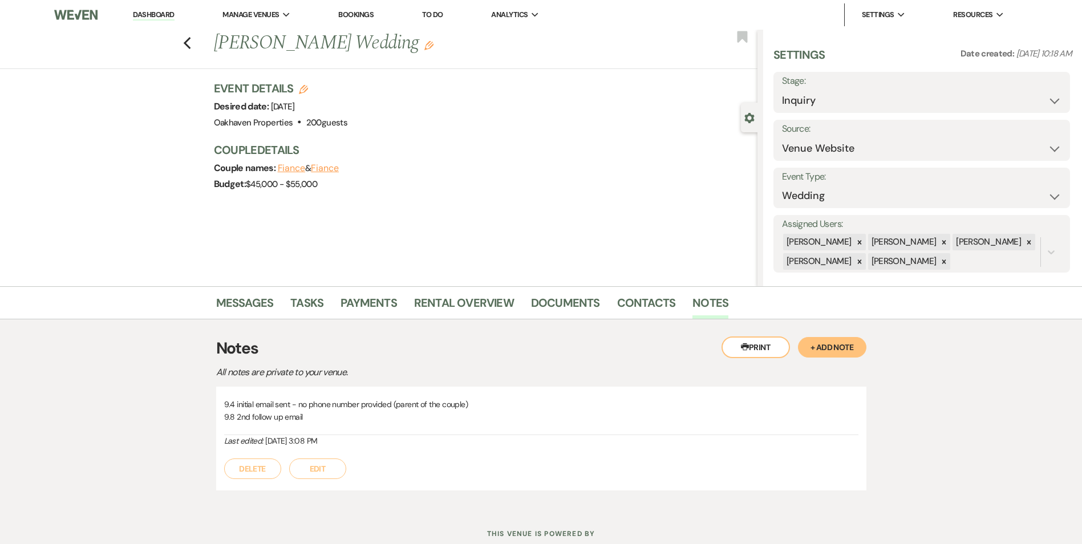
click at [321, 468] on button "Edit" at bounding box center [317, 469] width 57 height 21
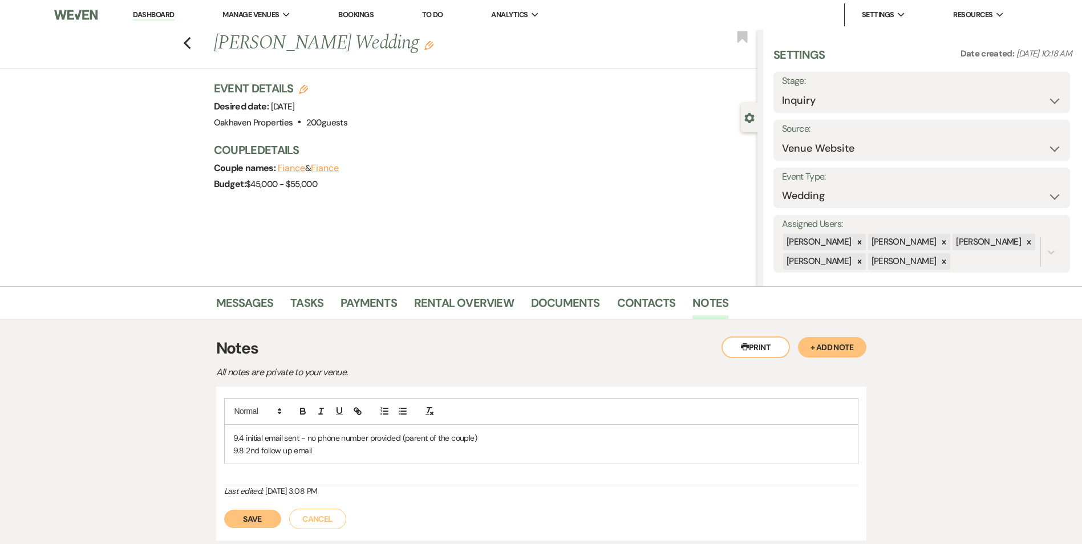
click at [314, 448] on p "9.8 2nd follow up email" at bounding box center [541, 450] width 616 height 13
click at [282, 530] on div "Save Cancel" at bounding box center [541, 526] width 634 height 32
drag, startPoint x: 275, startPoint y: 530, endPoint x: 327, endPoint y: 364, distance: 173.5
click at [275, 529] on button "Save" at bounding box center [252, 532] width 57 height 18
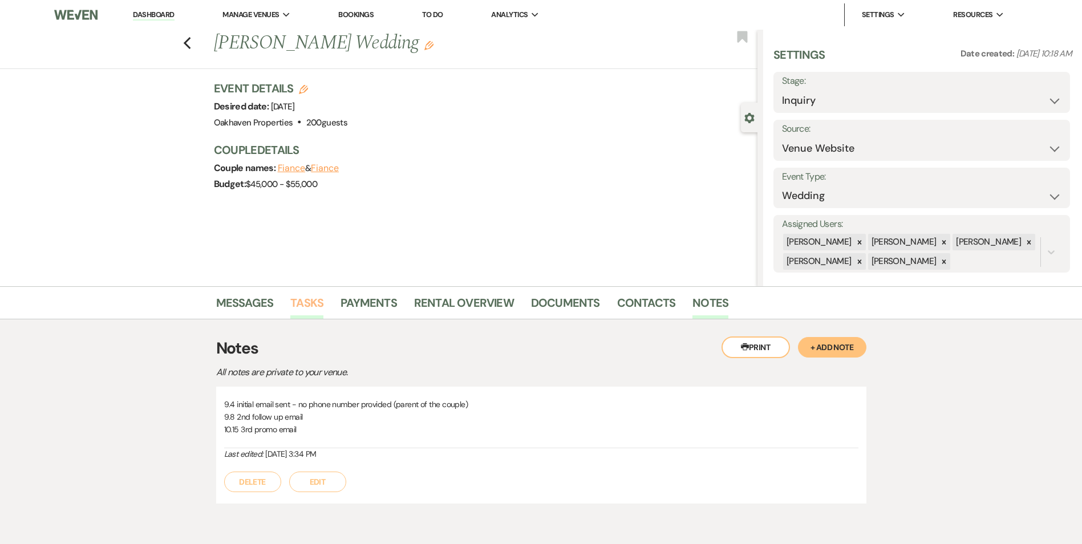
click at [303, 307] on link "Tasks" at bounding box center [306, 306] width 33 height 25
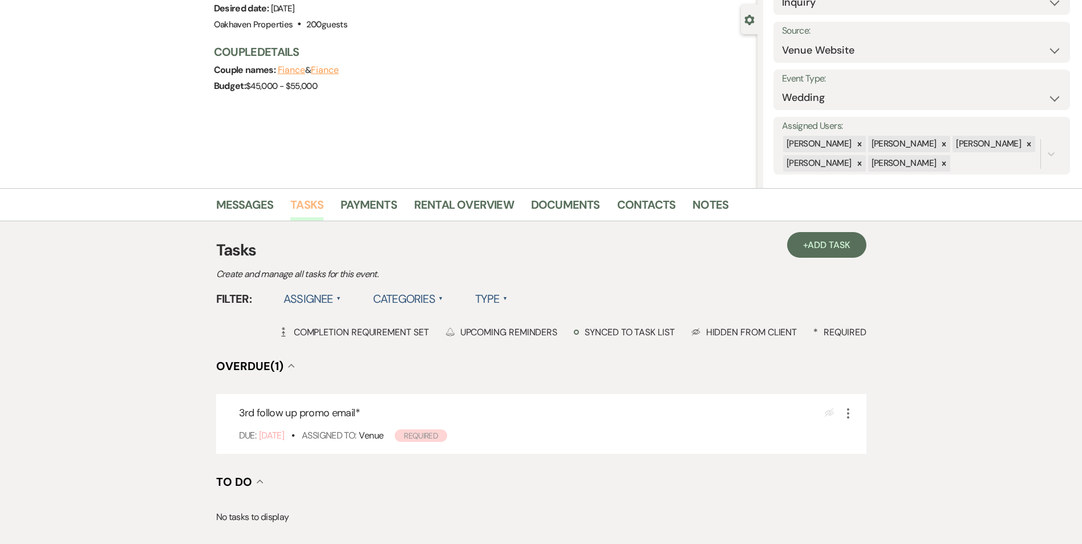
scroll to position [114, 0]
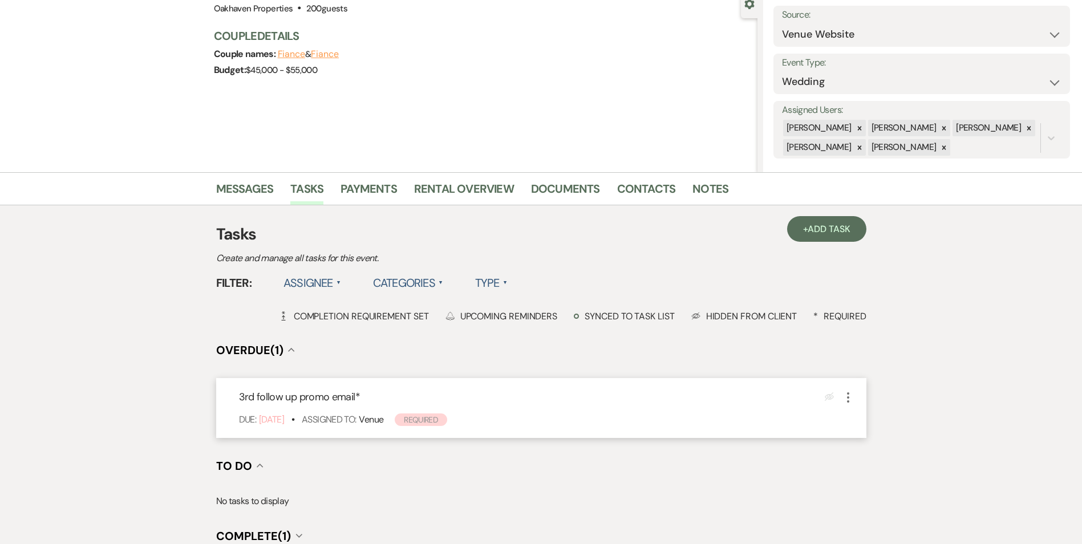
click at [852, 392] on icon "More" at bounding box center [848, 398] width 14 height 14
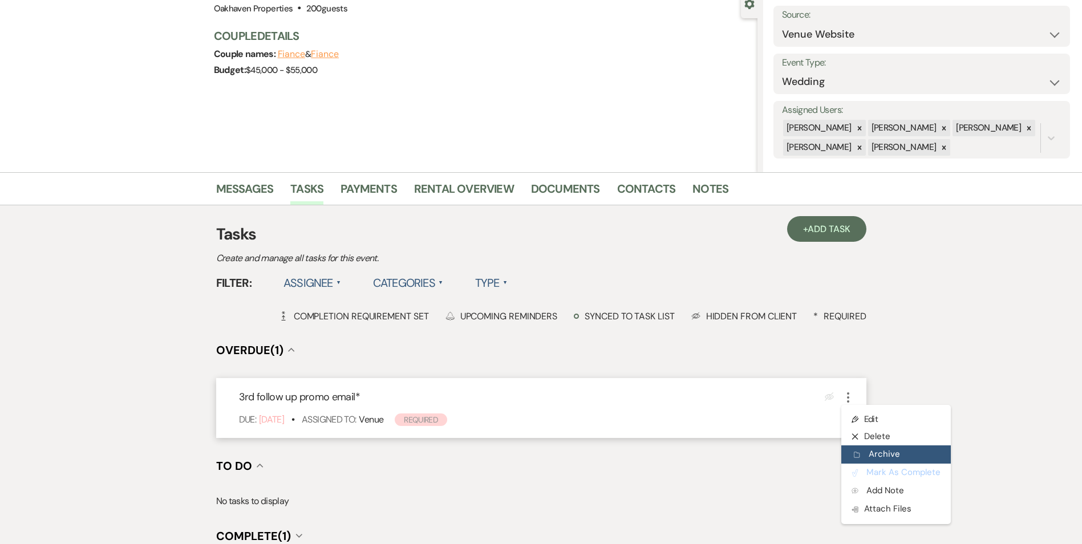
drag, startPoint x: 869, startPoint y: 470, endPoint x: 896, endPoint y: 450, distance: 33.4
click at [869, 470] on button "Plan Portal Link Mark As Complete" at bounding box center [896, 473] width 110 height 18
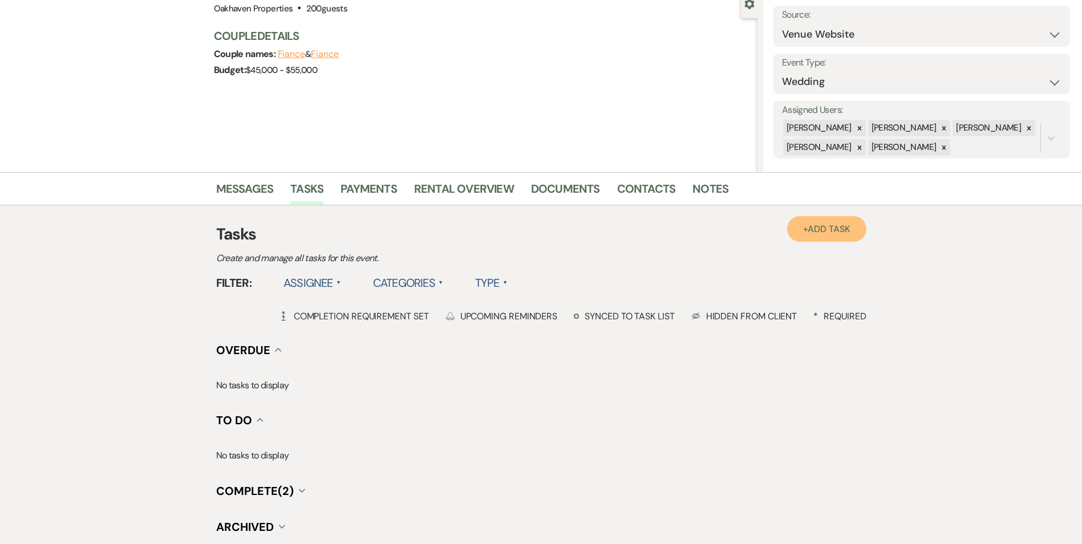
click at [818, 226] on span "Add Task" at bounding box center [829, 229] width 42 height 12
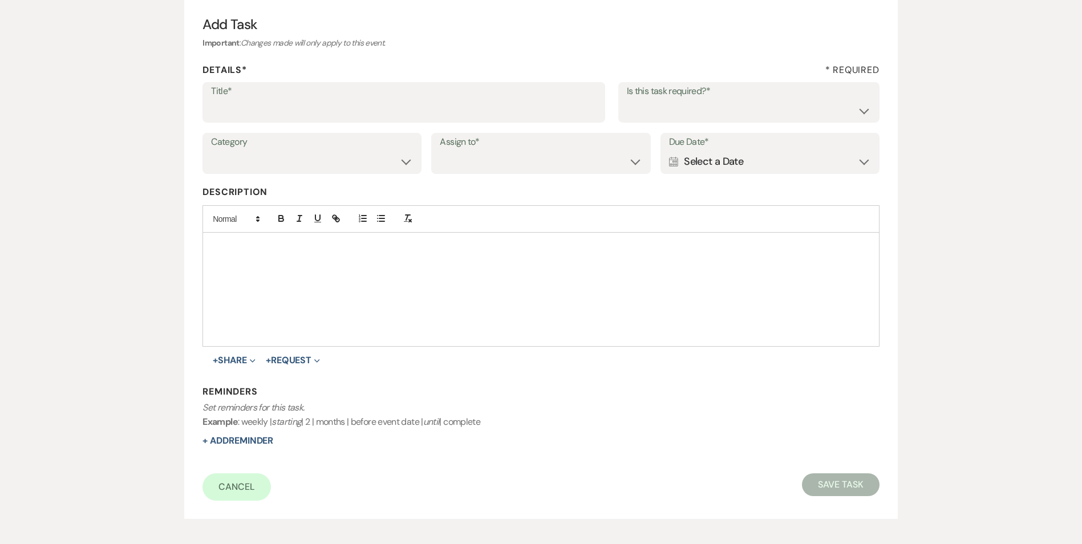
click at [236, 124] on div "Title* Is this task required?* Yes No" at bounding box center [540, 107] width 676 height 51
click at [238, 122] on div "Title*" at bounding box center [403, 102] width 403 height 41
click at [235, 114] on input "Title*" at bounding box center [404, 110] width 386 height 22
type input "4th review email"
drag, startPoint x: 707, startPoint y: 101, endPoint x: 702, endPoint y: 118, distance: 17.7
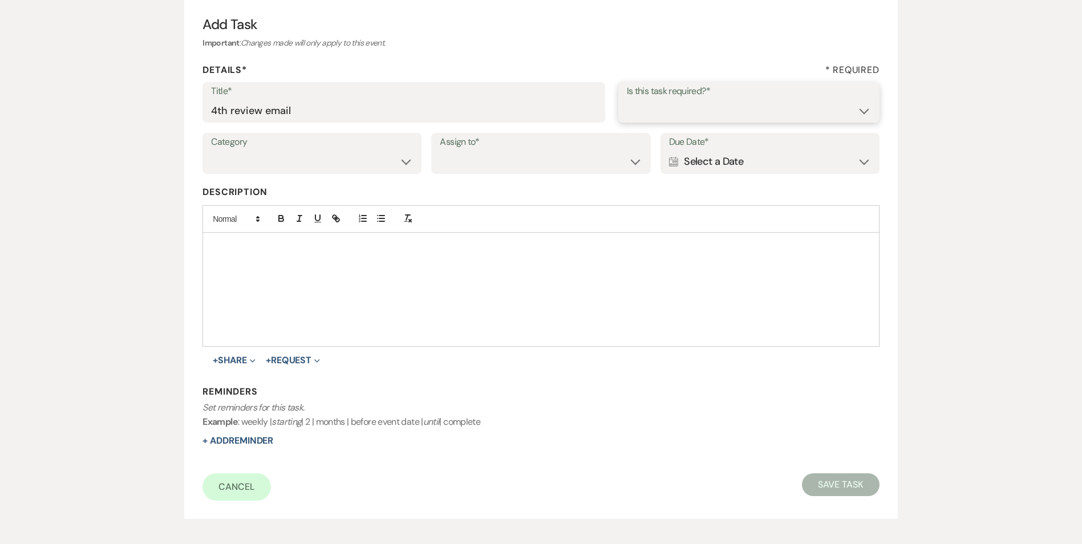
click at [707, 101] on select "Yes No" at bounding box center [749, 110] width 244 height 22
select select "true"
click at [627, 99] on select "Yes No" at bounding box center [749, 110] width 244 height 22
drag, startPoint x: 277, startPoint y: 168, endPoint x: 283, endPoint y: 175, distance: 8.5
click at [278, 168] on select "Venue Vendors Guests Details Finalize & Share" at bounding box center [312, 162] width 202 height 22
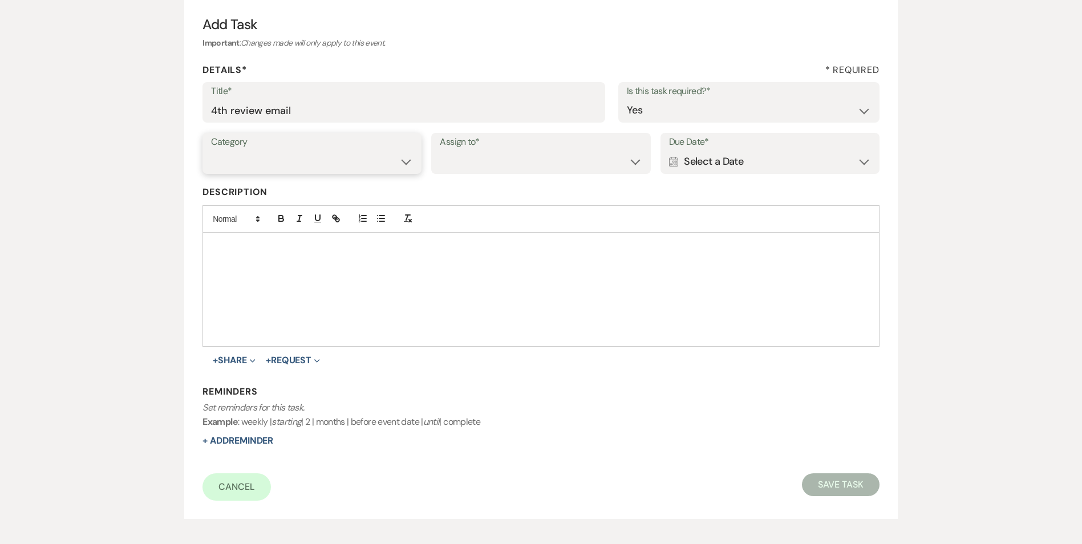
select select "31"
click at [211, 151] on select "Venue Vendors Guests Details Finalize & Share" at bounding box center [312, 162] width 202 height 22
drag, startPoint x: 482, startPoint y: 161, endPoint x: 488, endPoint y: 172, distance: 12.5
click at [482, 161] on select "Venue Client" at bounding box center [541, 162] width 202 height 22
select select "venueHost"
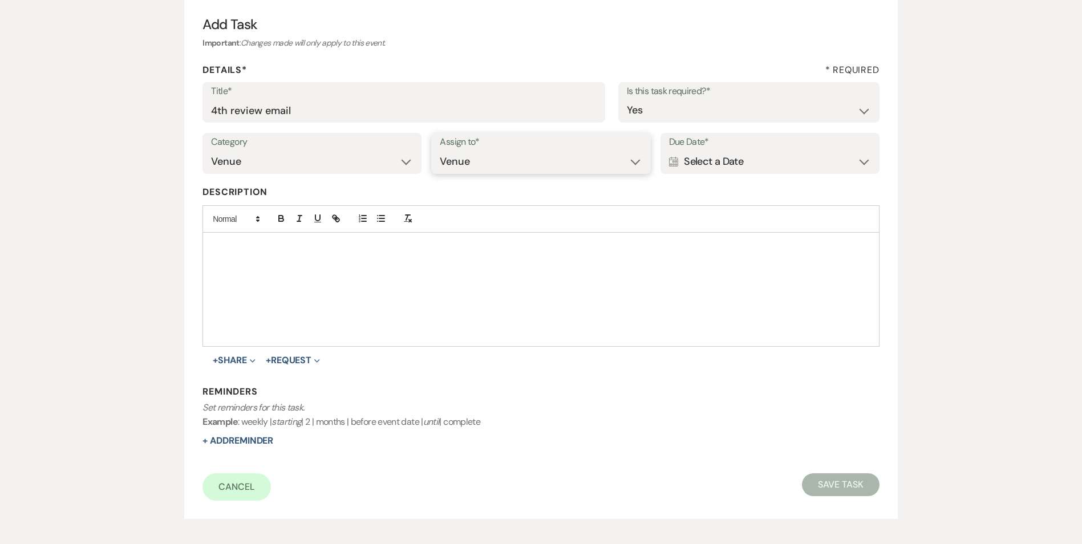
click at [440, 151] on select "Venue Client" at bounding box center [541, 162] width 202 height 22
drag, startPoint x: 729, startPoint y: 154, endPoint x: 818, endPoint y: 160, distance: 89.2
click at [729, 155] on div "Calendar Select a Date Expand" at bounding box center [770, 162] width 202 height 22
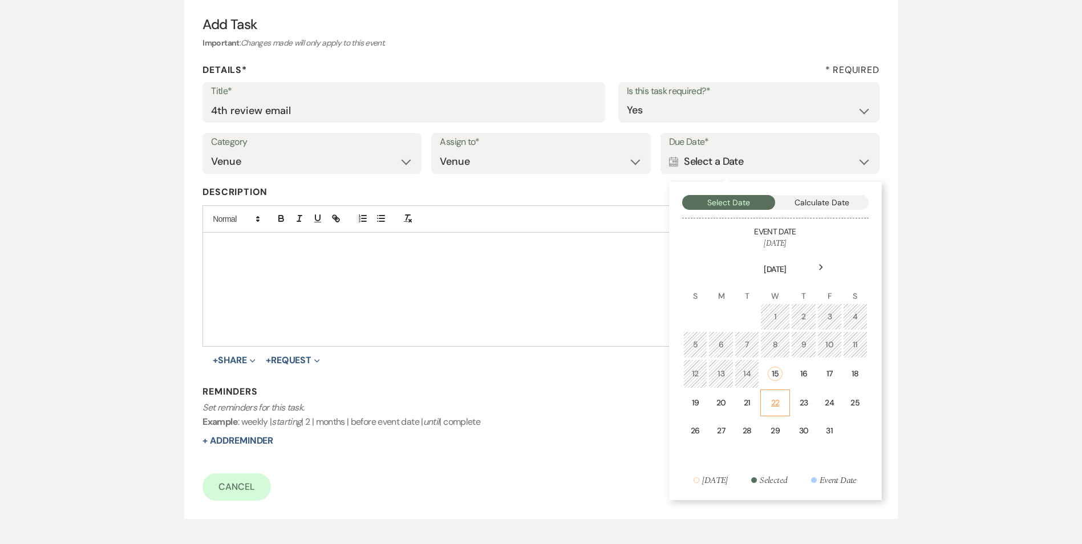
click at [767, 400] on td "22" at bounding box center [775, 403] width 30 height 27
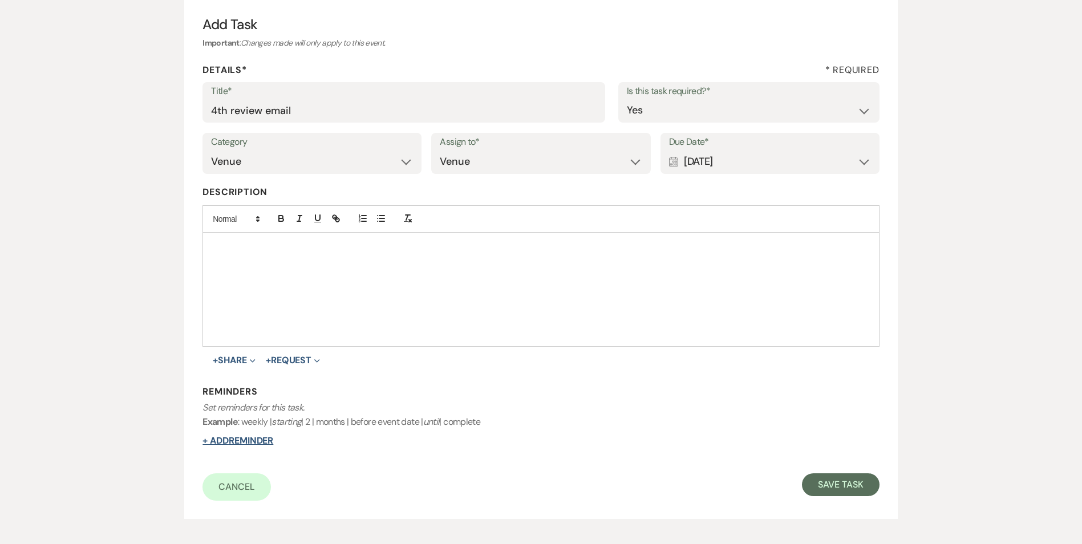
click at [213, 436] on button "+ Add Reminder" at bounding box center [237, 440] width 71 height 9
select select "host"
select select "days"
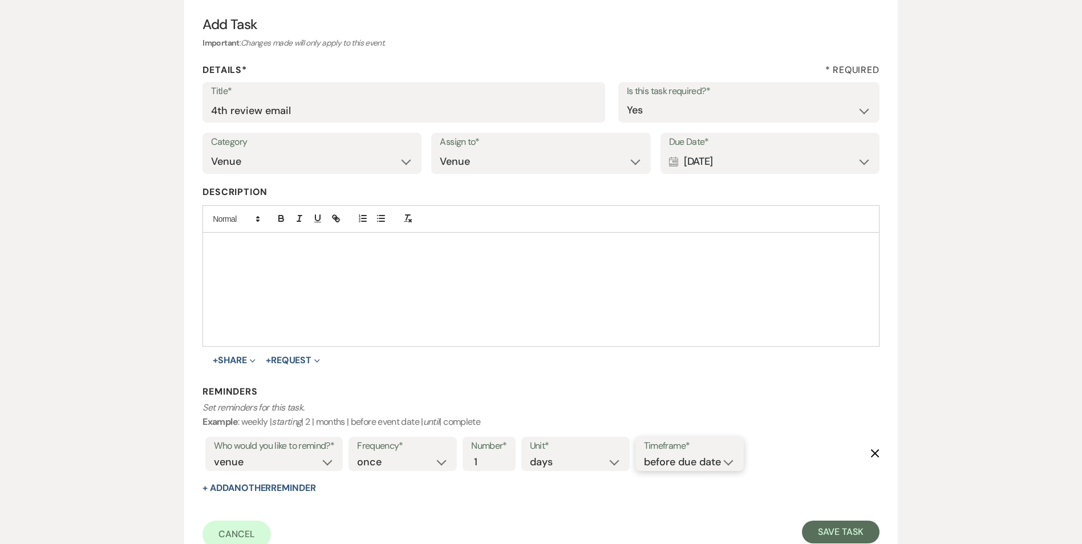
drag, startPoint x: 706, startPoint y: 459, endPoint x: 711, endPoint y: 471, distance: 12.8
click at [706, 459] on select "before due date after due date on due date on custom date" at bounding box center [689, 462] width 91 height 15
select select "onDueDate"
click at [644, 455] on select "before due date after due date on due date on custom date" at bounding box center [689, 462] width 91 height 15
click at [832, 518] on form "Title* 4th review email Is this task required?* Yes No Category Venue Vendors G…" at bounding box center [540, 315] width 676 height 466
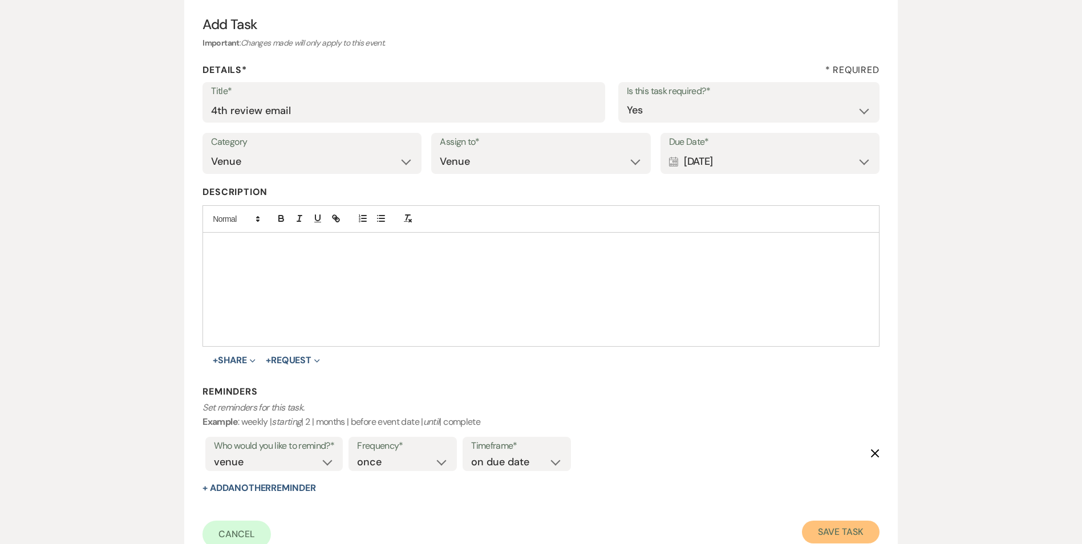
click at [846, 526] on button "Save Task" at bounding box center [840, 532] width 77 height 23
select select "5"
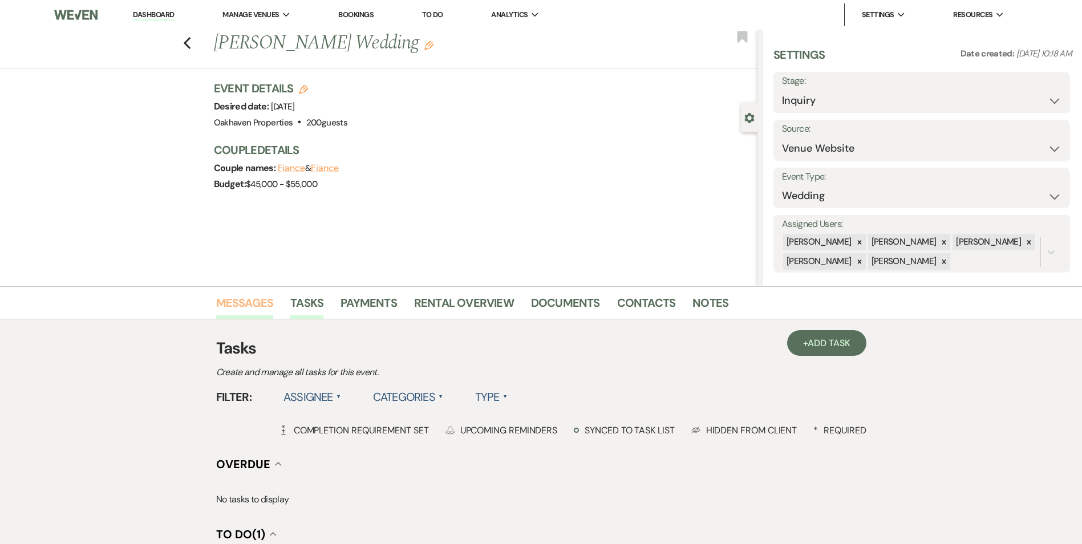
click at [232, 308] on link "Messages" at bounding box center [245, 306] width 58 height 25
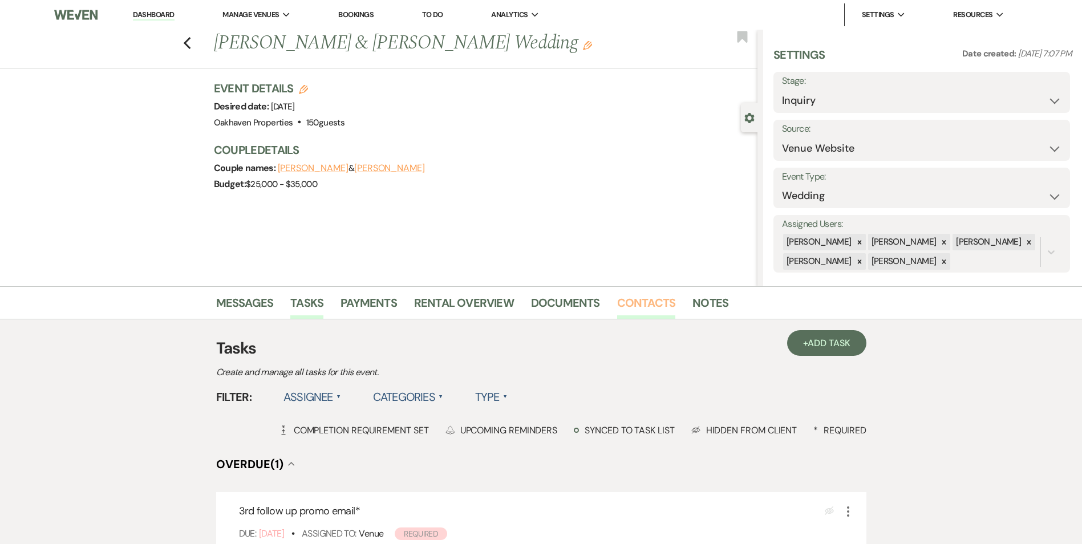
click at [637, 303] on link "Contacts" at bounding box center [646, 306] width 59 height 25
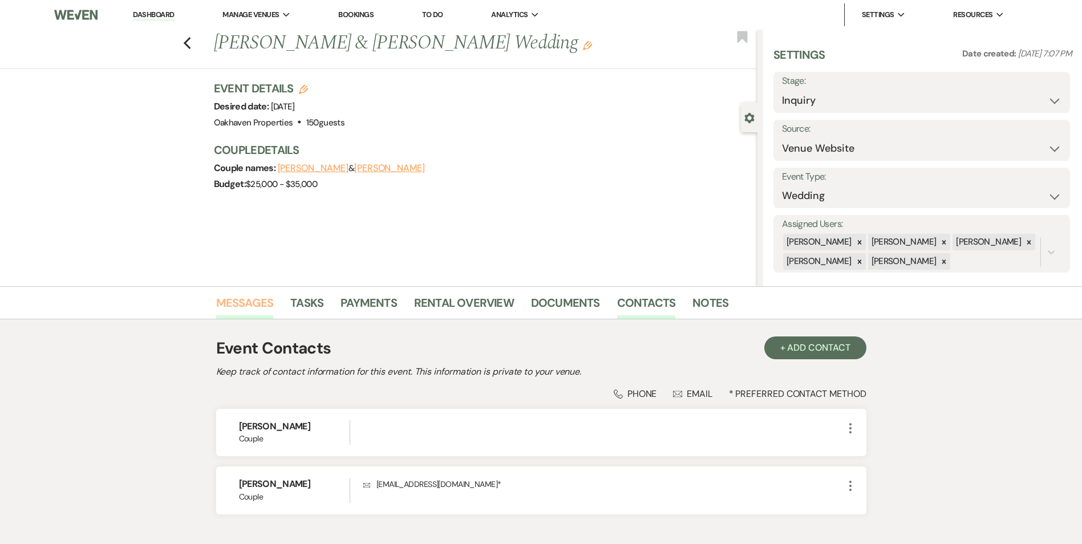
click at [249, 311] on link "Messages" at bounding box center [245, 306] width 58 height 25
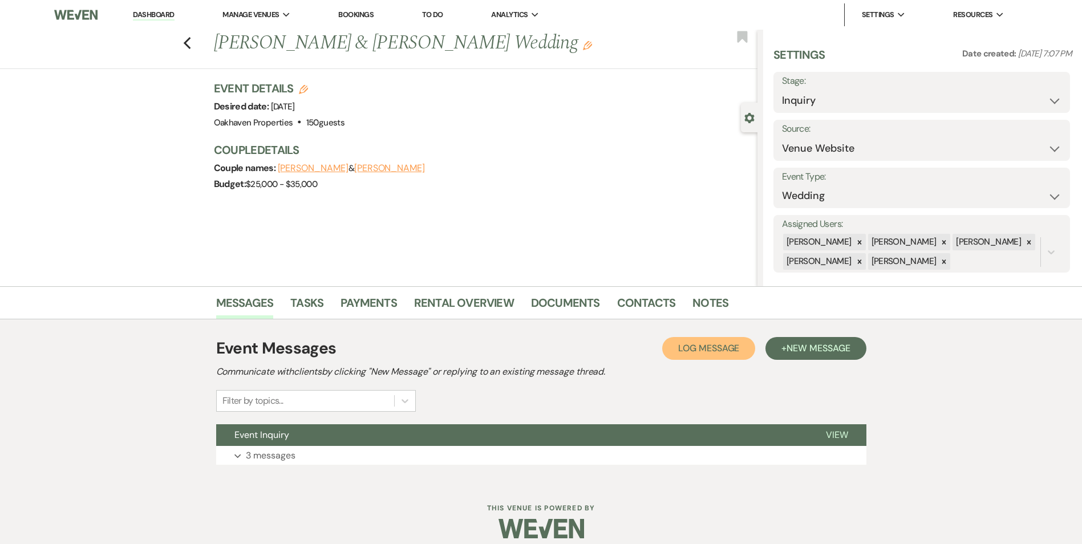
click at [712, 348] on span "Log Message" at bounding box center [708, 348] width 61 height 12
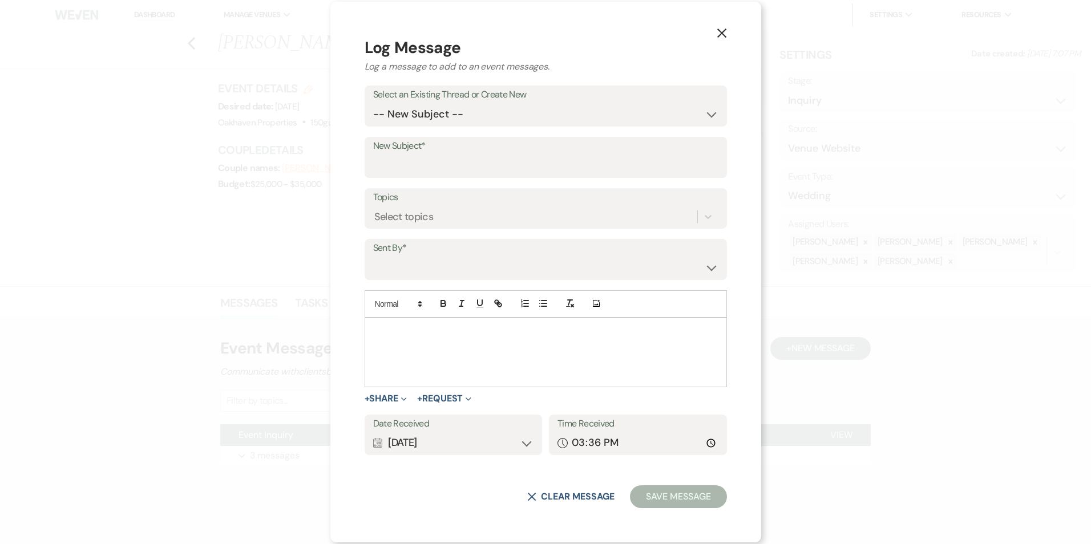
drag, startPoint x: 454, startPoint y: 348, endPoint x: 449, endPoint y: 327, distance: 21.7
click at [437, 352] on div at bounding box center [545, 352] width 361 height 68
click at [716, 31] on icon "X" at bounding box center [721, 33] width 10 height 10
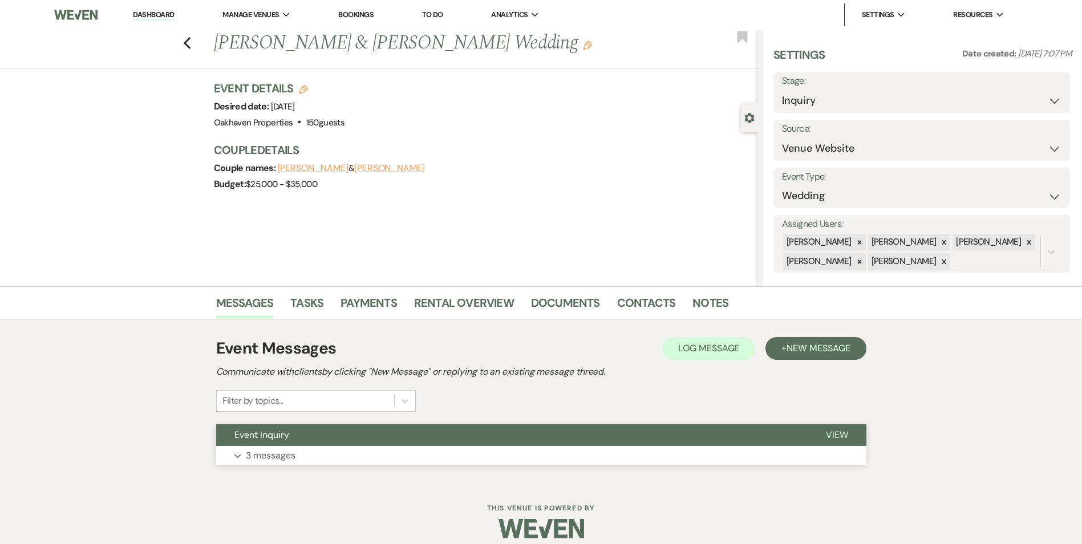
click at [836, 432] on span "View" at bounding box center [837, 435] width 22 height 12
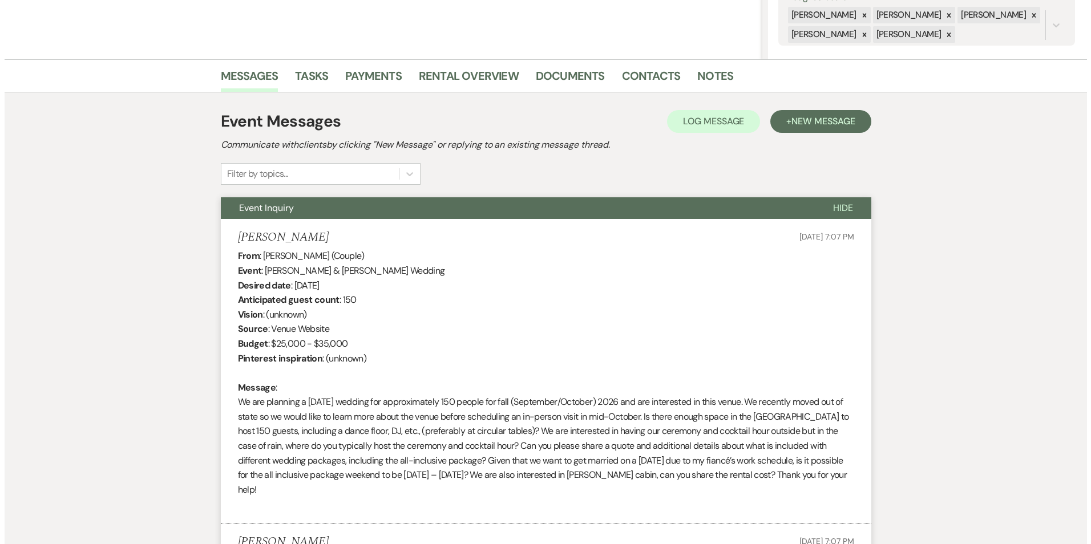
scroll to position [208, 0]
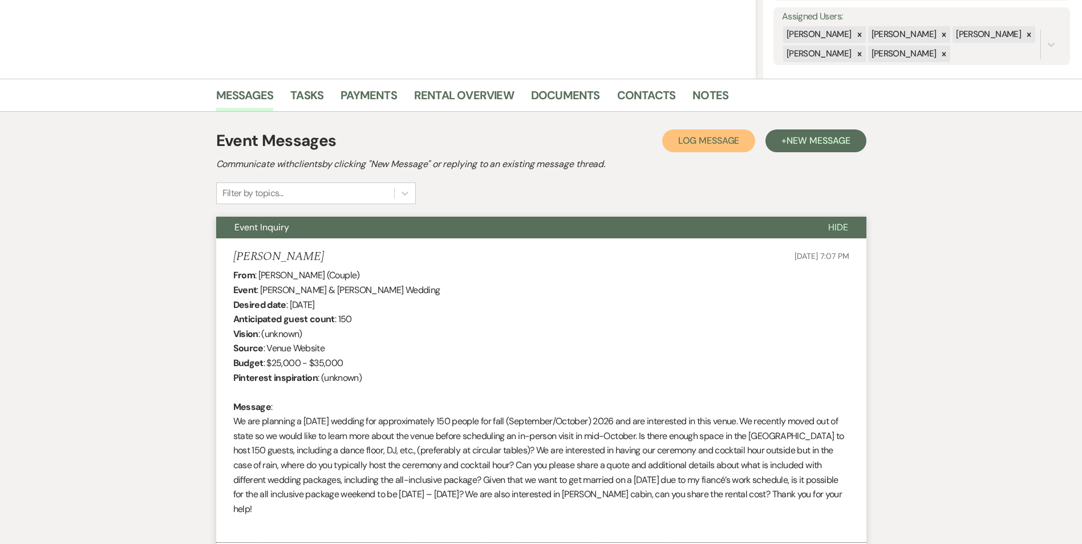
click at [728, 135] on span "Log Message" at bounding box center [708, 141] width 61 height 12
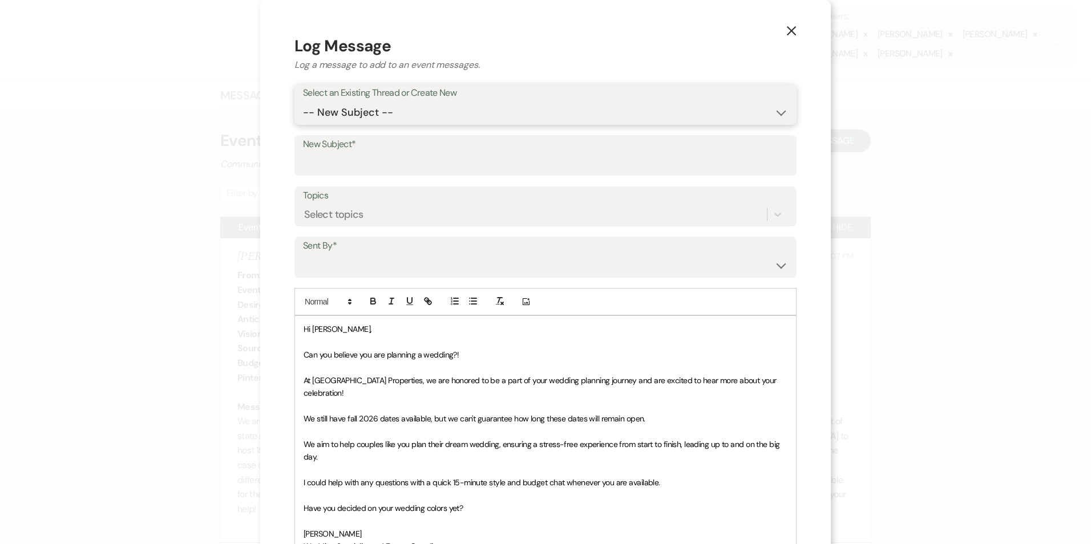
drag, startPoint x: 330, startPoint y: 111, endPoint x: 331, endPoint y: 124, distance: 13.7
click at [330, 111] on select "-- New Subject -- Event Inquiry" at bounding box center [545, 113] width 485 height 22
select select "456291"
click at [303, 102] on select "-- New Subject -- Event Inquiry" at bounding box center [545, 113] width 485 height 22
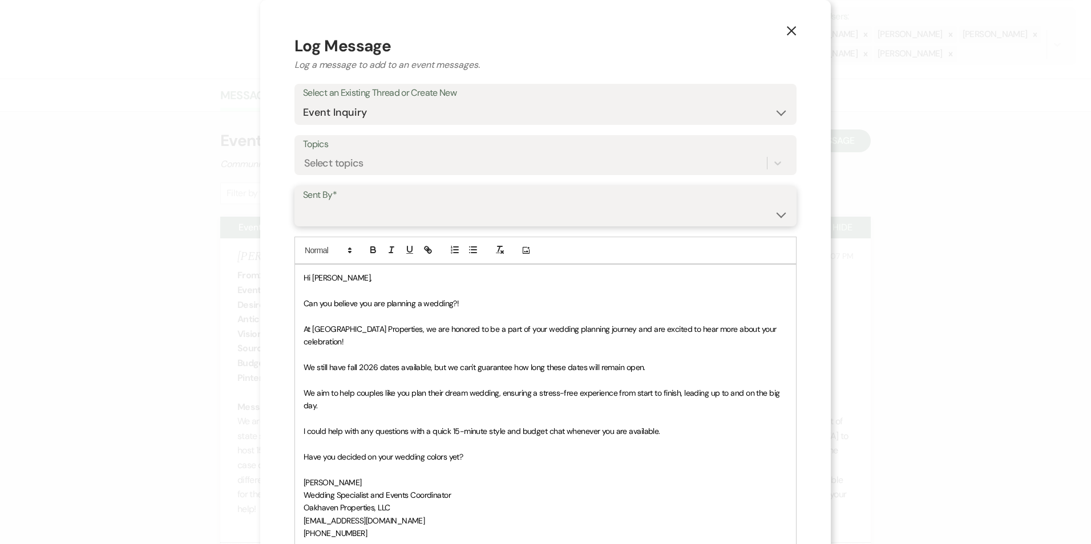
click at [348, 216] on select "[PERSON_NAME] ([EMAIL_ADDRESS][DOMAIN_NAME]) [PERSON_NAME] ([PERSON_NAME][EMAIL…" at bounding box center [545, 214] width 485 height 22
select select "user-127923"
click at [303, 203] on select "[PERSON_NAME] ([EMAIL_ADDRESS][DOMAIN_NAME]) [PERSON_NAME] ([PERSON_NAME][EMAIL…" at bounding box center [545, 214] width 485 height 22
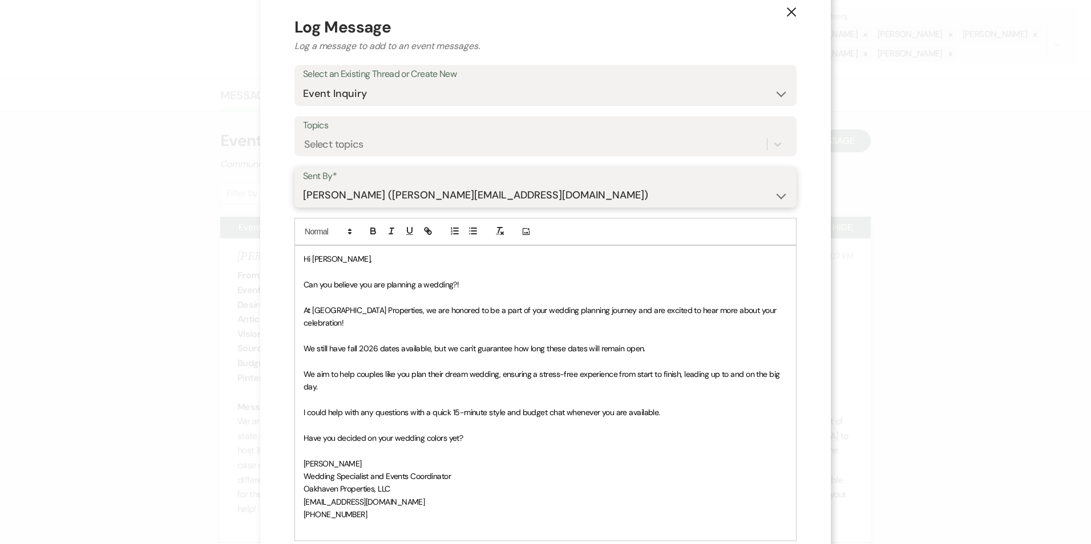
scroll to position [159, 0]
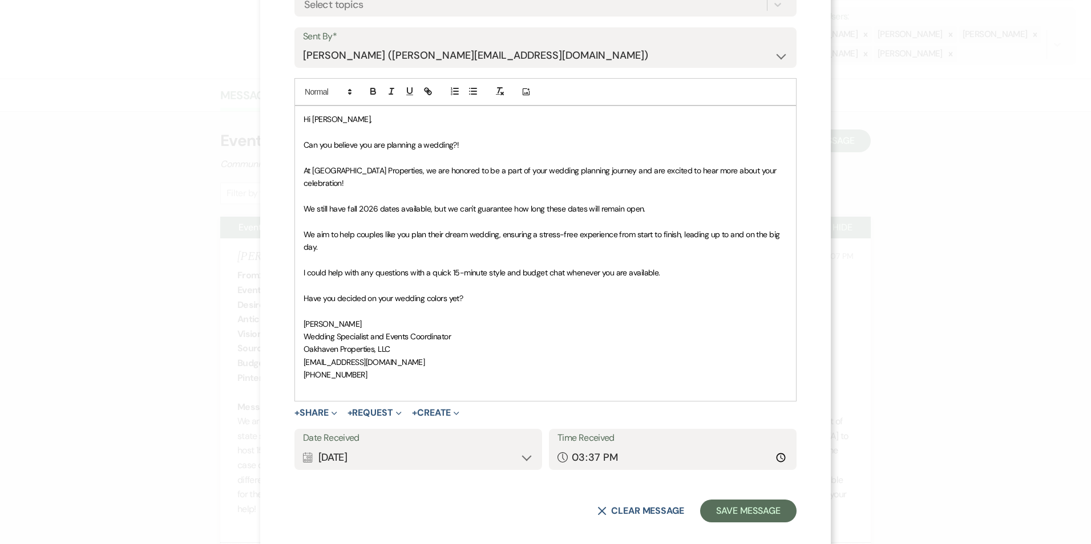
click at [519, 447] on div "Calendar [DATE] Expand" at bounding box center [418, 458] width 230 height 22
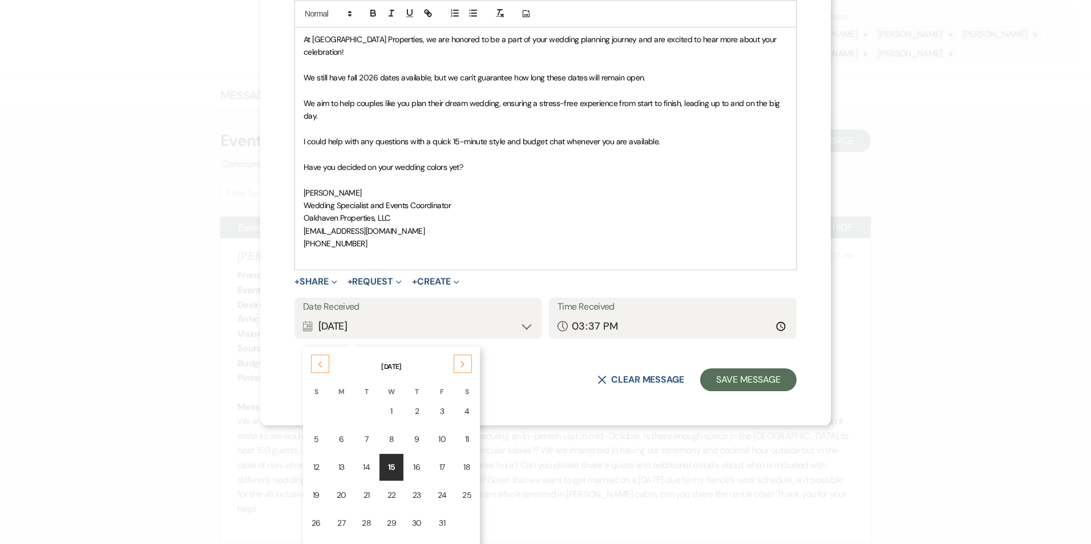
scroll to position [298, 0]
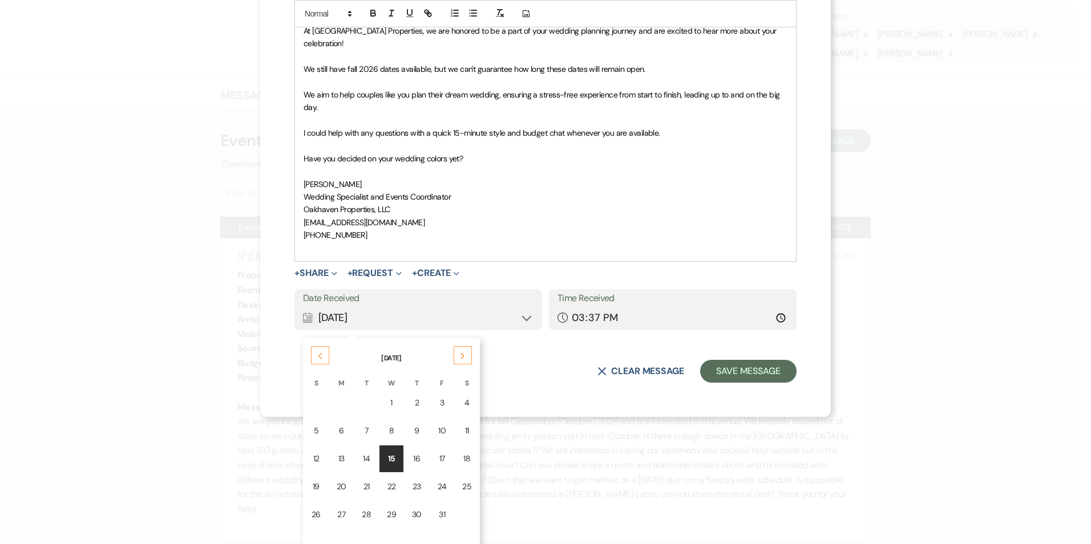
click at [311, 346] on div "Previous" at bounding box center [320, 355] width 18 height 18
drag, startPoint x: 338, startPoint y: 422, endPoint x: 430, endPoint y: 414, distance: 92.2
click at [338, 425] on div "8" at bounding box center [341, 431] width 9 height 12
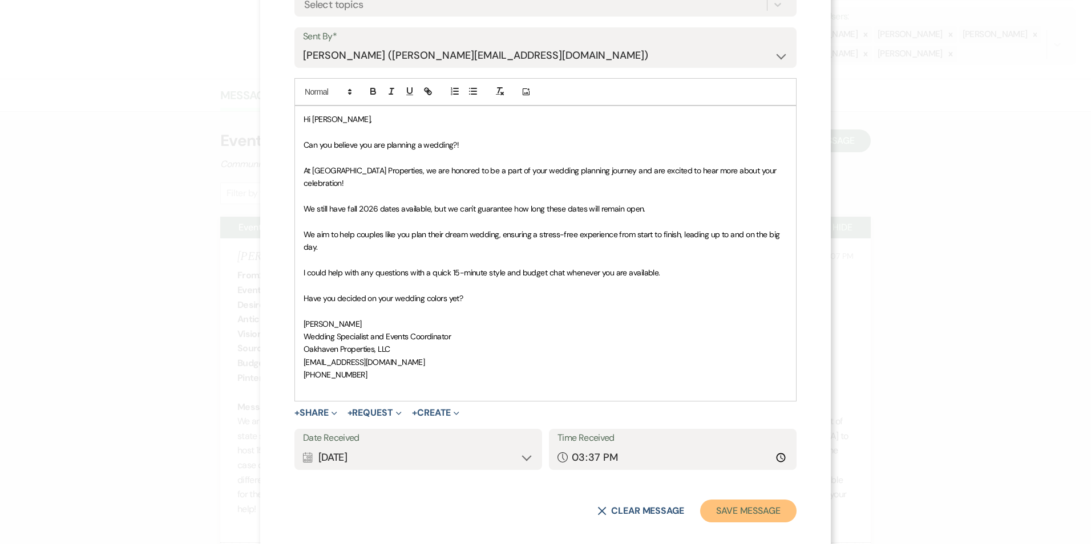
click at [758, 500] on button "Save Message" at bounding box center [748, 511] width 96 height 23
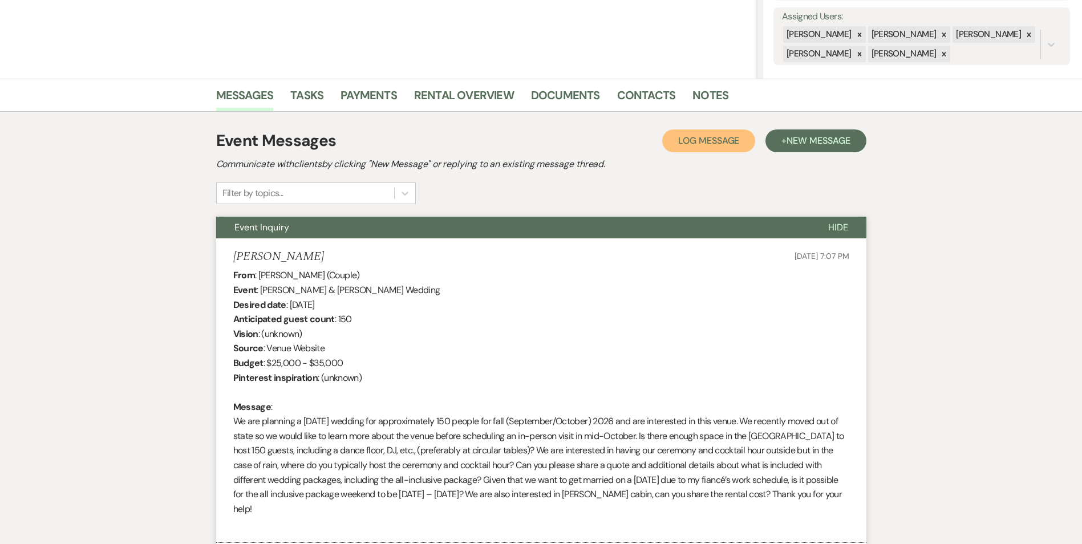
click at [679, 145] on span "Log Message" at bounding box center [708, 141] width 61 height 12
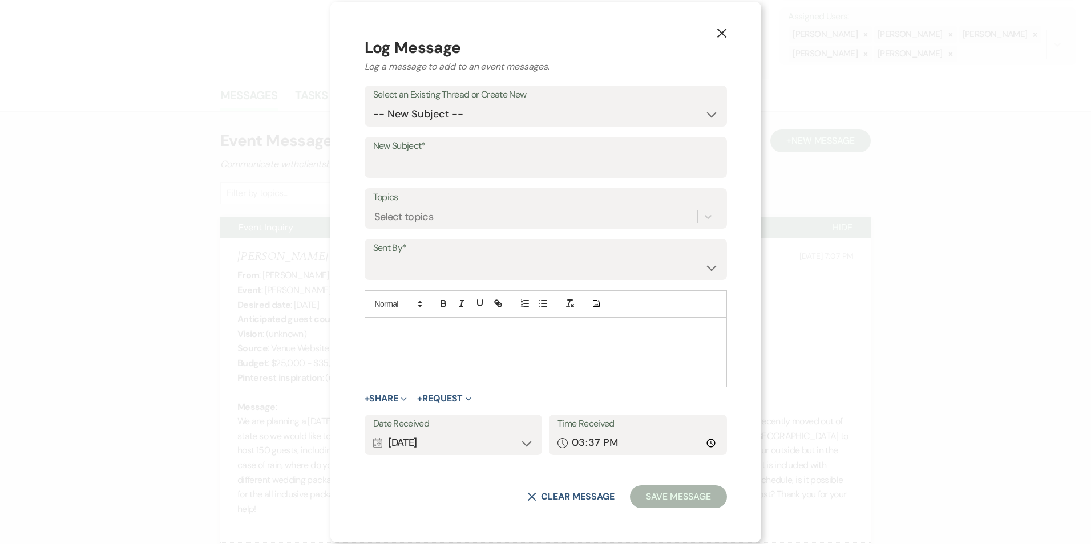
click at [408, 333] on p at bounding box center [546, 331] width 344 height 13
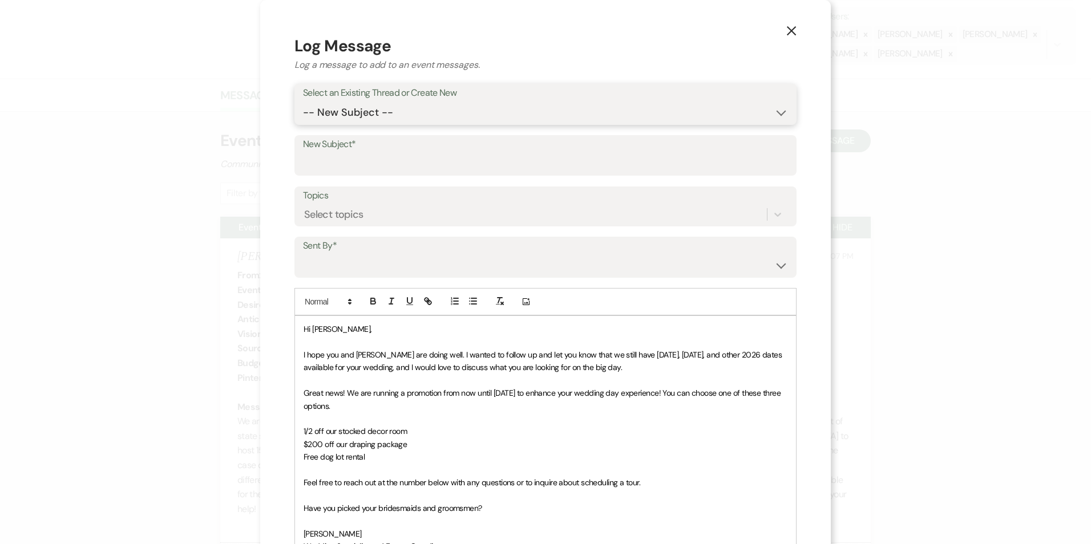
click at [425, 112] on select "-- New Subject -- Event Inquiry" at bounding box center [545, 113] width 485 height 22
select select "456291"
click at [303, 102] on select "-- New Subject -- Event Inquiry" at bounding box center [545, 113] width 485 height 22
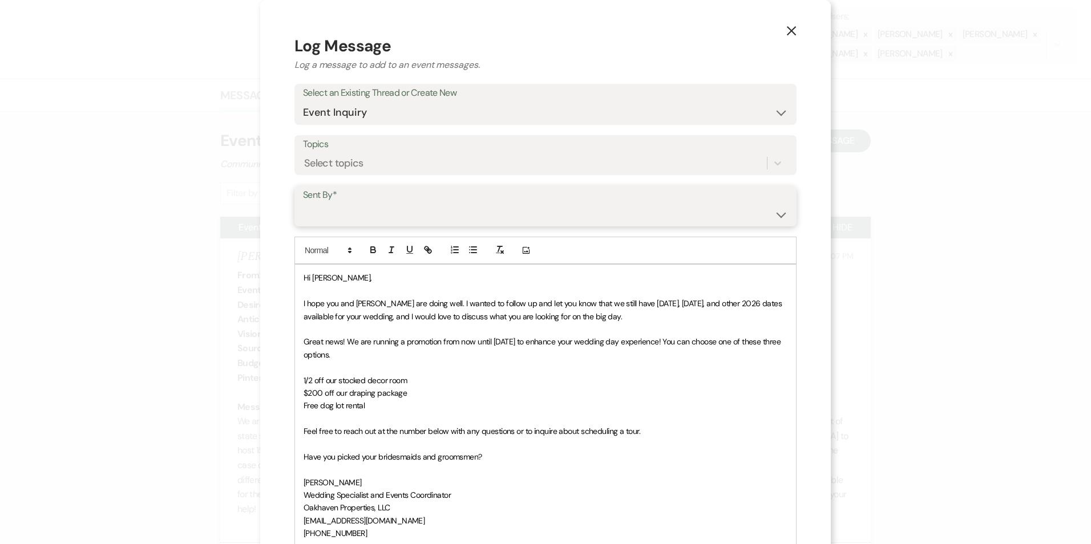
drag, startPoint x: 408, startPoint y: 205, endPoint x: 408, endPoint y: 213, distance: 8.6
click at [408, 205] on select "[PERSON_NAME] ([EMAIL_ADDRESS][DOMAIN_NAME]) [PERSON_NAME] ([PERSON_NAME][EMAIL…" at bounding box center [545, 214] width 485 height 22
select select "user-127923"
click at [303, 203] on select "[PERSON_NAME] ([EMAIL_ADDRESS][DOMAIN_NAME]) [PERSON_NAME] ([PERSON_NAME][EMAIL…" at bounding box center [545, 214] width 485 height 22
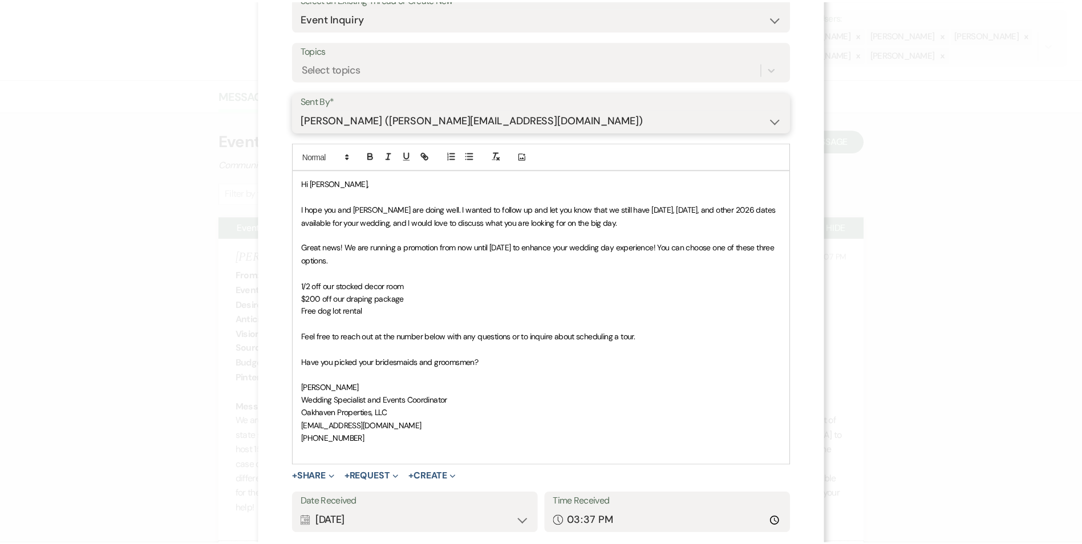
scroll to position [171, 0]
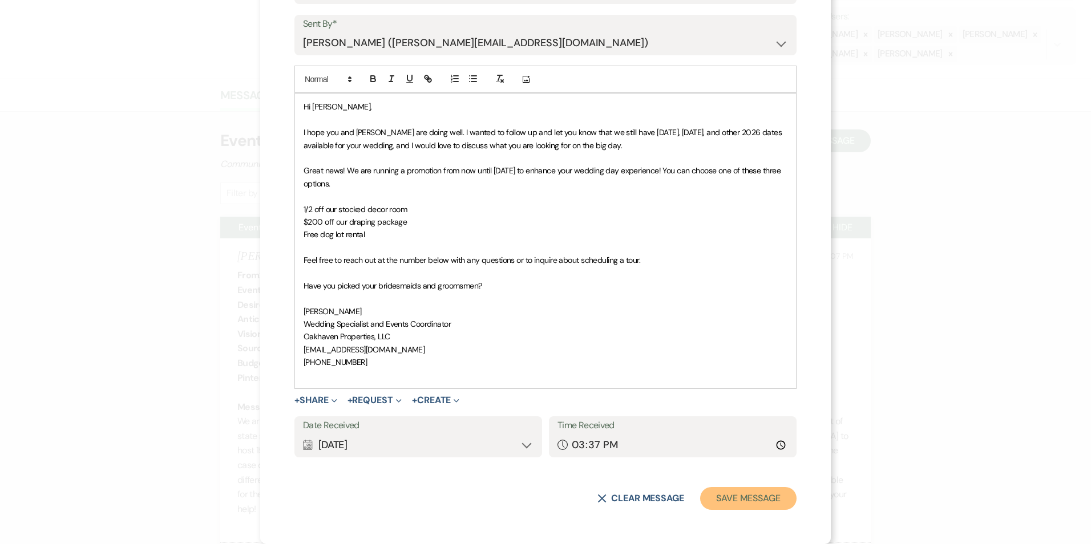
click at [748, 506] on button "Save Message" at bounding box center [748, 498] width 96 height 23
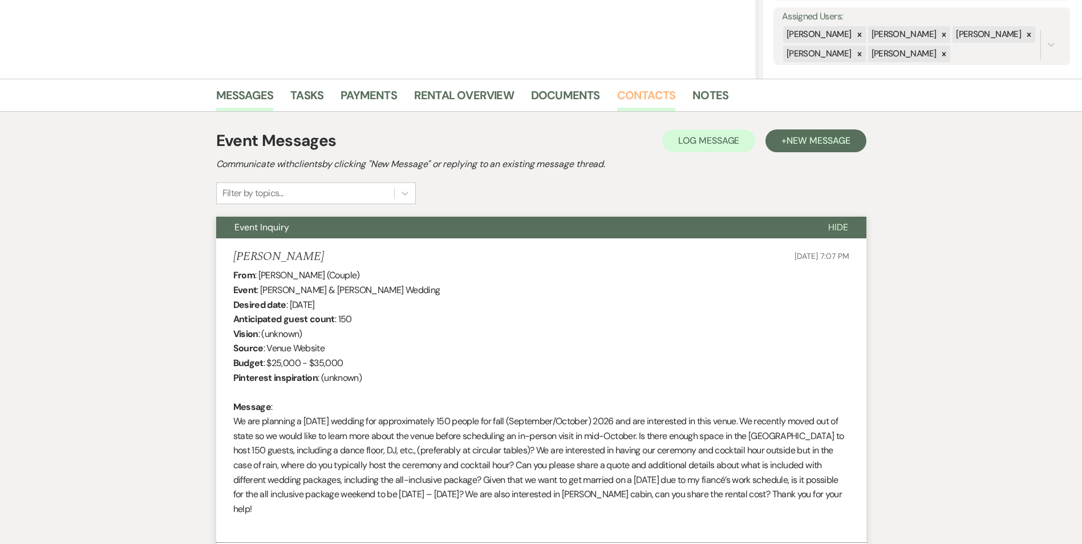
click at [629, 101] on link "Contacts" at bounding box center [646, 98] width 59 height 25
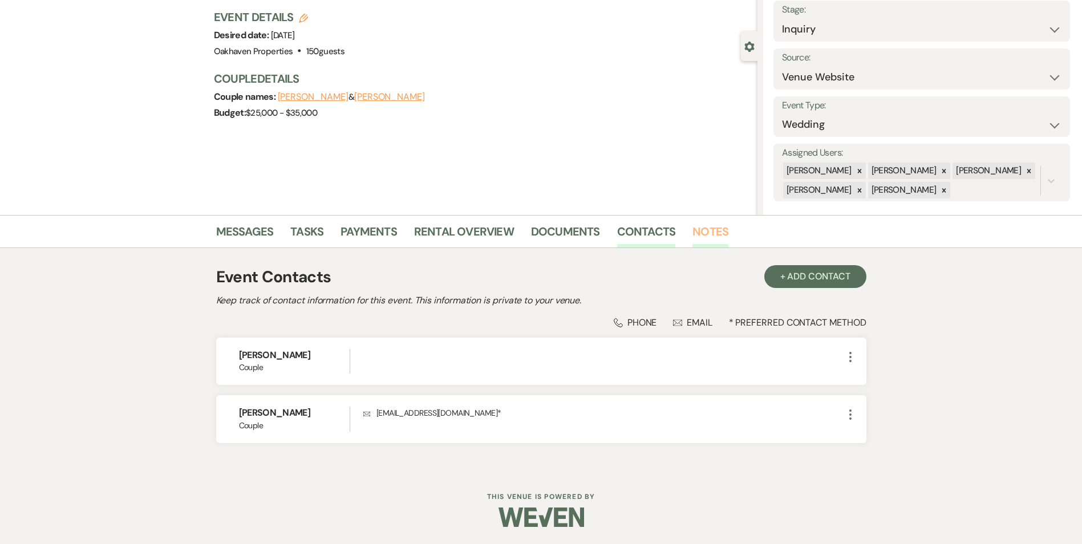
click at [700, 237] on link "Notes" at bounding box center [710, 234] width 36 height 25
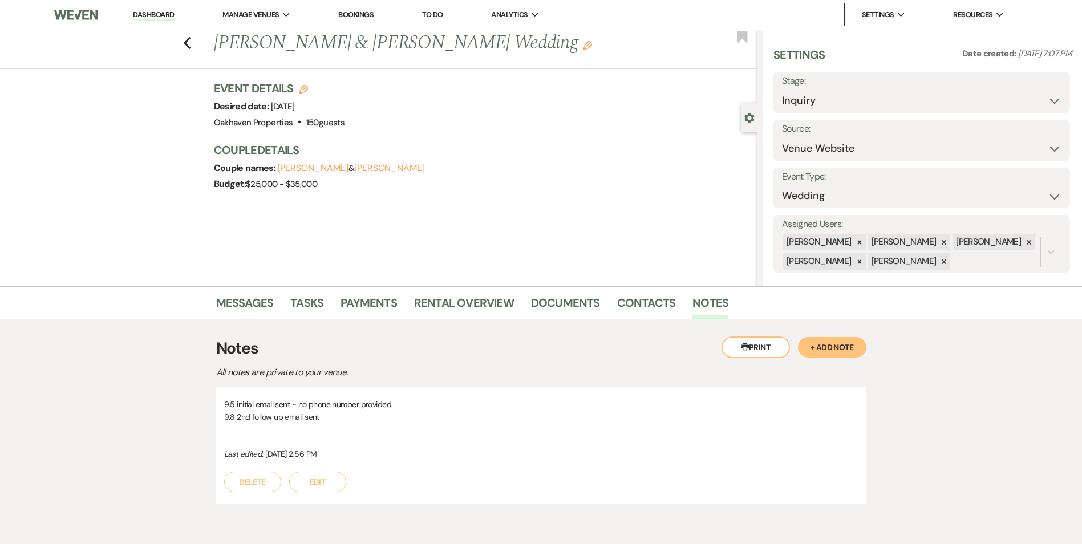
click at [313, 497] on div "9.5 initial email sent - no phone number provided 9.8 2nd follow up email sent …" at bounding box center [541, 445] width 650 height 117
click at [324, 484] on button "Edit" at bounding box center [317, 482] width 57 height 21
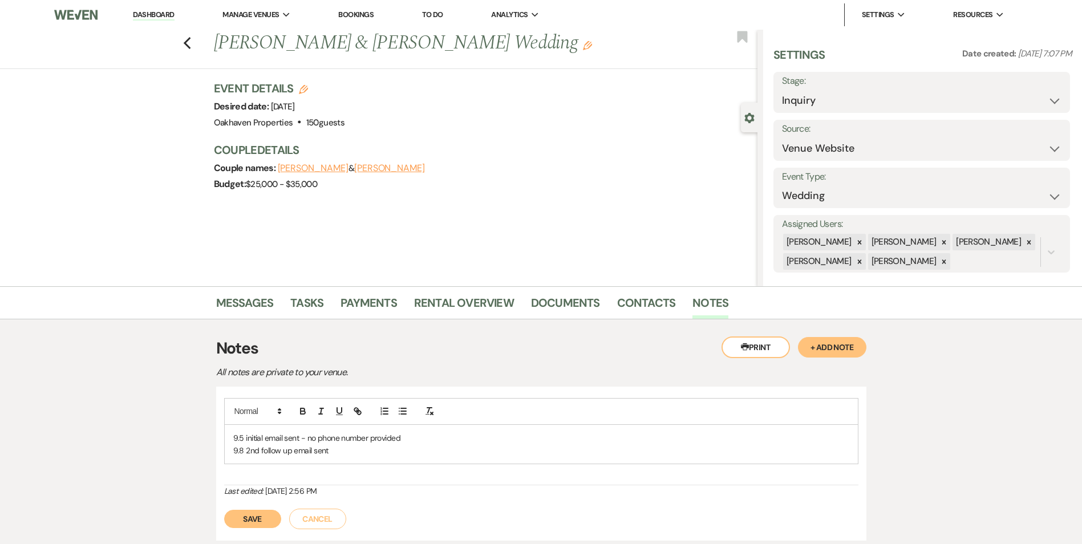
click at [335, 451] on p "9.8 2nd follow up email sent" at bounding box center [541, 450] width 616 height 13
click at [270, 521] on div "Save Cancel" at bounding box center [541, 526] width 634 height 32
click at [265, 538] on div "Save Cancel" at bounding box center [541, 526] width 634 height 32
click at [249, 524] on button "Save" at bounding box center [252, 532] width 57 height 18
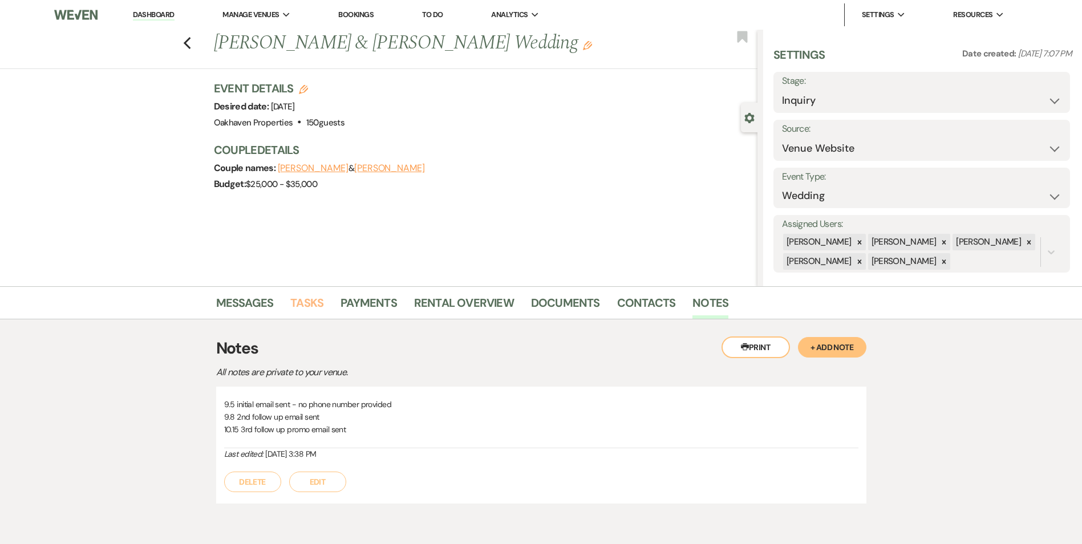
drag, startPoint x: 301, startPoint y: 307, endPoint x: 352, endPoint y: 325, distance: 54.3
click at [301, 308] on link "Tasks" at bounding box center [306, 306] width 33 height 25
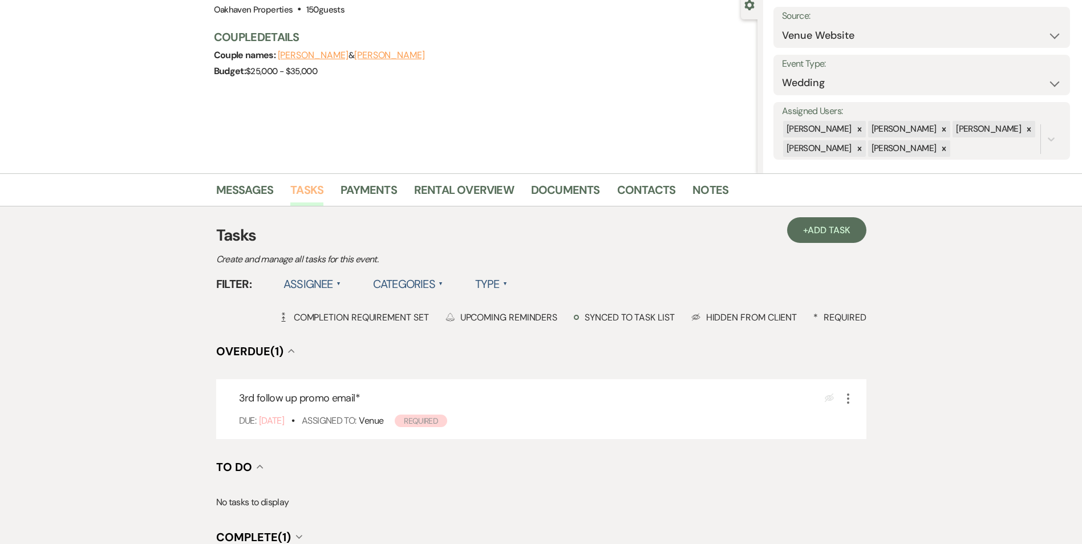
scroll to position [114, 0]
click at [846, 400] on icon "More" at bounding box center [848, 398] width 14 height 14
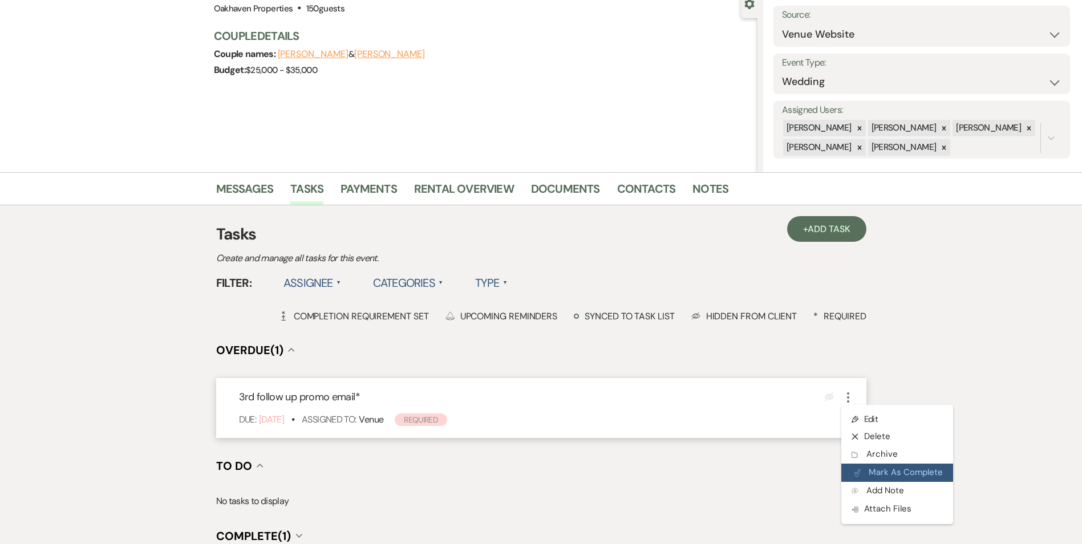
click at [856, 470] on icon "Plan Portal Link" at bounding box center [857, 473] width 7 height 9
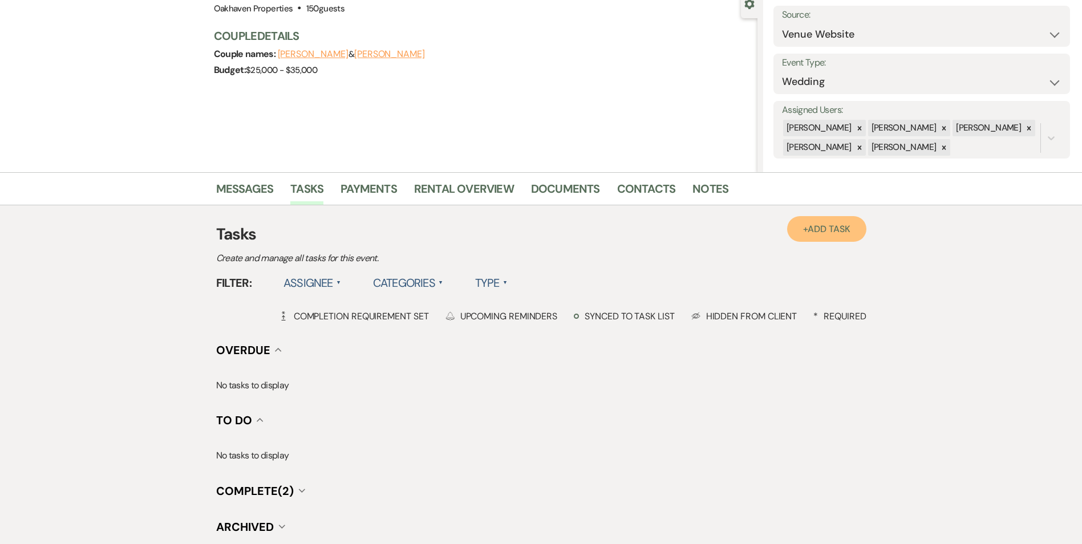
click at [816, 226] on span "Add Task" at bounding box center [829, 229] width 42 height 12
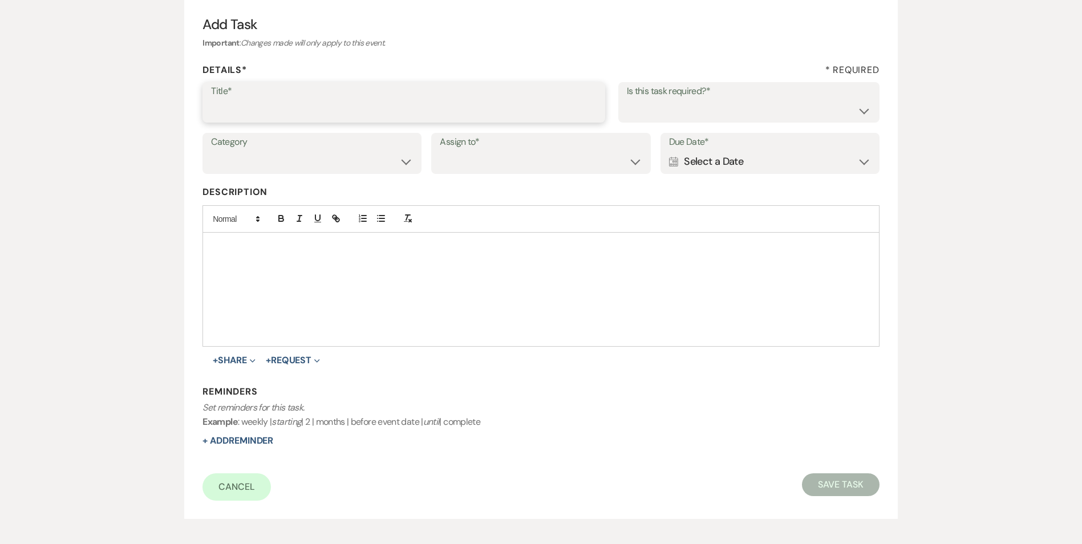
click at [256, 112] on input "Title*" at bounding box center [404, 110] width 386 height 22
type input "4th review email"
click at [640, 100] on select "Yes No" at bounding box center [749, 110] width 244 height 22
select select "true"
click at [627, 99] on select "Yes No" at bounding box center [749, 110] width 244 height 22
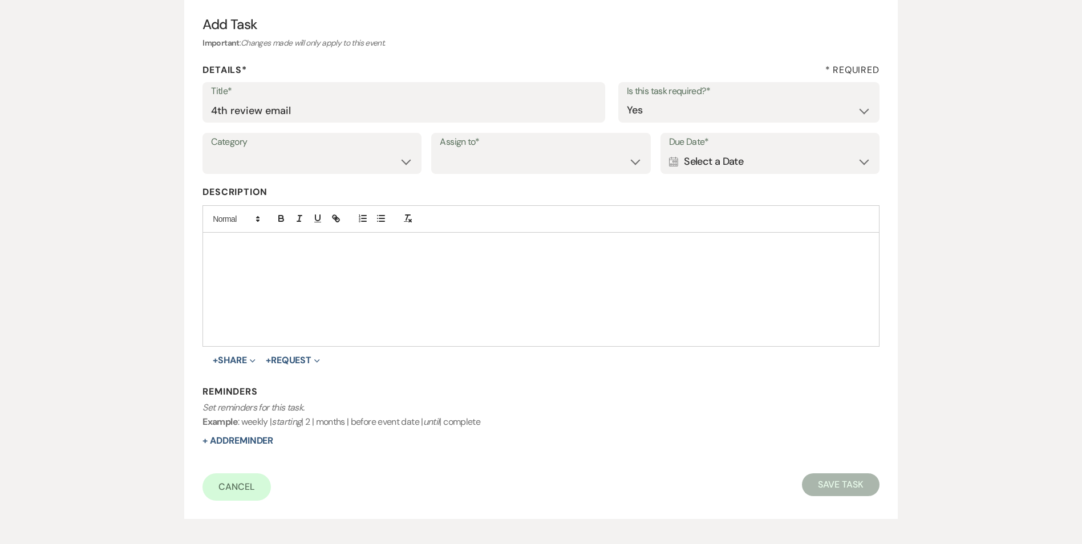
click at [330, 148] on label "Category" at bounding box center [312, 142] width 202 height 17
click at [329, 168] on select "Venue Vendors Guests Details Finalize & Share" at bounding box center [312, 162] width 202 height 22
select select "31"
click at [211, 151] on select "Venue Vendors Guests Details Finalize & Share" at bounding box center [312, 162] width 202 height 22
click at [451, 163] on select "Venue Client" at bounding box center [541, 162] width 202 height 22
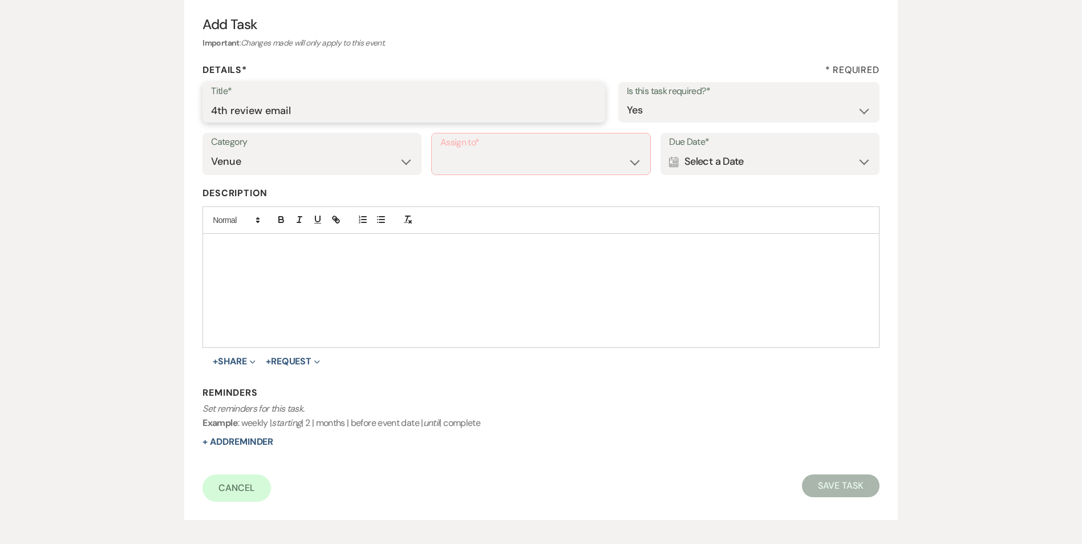
drag, startPoint x: 297, startPoint y: 108, endPoint x: 121, endPoint y: 114, distance: 175.2
click at [121, 114] on div "Add Task Important : Changes made will only apply to this event. Details* * Req…" at bounding box center [541, 258] width 1082 height 549
type input "Plan a mid Oct tour"
click at [620, 173] on select "Venue Client" at bounding box center [540, 162] width 201 height 22
select select "venueHost"
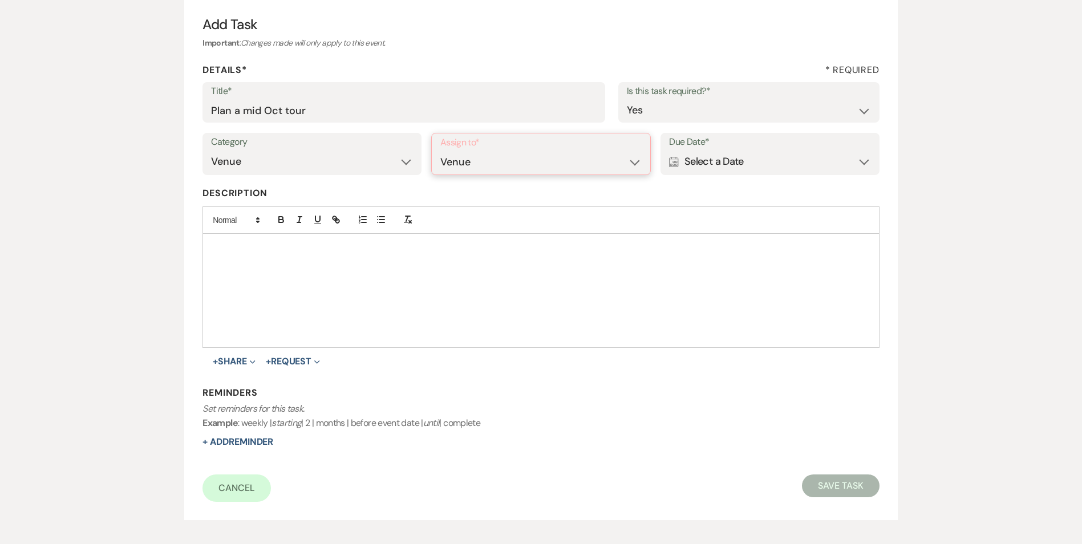
click at [440, 151] on select "Venue Client" at bounding box center [540, 162] width 201 height 22
click at [708, 165] on div "Calendar Select a Date Expand" at bounding box center [770, 162] width 202 height 22
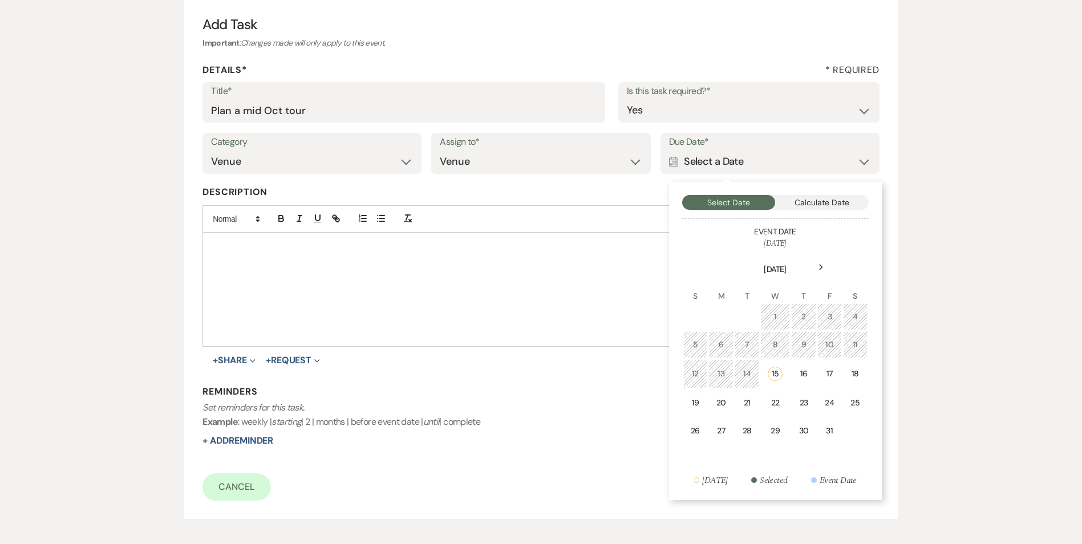
click at [781, 393] on td "22" at bounding box center [775, 403] width 30 height 27
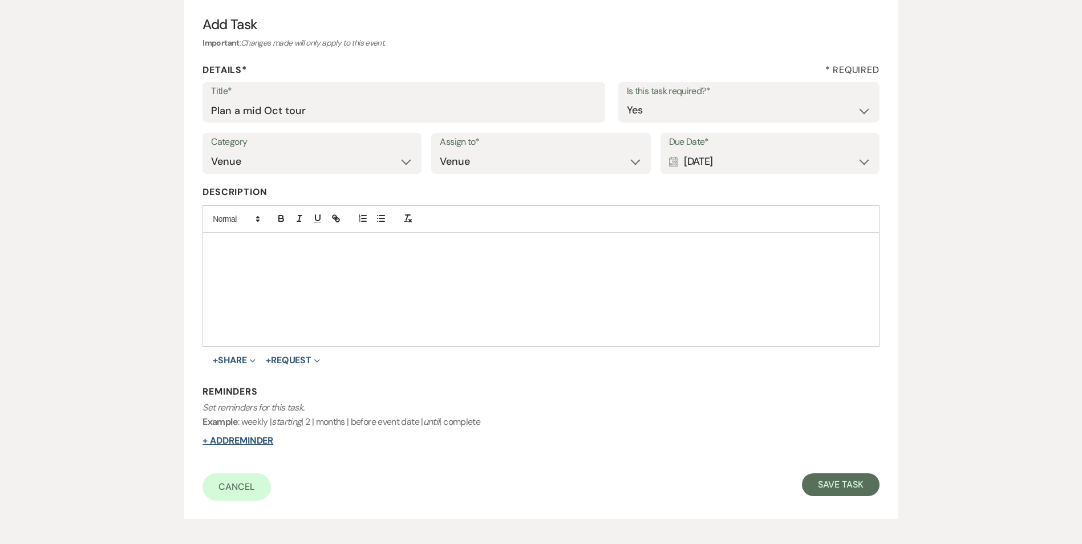
click at [264, 442] on button "+ Add Reminder" at bounding box center [237, 440] width 71 height 9
select select "host"
select select "days"
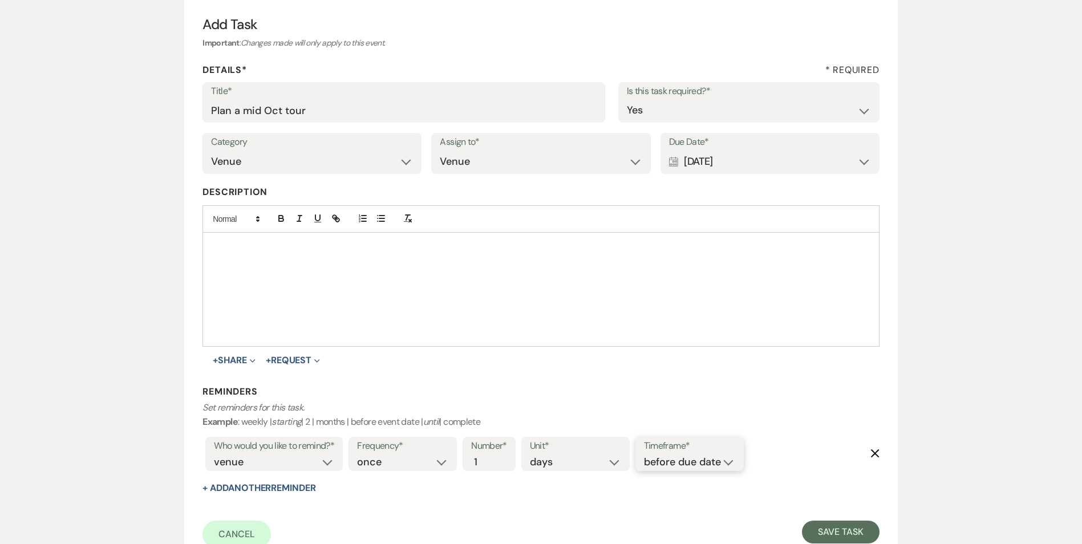
click at [694, 464] on select "before due date after due date on due date on custom date" at bounding box center [689, 462] width 91 height 15
select select "onDueDate"
click at [644, 455] on select "before due date after due date on due date on custom date" at bounding box center [689, 462] width 91 height 15
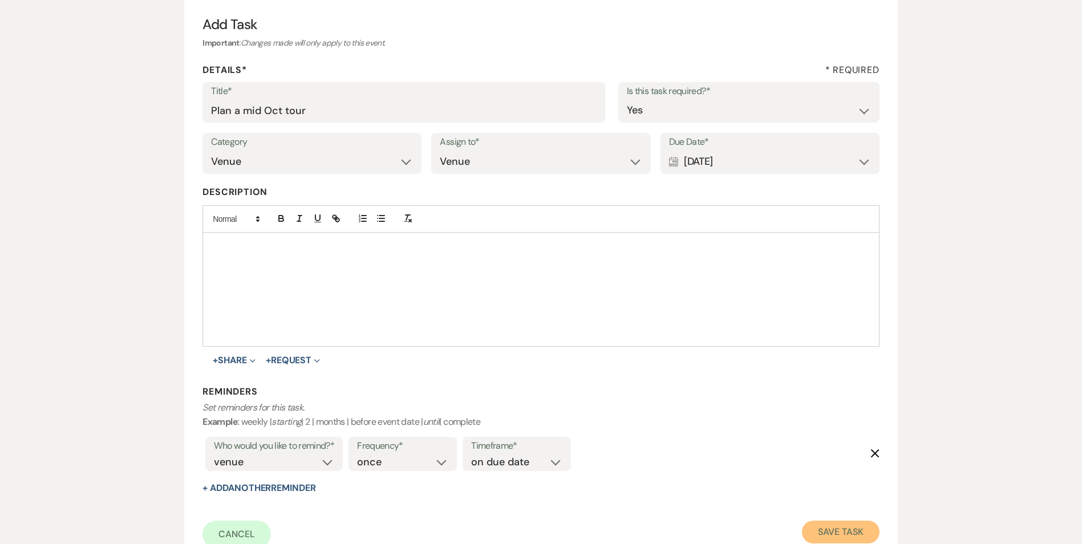
click at [843, 526] on button "Save Task" at bounding box center [840, 532] width 77 height 23
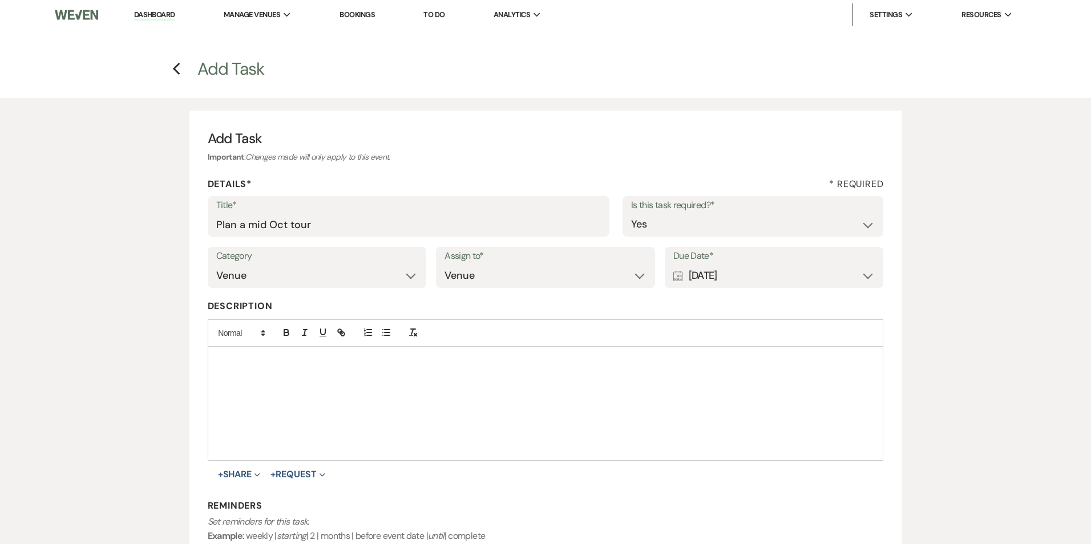
select select "5"
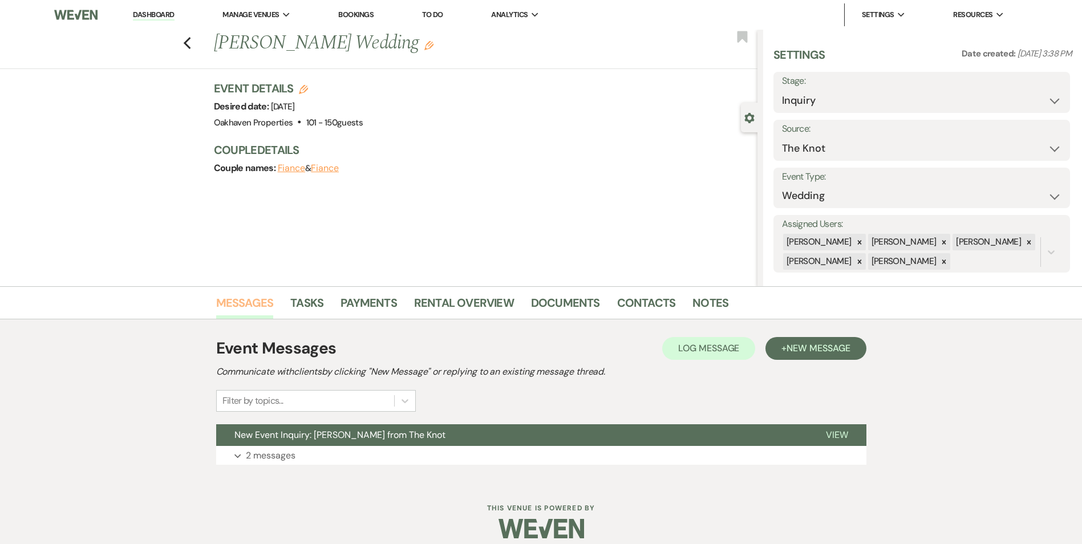
click at [257, 307] on link "Messages" at bounding box center [245, 306] width 58 height 25
click at [679, 355] on button "Log Log Message" at bounding box center [708, 348] width 93 height 23
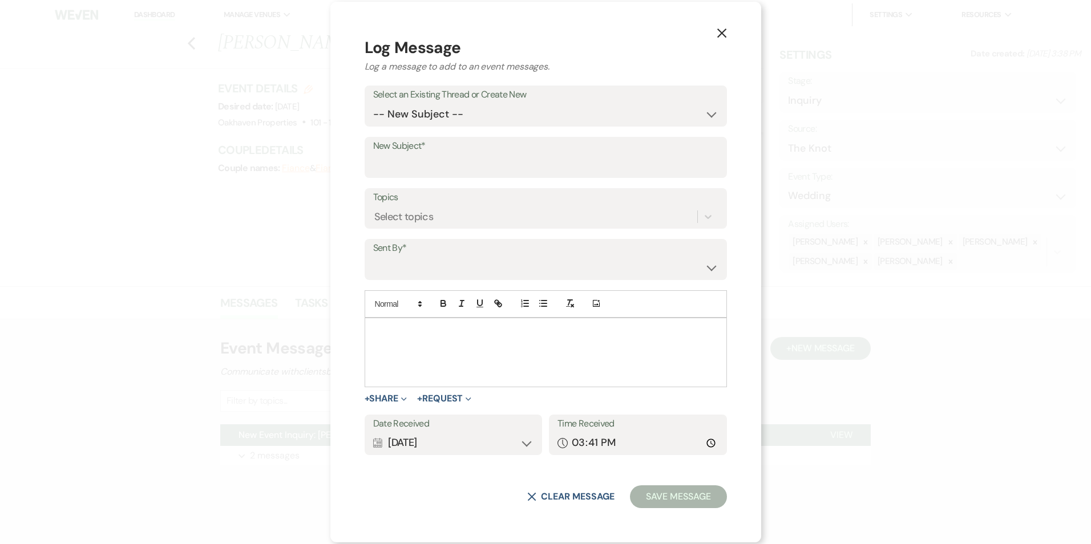
drag, startPoint x: 401, startPoint y: 362, endPoint x: 408, endPoint y: 355, distance: 10.1
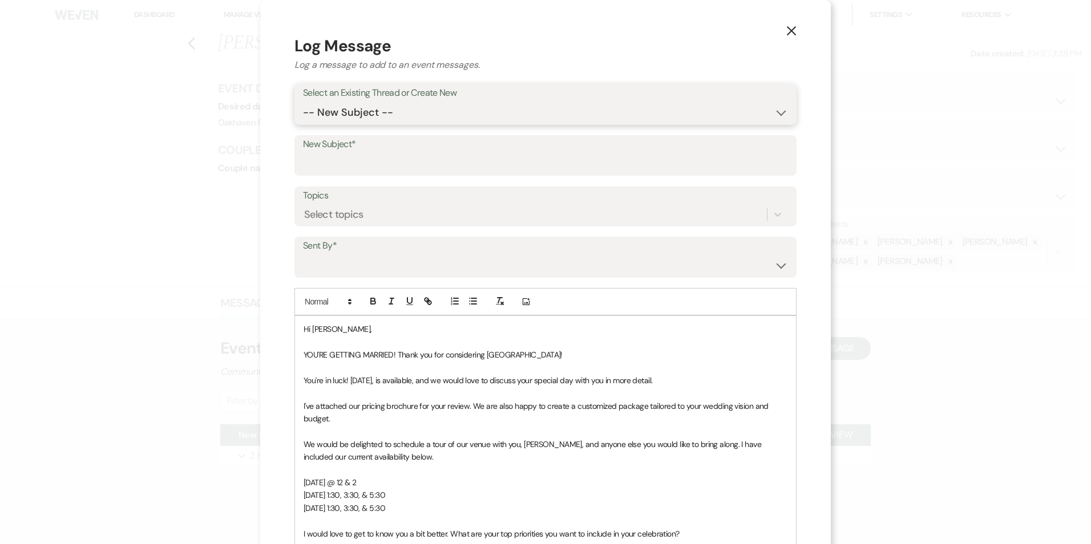
click at [403, 103] on select "-- New Subject -- New Event Inquiry: Hannah Parker from The Knot" at bounding box center [545, 113] width 485 height 22
click at [303, 102] on select "-- New Subject -- New Event Inquiry: Hannah Parker from The Knot" at bounding box center [545, 113] width 485 height 22
drag, startPoint x: 400, startPoint y: 116, endPoint x: 400, endPoint y: 125, distance: 8.6
click at [400, 117] on select "-- New Subject -- New Event Inquiry: Hannah Parker from The Knot" at bounding box center [545, 113] width 485 height 22
select select "476238"
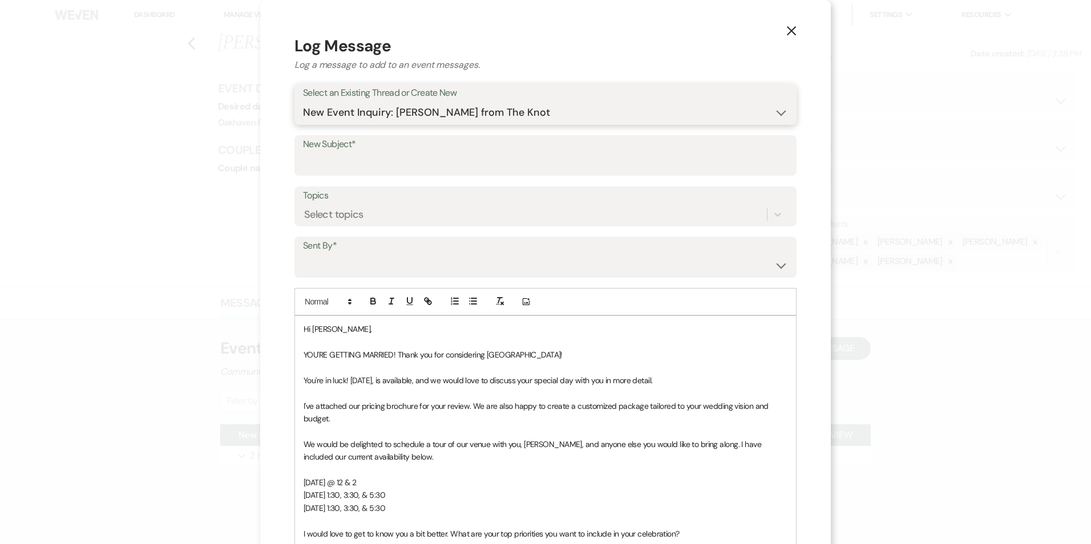
click at [303, 102] on select "-- New Subject -- New Event Inquiry: Hannah Parker from The Knot" at bounding box center [545, 113] width 485 height 22
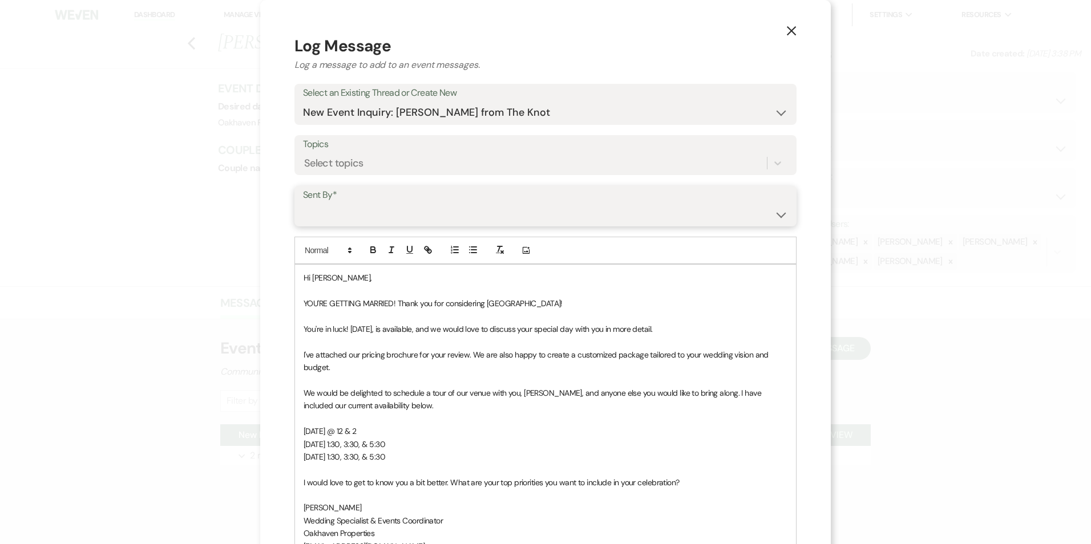
drag, startPoint x: 381, startPoint y: 210, endPoint x: 384, endPoint y: 220, distance: 10.1
click at [381, 210] on select "Patience Ergish (pdergish@aol.com) Jeanette Wagoner (jeanette@experienceoakhave…" at bounding box center [545, 214] width 485 height 22
select select "user-127923"
click at [303, 203] on select "Patience Ergish (pdergish@aol.com) Jeanette Wagoner (jeanette@experienceoakhave…" at bounding box center [545, 214] width 485 height 22
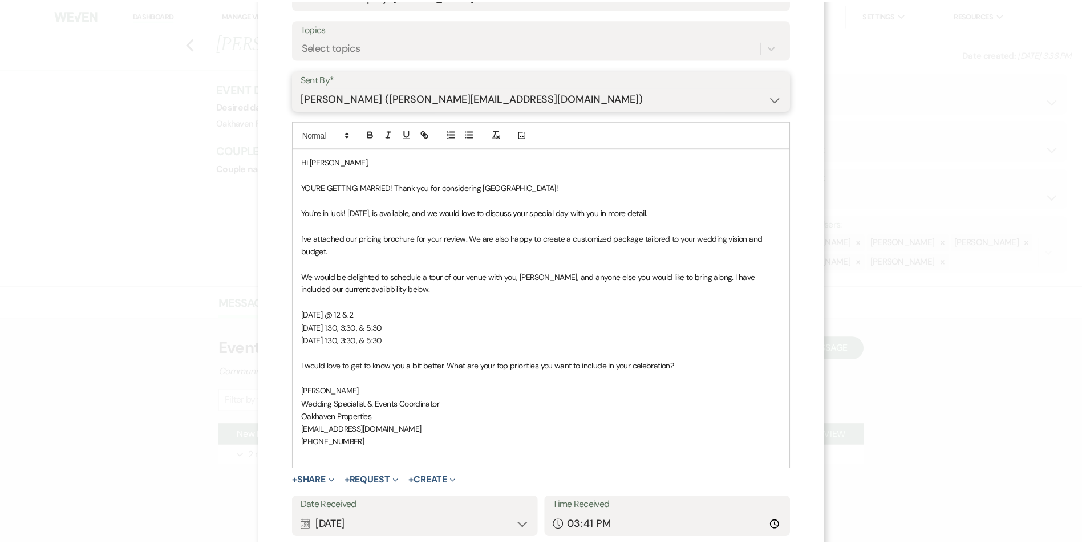
scroll to position [197, 0]
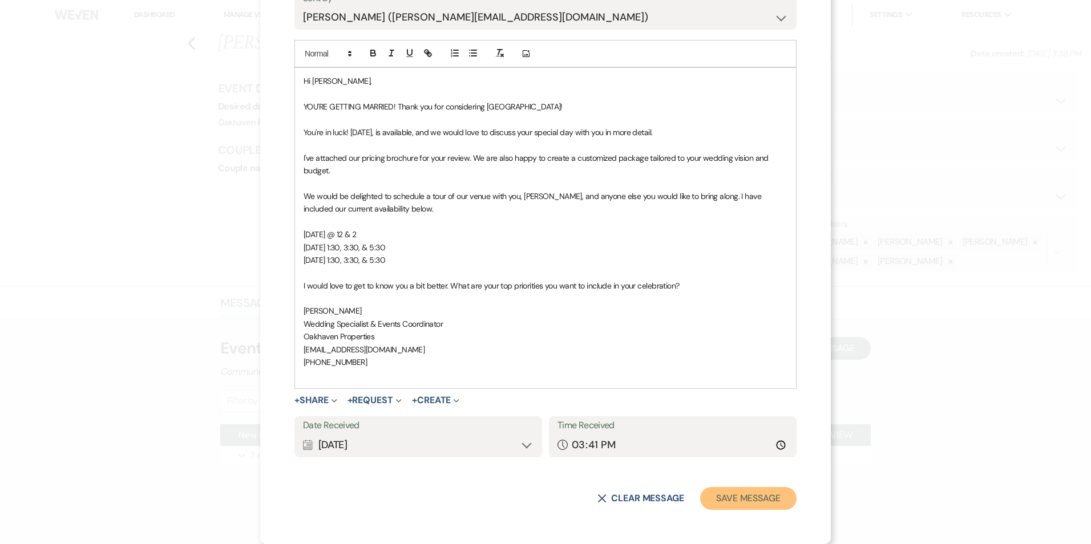
drag, startPoint x: 741, startPoint y: 496, endPoint x: 744, endPoint y: 485, distance: 11.4
click at [743, 491] on button "Save Message" at bounding box center [748, 498] width 96 height 23
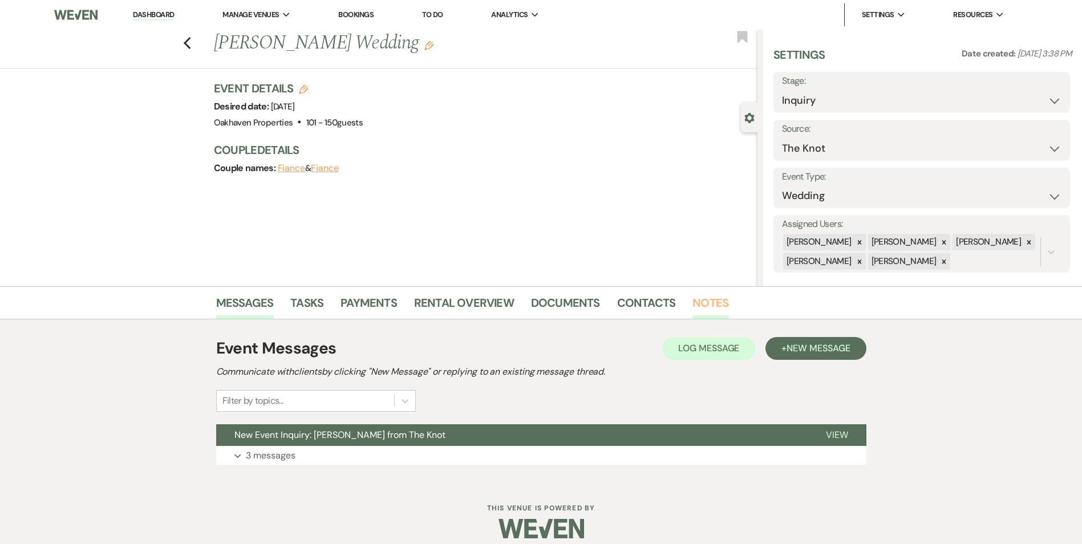
click at [702, 306] on link "Notes" at bounding box center [710, 306] width 36 height 25
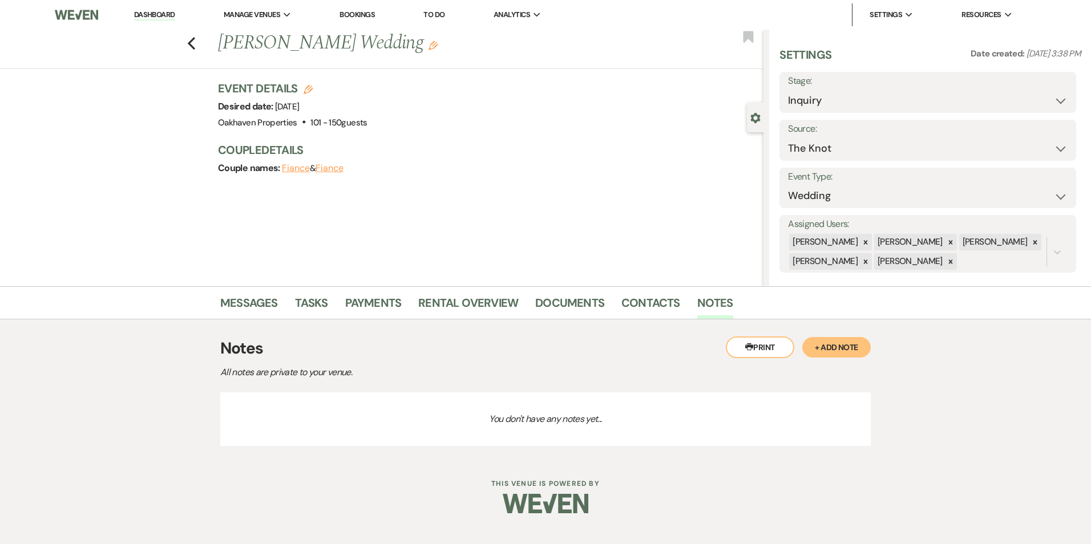
click at [838, 352] on button "+ Add Note" at bounding box center [836, 347] width 68 height 21
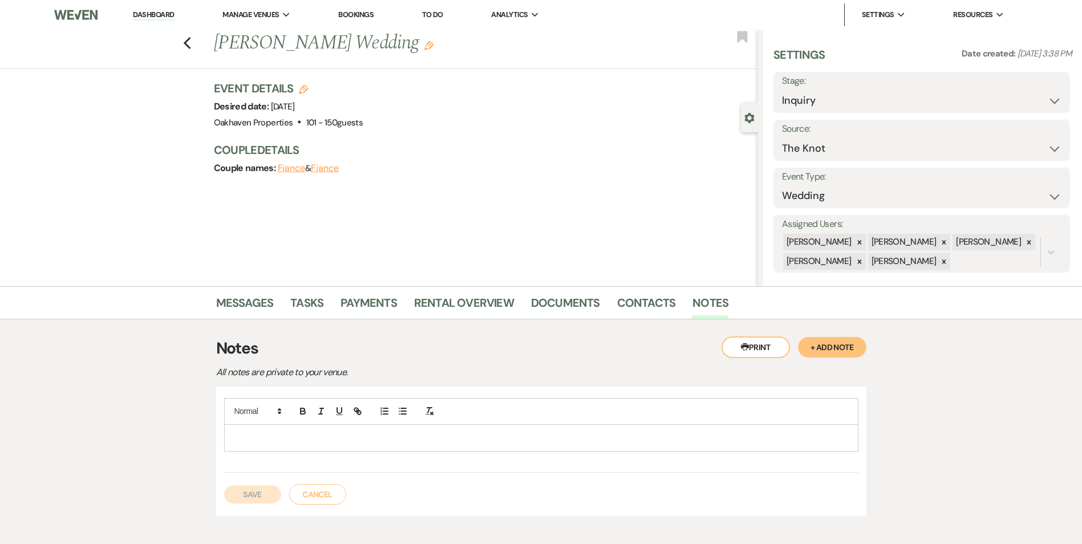
click at [448, 441] on p at bounding box center [541, 438] width 616 height 13
click at [237, 501] on button "Save" at bounding box center [252, 494] width 57 height 18
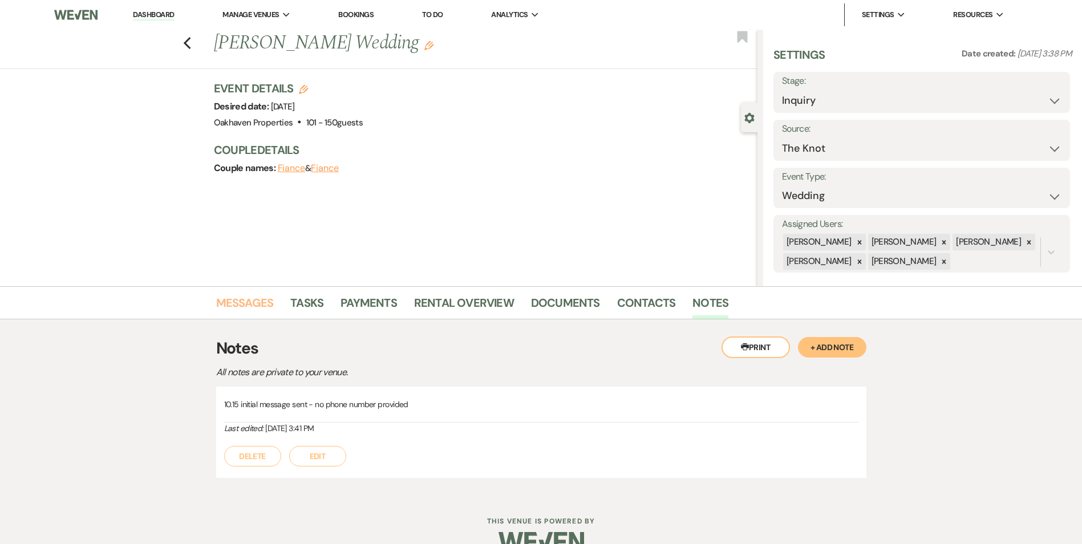
drag, startPoint x: 270, startPoint y: 318, endPoint x: 280, endPoint y: 313, distance: 11.2
click at [270, 318] on link "Messages" at bounding box center [245, 306] width 58 height 25
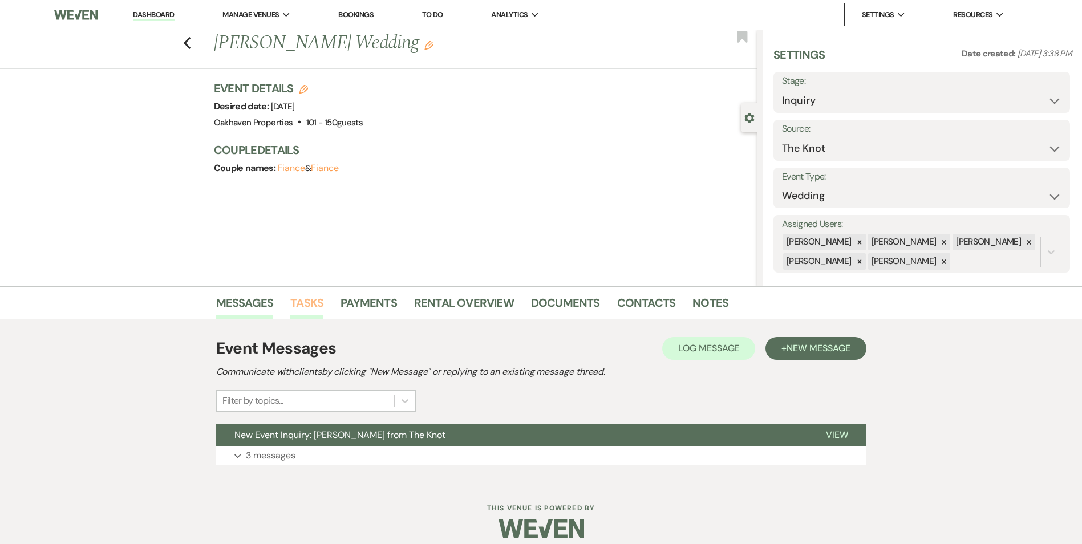
click at [298, 307] on link "Tasks" at bounding box center [306, 306] width 33 height 25
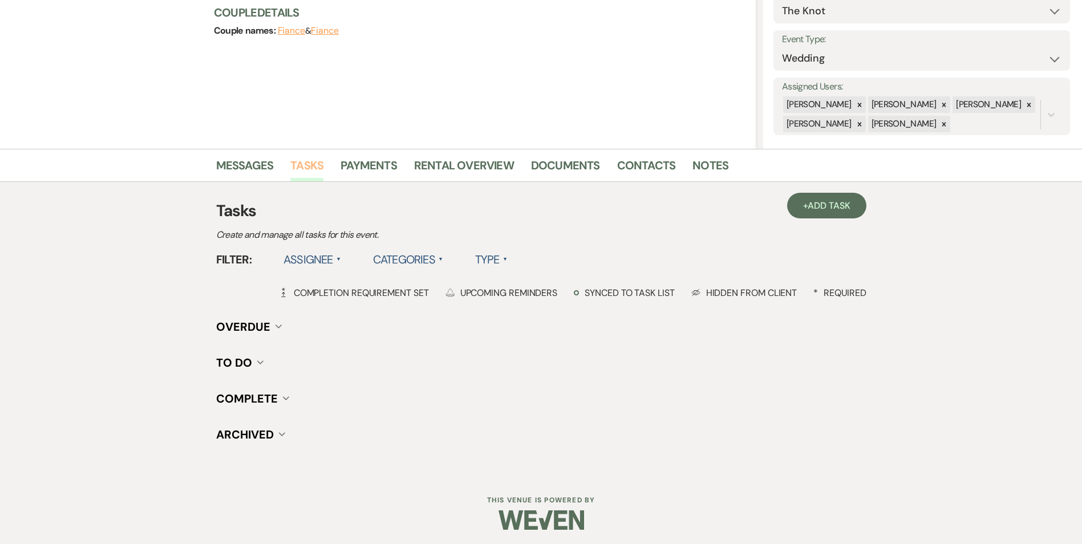
scroll to position [140, 0]
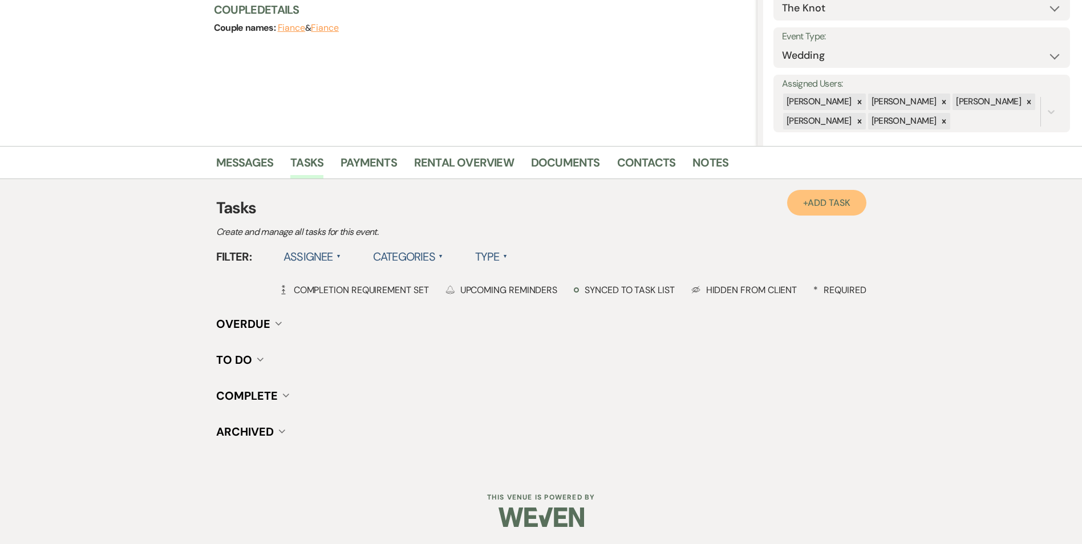
click at [839, 203] on span "Add Task" at bounding box center [829, 203] width 42 height 12
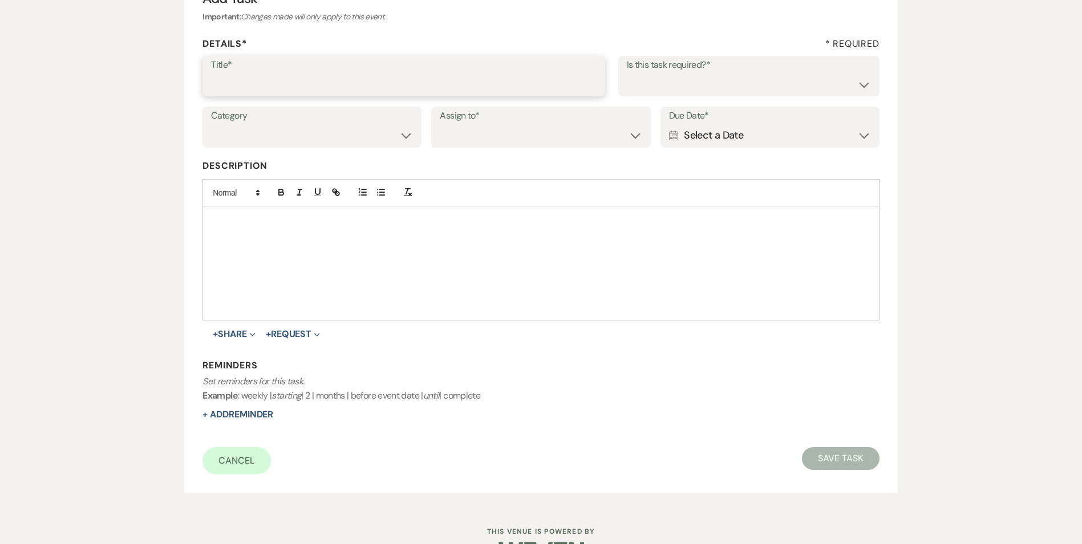
click at [322, 77] on input "Title*" at bounding box center [404, 84] width 386 height 22
type input "2nd follow up message"
click at [669, 86] on select "Yes No" at bounding box center [749, 84] width 244 height 22
select select "true"
click at [627, 73] on select "Yes No" at bounding box center [749, 84] width 244 height 22
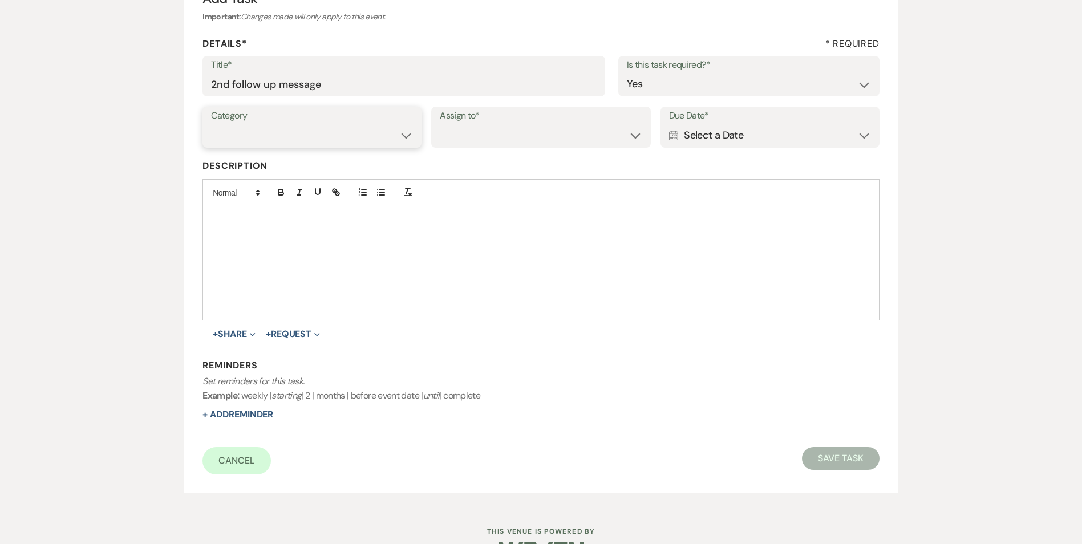
drag, startPoint x: 275, startPoint y: 134, endPoint x: 282, endPoint y: 147, distance: 14.5
click at [275, 134] on select "Venue Vendors Guests Details Finalize & Share" at bounding box center [312, 135] width 202 height 22
select select "31"
click at [211, 124] on select "Venue Vendors Guests Details Finalize & Share" at bounding box center [312, 135] width 202 height 22
click at [472, 120] on label "Assign to*" at bounding box center [541, 116] width 202 height 17
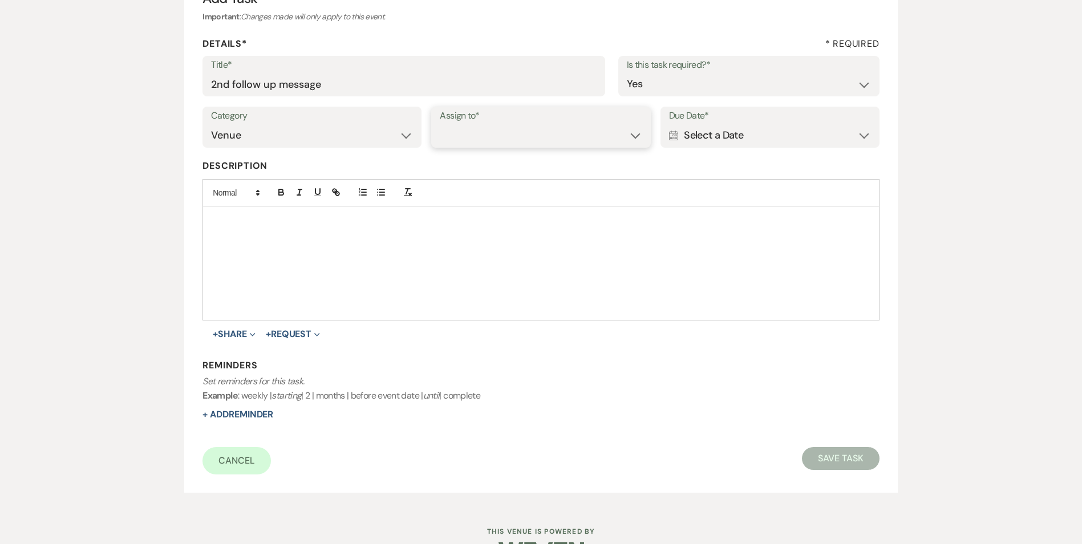
click at [470, 134] on select "Venue Client" at bounding box center [541, 135] width 202 height 22
select select "venueHost"
click at [440, 124] on select "Venue Client" at bounding box center [541, 135] width 202 height 22
click at [738, 139] on div "Calendar Select a Date Expand" at bounding box center [770, 135] width 202 height 22
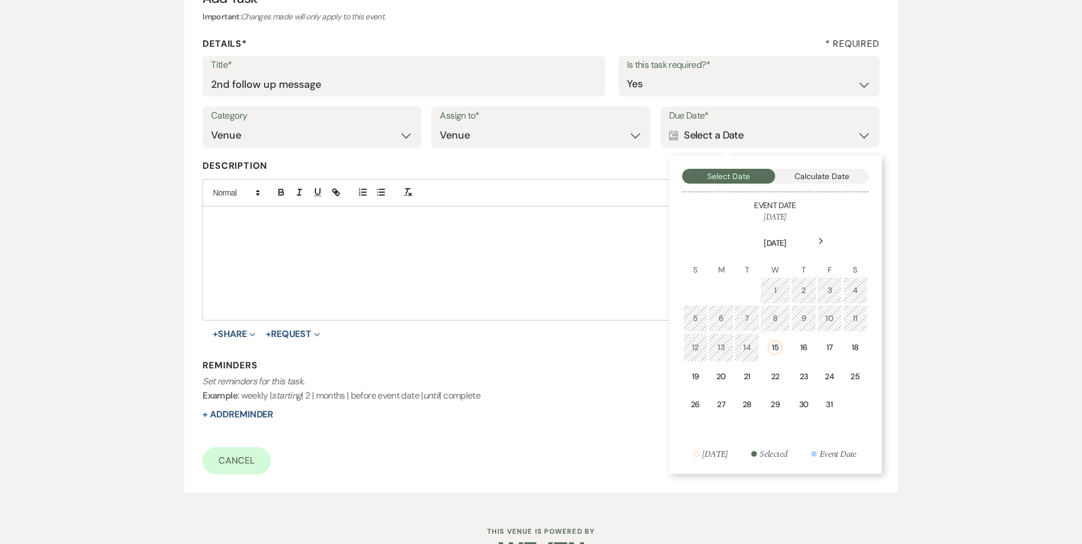
drag, startPoint x: 859, startPoint y: 341, endPoint x: 769, endPoint y: 356, distance: 91.0
click at [857, 341] on td "18" at bounding box center [855, 347] width 25 height 29
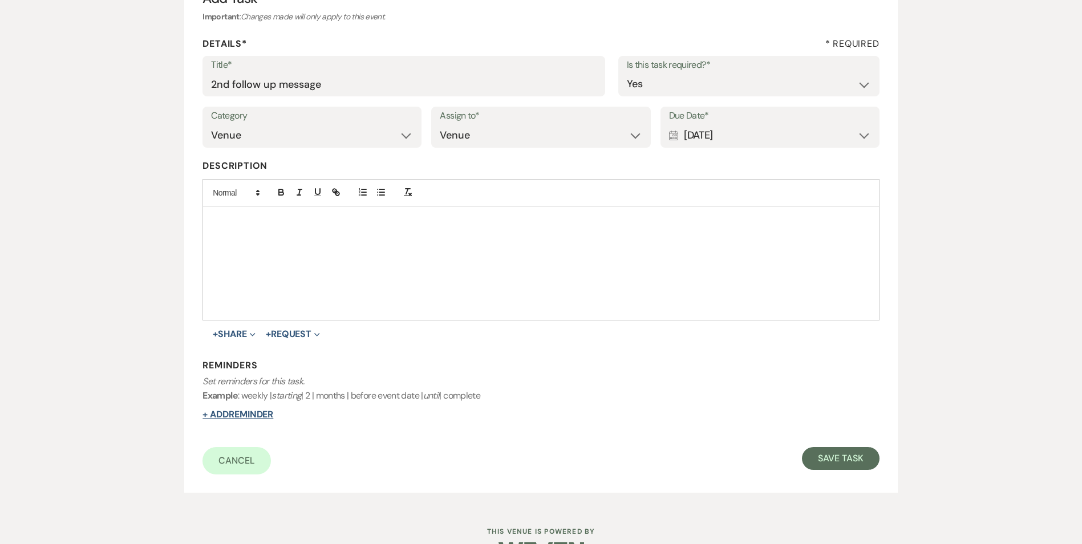
click at [252, 414] on button "+ Add Reminder" at bounding box center [237, 414] width 71 height 9
select select "host"
select select "days"
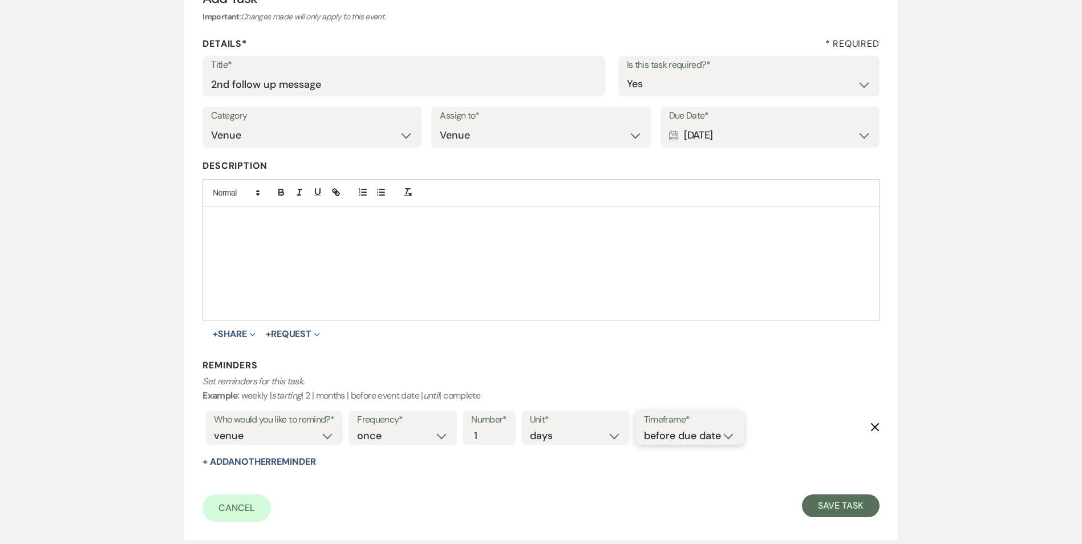
drag, startPoint x: 704, startPoint y: 438, endPoint x: 705, endPoint y: 445, distance: 7.5
click at [704, 438] on select "before due date after due date on due date on custom date" at bounding box center [689, 435] width 91 height 15
select select "onDueDate"
click at [644, 428] on select "before due date after due date on due date on custom date" at bounding box center [689, 435] width 91 height 15
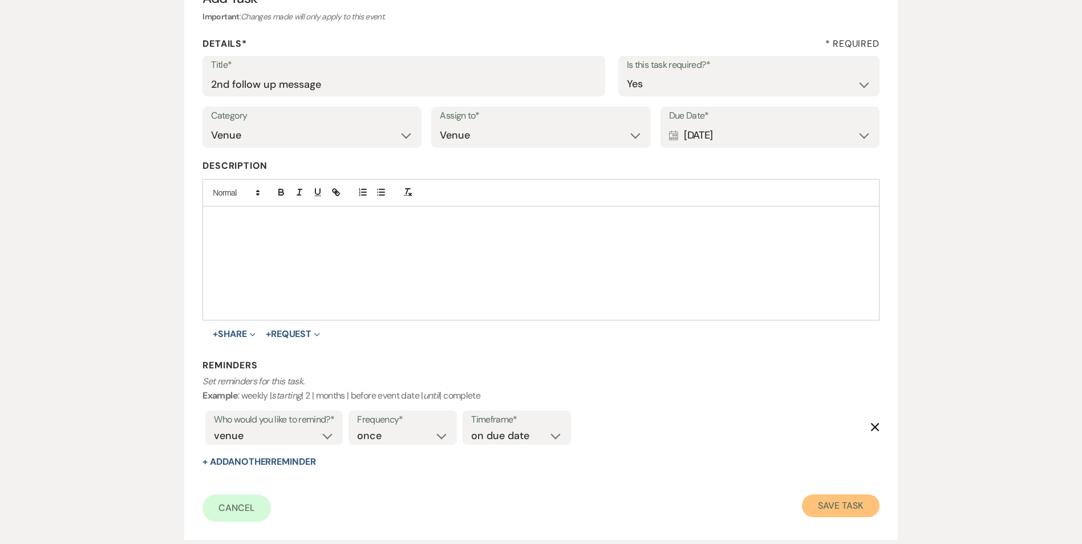
click at [846, 499] on button "Save Task" at bounding box center [840, 506] width 77 height 23
select select "2"
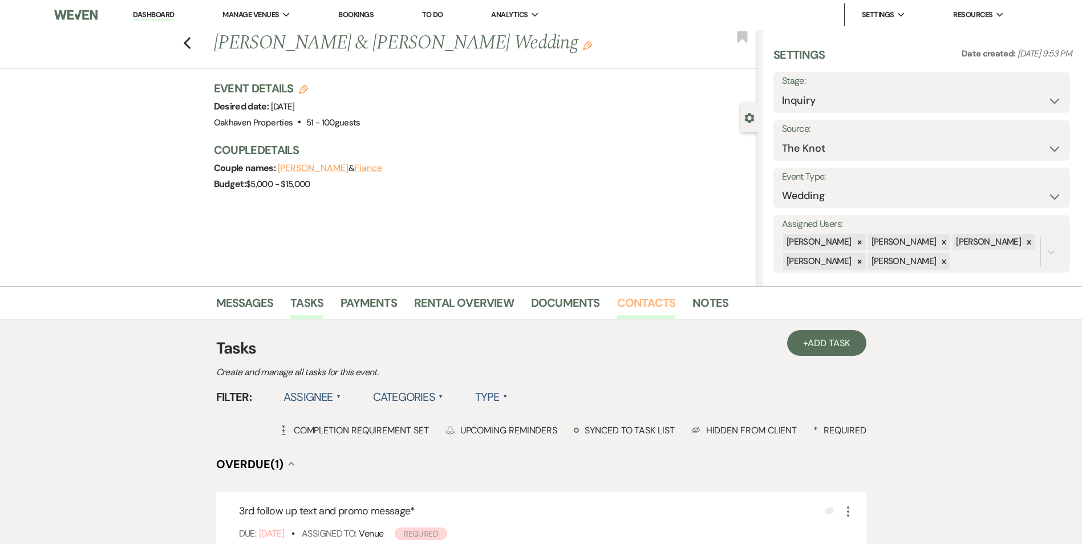
click at [635, 309] on link "Contacts" at bounding box center [646, 306] width 59 height 25
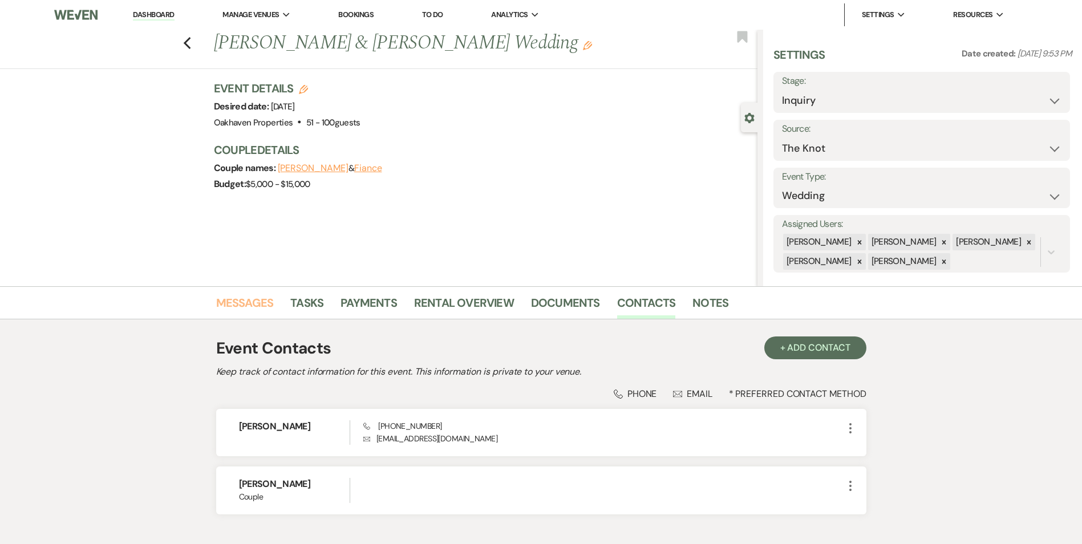
drag, startPoint x: 254, startPoint y: 309, endPoint x: 329, endPoint y: 330, distance: 77.5
click at [254, 309] on link "Messages" at bounding box center [245, 306] width 58 height 25
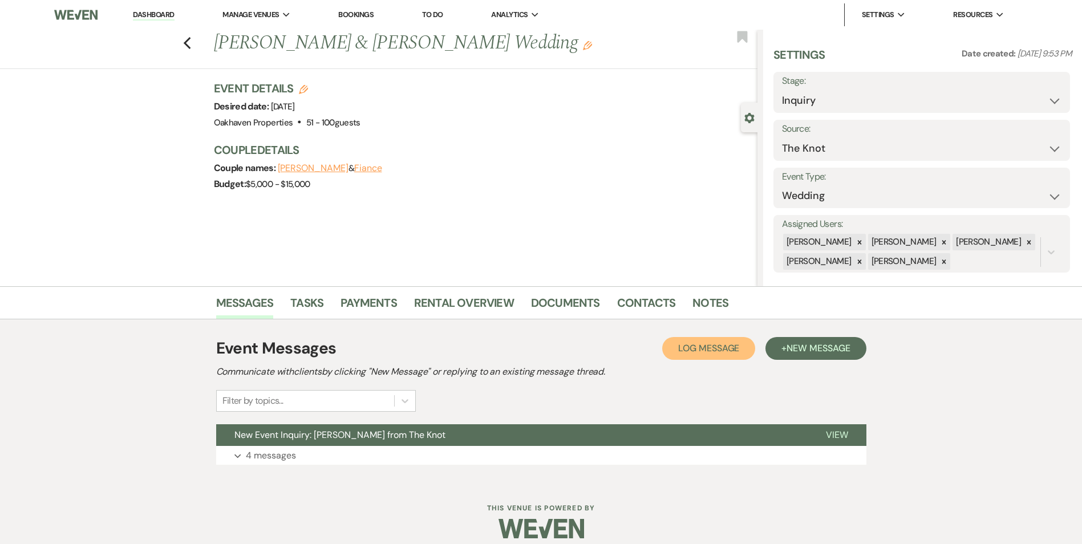
drag, startPoint x: 696, startPoint y: 349, endPoint x: 591, endPoint y: 359, distance: 106.0
click at [696, 349] on span "Log Message" at bounding box center [708, 348] width 61 height 12
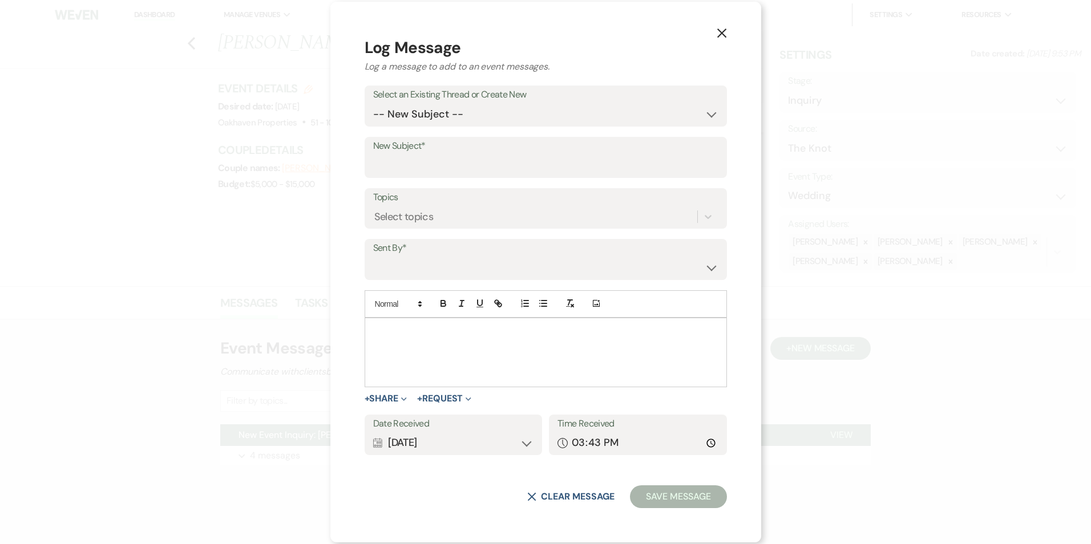
click at [408, 355] on div at bounding box center [545, 352] width 361 height 68
drag, startPoint x: 591, startPoint y: 359, endPoint x: 415, endPoint y: 347, distance: 176.1
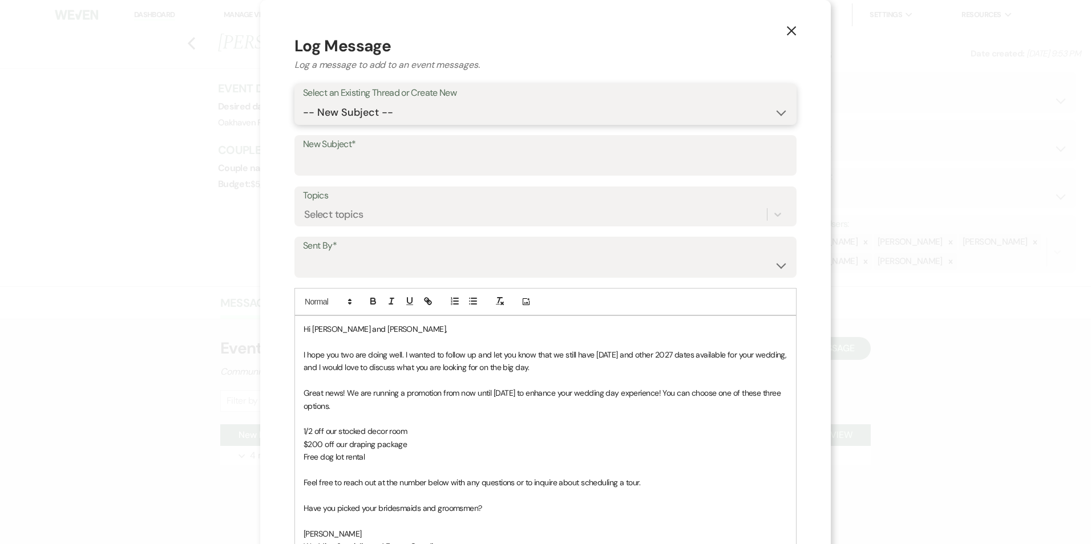
click at [391, 116] on select "-- New Subject -- New Event Inquiry: [PERSON_NAME] from The Knot" at bounding box center [545, 113] width 485 height 22
select select "455591"
click at [303, 102] on select "-- New Subject -- New Event Inquiry: [PERSON_NAME] from The Knot" at bounding box center [545, 113] width 485 height 22
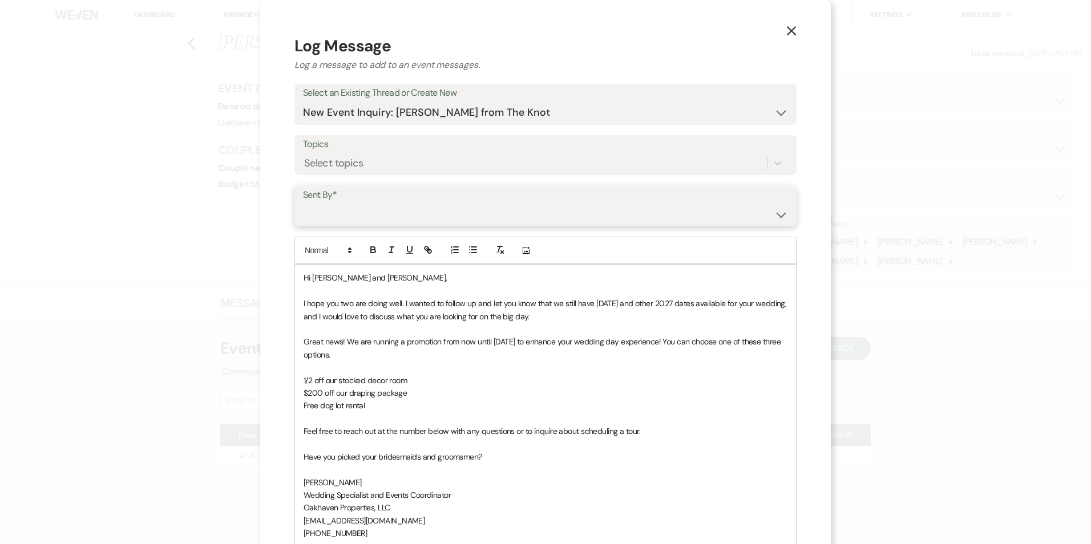
drag, startPoint x: 371, startPoint y: 217, endPoint x: 371, endPoint y: 223, distance: 6.3
click at [371, 217] on select "[PERSON_NAME] ([EMAIL_ADDRESS][DOMAIN_NAME]) [PERSON_NAME] ([PERSON_NAME][EMAIL…" at bounding box center [545, 214] width 485 height 22
select select "user-127923"
click at [303, 203] on select "[PERSON_NAME] ([EMAIL_ADDRESS][DOMAIN_NAME]) [PERSON_NAME] ([PERSON_NAME][EMAIL…" at bounding box center [545, 214] width 485 height 22
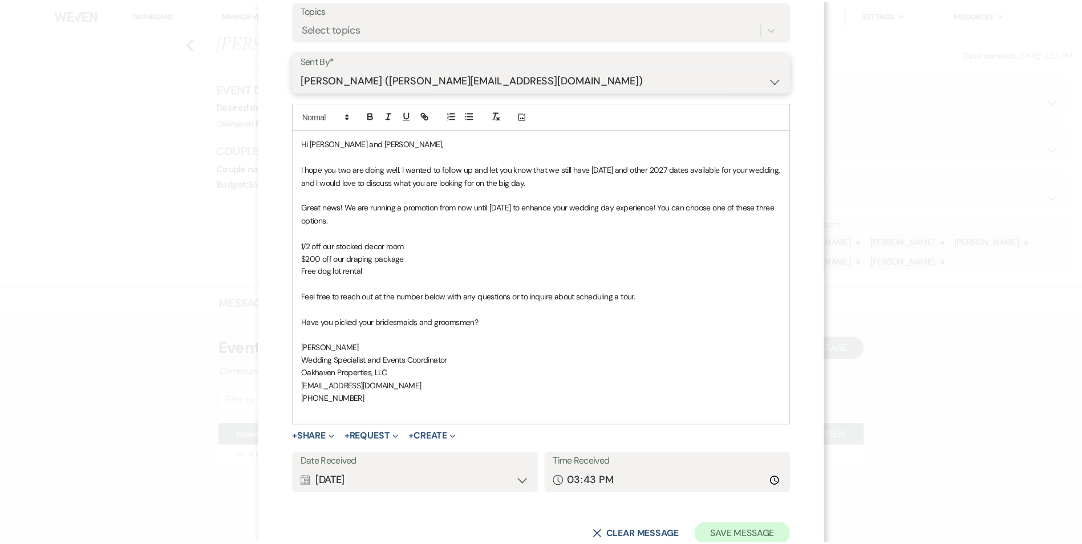
scroll to position [171, 0]
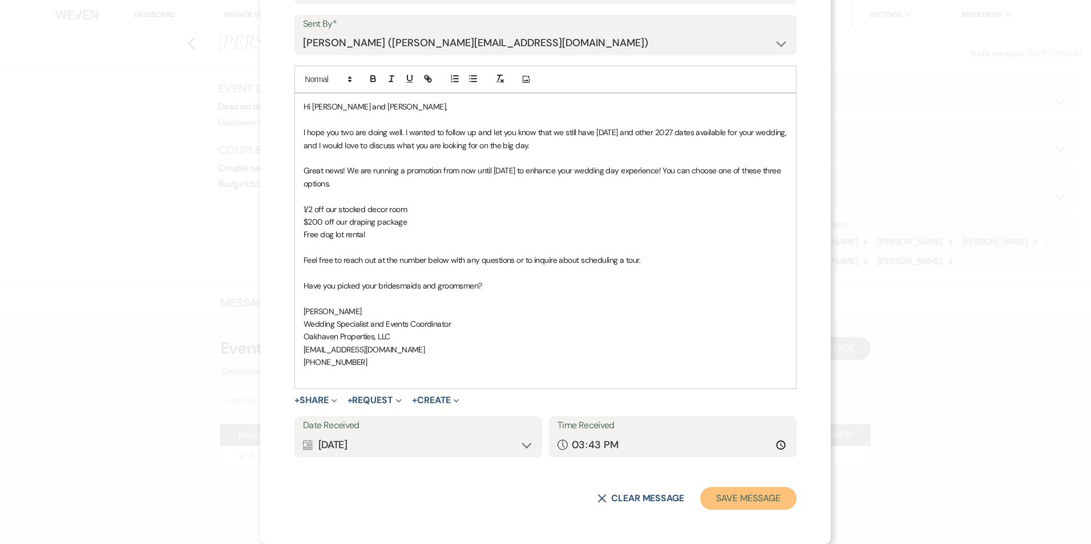
click at [776, 505] on button "Save Message" at bounding box center [748, 498] width 96 height 23
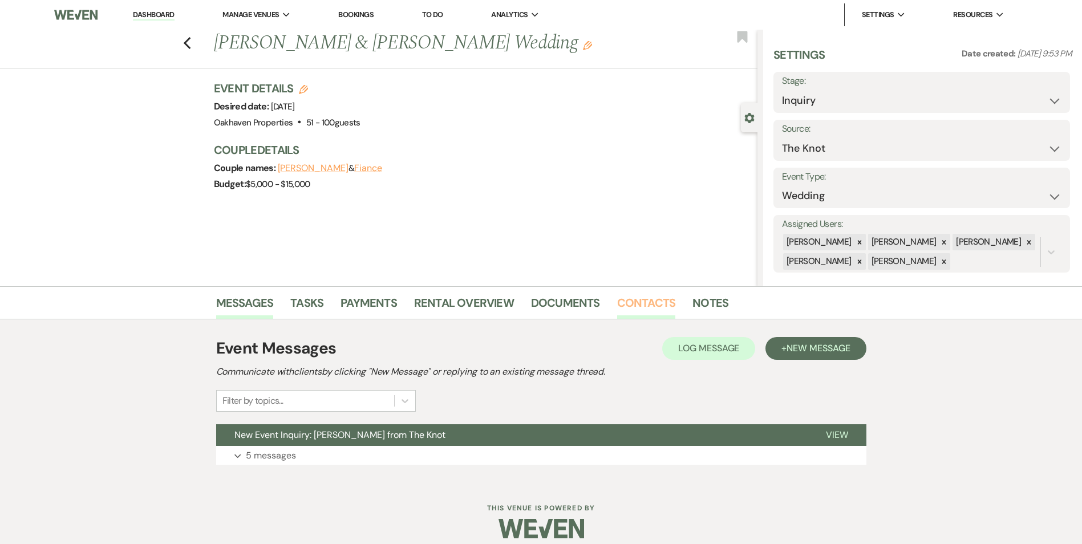
click at [638, 302] on link "Contacts" at bounding box center [646, 306] width 59 height 25
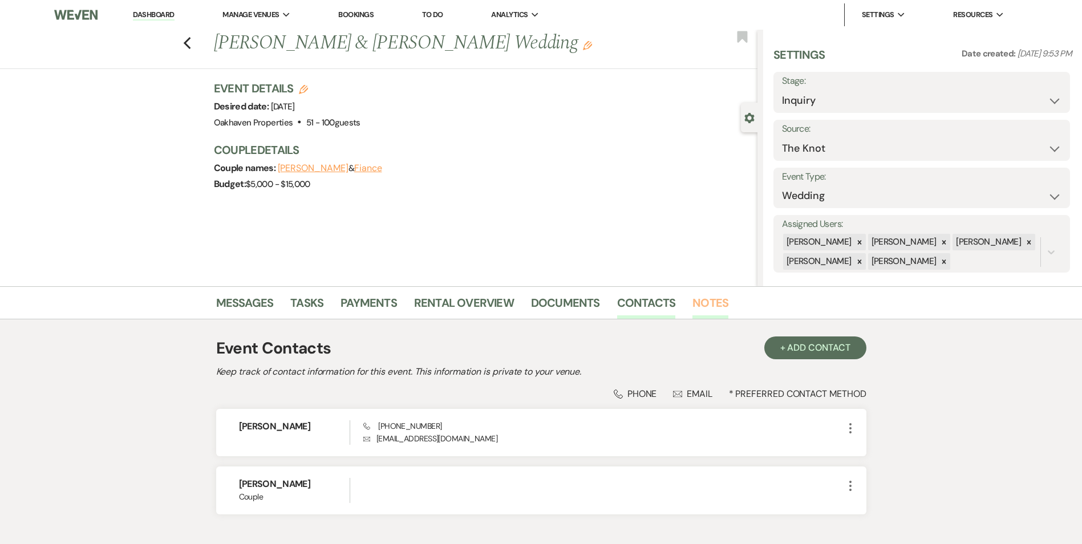
click at [713, 298] on link "Notes" at bounding box center [710, 306] width 36 height 25
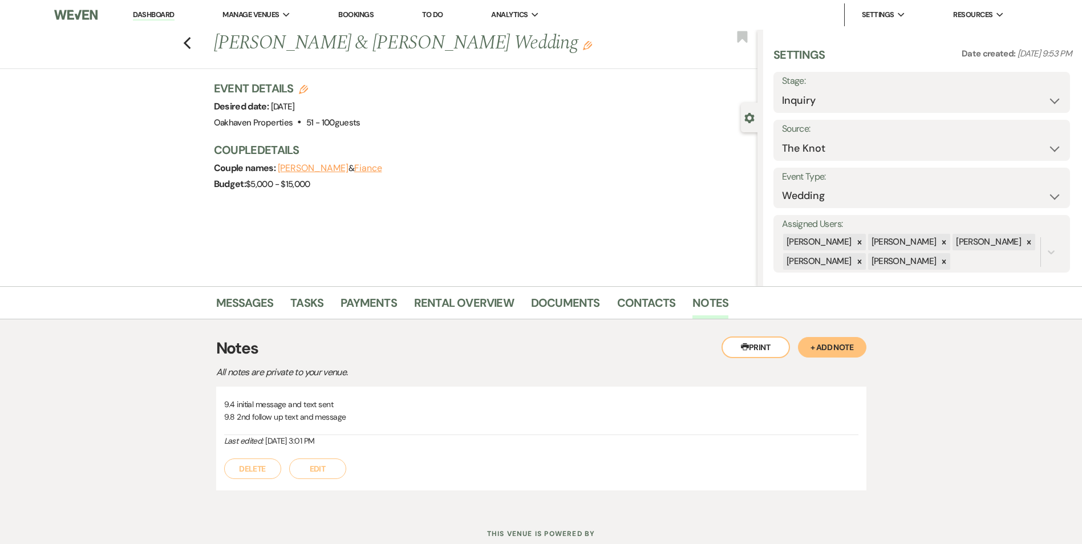
click at [306, 471] on button "Edit" at bounding box center [317, 469] width 57 height 21
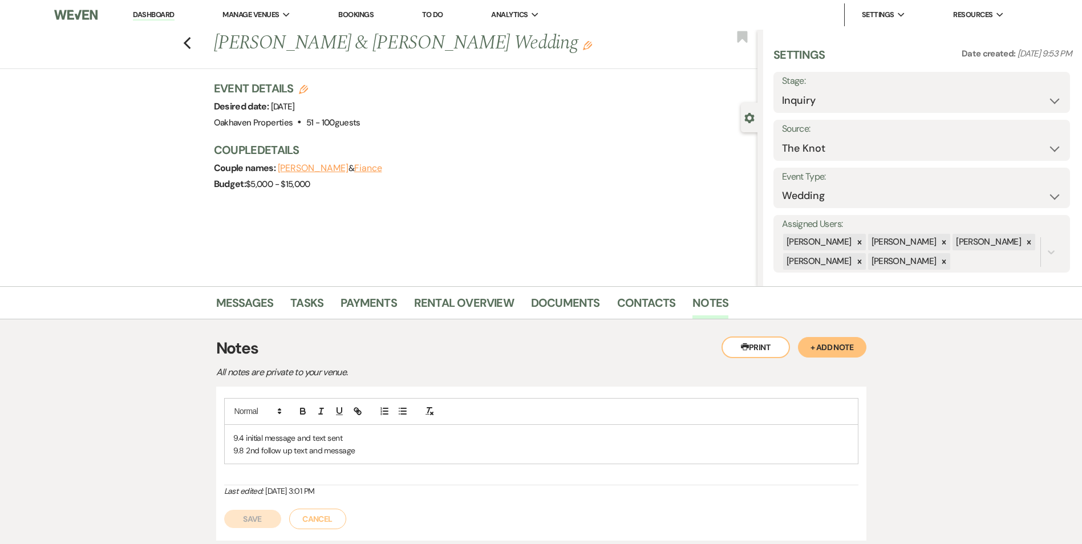
click at [369, 449] on p "9.8 2nd follow up text and message" at bounding box center [541, 450] width 616 height 13
drag, startPoint x: 243, startPoint y: 526, endPoint x: 278, endPoint y: 459, distance: 75.5
click at [243, 526] on button "Save" at bounding box center [252, 532] width 57 height 18
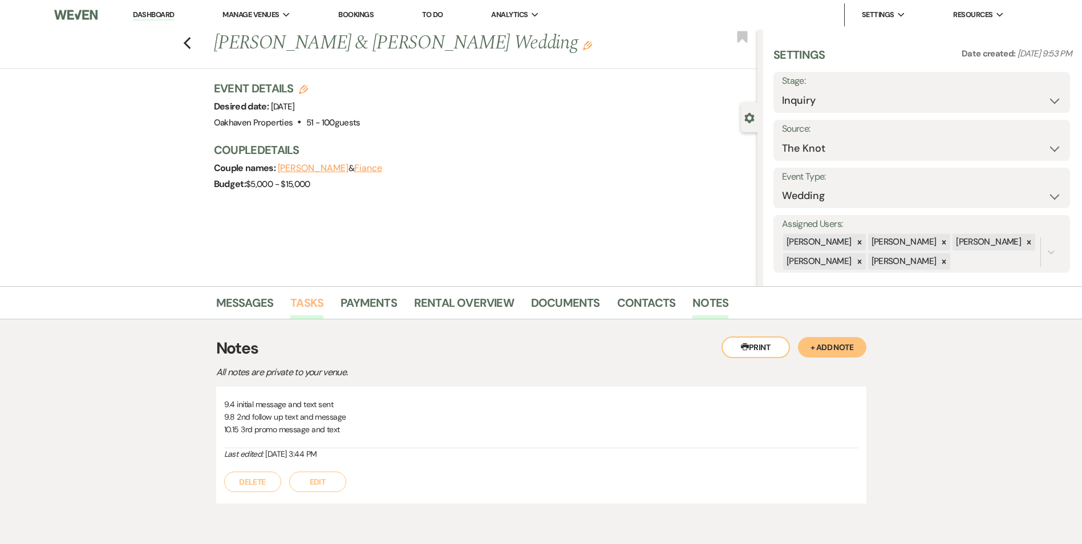
click at [303, 311] on link "Tasks" at bounding box center [306, 306] width 33 height 25
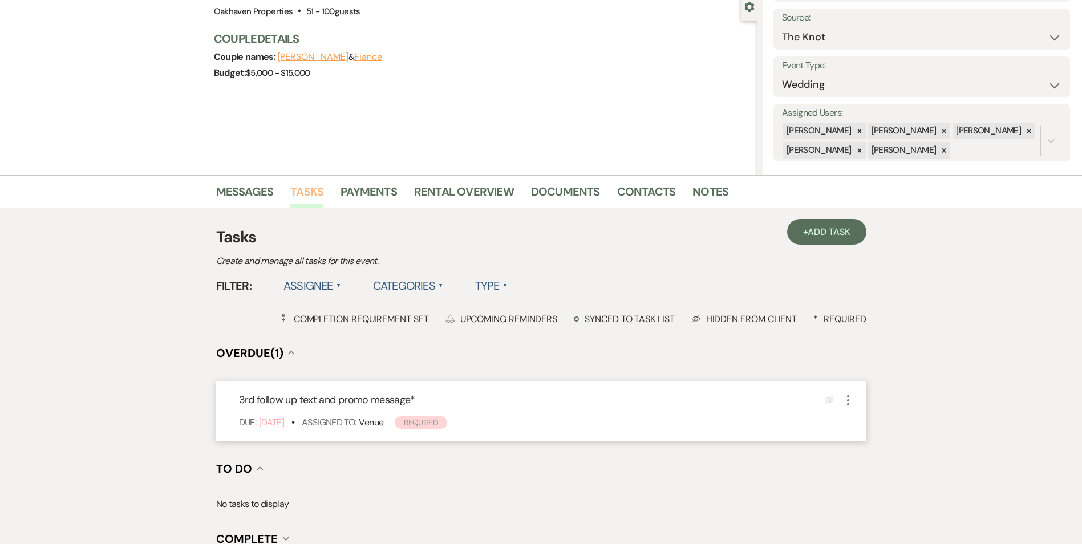
scroll to position [114, 0]
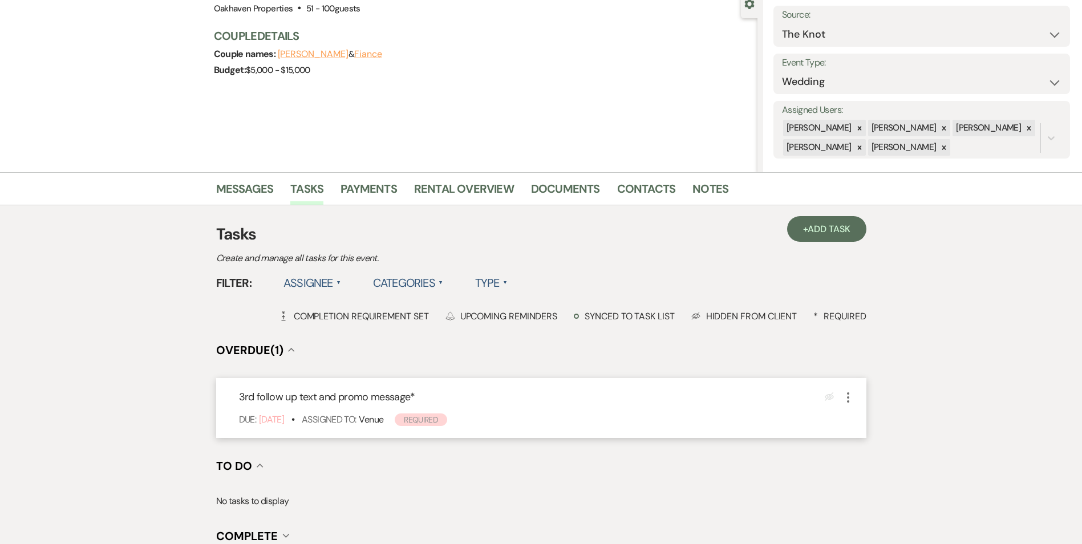
click at [847, 399] on icon "More" at bounding box center [848, 398] width 14 height 14
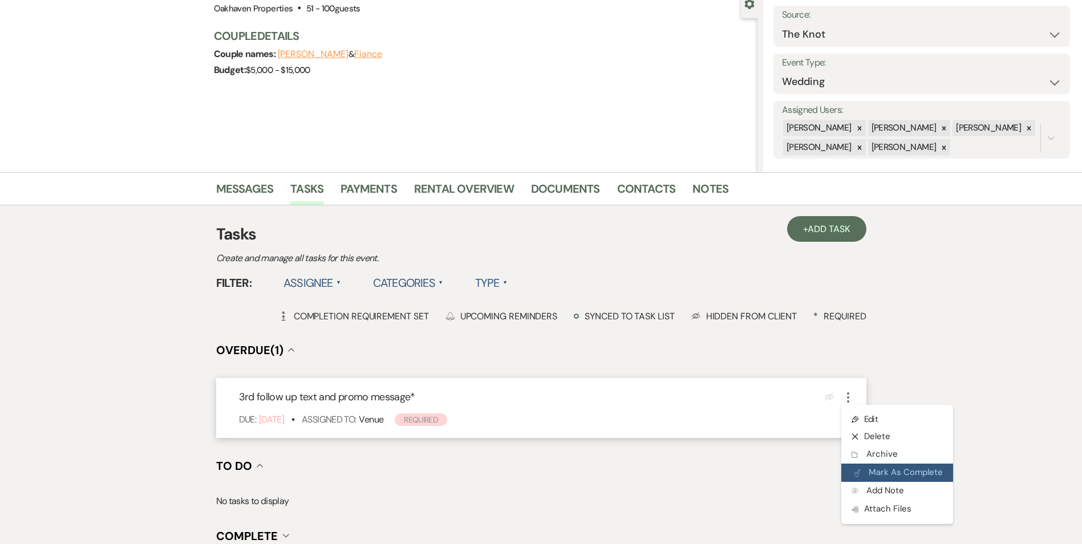
click at [874, 464] on button "Plan Portal Link Mark As Complete" at bounding box center [897, 473] width 112 height 18
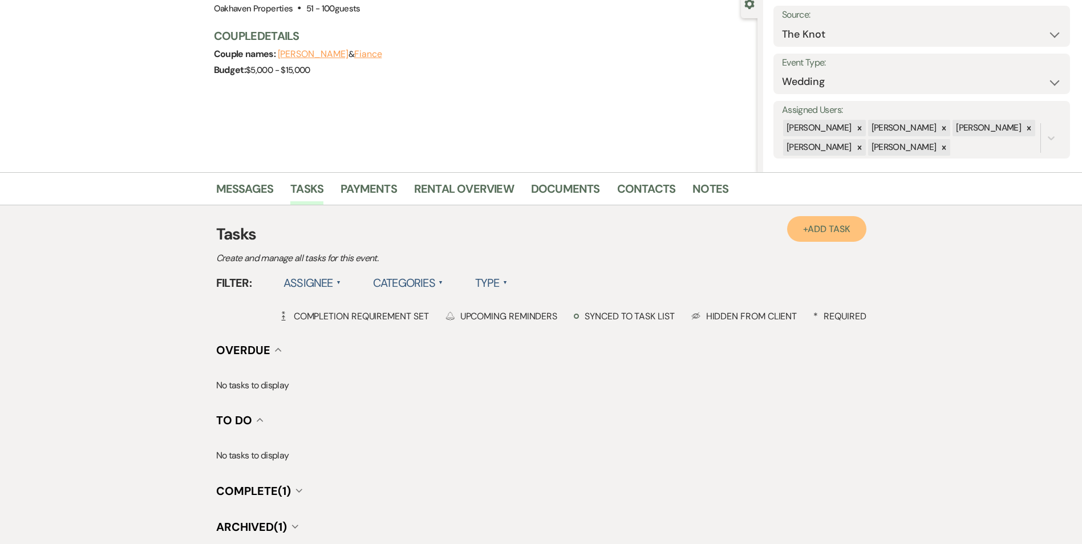
click at [801, 240] on link "+ Add Task" at bounding box center [826, 229] width 79 height 26
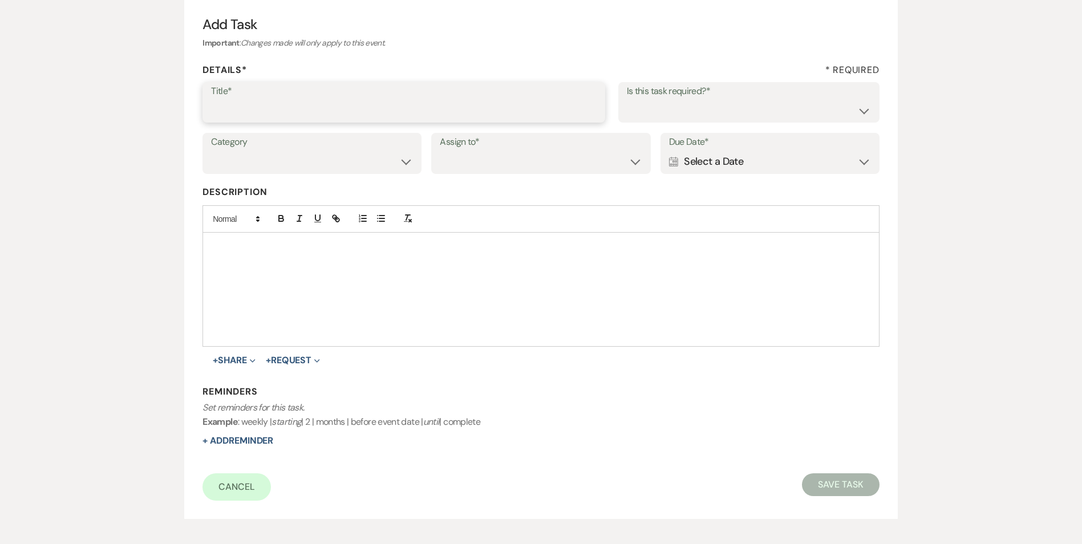
click at [218, 114] on input "Title*" at bounding box center [404, 110] width 386 height 22
type input "5"
type input "4th review message and text"
click at [721, 126] on div "Title* 4th review message and text Is this task required?* Yes No" at bounding box center [540, 107] width 676 height 51
drag, startPoint x: 718, startPoint y: 117, endPoint x: 716, endPoint y: 123, distance: 6.7
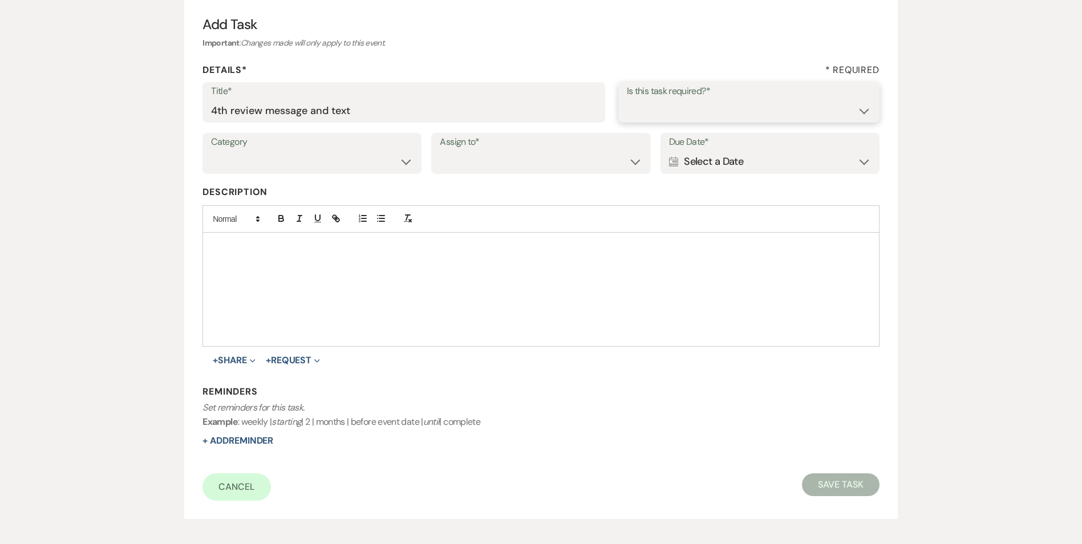
click at [718, 118] on select "Yes No" at bounding box center [749, 110] width 244 height 22
select select "true"
click at [627, 99] on select "Yes No" at bounding box center [749, 110] width 244 height 22
click at [383, 154] on select "Venue Vendors Guests Details Finalize & Share" at bounding box center [312, 162] width 202 height 22
select select "31"
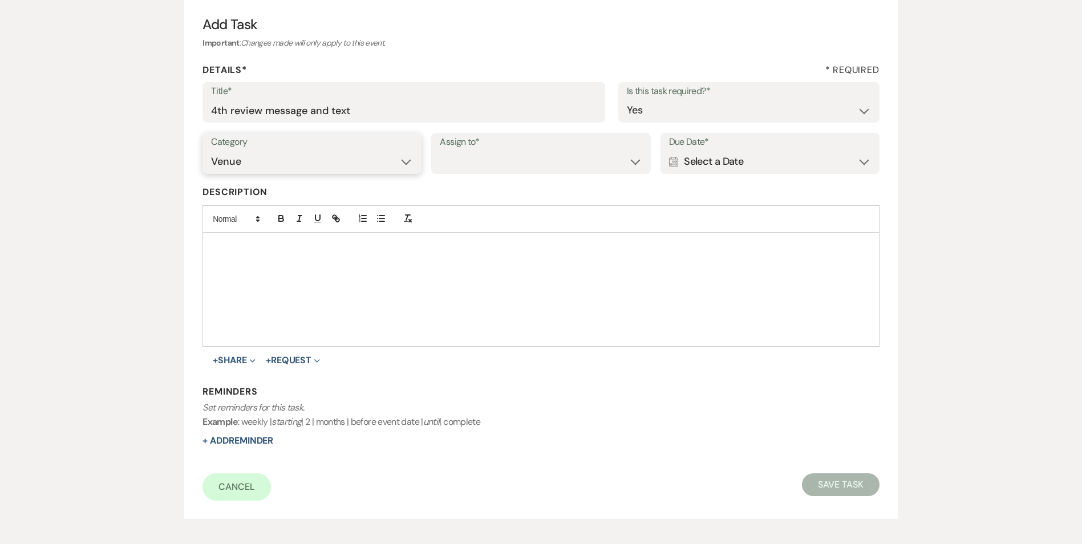
click at [211, 151] on select "Venue Vendors Guests Details Finalize & Share" at bounding box center [312, 162] width 202 height 22
click at [439, 172] on div "Assign to* Venue Client" at bounding box center [540, 153] width 219 height 41
click at [451, 161] on select "Venue Client" at bounding box center [541, 162] width 202 height 22
select select "venueHost"
click at [440, 151] on select "Venue Client" at bounding box center [541, 162] width 202 height 22
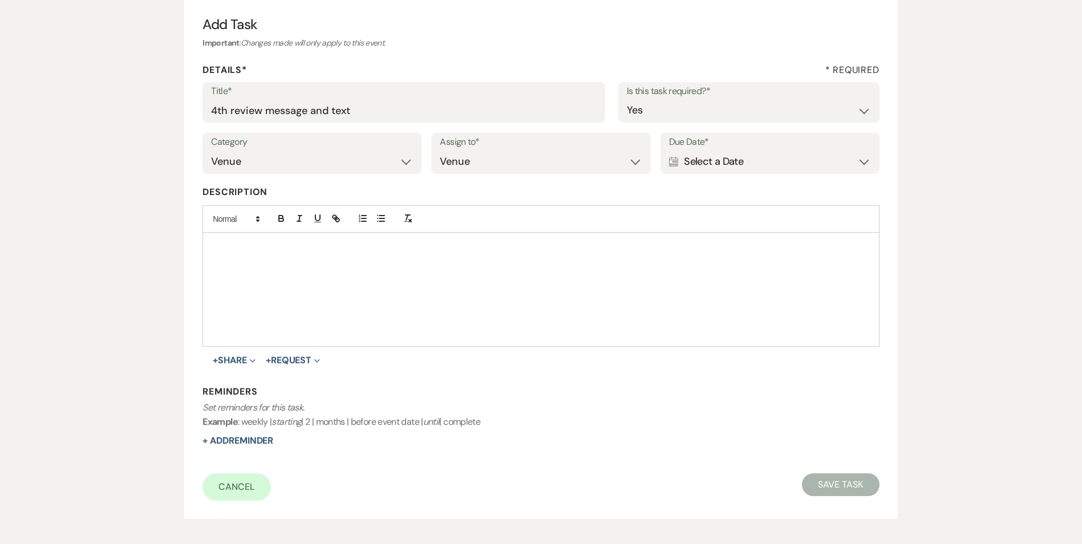
click at [716, 158] on div "Calendar Select a Date Expand" at bounding box center [770, 162] width 202 height 22
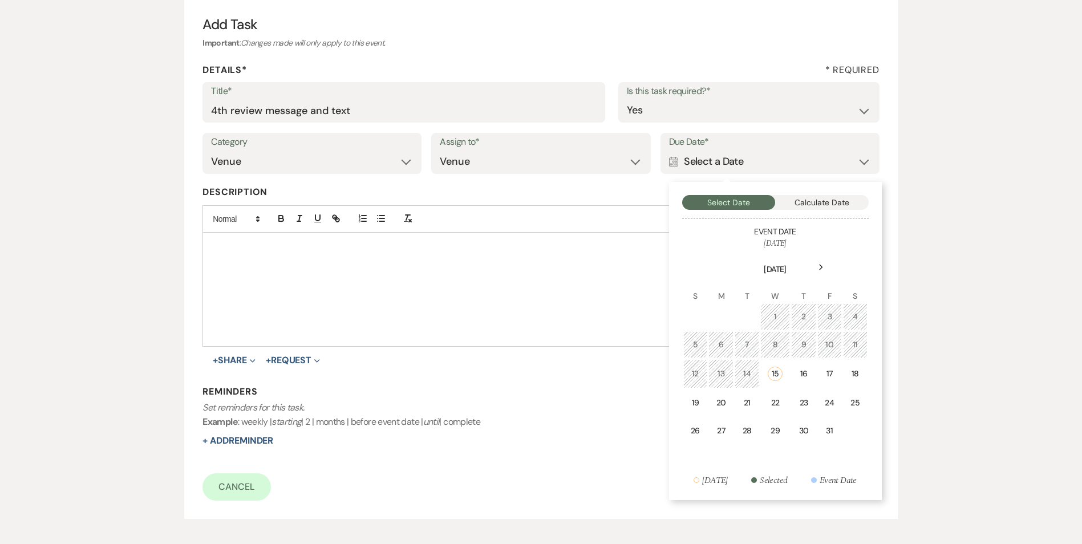
click at [723, 165] on div "Calendar Select a Date Collapse" at bounding box center [770, 162] width 202 height 22
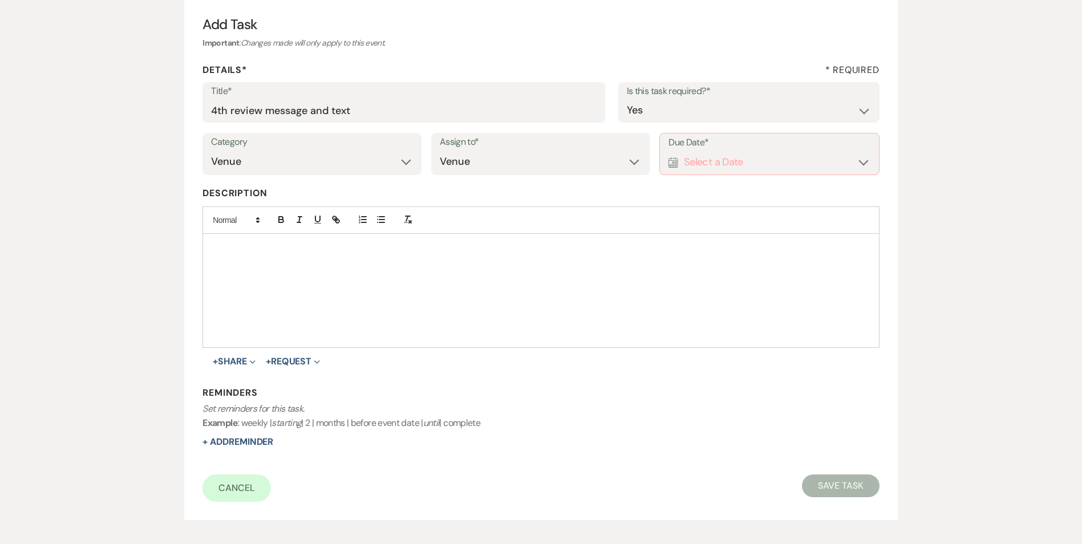
click at [730, 153] on div "Calendar Select a Date Expand" at bounding box center [768, 162] width 201 height 22
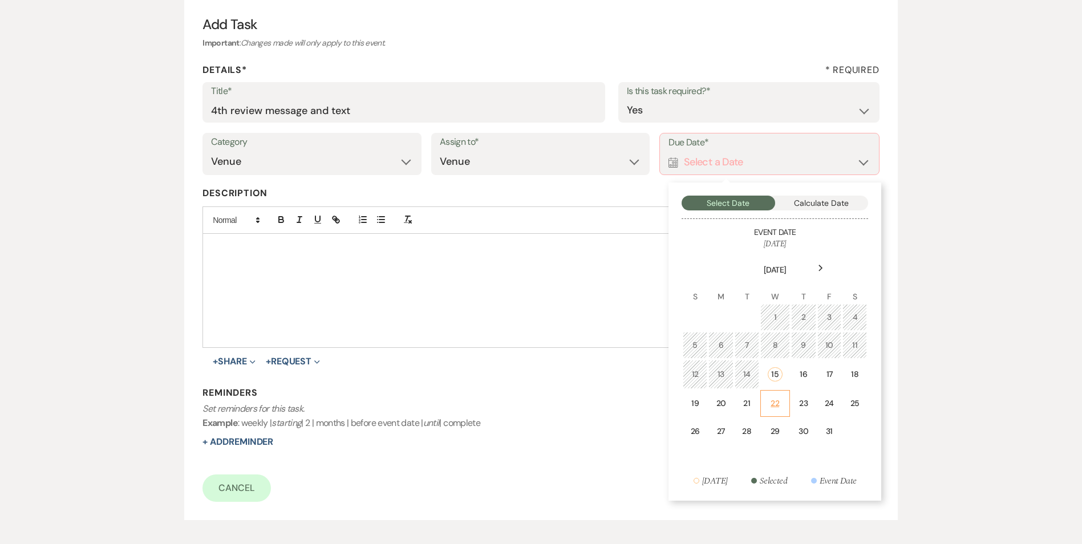
click at [772, 409] on div "22" at bounding box center [775, 404] width 15 height 12
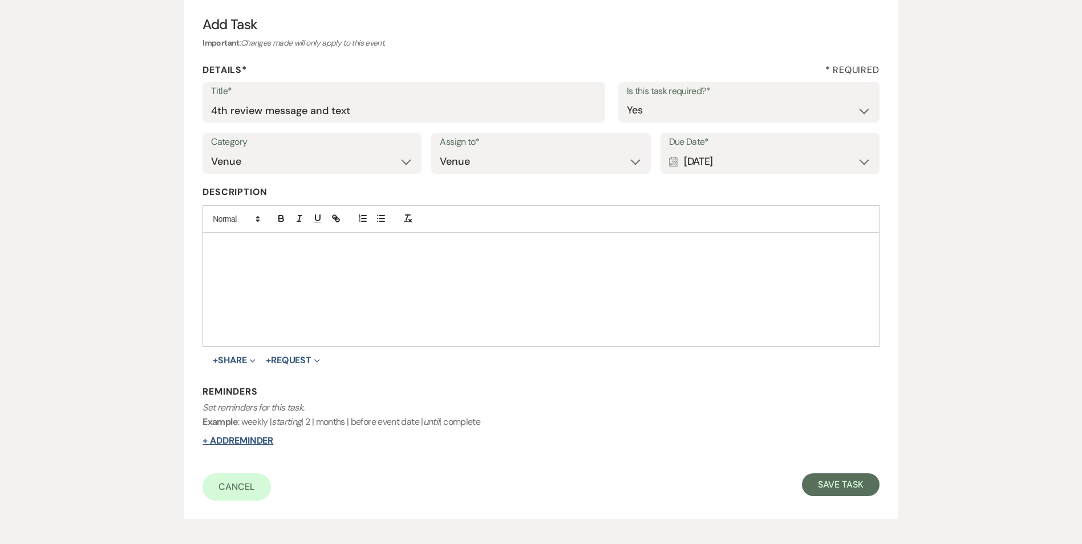
click at [269, 443] on button "+ Add Reminder" at bounding box center [237, 440] width 71 height 9
select select "host"
select select "days"
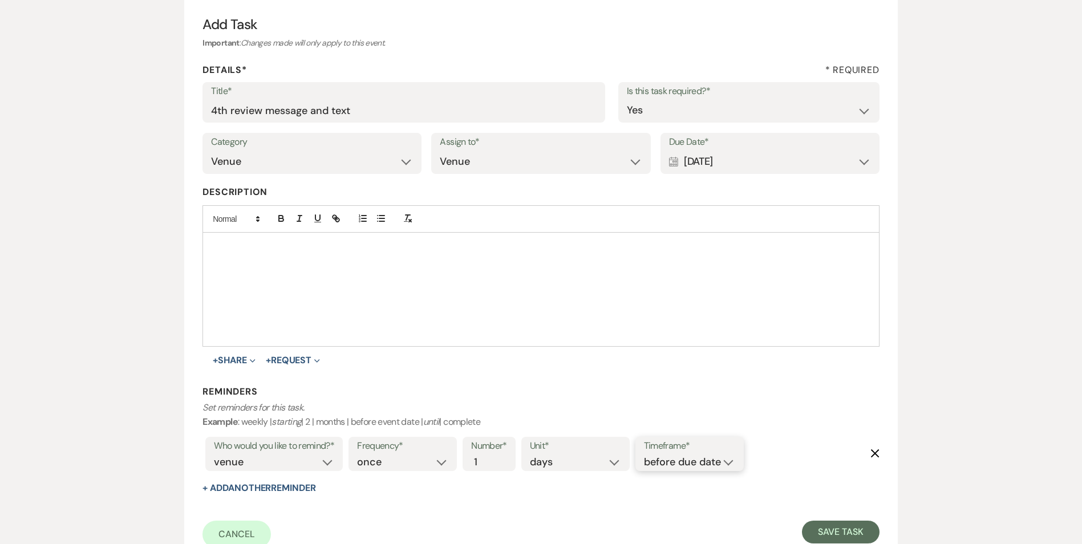
click at [702, 465] on select "before due date after due date on due date on custom date" at bounding box center [689, 462] width 91 height 15
select select "onDueDate"
click at [644, 455] on select "before due date after due date on due date on custom date" at bounding box center [689, 462] width 91 height 15
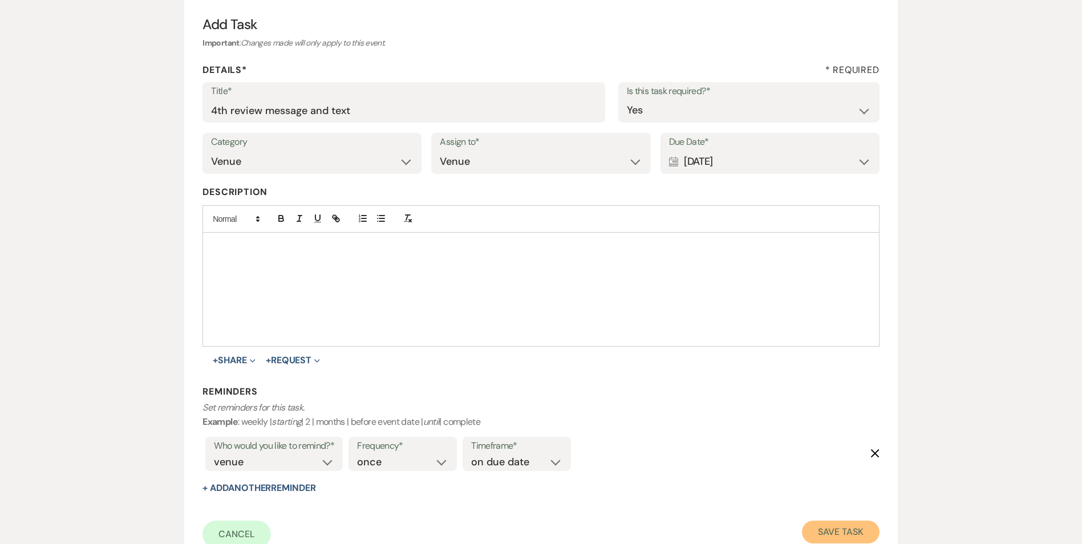
click at [806, 526] on button "Save Task" at bounding box center [840, 532] width 77 height 23
select select "2"
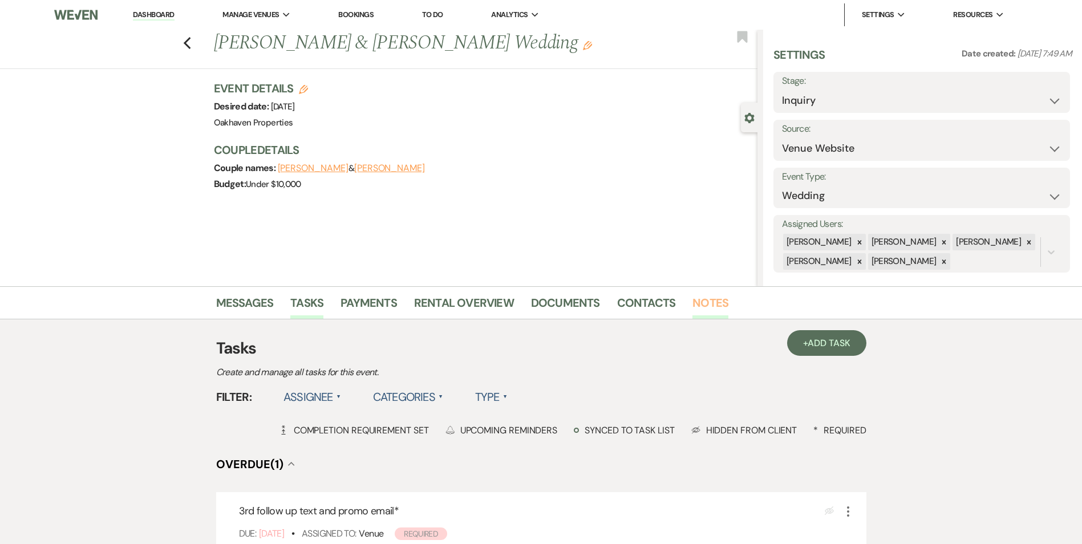
click at [711, 316] on link "Notes" at bounding box center [710, 306] width 36 height 25
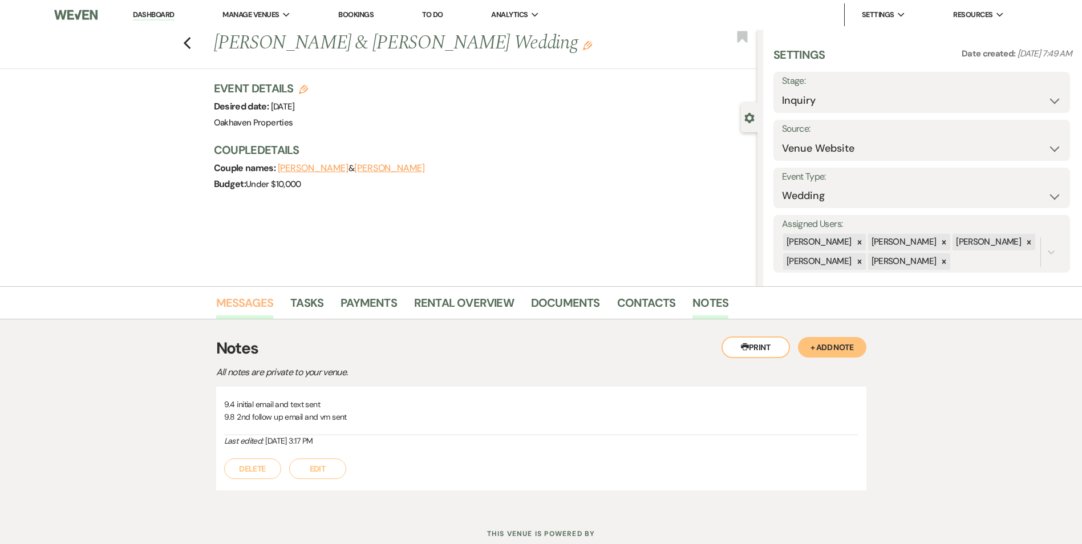
click at [257, 311] on link "Messages" at bounding box center [245, 306] width 58 height 25
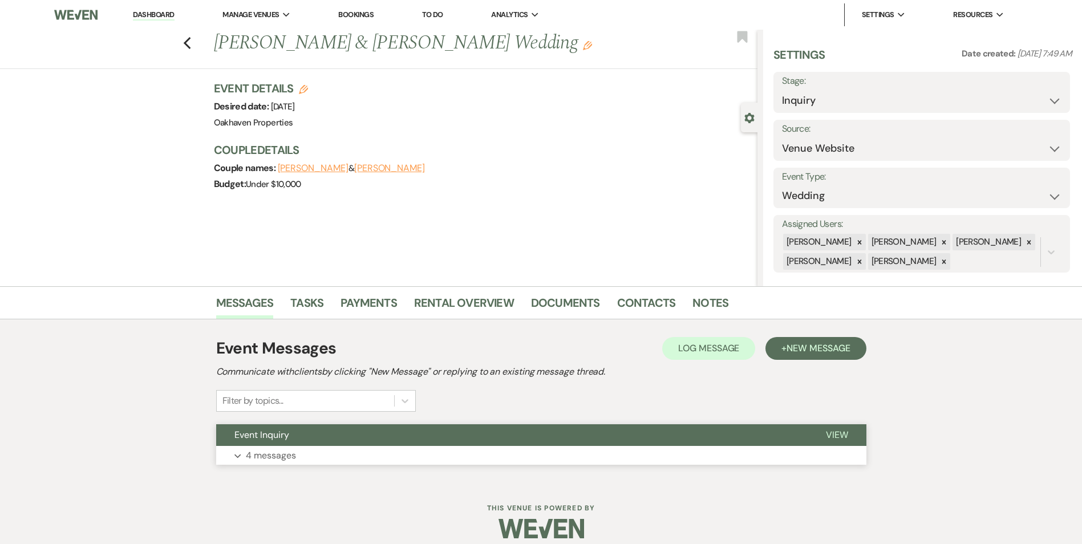
click at [831, 439] on span "View" at bounding box center [837, 435] width 22 height 12
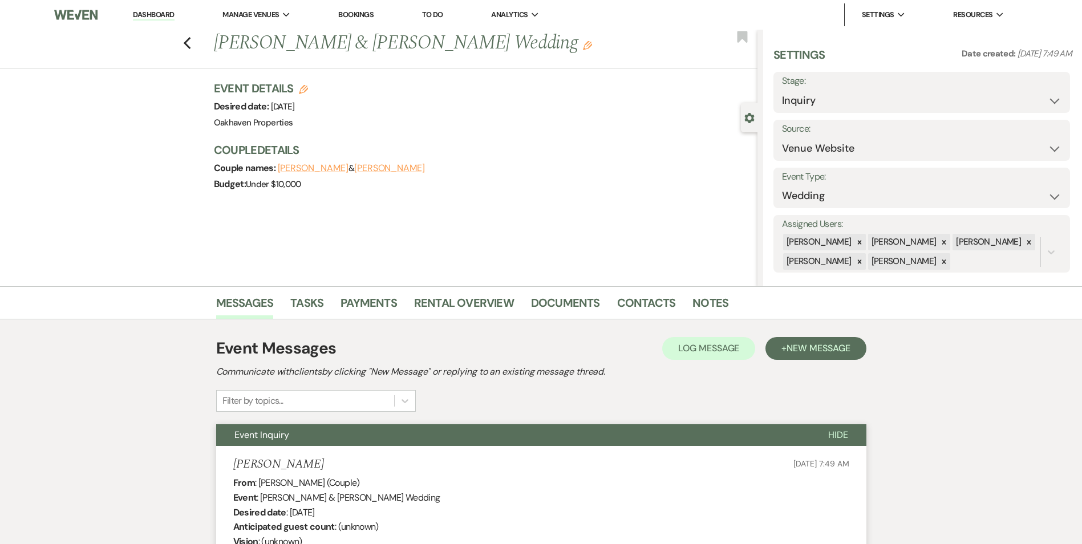
click at [637, 319] on div "Messages Tasks Payments Rental Overview Documents Contacts Notes" at bounding box center [541, 302] width 1082 height 33
click at [631, 309] on link "Contacts" at bounding box center [646, 306] width 59 height 25
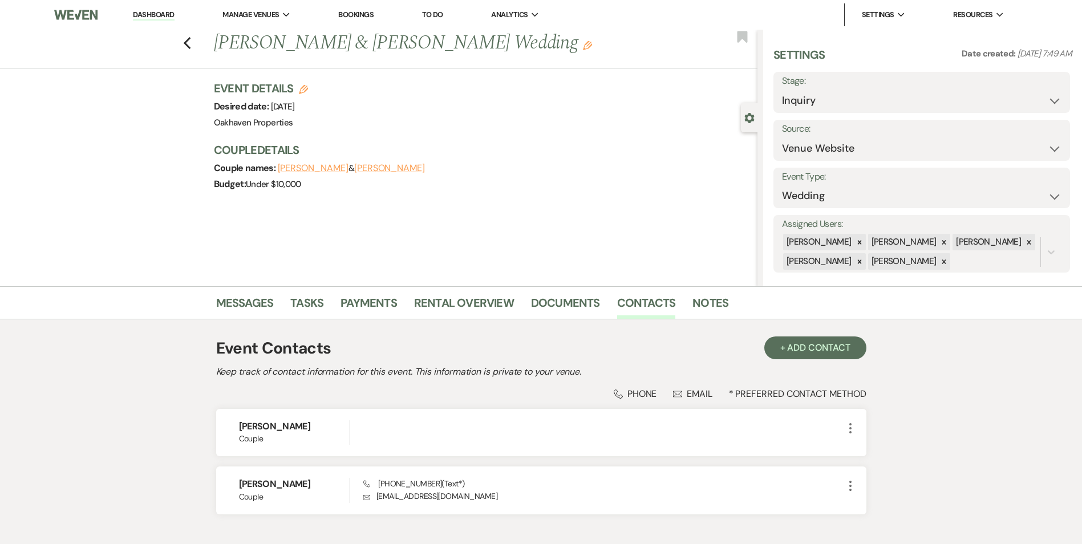
click at [274, 309] on li "Messages" at bounding box center [253, 304] width 75 height 27
click at [263, 303] on link "Messages" at bounding box center [245, 306] width 58 height 25
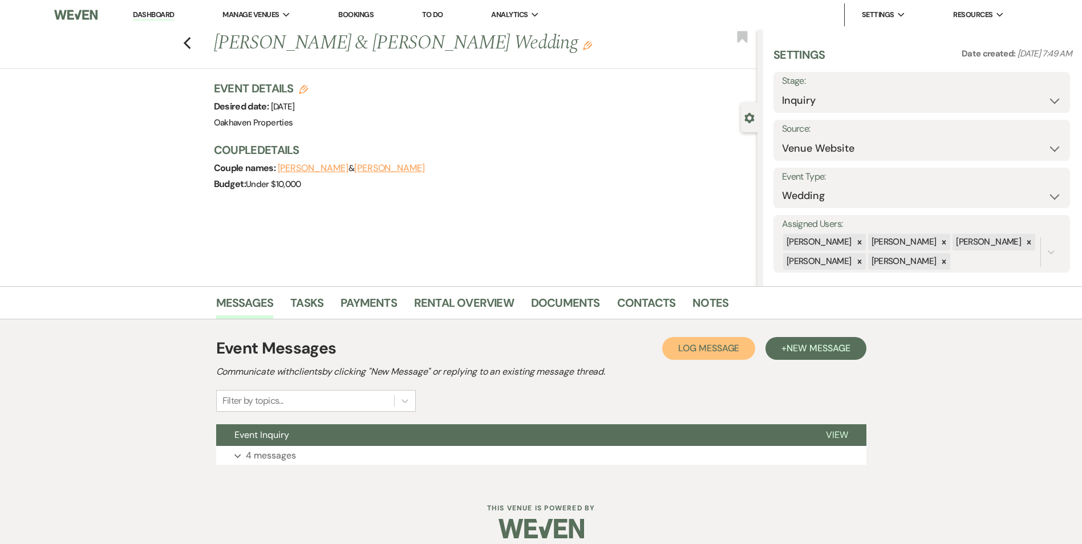
click at [672, 348] on button "Log Log Message" at bounding box center [708, 348] width 93 height 23
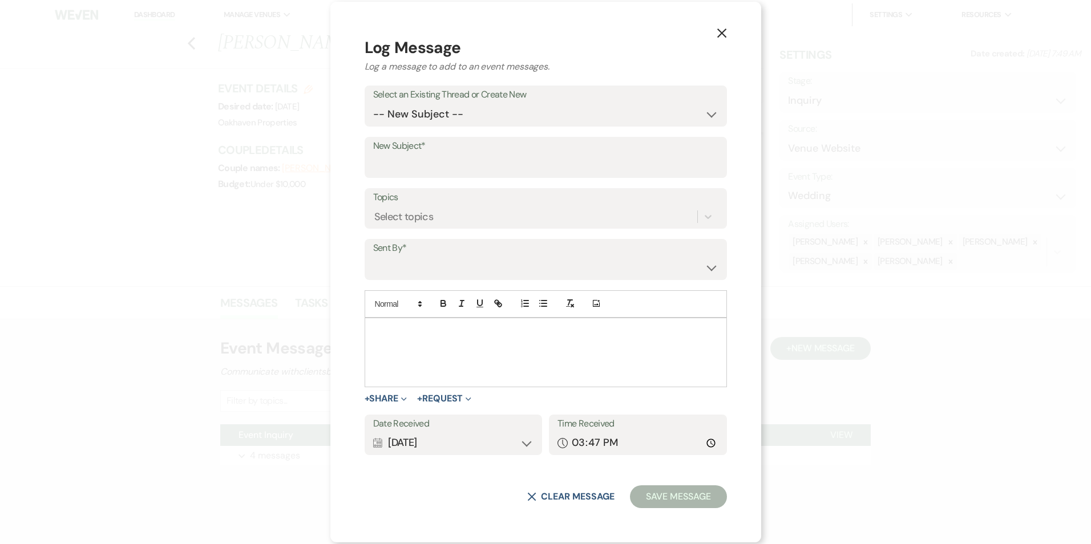
drag, startPoint x: 439, startPoint y: 363, endPoint x: 449, endPoint y: 345, distance: 21.4
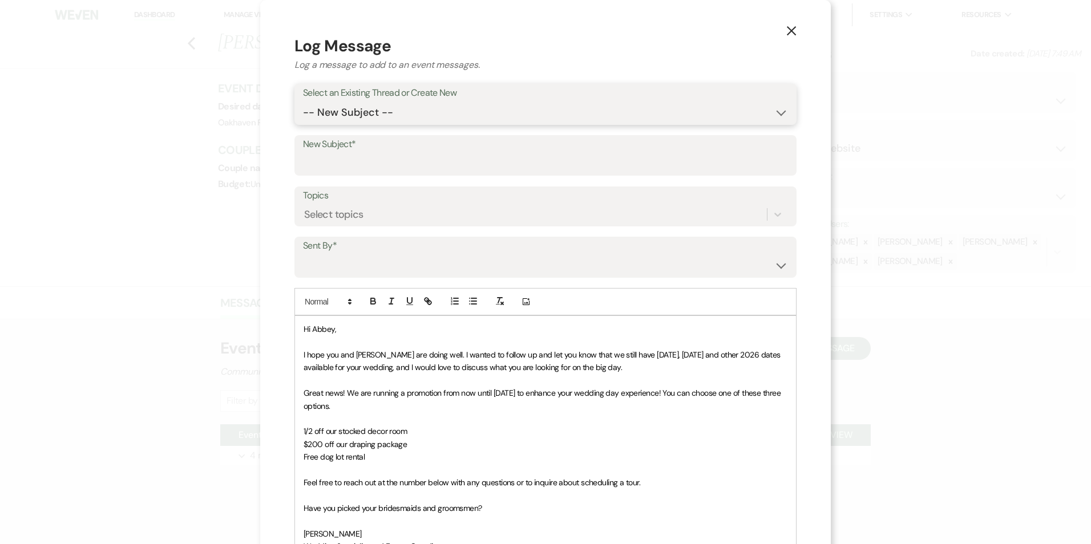
click at [421, 112] on select "-- New Subject -- Event Inquiry" at bounding box center [545, 113] width 485 height 22
select select "455651"
click at [303, 102] on select "-- New Subject -- Event Inquiry" at bounding box center [545, 113] width 485 height 22
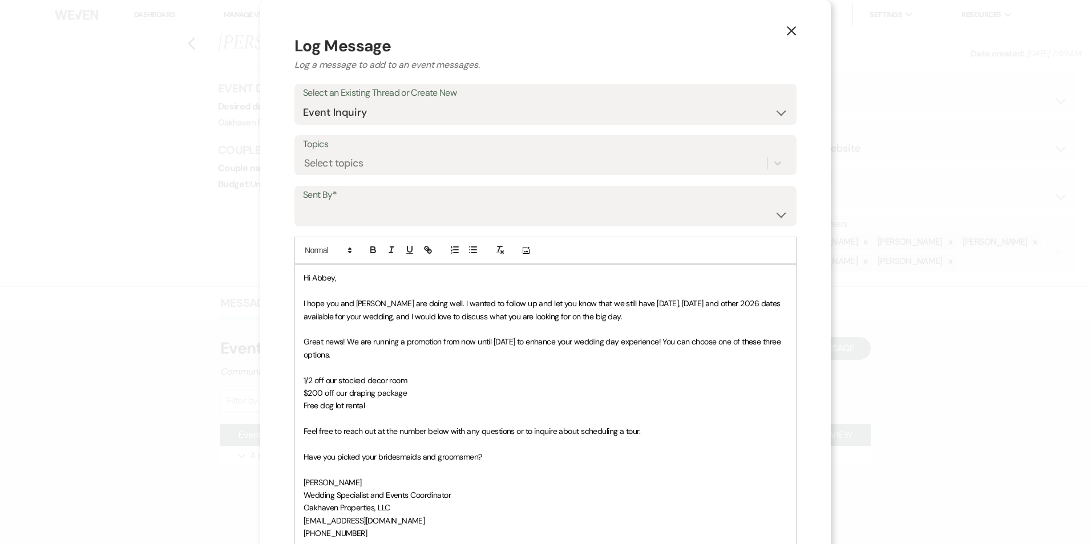
click at [409, 200] on label "Sent By*" at bounding box center [545, 195] width 485 height 17
click at [390, 206] on select "[PERSON_NAME] ([EMAIL_ADDRESS][DOMAIN_NAME]) [PERSON_NAME] ([PERSON_NAME][EMAIL…" at bounding box center [545, 214] width 485 height 22
select select "user-127923"
click at [303, 203] on select "[PERSON_NAME] ([EMAIL_ADDRESS][DOMAIN_NAME]) [PERSON_NAME] ([PERSON_NAME][EMAIL…" at bounding box center [545, 214] width 485 height 22
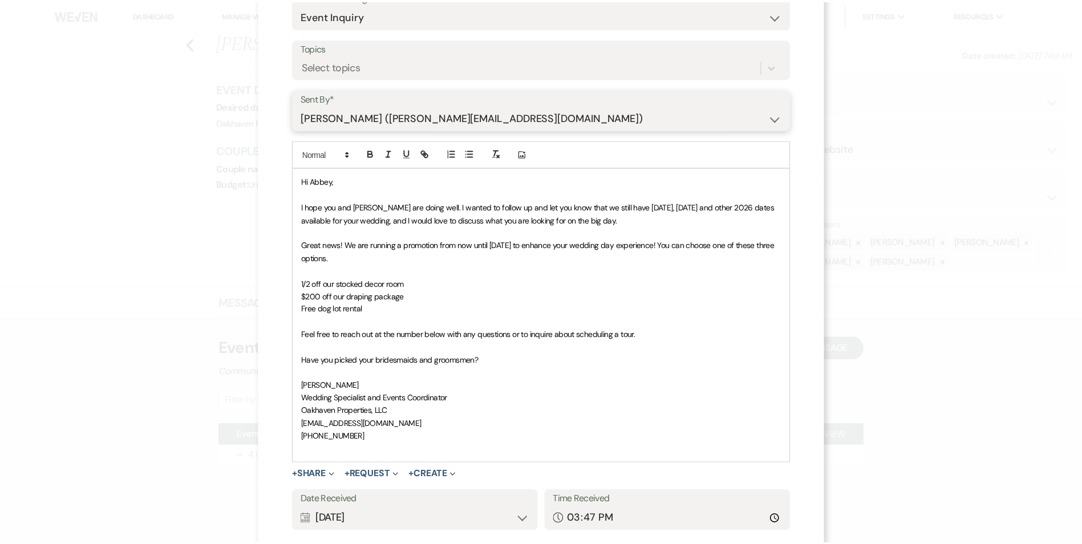
scroll to position [171, 0]
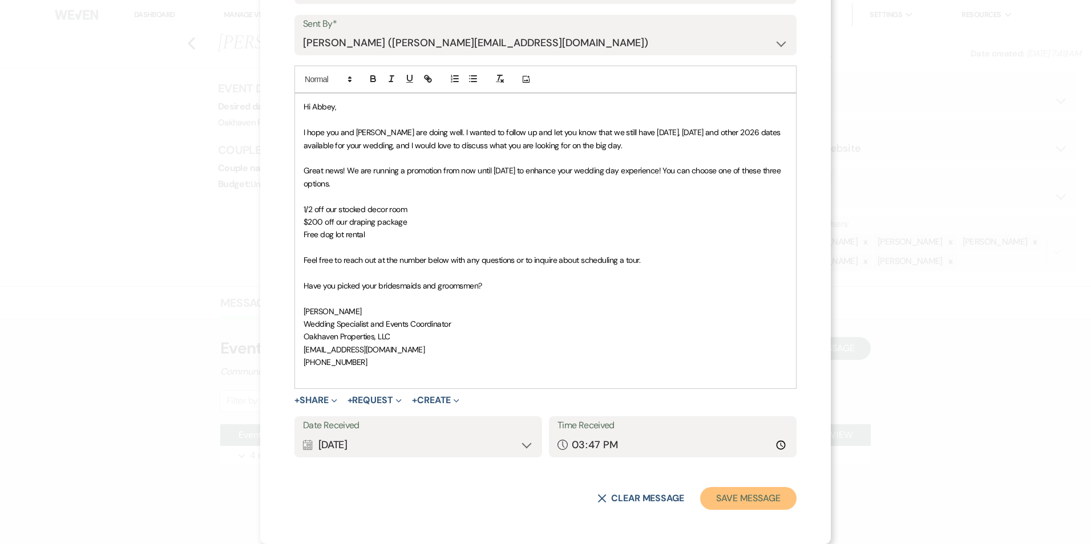
click at [736, 497] on button "Save Message" at bounding box center [748, 498] width 96 height 23
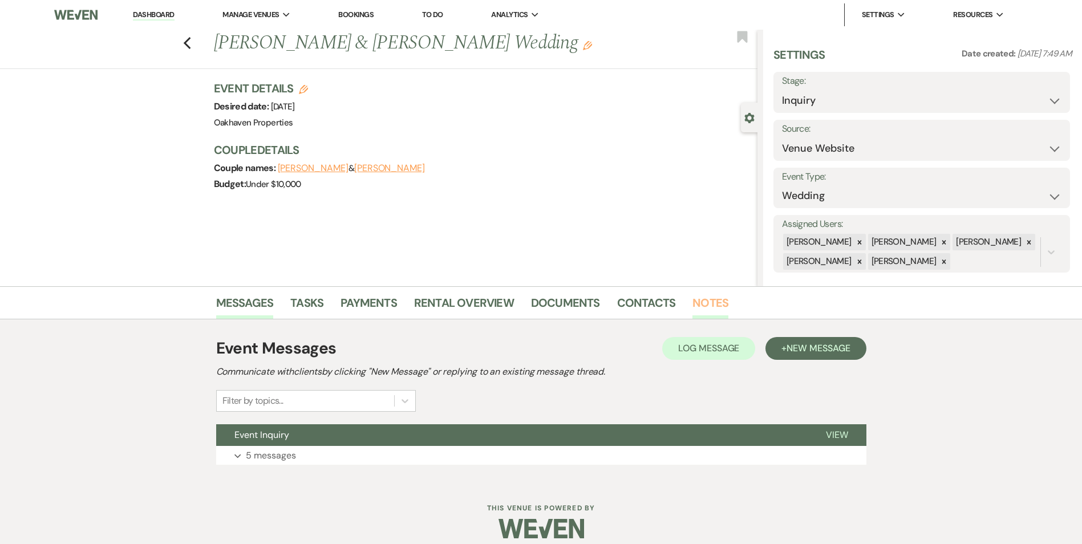
click at [705, 298] on link "Notes" at bounding box center [710, 306] width 36 height 25
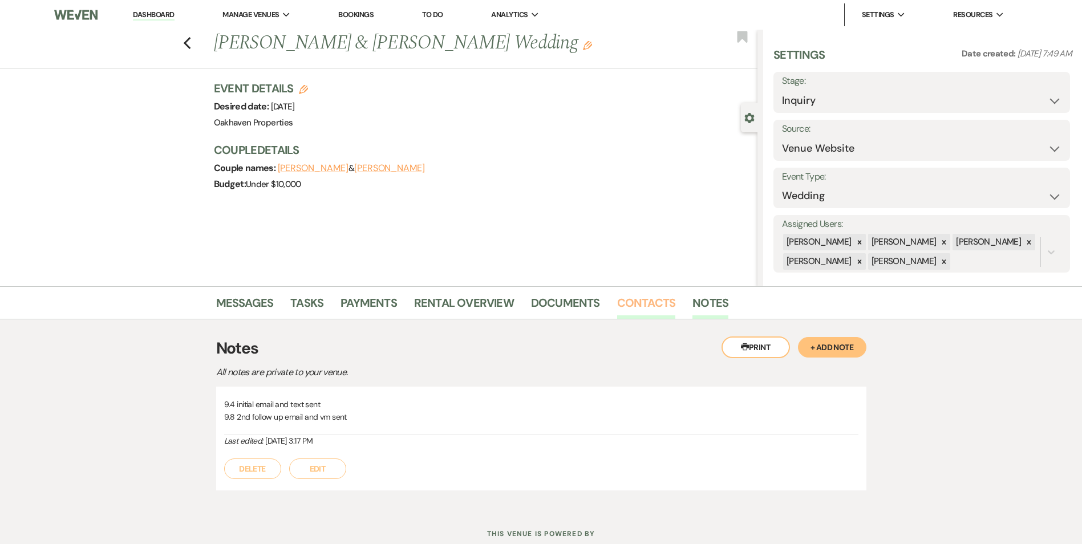
click at [647, 305] on link "Contacts" at bounding box center [646, 306] width 59 height 25
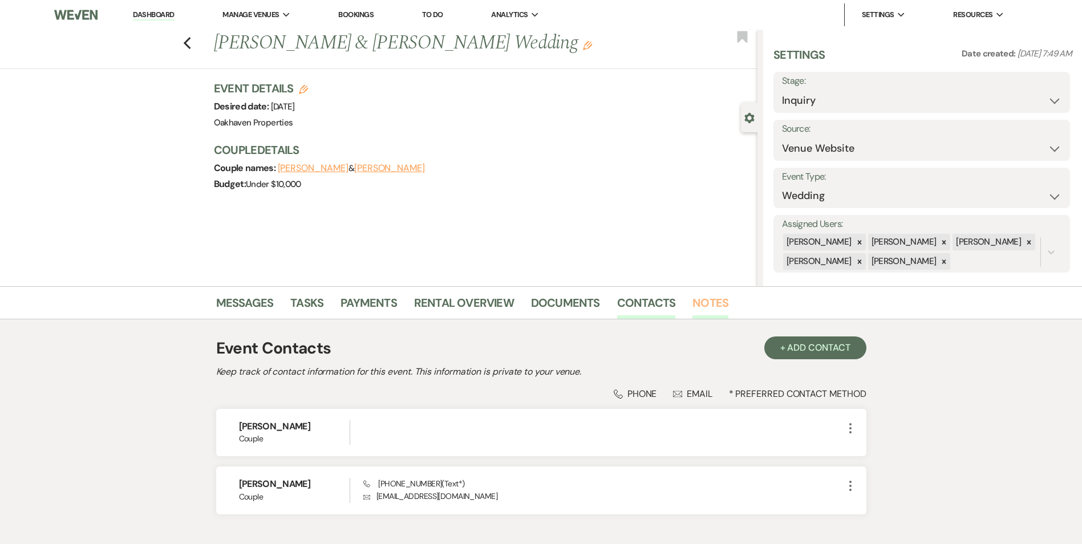
click at [699, 302] on link "Notes" at bounding box center [710, 306] width 36 height 25
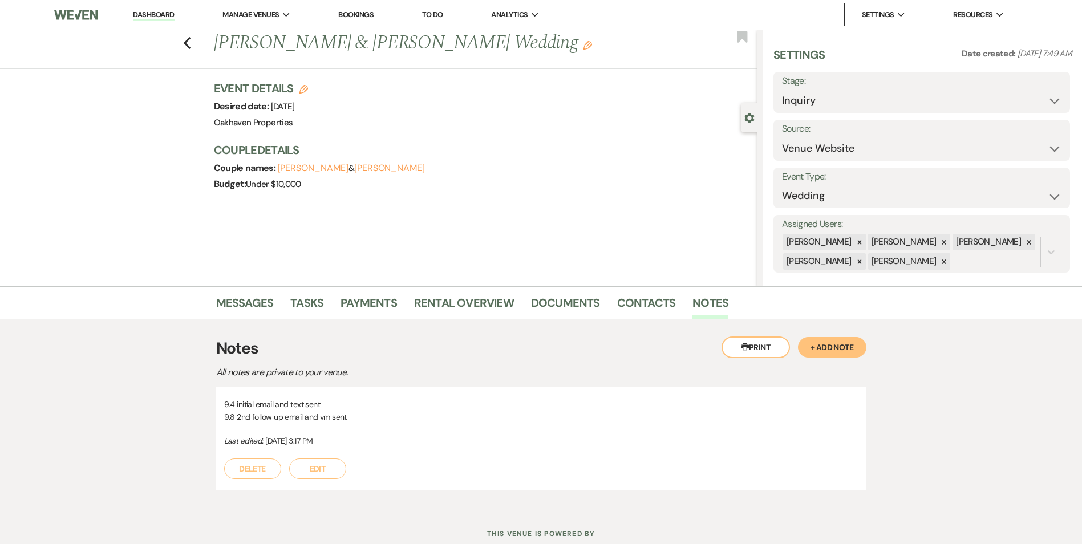
click at [326, 469] on button "Edit" at bounding box center [317, 469] width 57 height 21
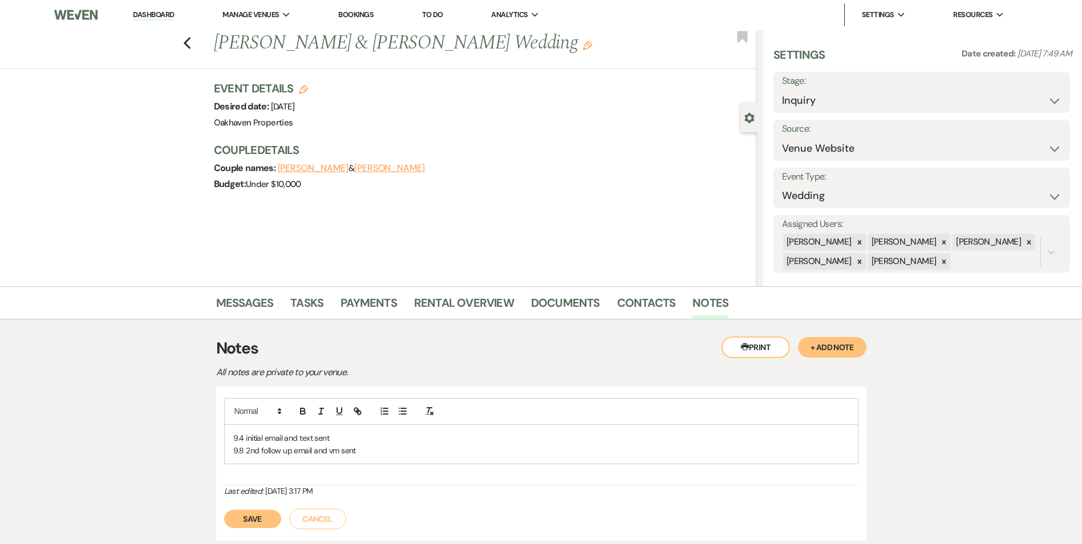
click at [391, 445] on p "9.8 2nd follow up email and vm sent" at bounding box center [541, 450] width 616 height 13
drag, startPoint x: 265, startPoint y: 536, endPoint x: 281, endPoint y: 538, distance: 16.2
click at [265, 536] on button "Save" at bounding box center [252, 532] width 57 height 18
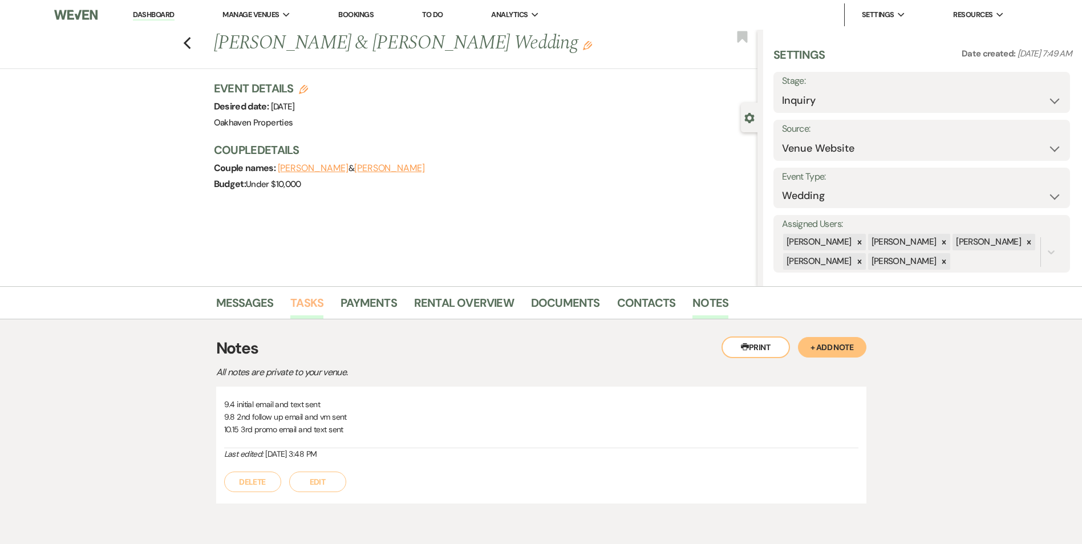
drag, startPoint x: 301, startPoint y: 301, endPoint x: 310, endPoint y: 306, distance: 11.2
click at [301, 301] on link "Tasks" at bounding box center [306, 306] width 33 height 25
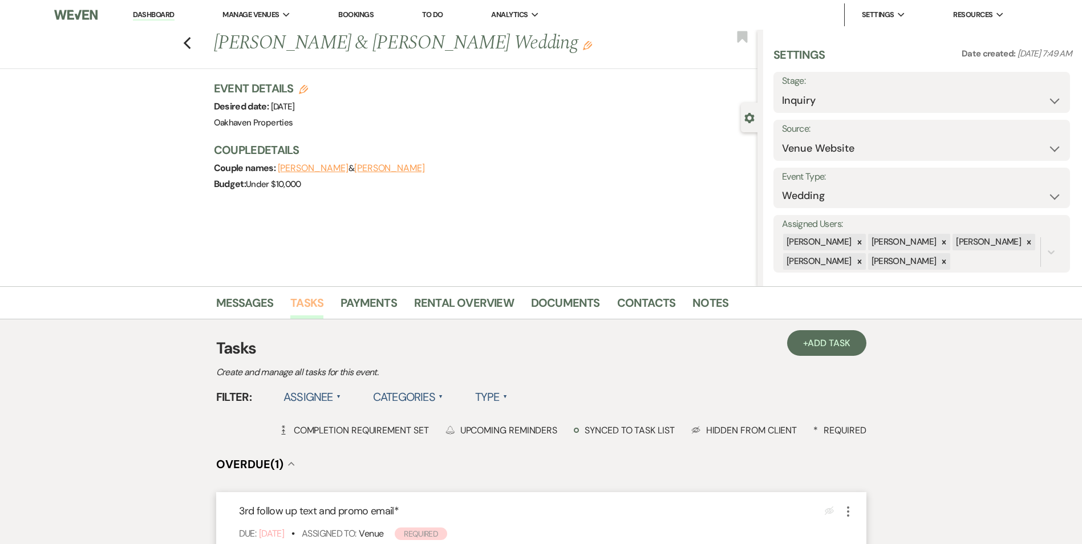
scroll to position [171, 0]
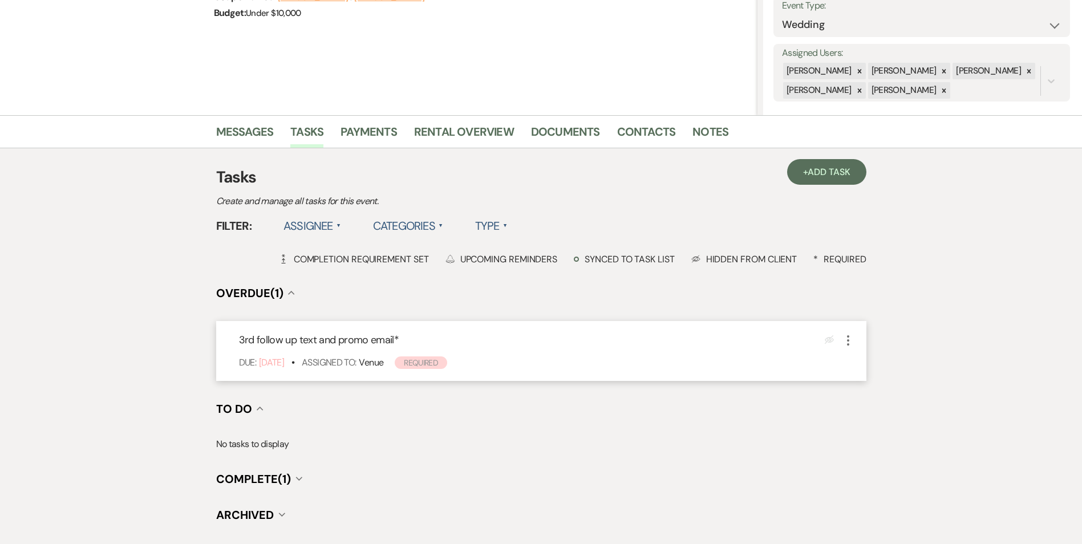
click at [847, 340] on use "button" at bounding box center [848, 340] width 2 height 10
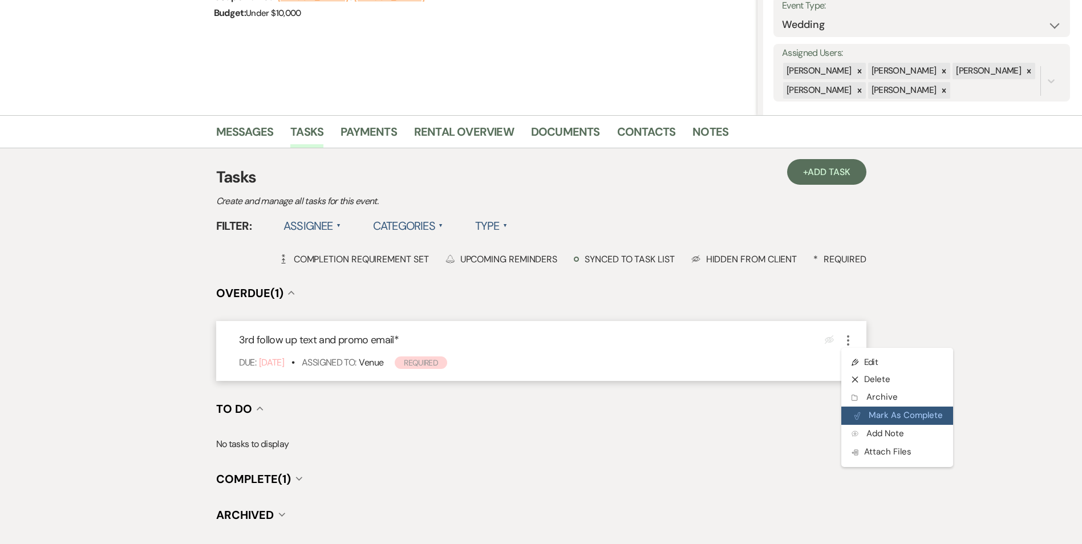
click at [861, 421] on button "Plan Portal Link Mark As Complete" at bounding box center [897, 416] width 112 height 18
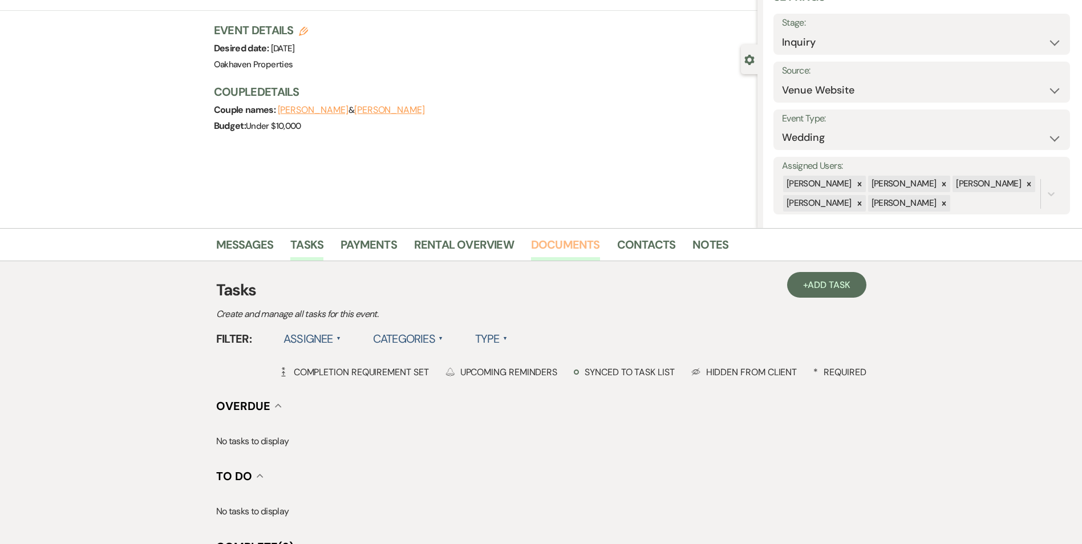
scroll to position [0, 0]
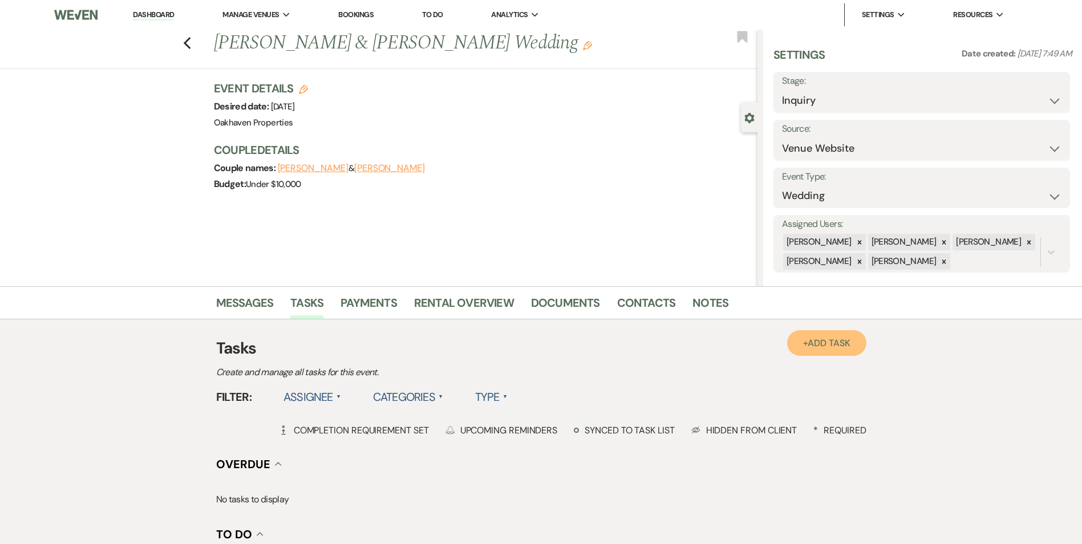
click at [825, 348] on span "Add Task" at bounding box center [829, 343] width 42 height 12
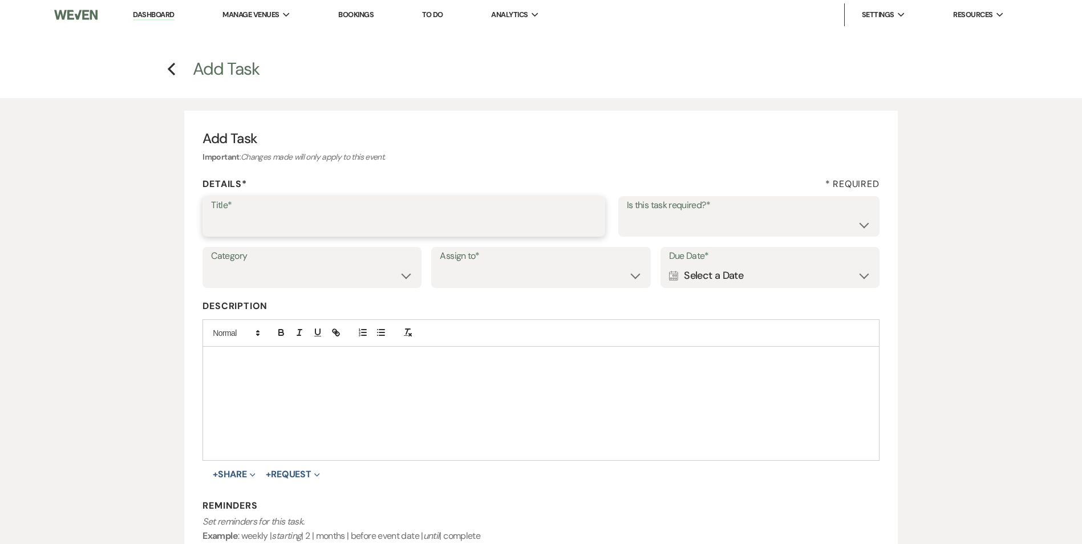
click at [392, 220] on input "Title*" at bounding box center [404, 224] width 386 height 22
type input "4th review email and text"
drag, startPoint x: 674, startPoint y: 216, endPoint x: 667, endPoint y: 236, distance: 21.6
click at [674, 216] on select "Yes No" at bounding box center [749, 224] width 244 height 22
select select "true"
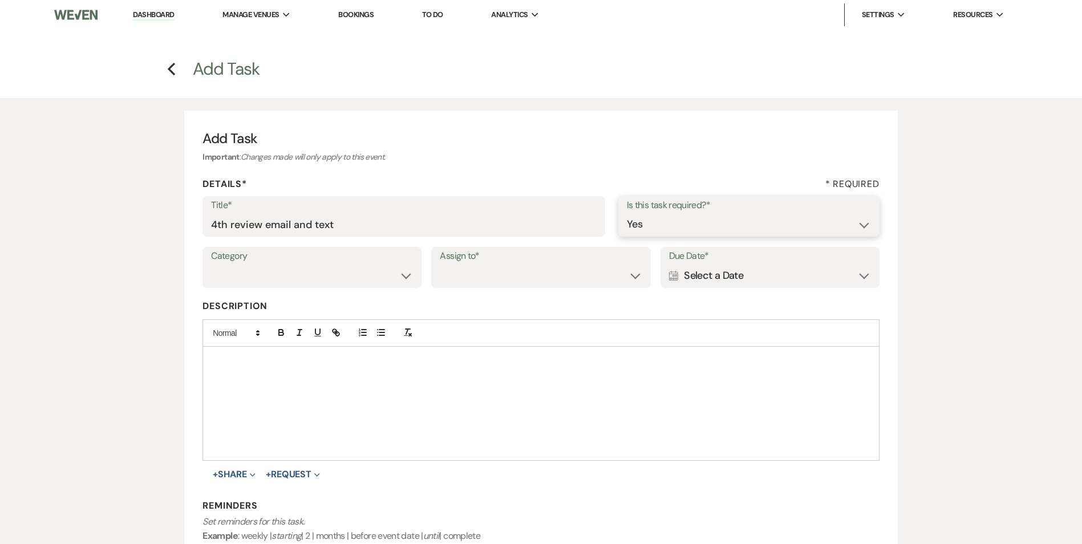
click at [627, 213] on select "Yes No" at bounding box center [749, 224] width 244 height 22
drag, startPoint x: 343, startPoint y: 269, endPoint x: 336, endPoint y: 287, distance: 19.0
click at [343, 269] on select "Venue Vendors Guests Details Finalize & Share" at bounding box center [312, 276] width 202 height 22
select select "31"
click at [211, 265] on select "Venue Vendors Guests Details Finalize & Share" at bounding box center [312, 276] width 202 height 22
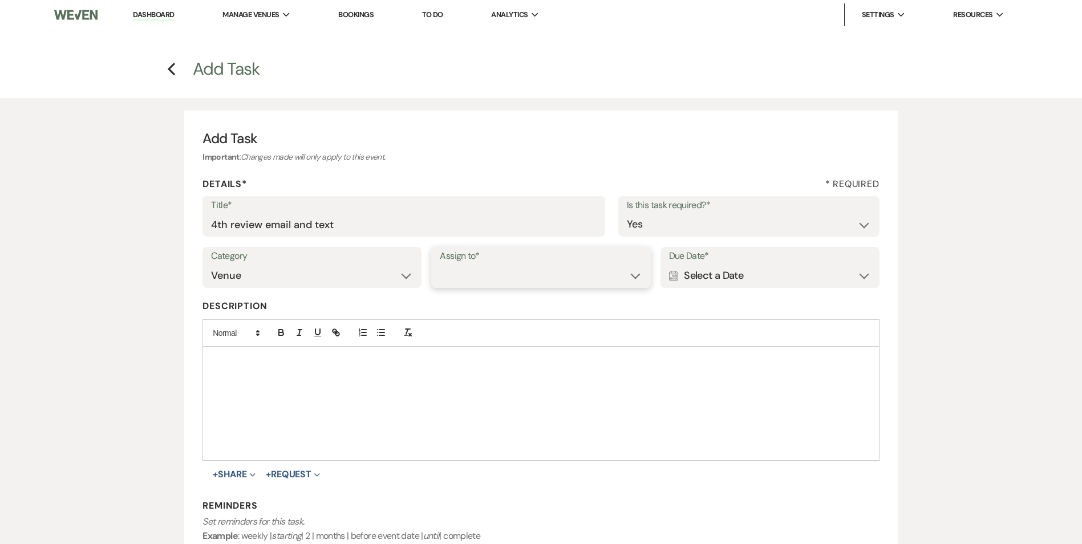
click at [492, 272] on select "Venue Client" at bounding box center [541, 276] width 202 height 22
select select "venueHost"
click at [440, 265] on select "Venue Client" at bounding box center [541, 276] width 202 height 22
click at [706, 283] on div "Calendar Select a Date Expand" at bounding box center [770, 276] width 202 height 22
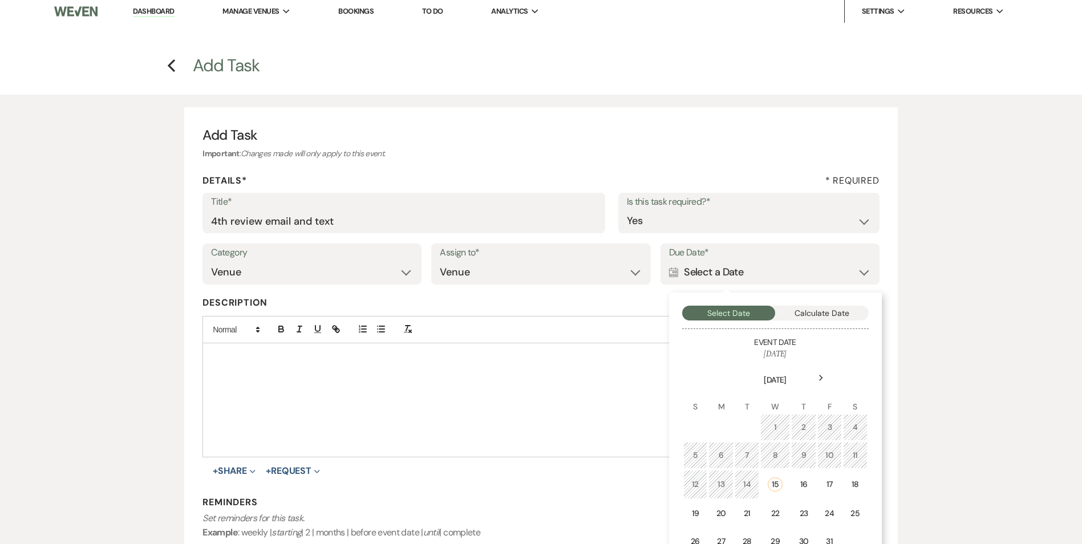
scroll to position [57, 0]
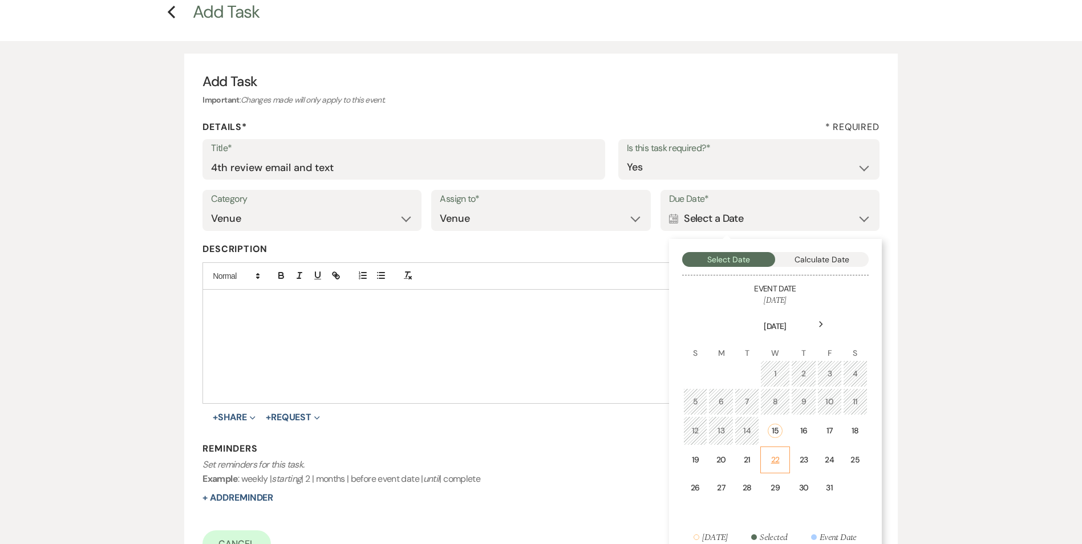
click at [771, 467] on td "22" at bounding box center [775, 460] width 30 height 27
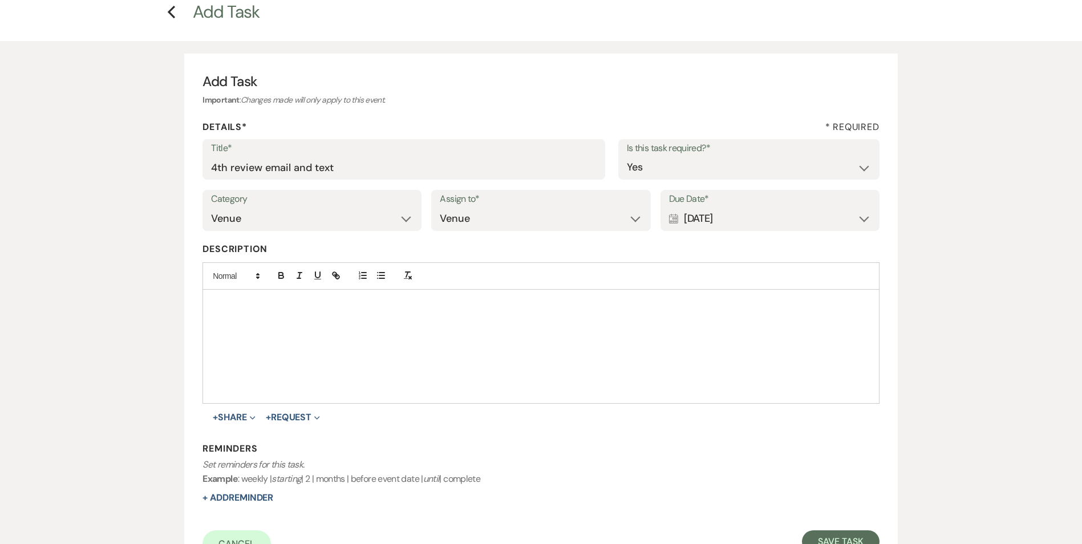
drag, startPoint x: 257, startPoint y: 497, endPoint x: 424, endPoint y: 489, distance: 167.3
click at [257, 497] on button "+ Add Reminder" at bounding box center [237, 497] width 71 height 9
select select "host"
select select "days"
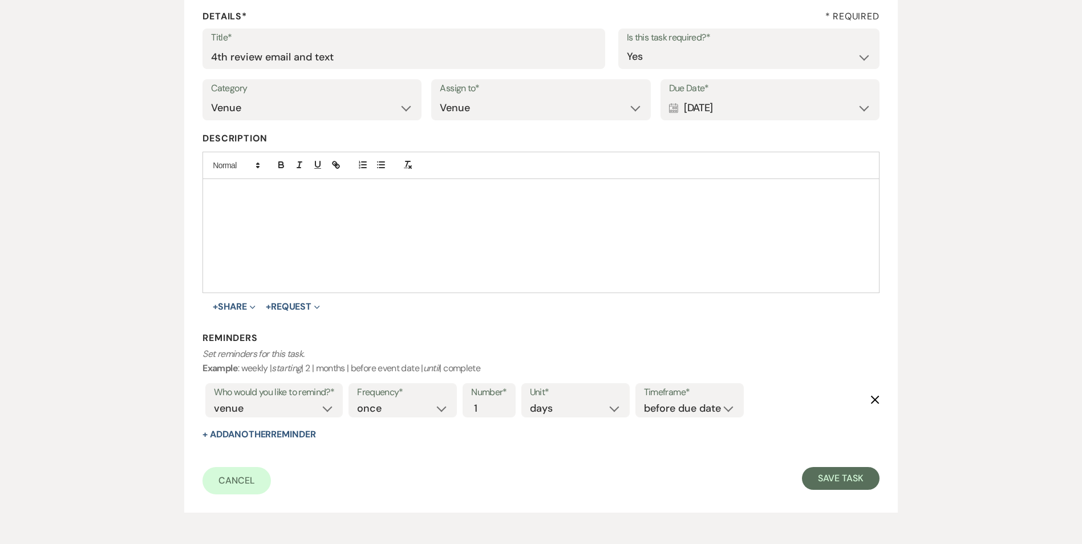
scroll to position [171, 0]
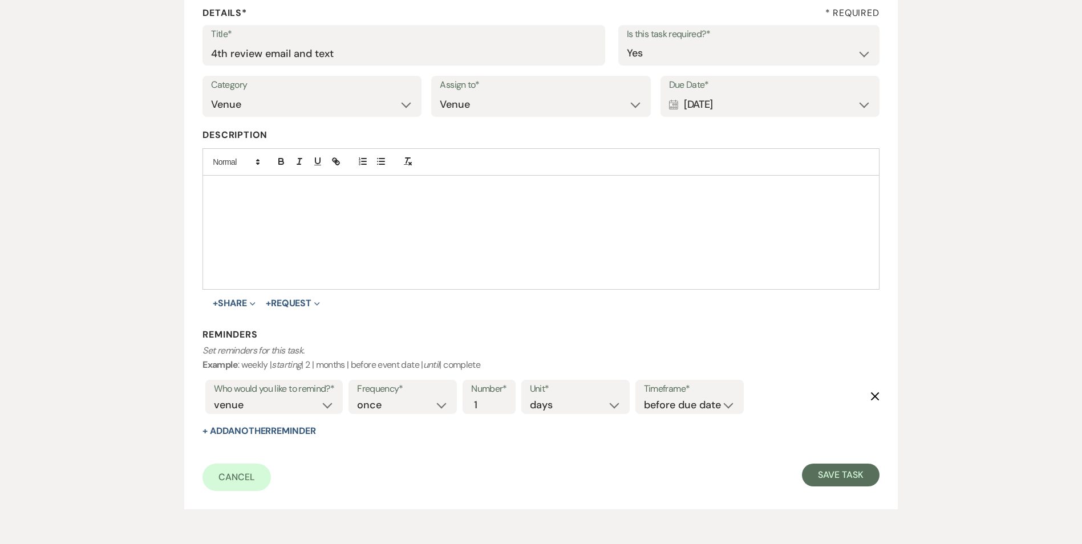
click at [686, 396] on label "Timeframe*" at bounding box center [689, 389] width 91 height 17
click at [687, 401] on select "before due date after due date on due date on custom date" at bounding box center [689, 405] width 91 height 15
select select "onDueDate"
click at [644, 398] on select "before due date after due date on due date on custom date" at bounding box center [689, 405] width 91 height 15
click at [893, 480] on div "Add Task Important : Changes made will only apply to this event. Details* * Req…" at bounding box center [540, 225] width 713 height 570
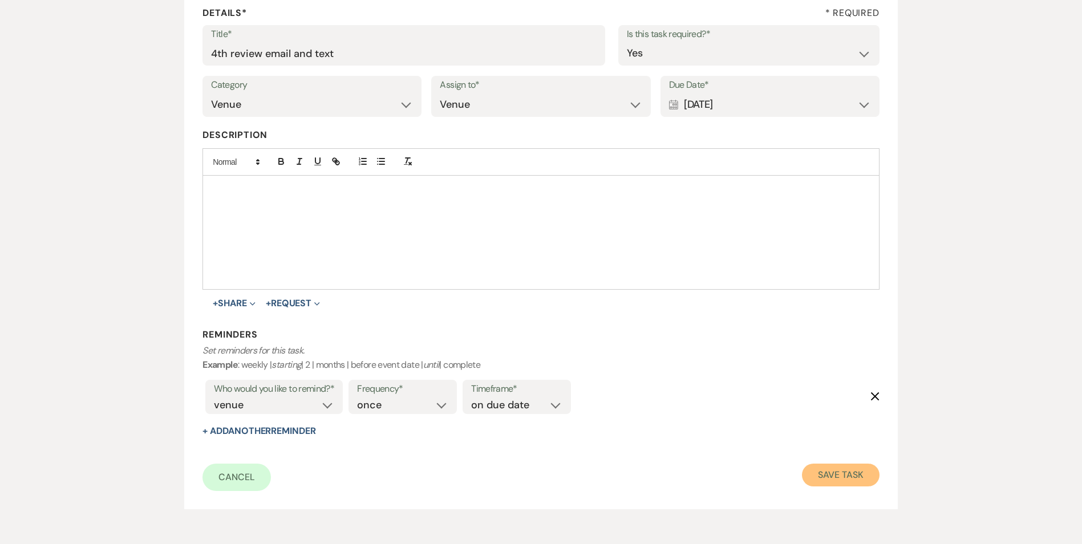
click at [859, 480] on button "Save Task" at bounding box center [840, 475] width 77 height 23
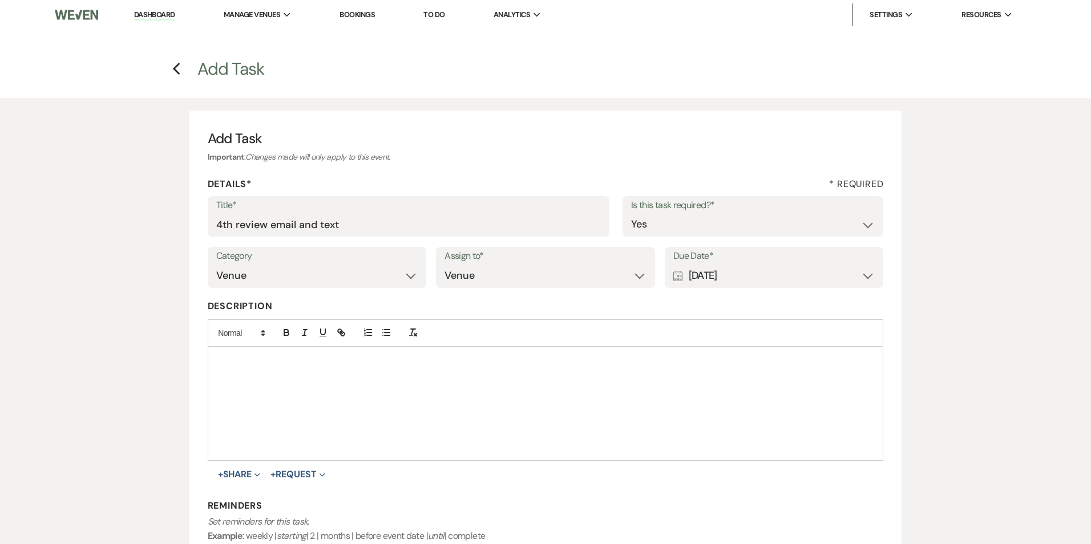
select select "5"
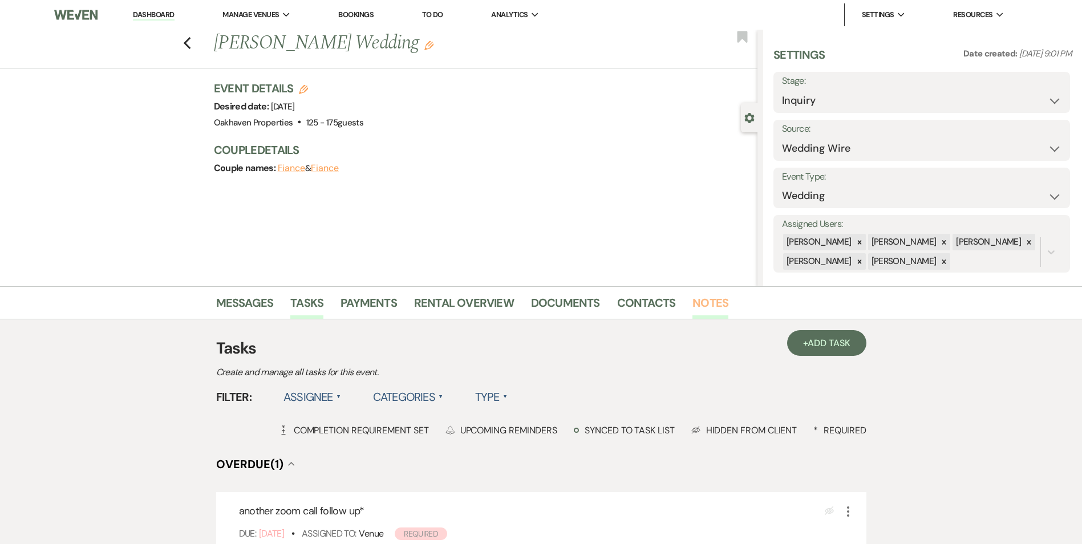
click at [714, 307] on link "Notes" at bounding box center [710, 306] width 36 height 25
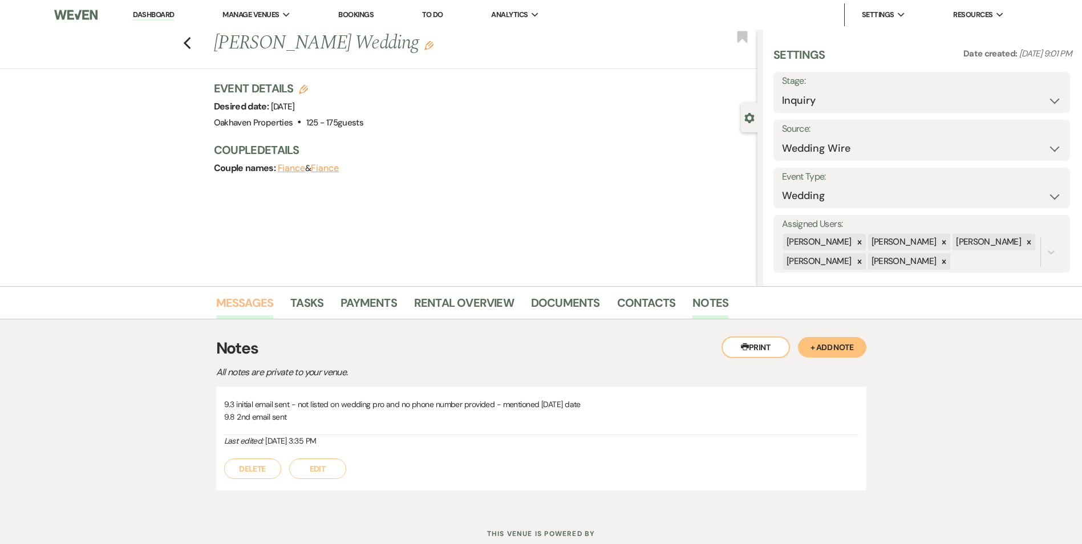
click at [252, 309] on link "Messages" at bounding box center [245, 306] width 58 height 25
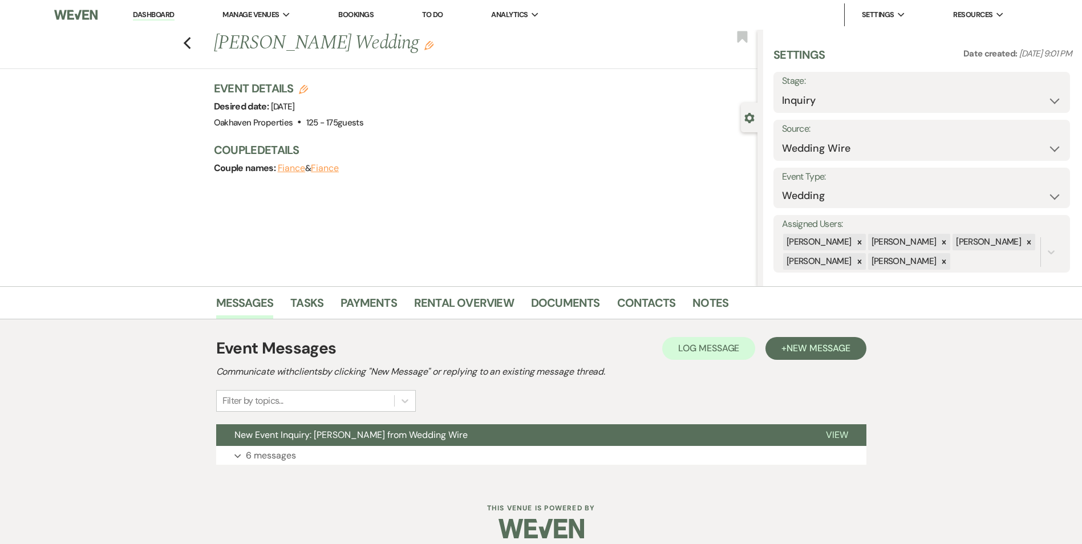
click at [152, 14] on link "Dashboard" at bounding box center [153, 15] width 41 height 11
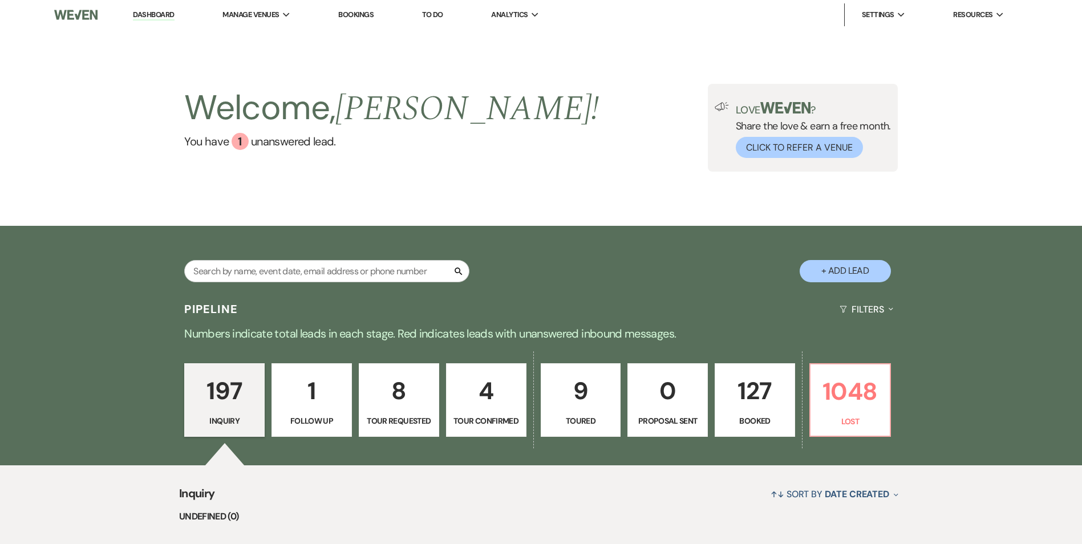
click at [765, 415] on p "Booked" at bounding box center [755, 421] width 66 height 13
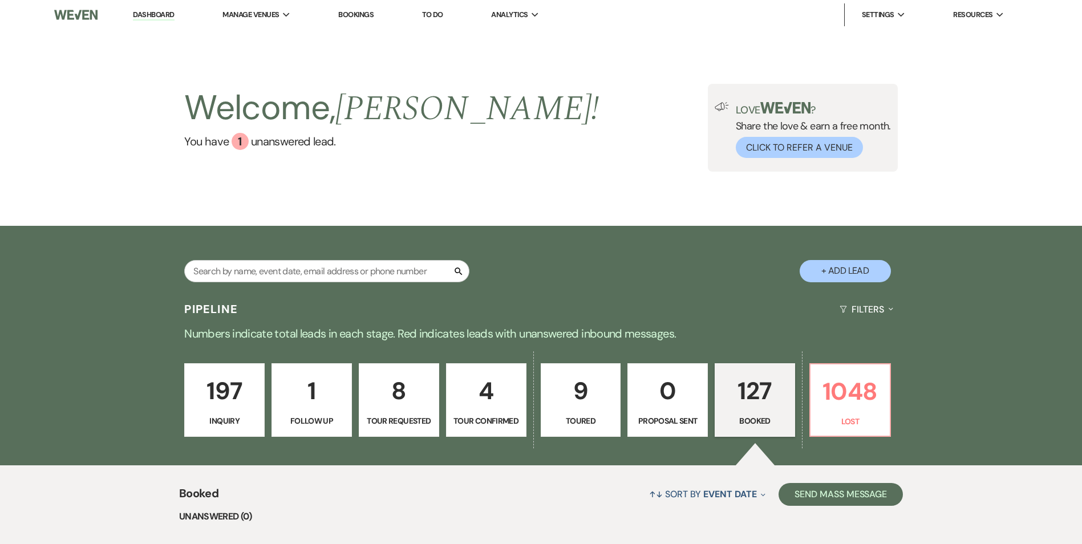
scroll to position [347, 0]
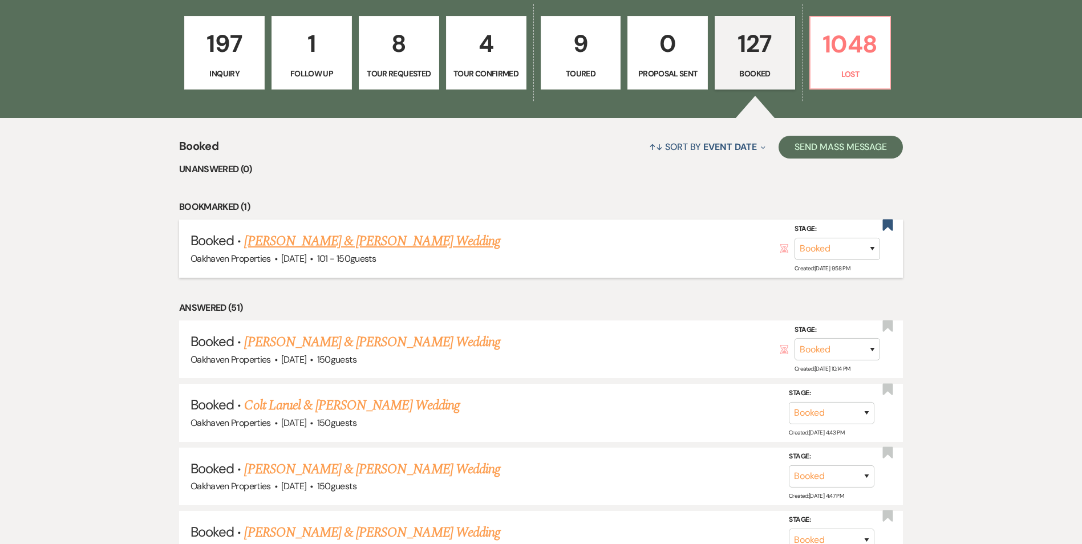
click at [387, 232] on link "[PERSON_NAME] & [PERSON_NAME] Wedding" at bounding box center [372, 241] width 256 height 21
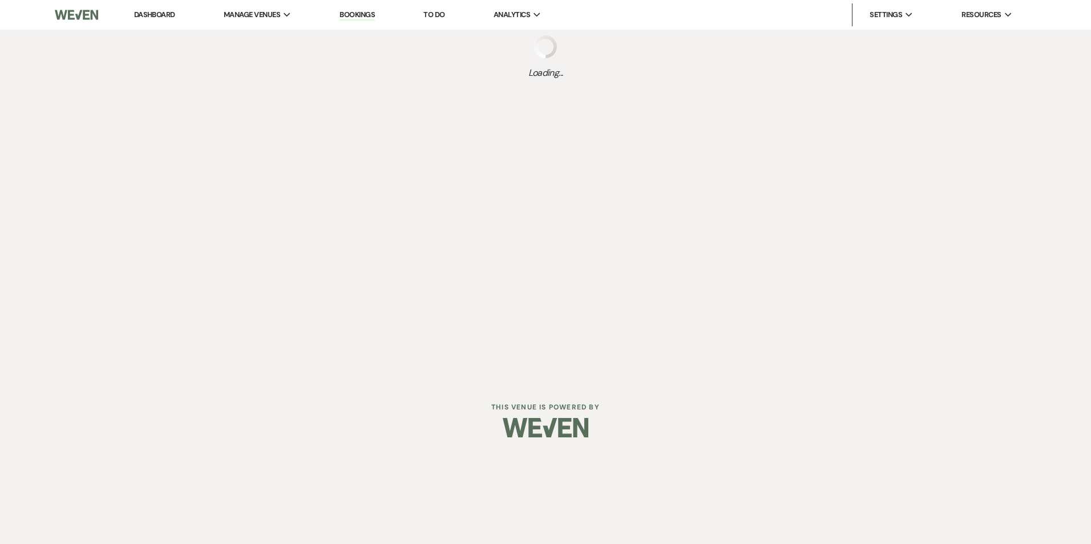
select select "2"
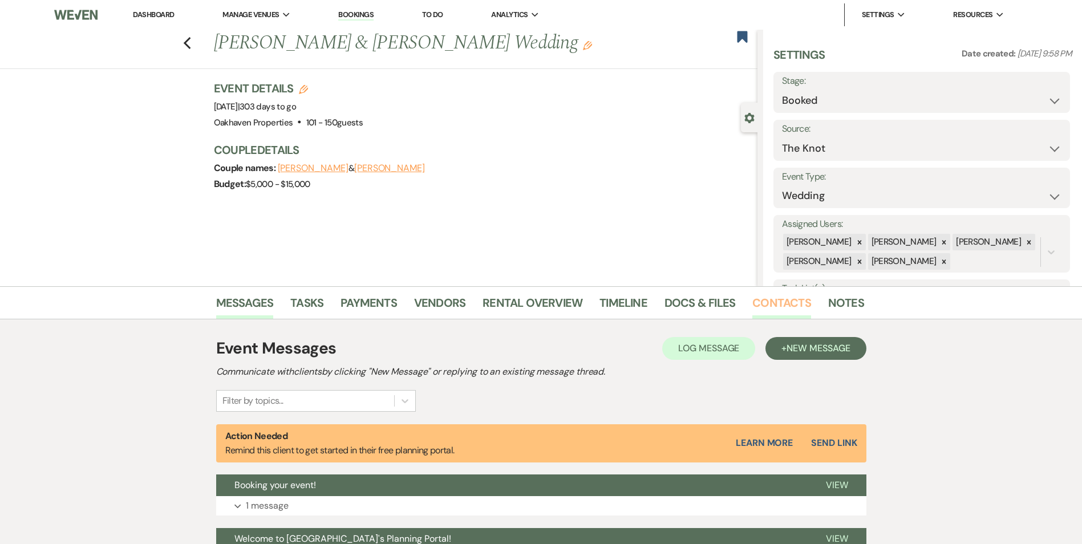
click at [789, 312] on link "Contacts" at bounding box center [781, 306] width 59 height 25
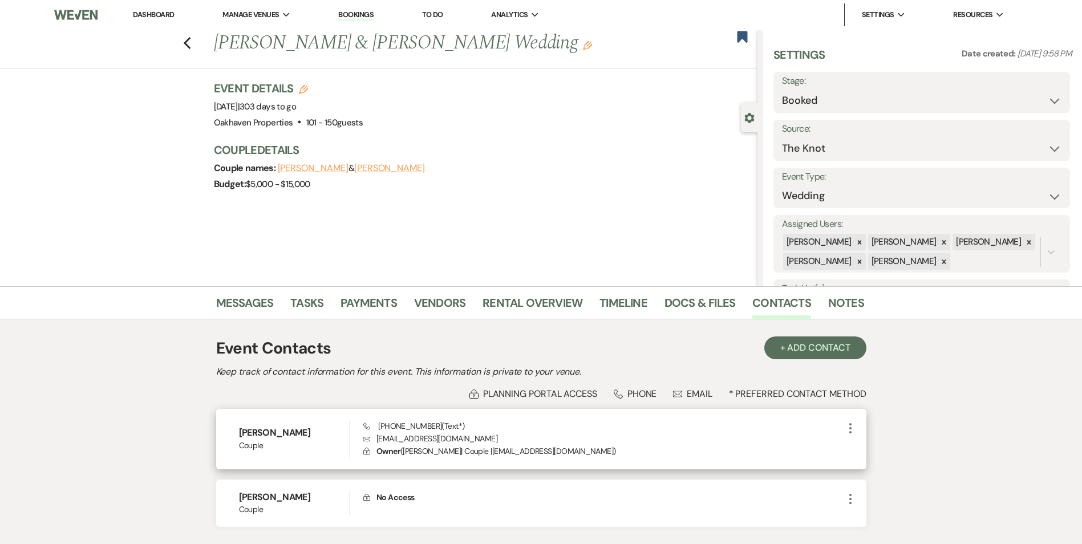
click at [853, 429] on icon "More" at bounding box center [851, 429] width 14 height 14
click at [864, 448] on icon "Pencil" at bounding box center [861, 450] width 9 height 9
select select "text"
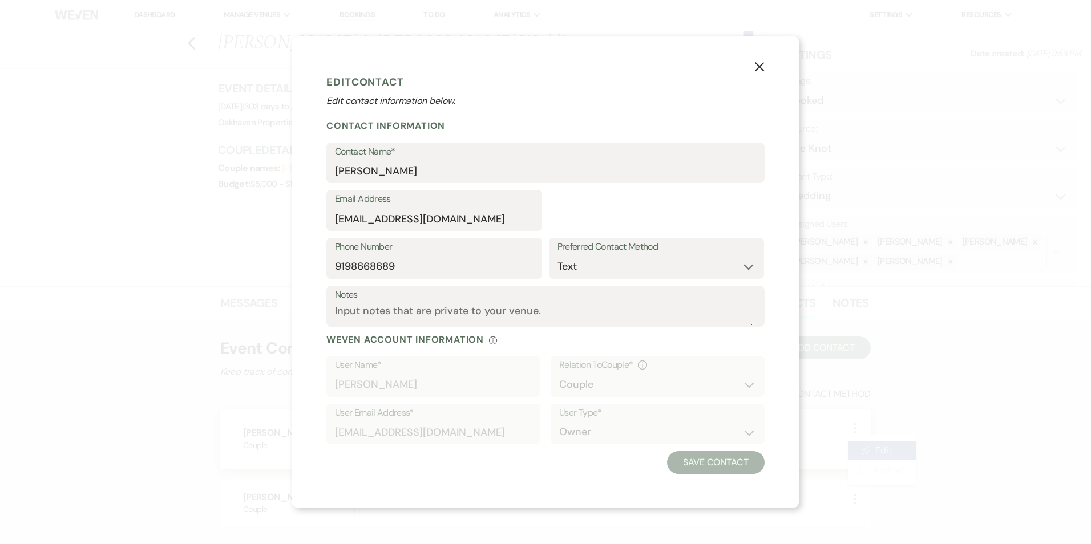
select select "1"
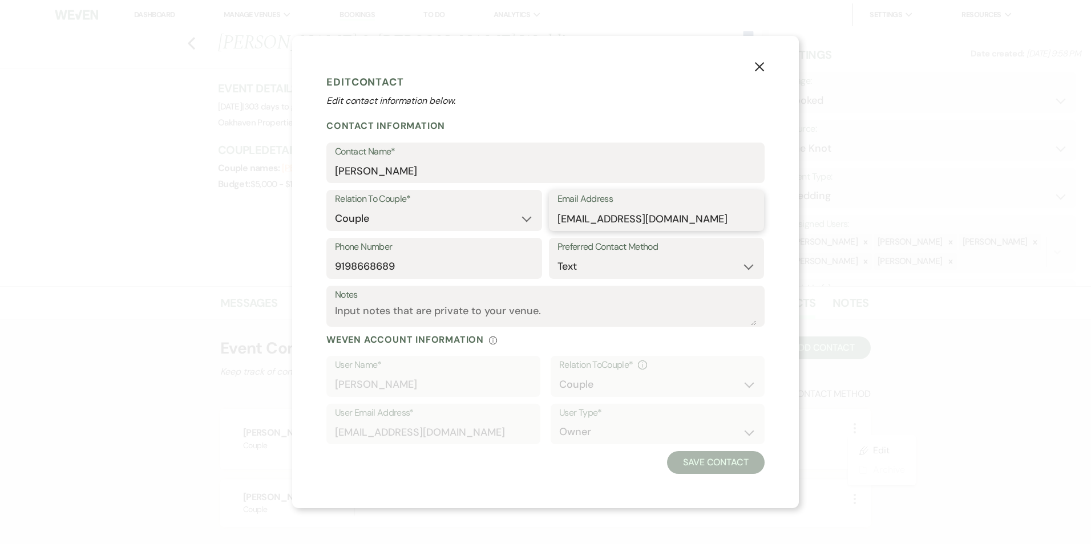
drag, startPoint x: 744, startPoint y: 218, endPoint x: 522, endPoint y: 221, distance: 221.9
click at [522, 222] on div "Relation To Couple* Couple Planner Parent of Couple Family Member Friend Other …" at bounding box center [545, 214] width 438 height 48
type input "[EMAIL_ADDRESS][DOMAIN_NAME]"
click at [715, 462] on button "Save Contact" at bounding box center [716, 462] width 98 height 23
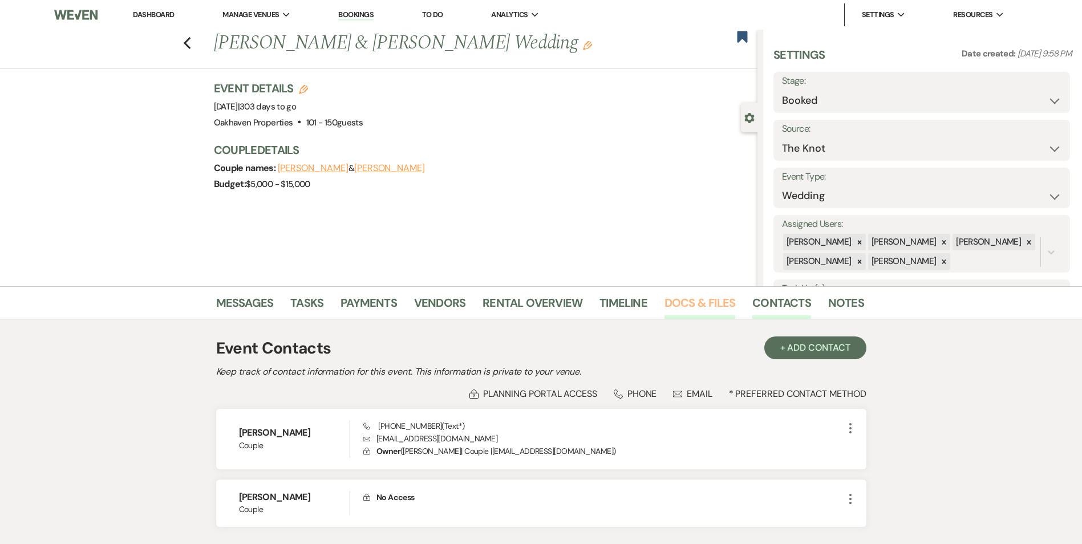
click at [678, 307] on link "Docs & Files" at bounding box center [699, 306] width 71 height 25
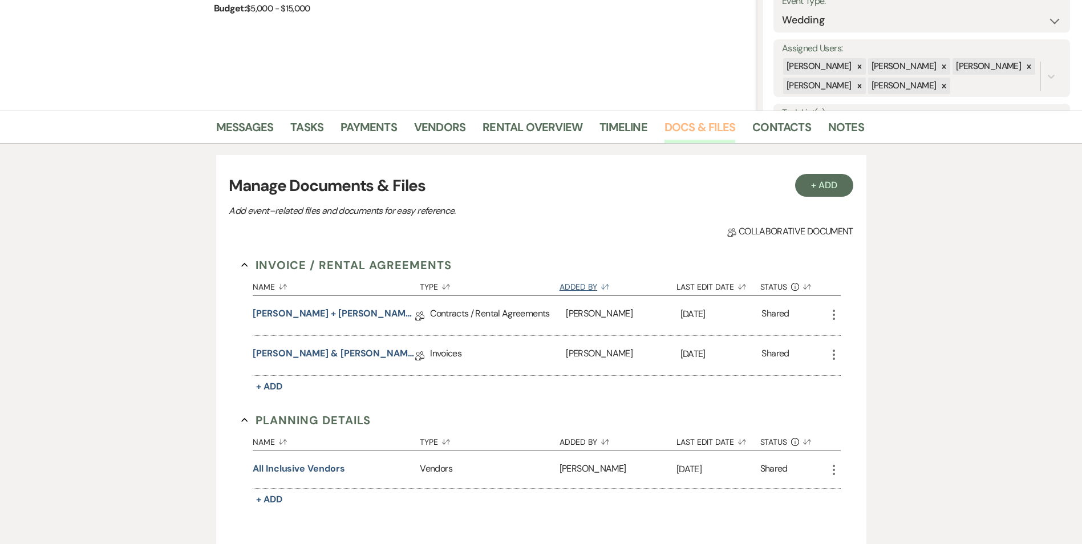
scroll to position [171, 0]
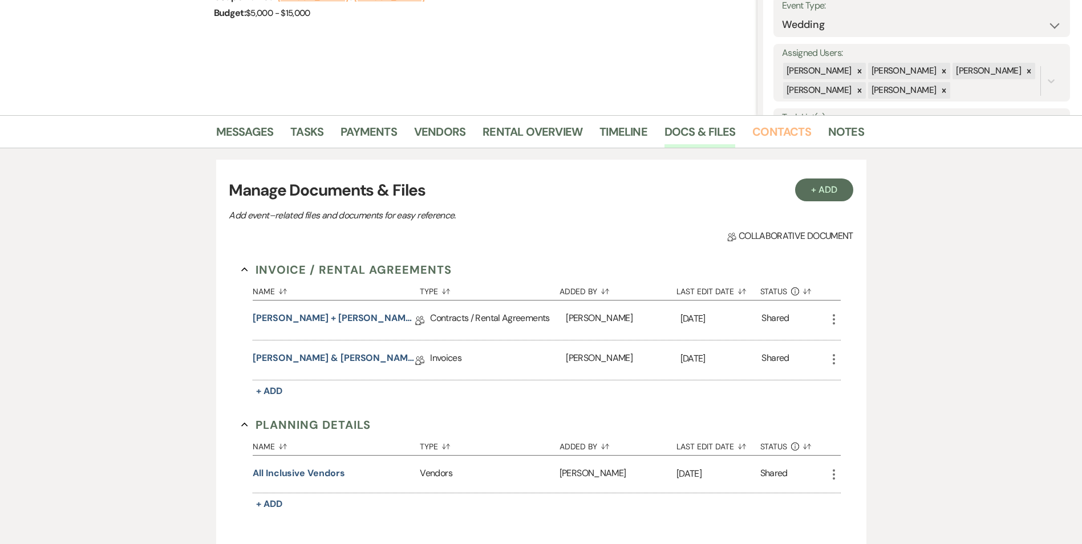
click at [756, 131] on link "Contacts" at bounding box center [781, 135] width 59 height 25
